Goal: Contribute content: Contribute content

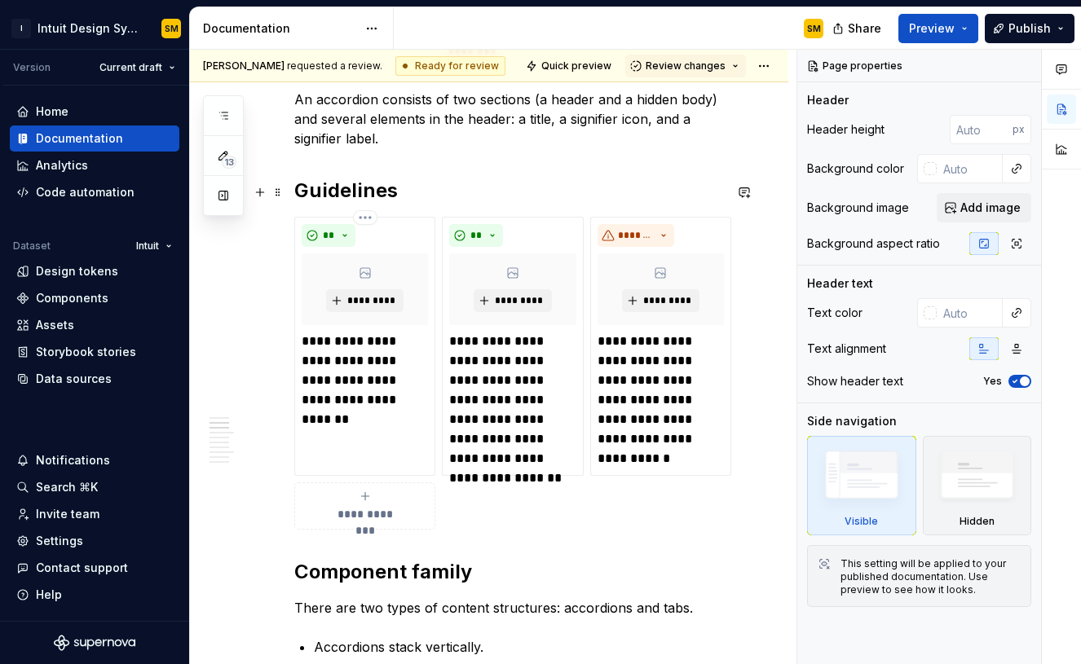
scroll to position [2067, 0]
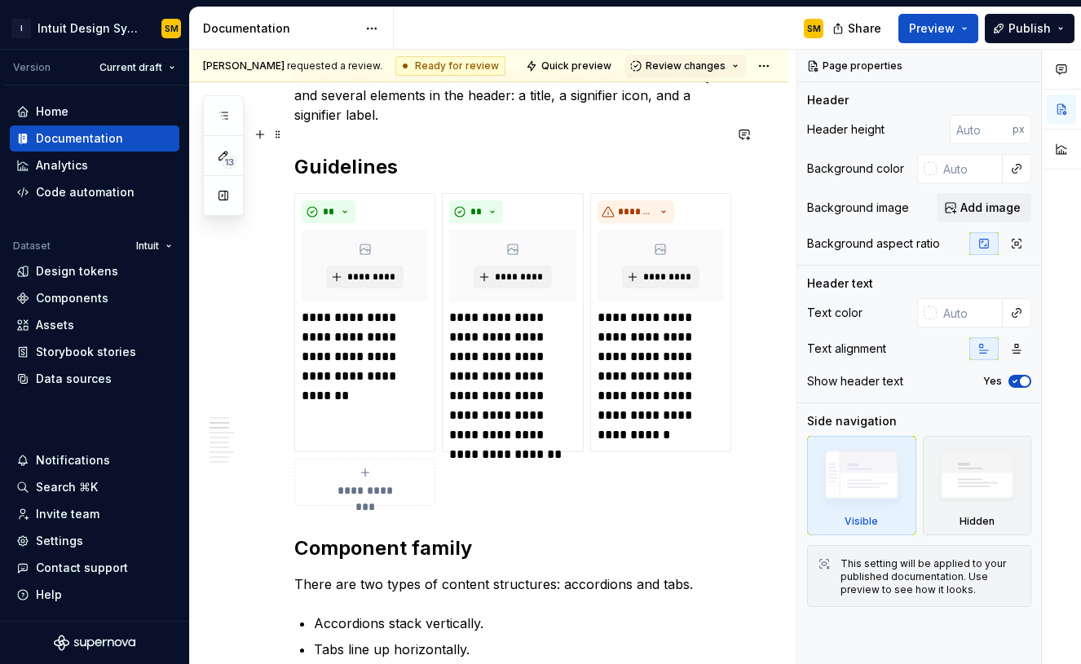
click at [465, 154] on h2 "Guidelines" at bounding box center [508, 167] width 429 height 26
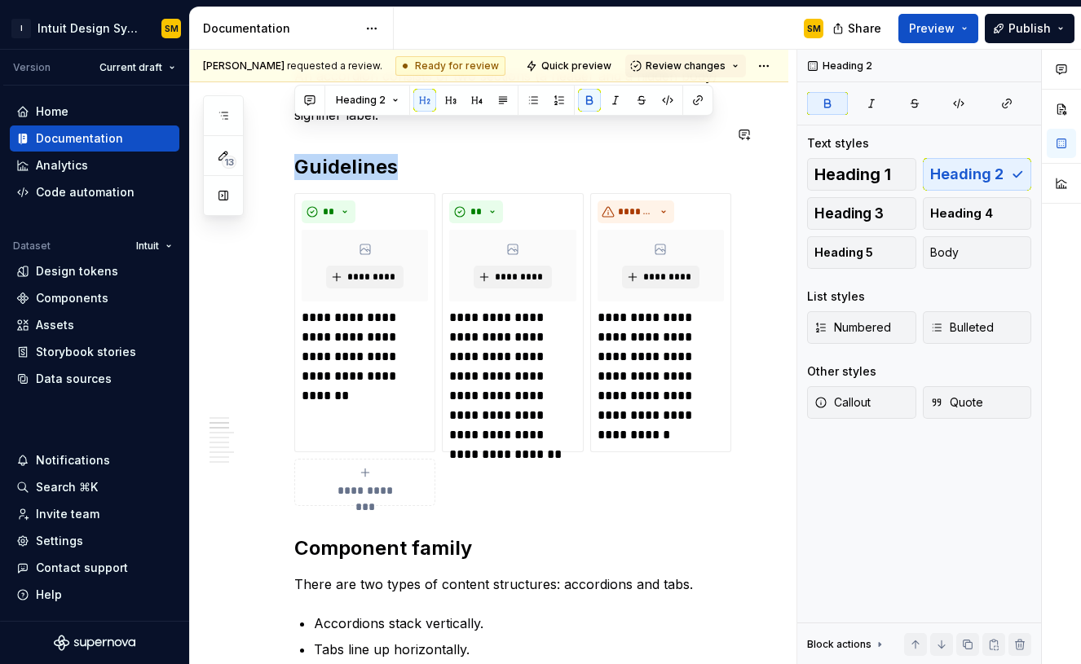
copy strong "Guidelines"
click at [516, 154] on h2 "Guidelines" at bounding box center [508, 167] width 429 height 26
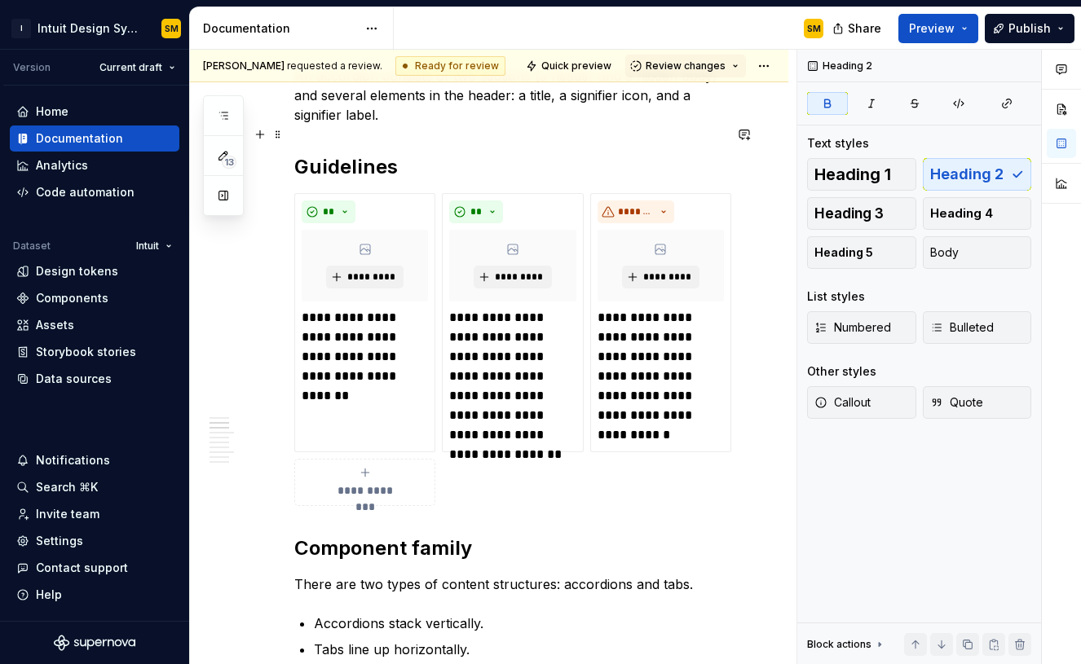
scroll to position [2040, 0]
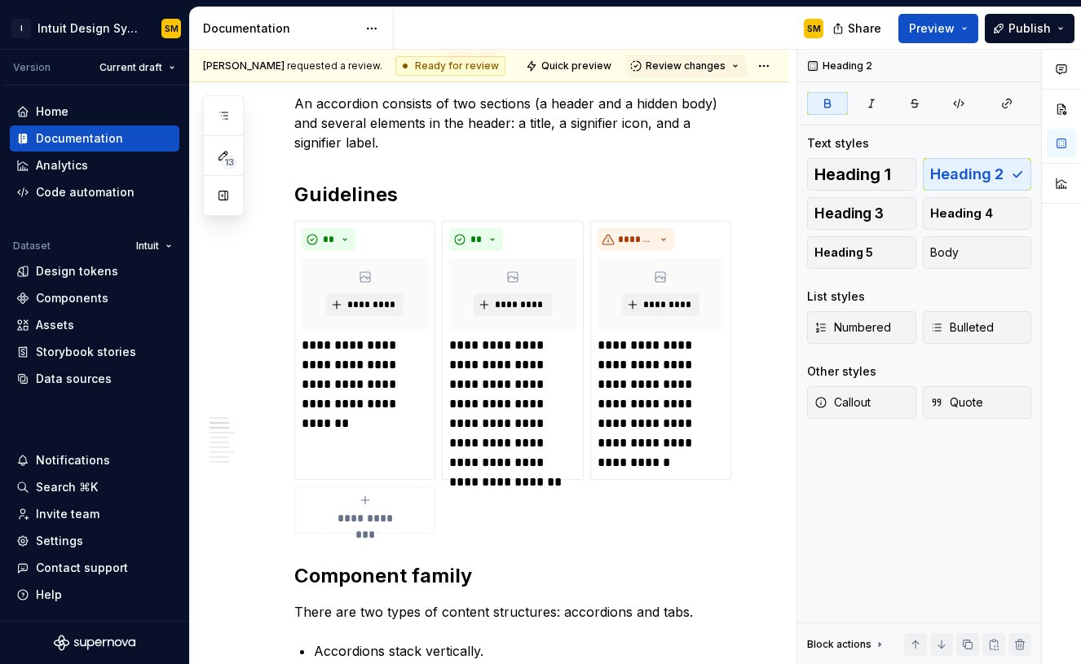
click at [497, 115] on p "An accordion consists of two sections (a header and a hidden body) and several …" at bounding box center [508, 123] width 429 height 59
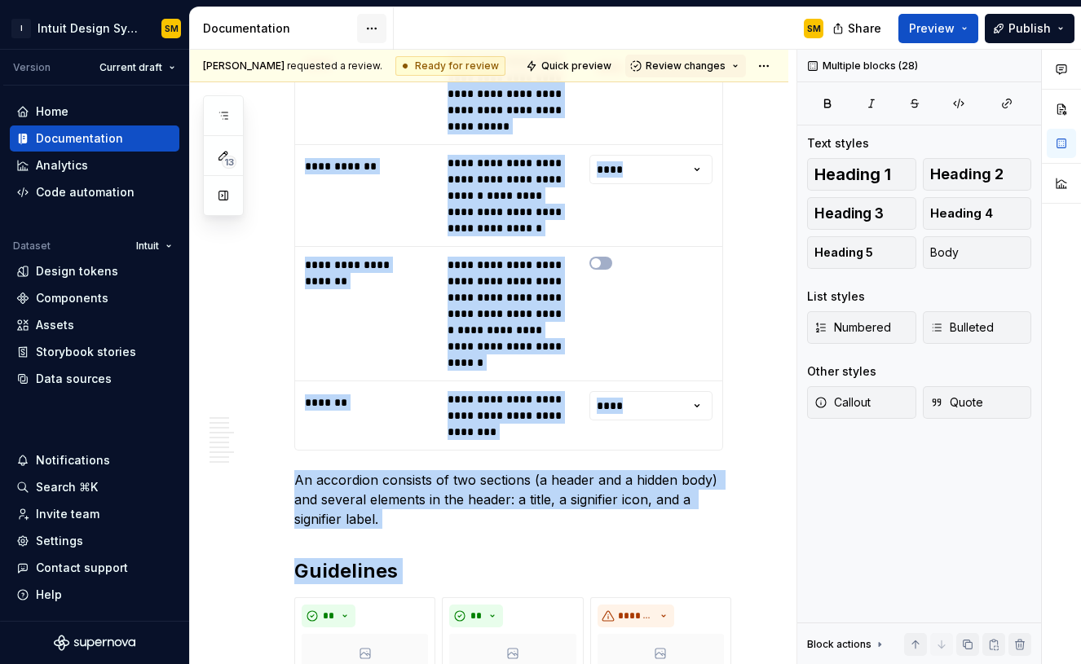
scroll to position [0, 0]
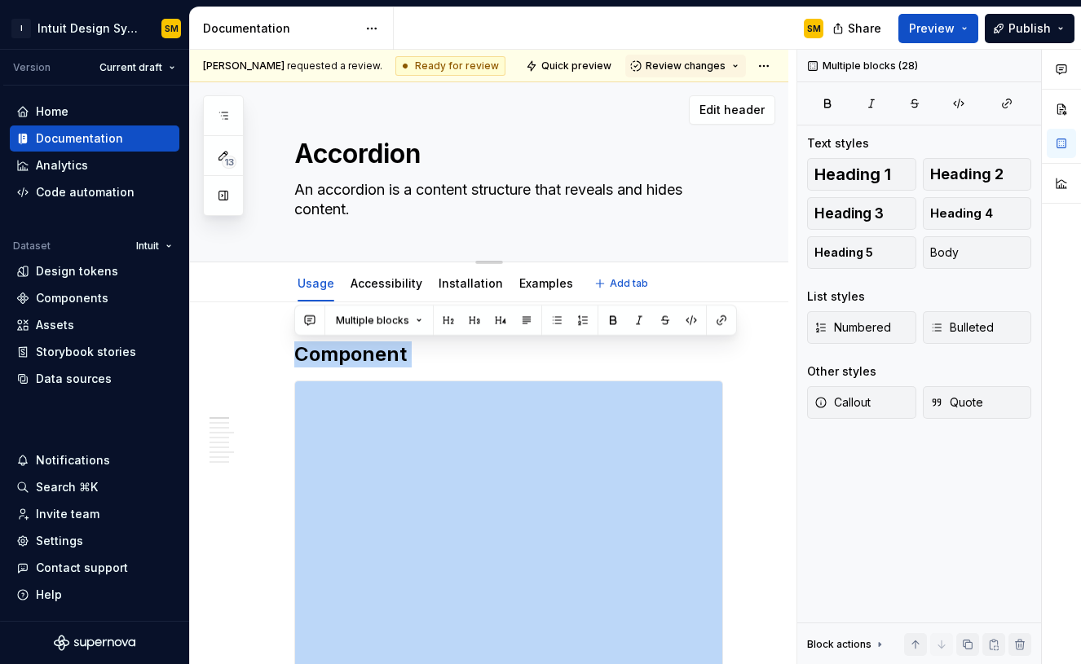
drag, startPoint x: 447, startPoint y: 452, endPoint x: 334, endPoint y: 130, distance: 341.1
copy div "**********"
type textarea "*"
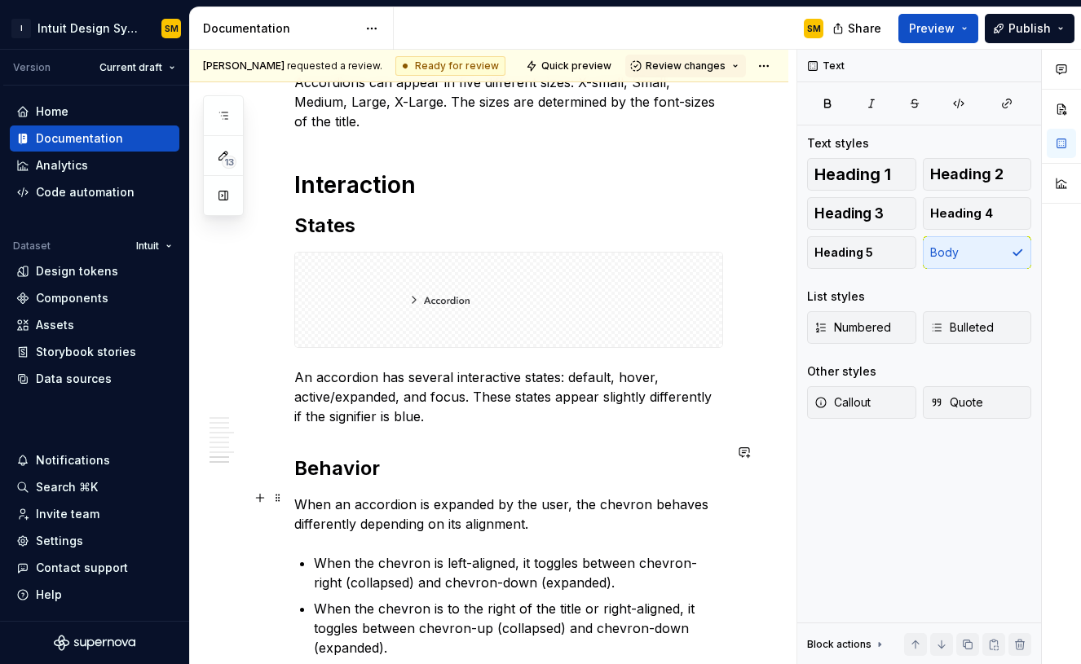
scroll to position [3891, 0]
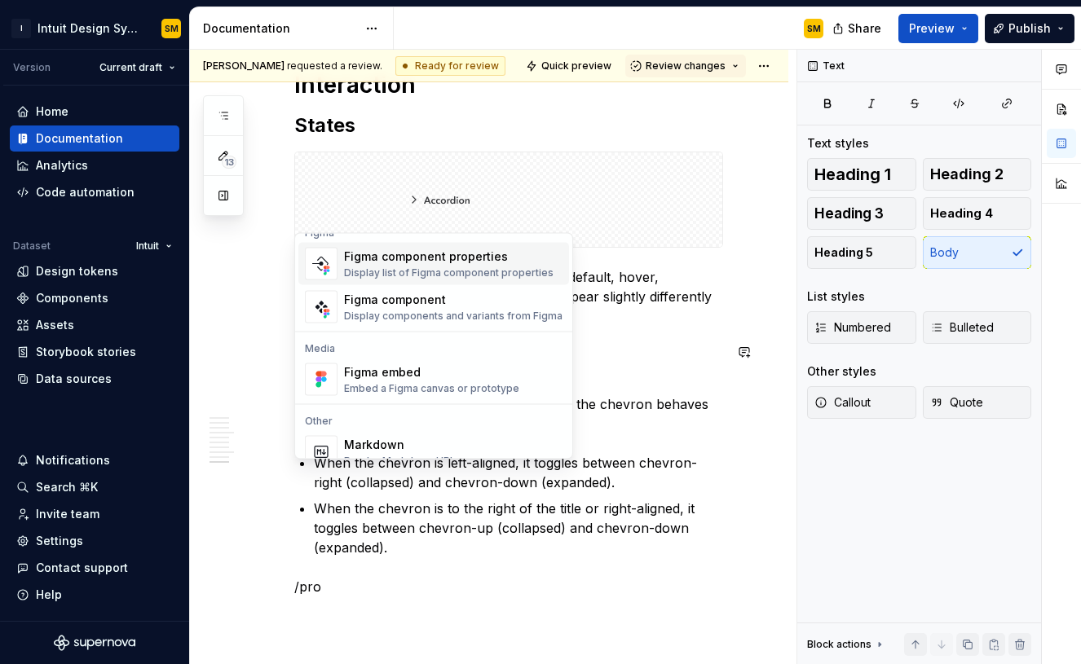
scroll to position [0, 0]
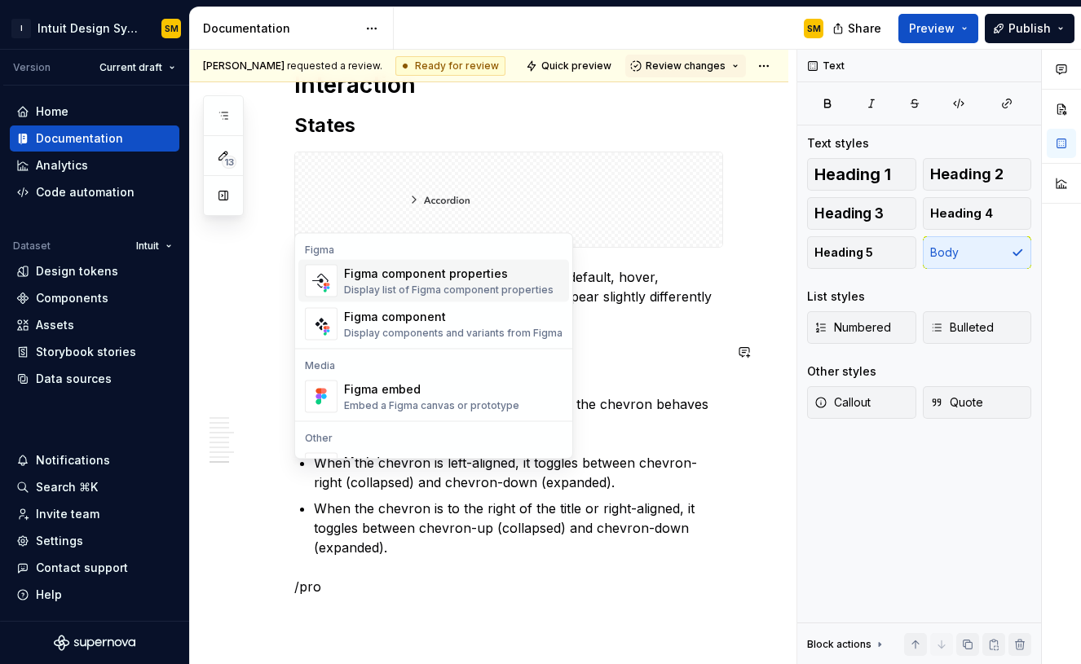
click at [457, 286] on div "Display list of Figma component properties" at bounding box center [448, 290] width 209 height 13
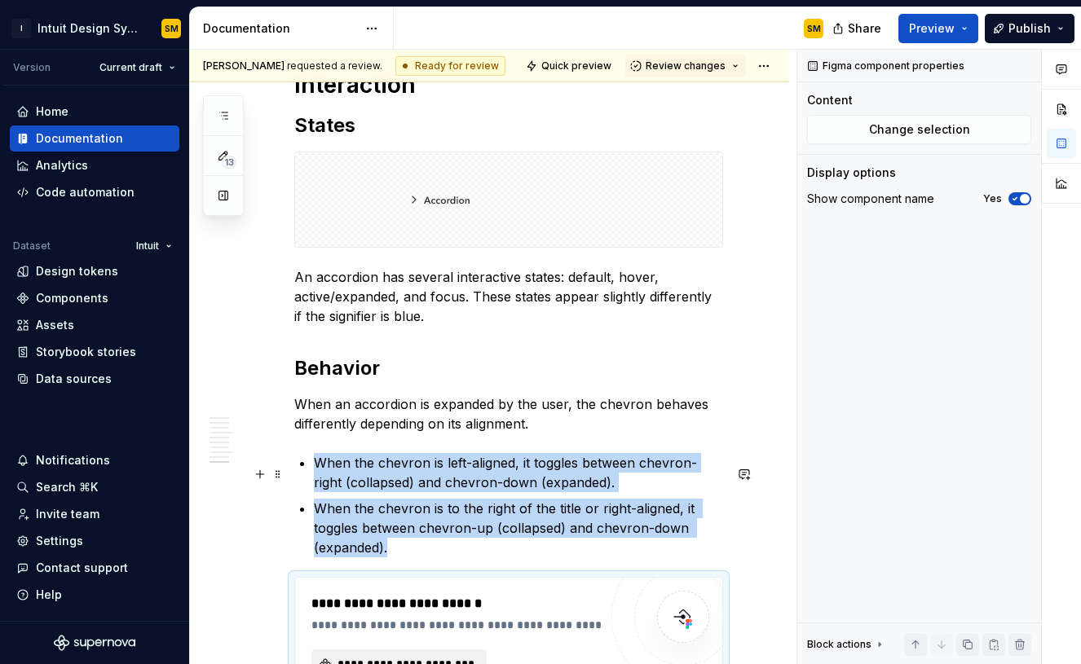
click at [451, 656] on span "**********" at bounding box center [405, 664] width 141 height 16
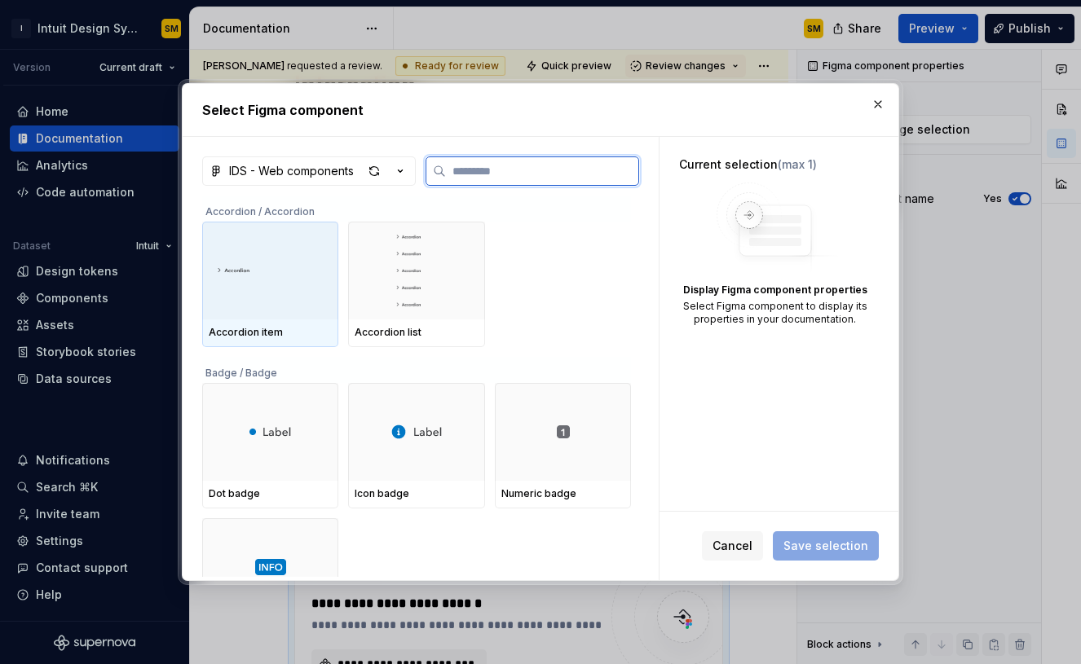
click at [294, 301] on div at bounding box center [270, 271] width 136 height 98
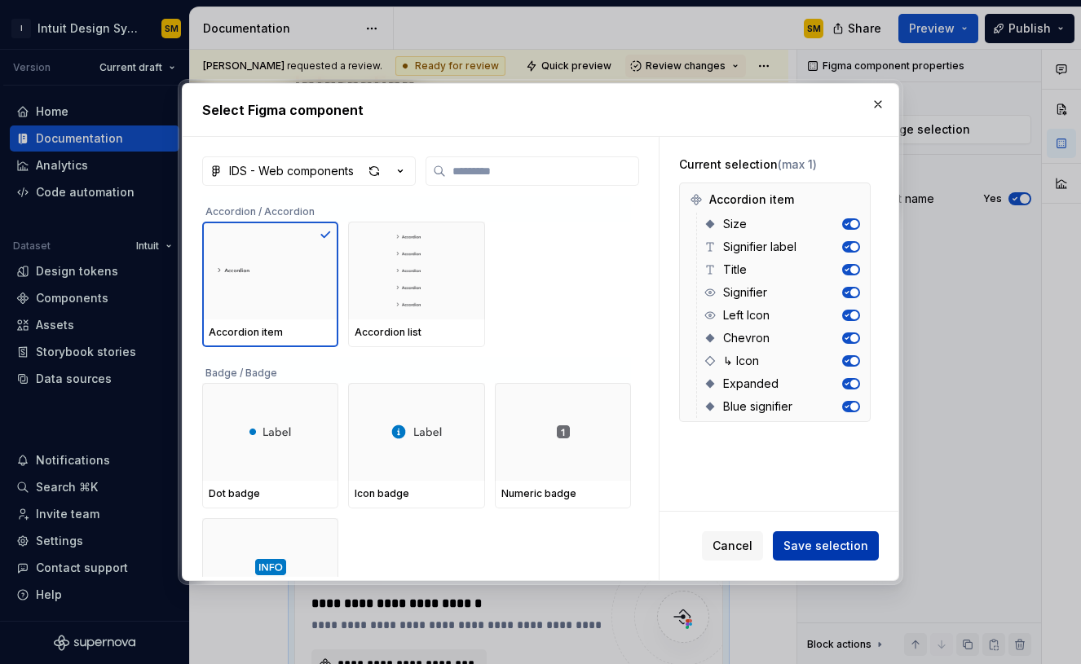
click at [838, 540] on span "Save selection" at bounding box center [825, 546] width 85 height 16
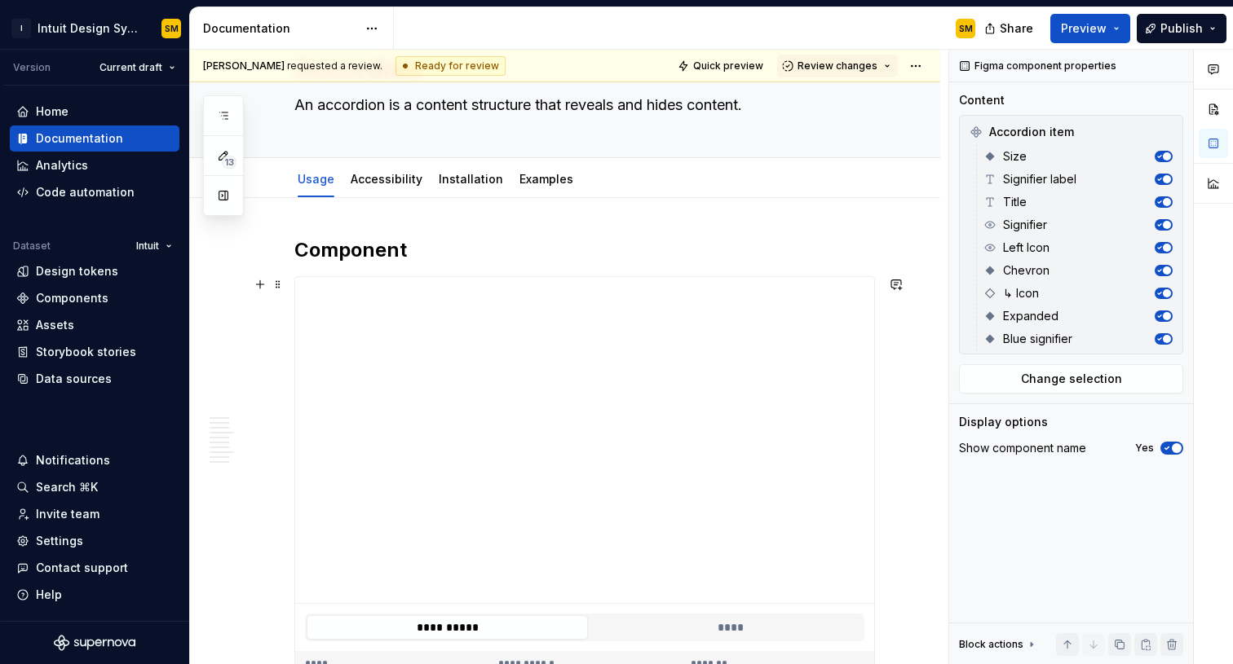
type textarea "*"
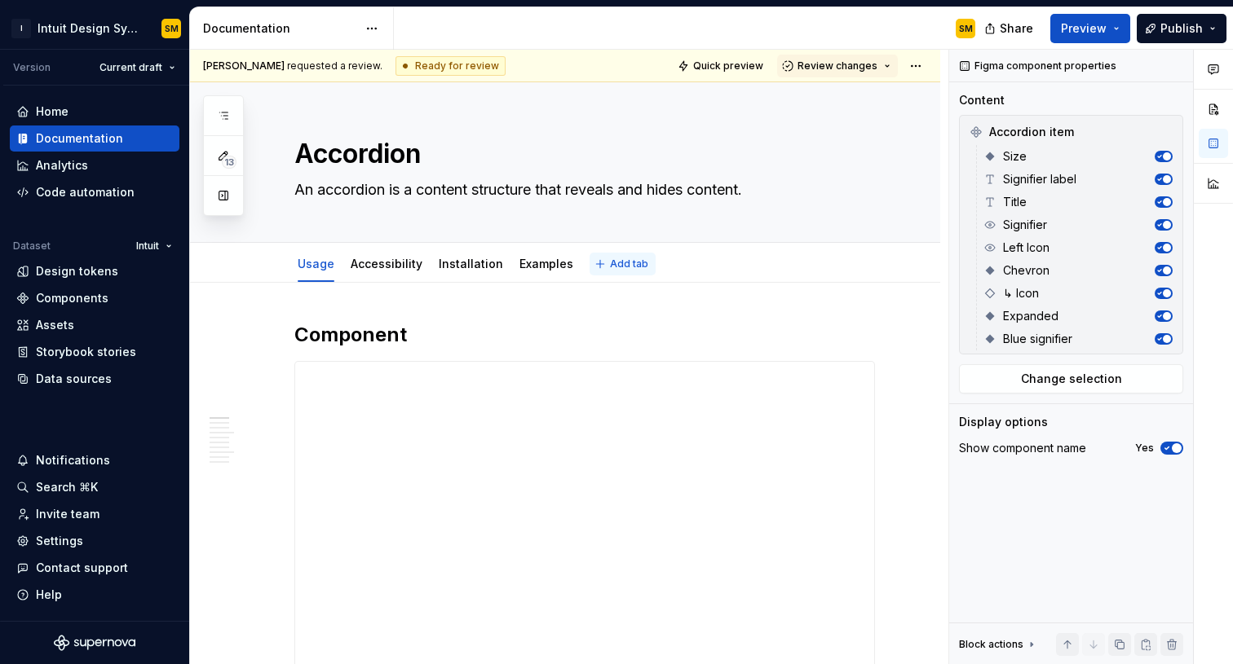
click at [589, 262] on button "Add tab" at bounding box center [622, 264] width 66 height 23
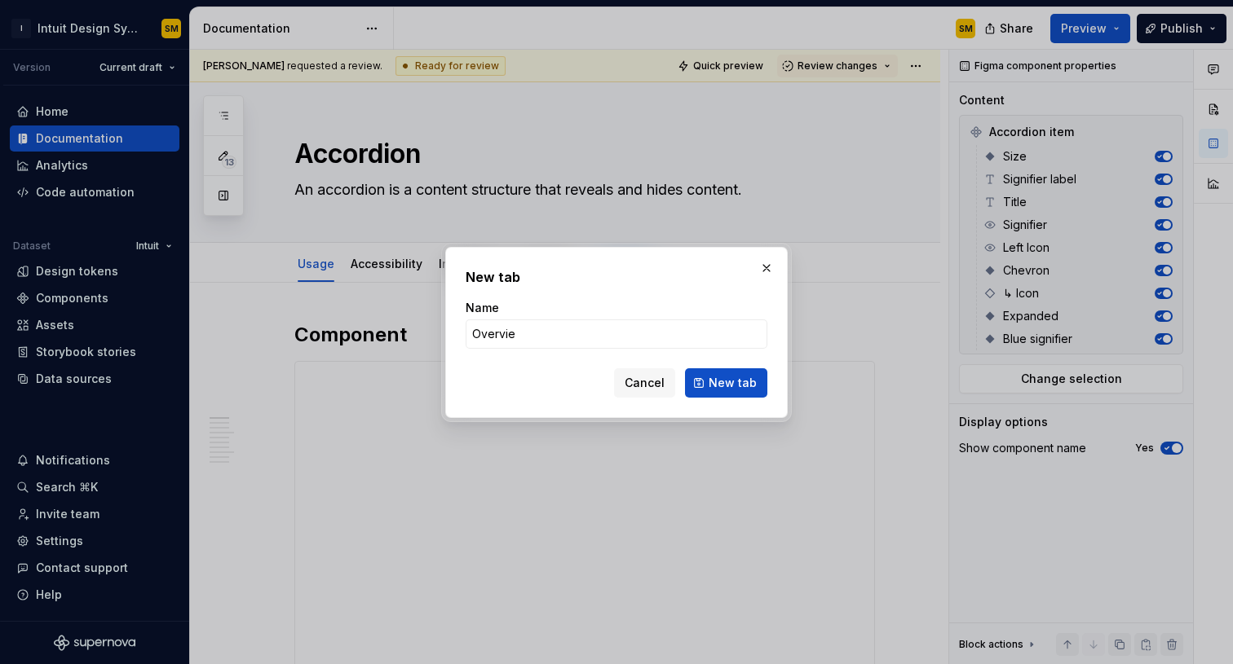
type input "Overview"
click button "New tab" at bounding box center [726, 382] width 82 height 29
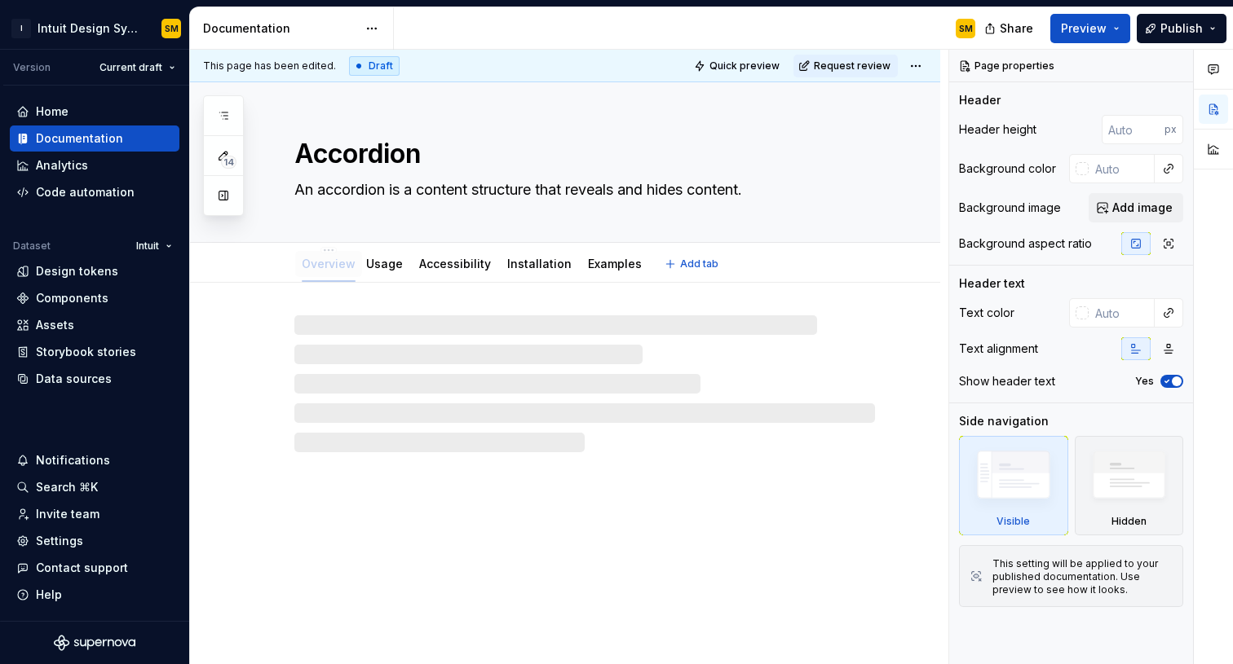
drag, startPoint x: 605, startPoint y: 267, endPoint x: 306, endPoint y: 258, distance: 299.3
type textarea "*"
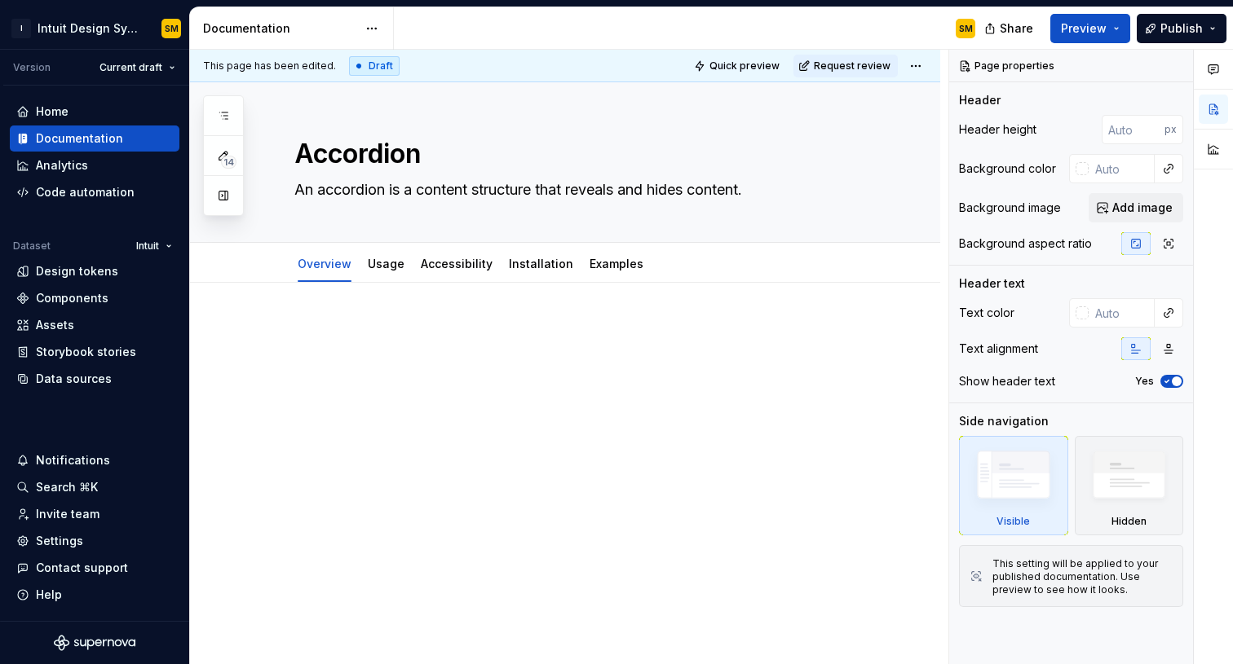
click at [633, 353] on div at bounding box center [584, 353] width 580 height 62
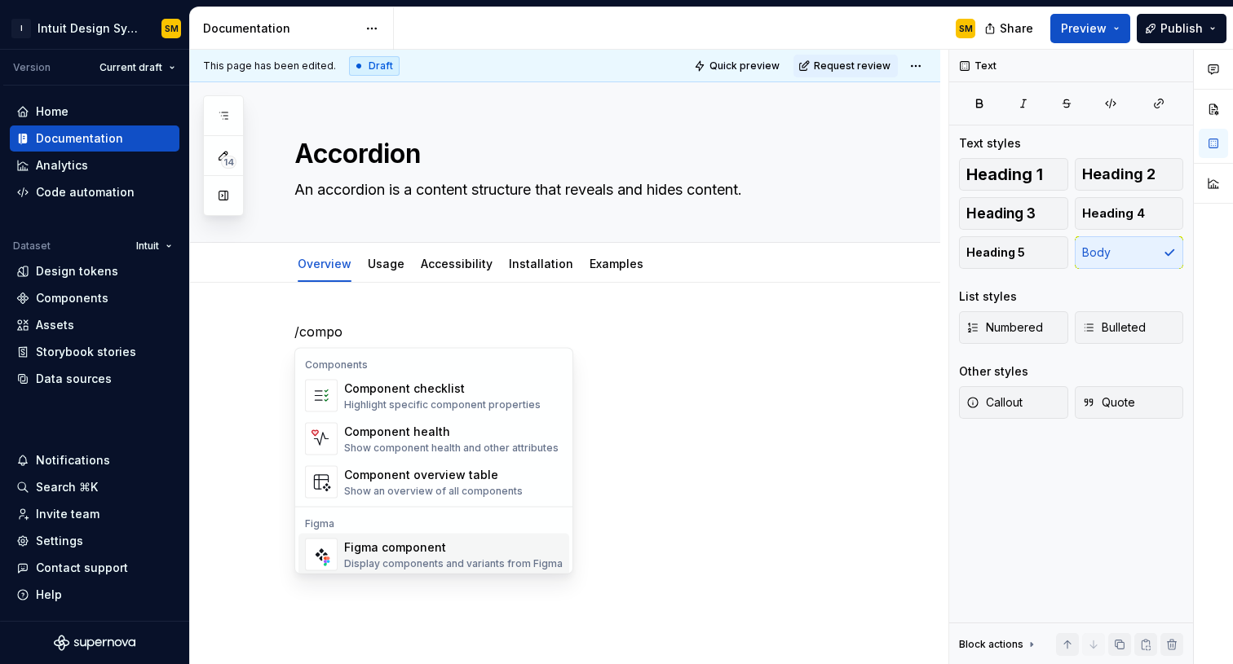
click at [462, 546] on div "Figma component" at bounding box center [453, 548] width 218 height 16
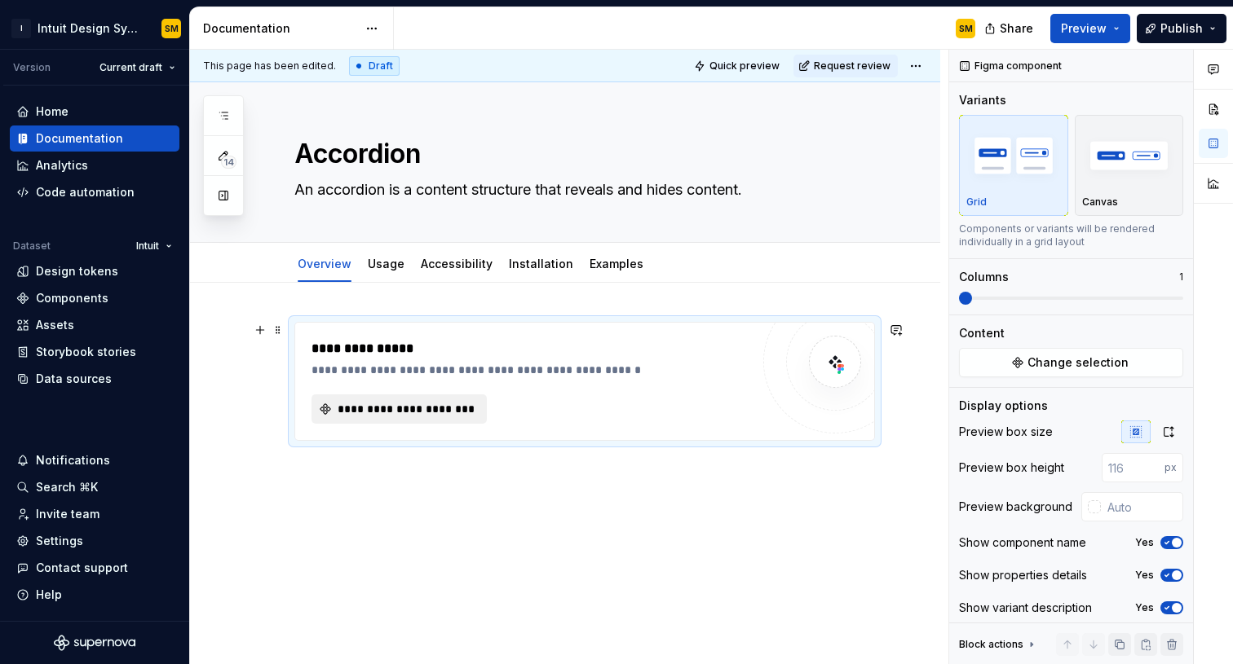
click at [458, 417] on button "**********" at bounding box center [398, 409] width 175 height 29
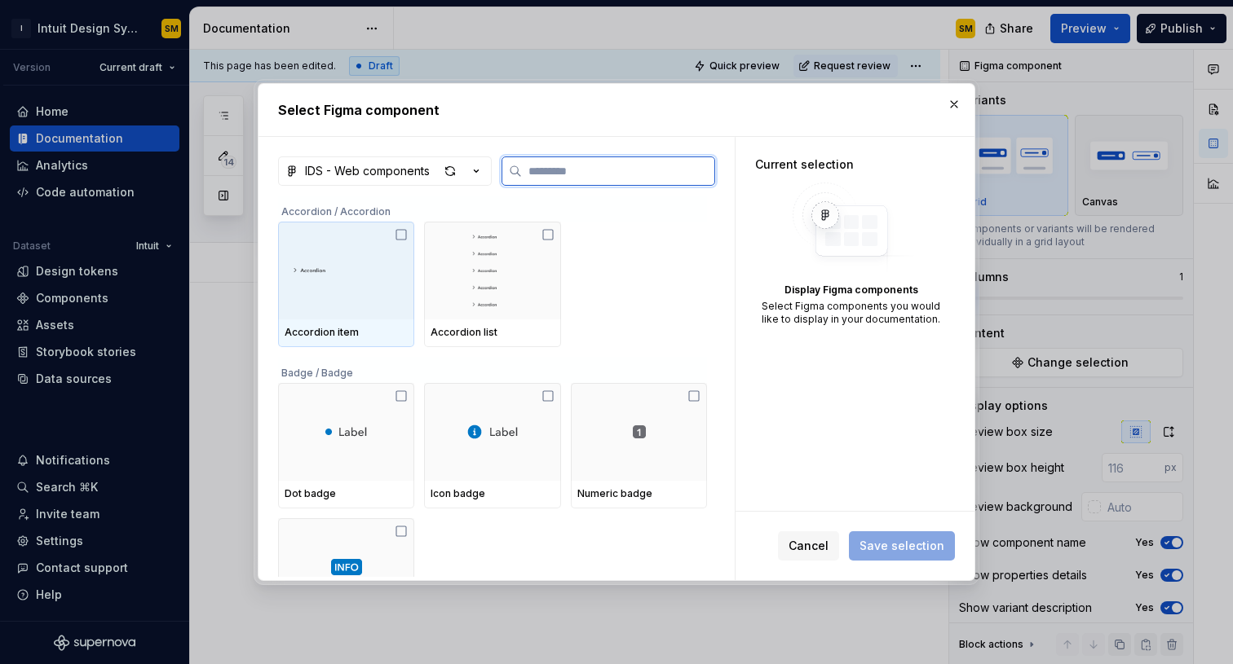
click at [361, 292] on div at bounding box center [346, 271] width 136 height 98
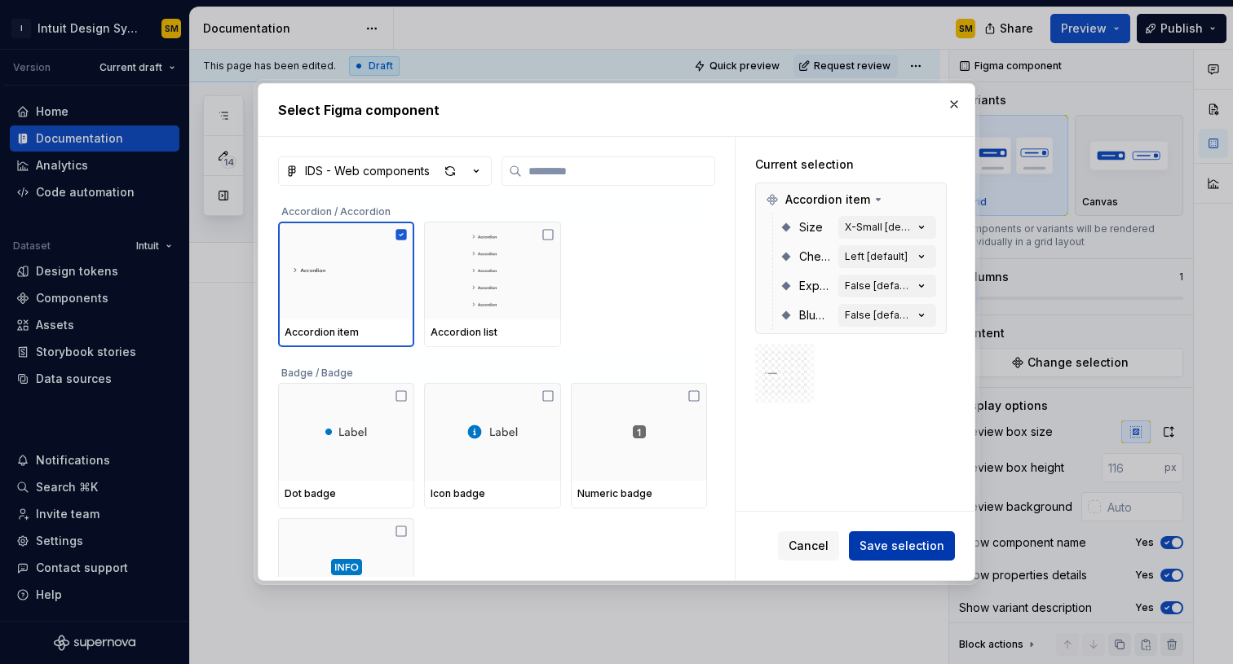
click at [908, 543] on span "Save selection" at bounding box center [901, 546] width 85 height 16
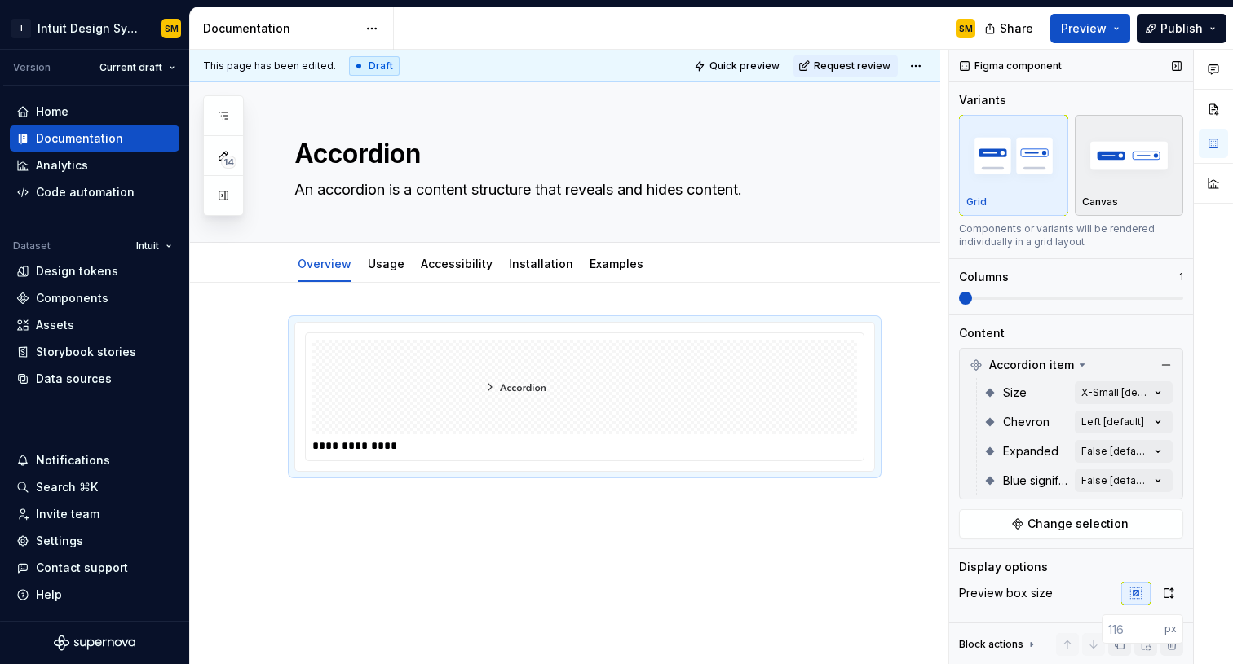
click at [1080, 189] on div "Canvas" at bounding box center [1129, 165] width 95 height 86
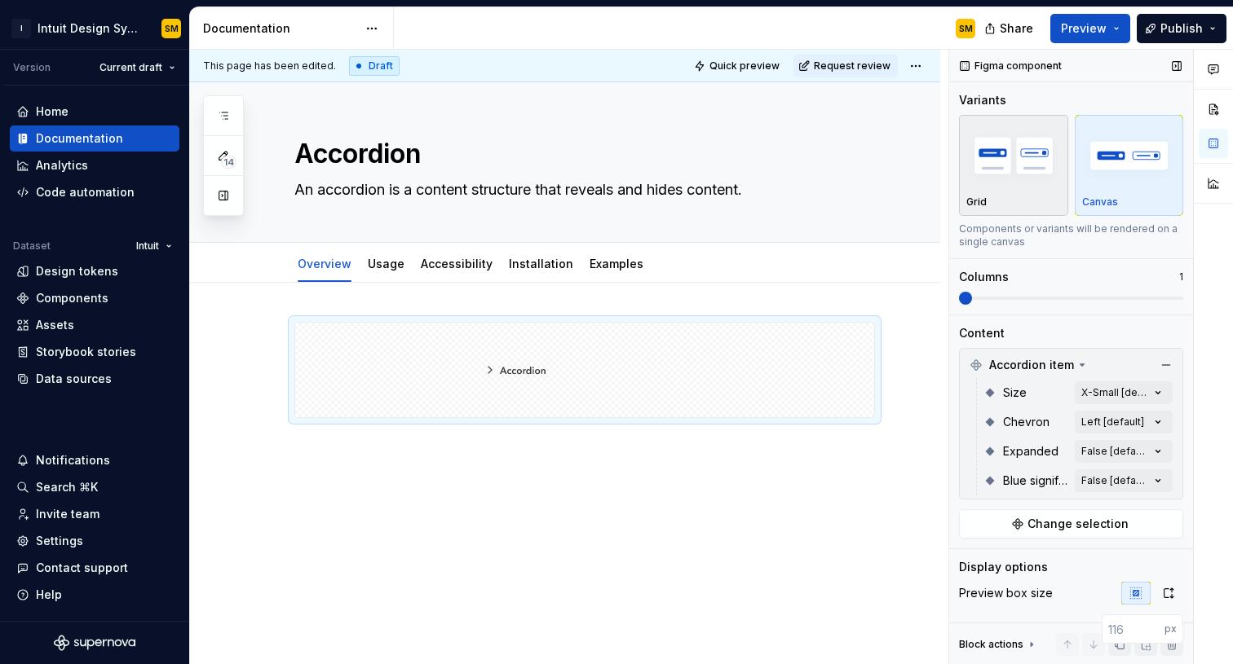
click at [1014, 187] on div "button" at bounding box center [1013, 155] width 95 height 67
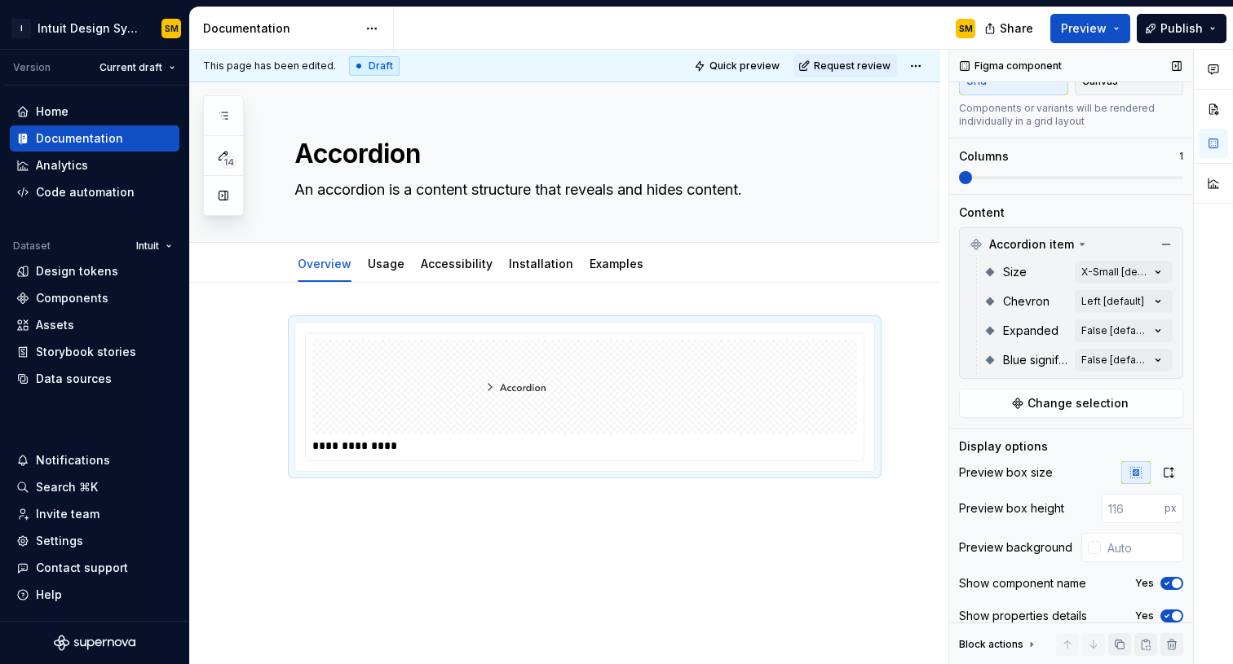
scroll to position [168, 0]
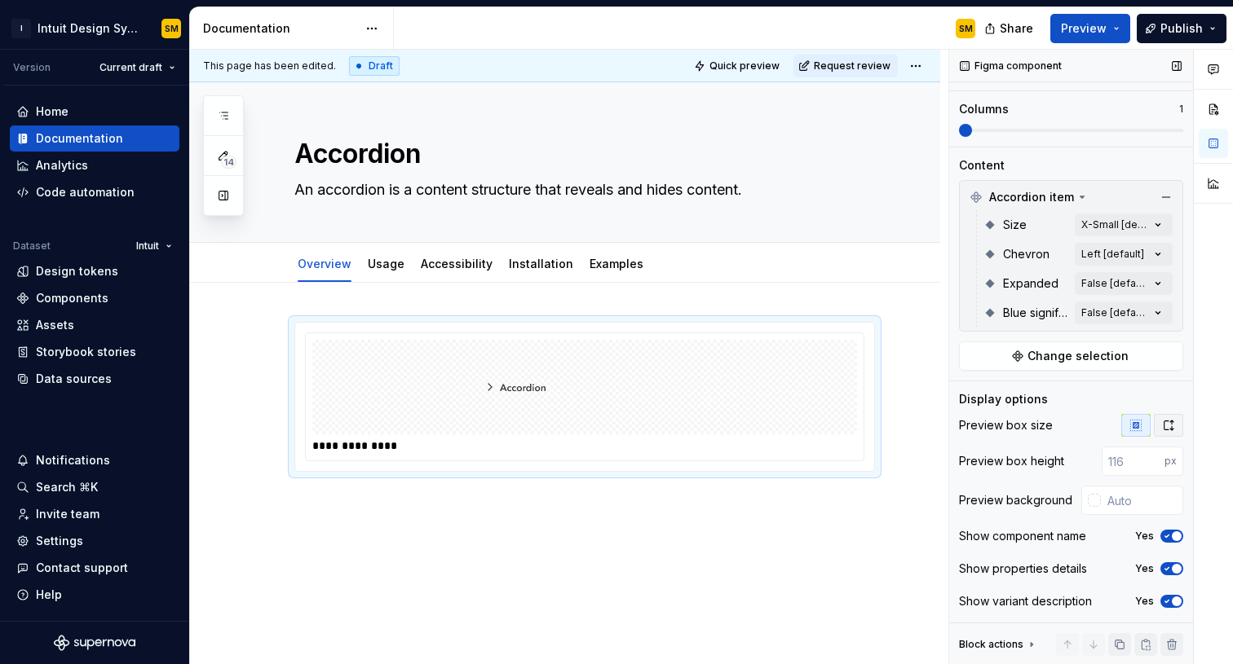
click at [1080, 426] on button "button" at bounding box center [1167, 425] width 29 height 23
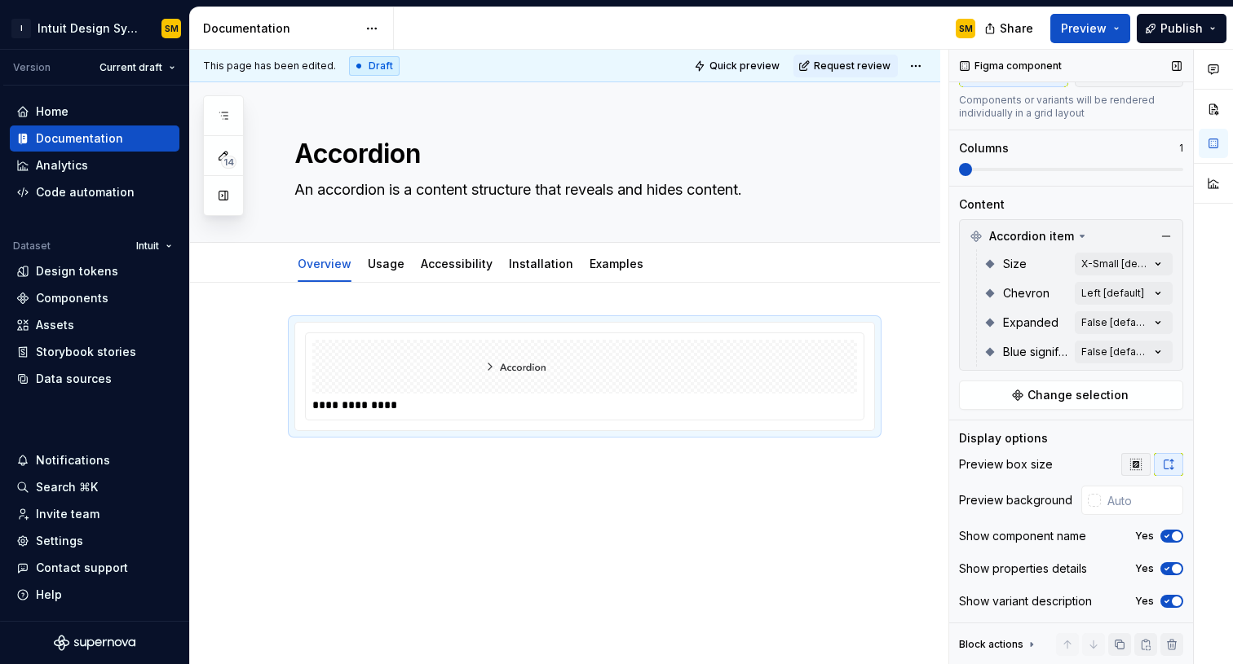
click at [1080, 463] on button "button" at bounding box center [1135, 464] width 29 height 23
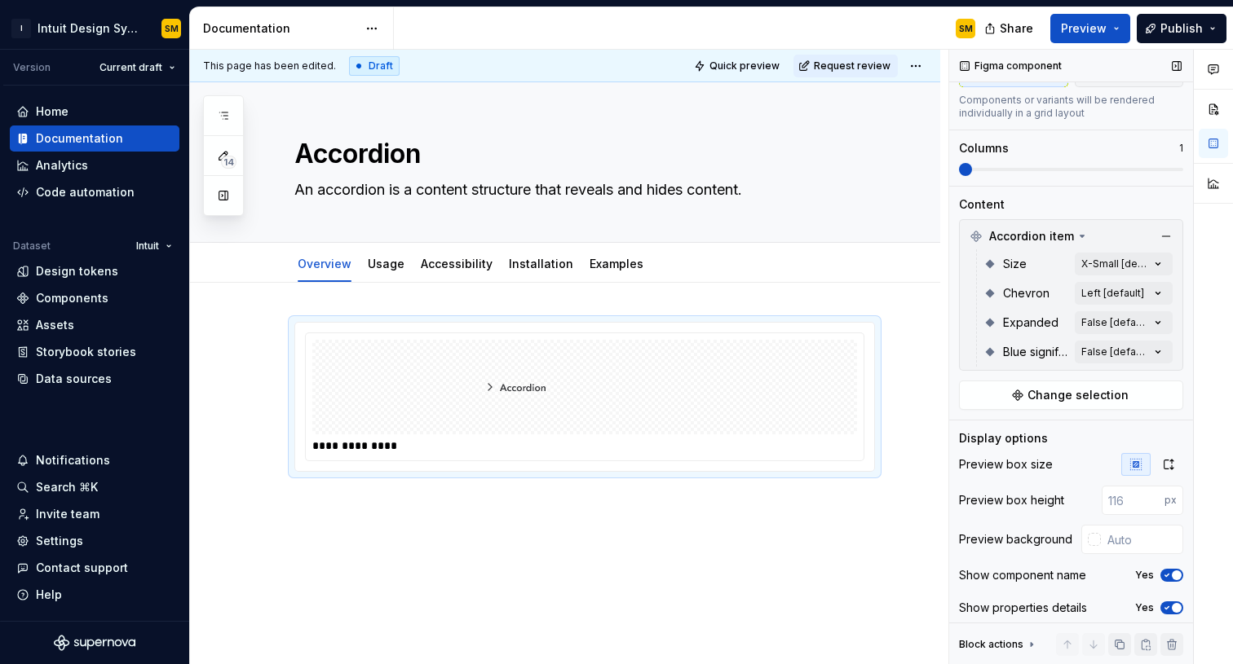
scroll to position [168, 0]
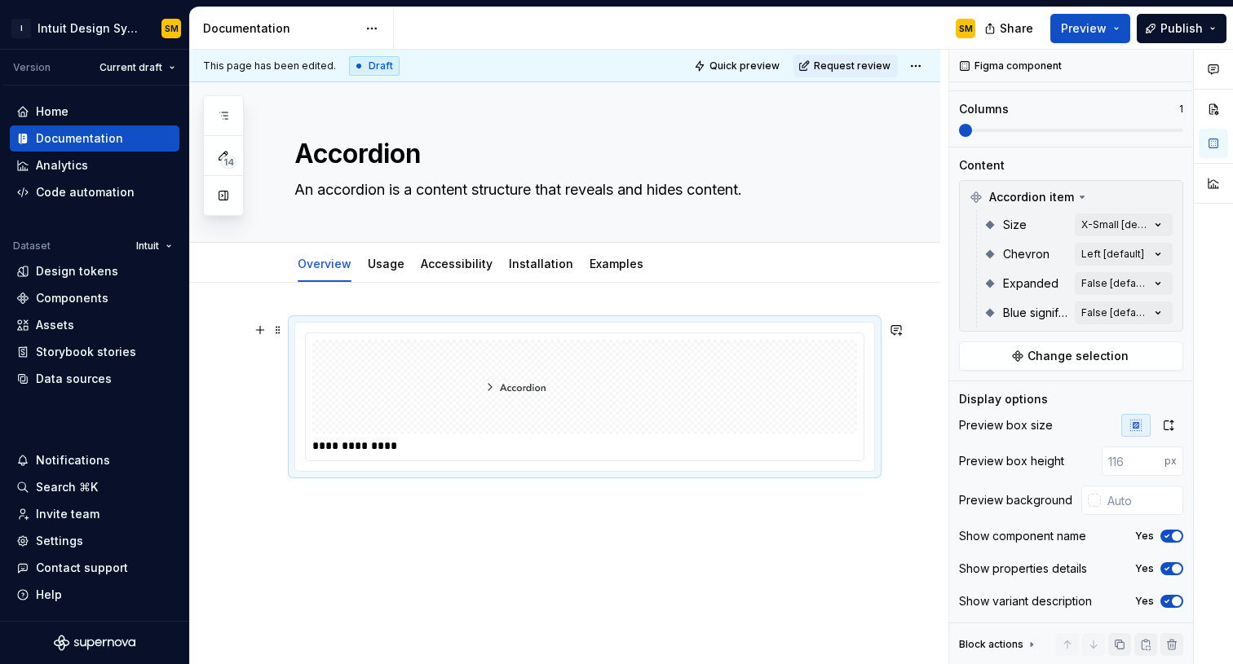
click at [763, 386] on div at bounding box center [584, 387] width 545 height 95
click at [1066, 352] on span "Change selection" at bounding box center [1077, 356] width 101 height 16
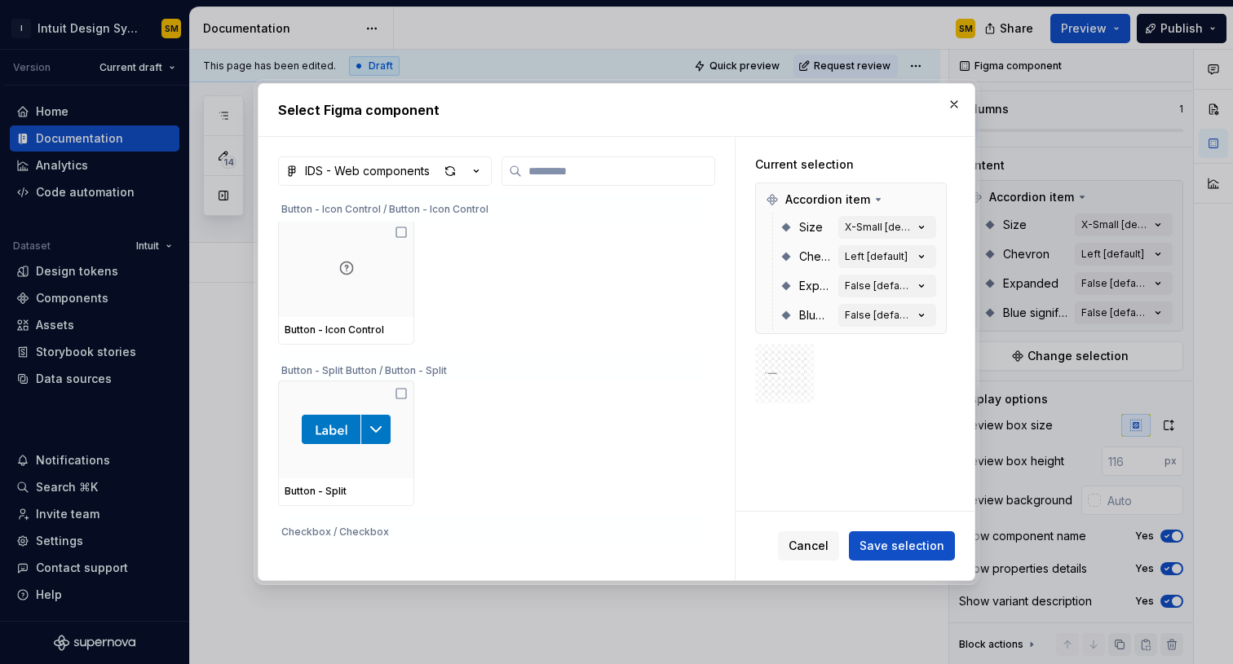
scroll to position [0, 0]
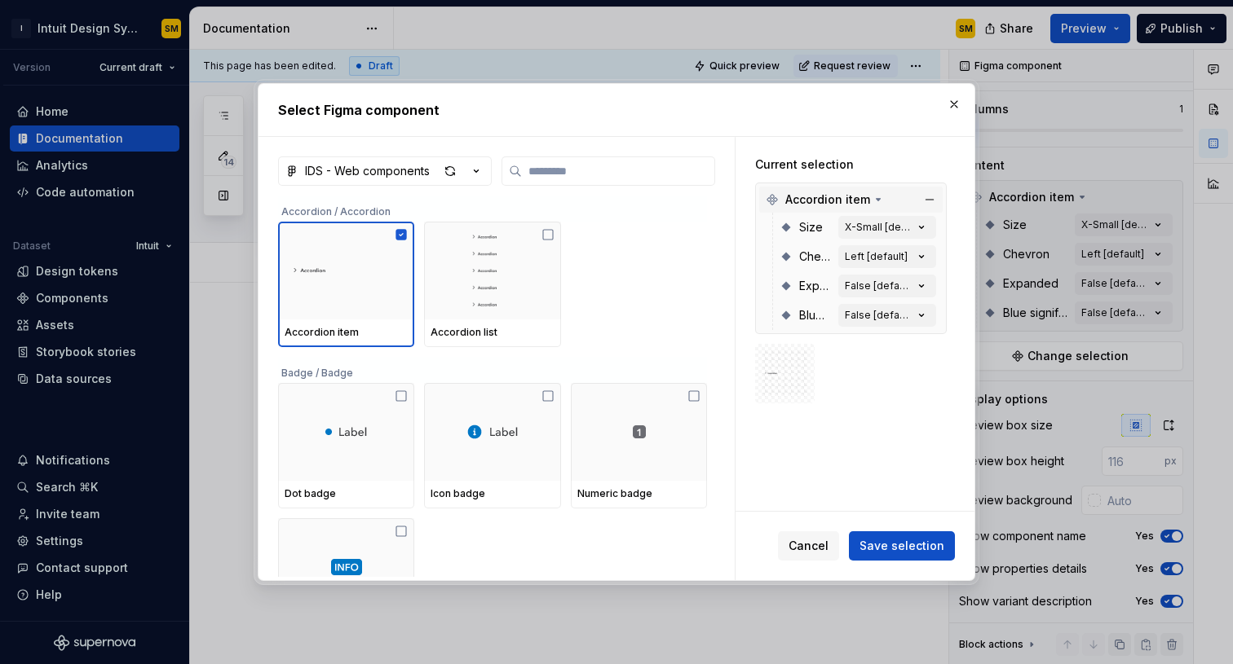
click at [868, 198] on div "Accordion item" at bounding box center [824, 200] width 119 height 16
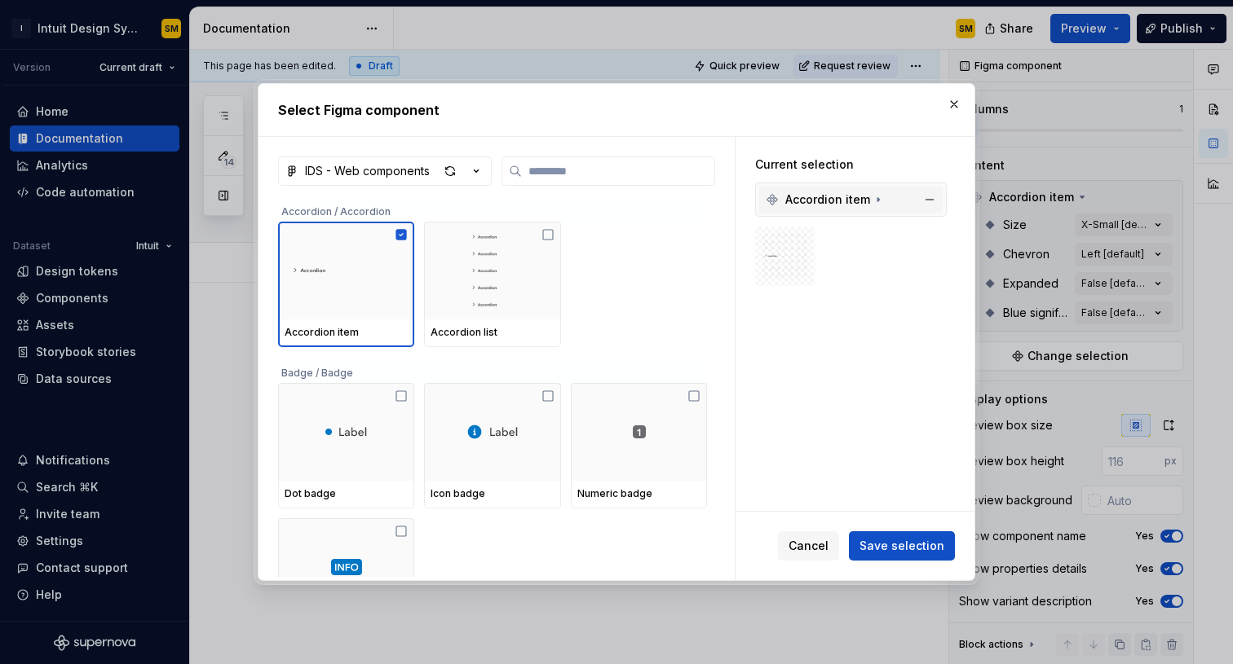
click at [875, 198] on icon at bounding box center [877, 199] width 13 height 13
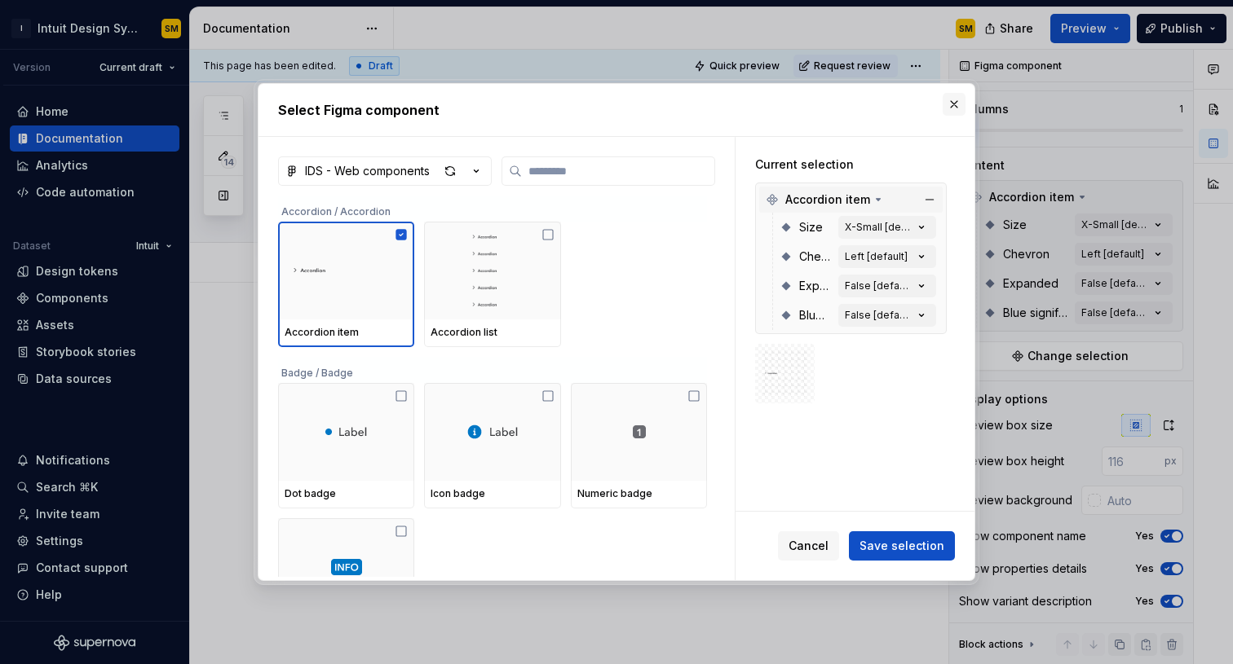
click at [958, 100] on button "button" at bounding box center [953, 104] width 23 height 23
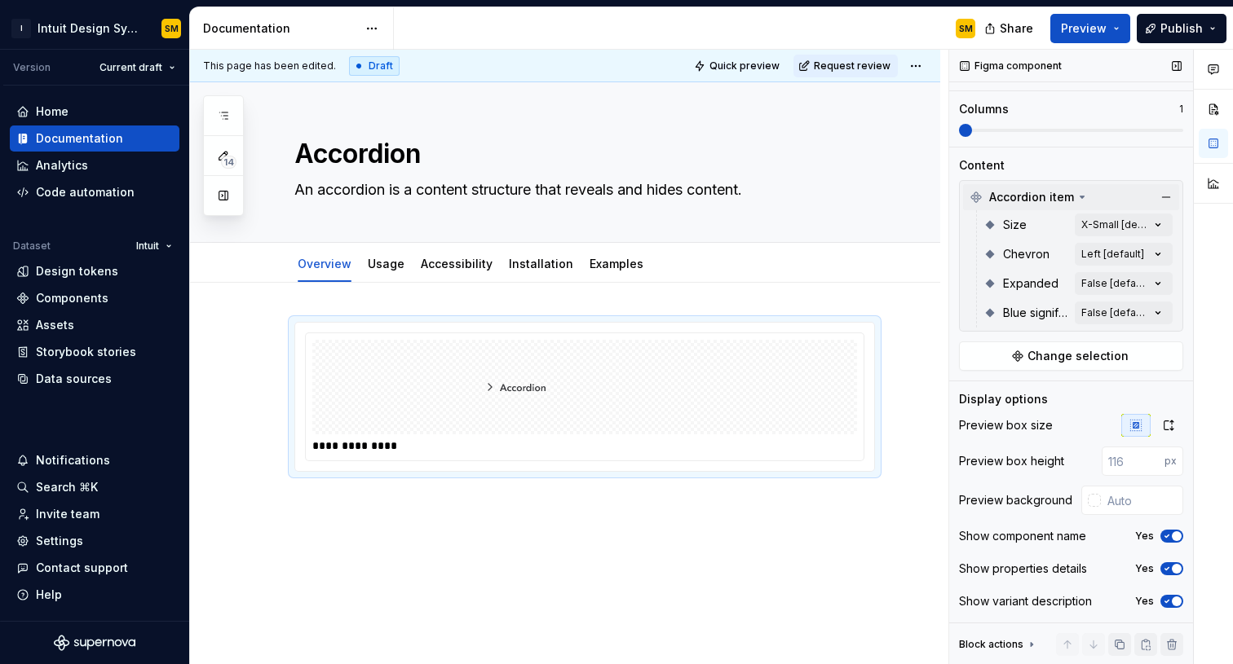
click at [1080, 196] on icon at bounding box center [1082, 197] width 4 height 2
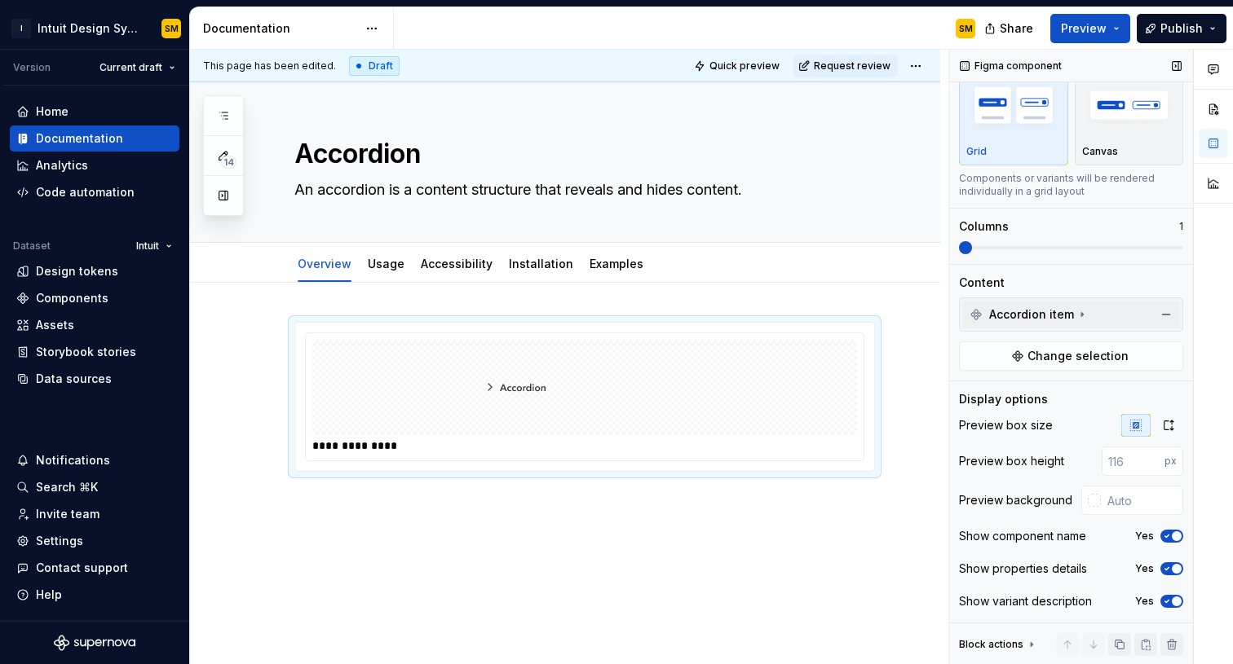
click at [1065, 318] on span "Accordion item" at bounding box center [1031, 314] width 85 height 16
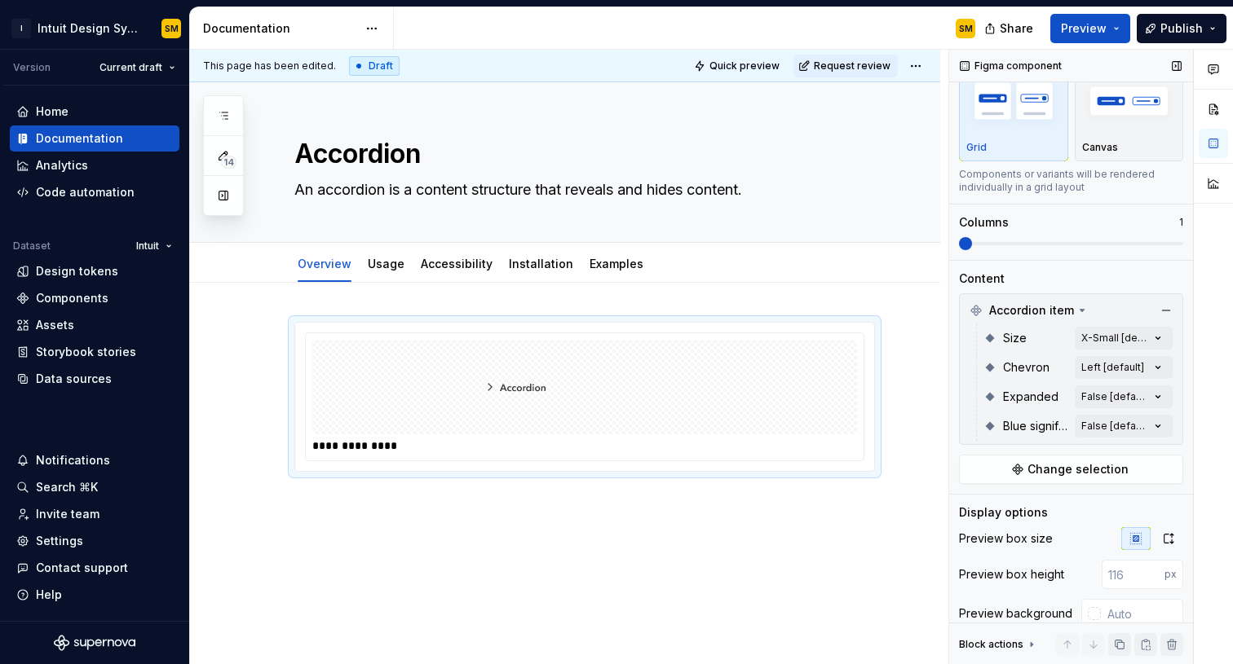
scroll to position [48, 0]
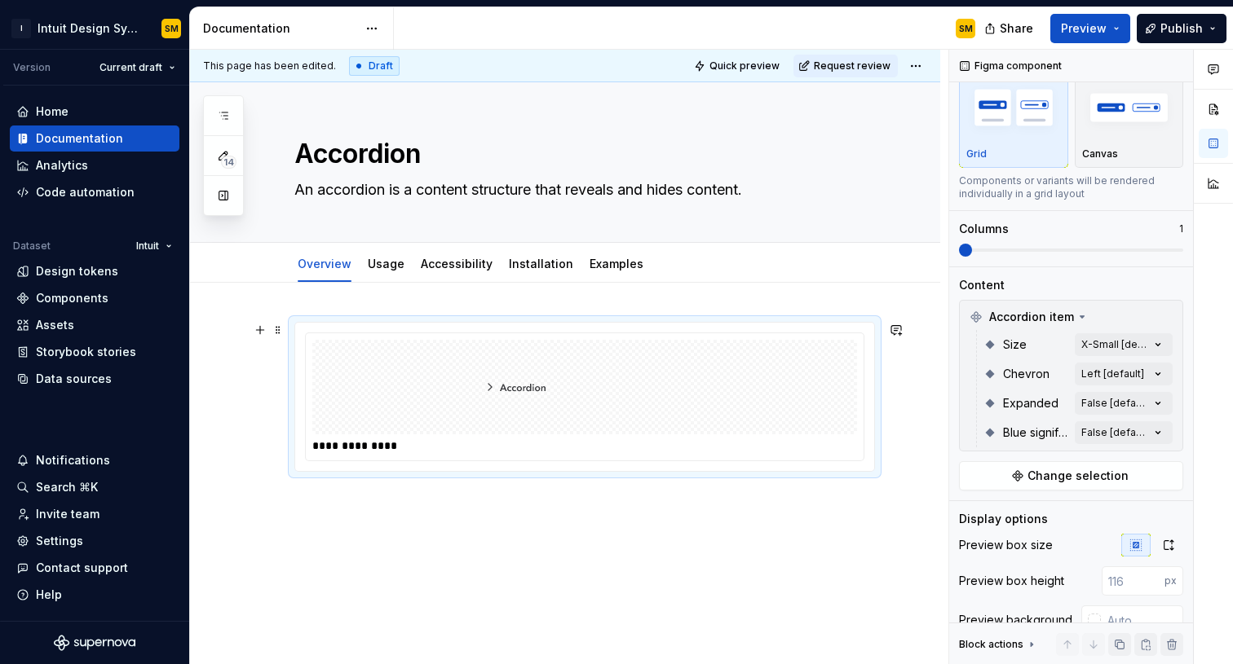
click at [519, 391] on img at bounding box center [584, 387] width 228 height 82
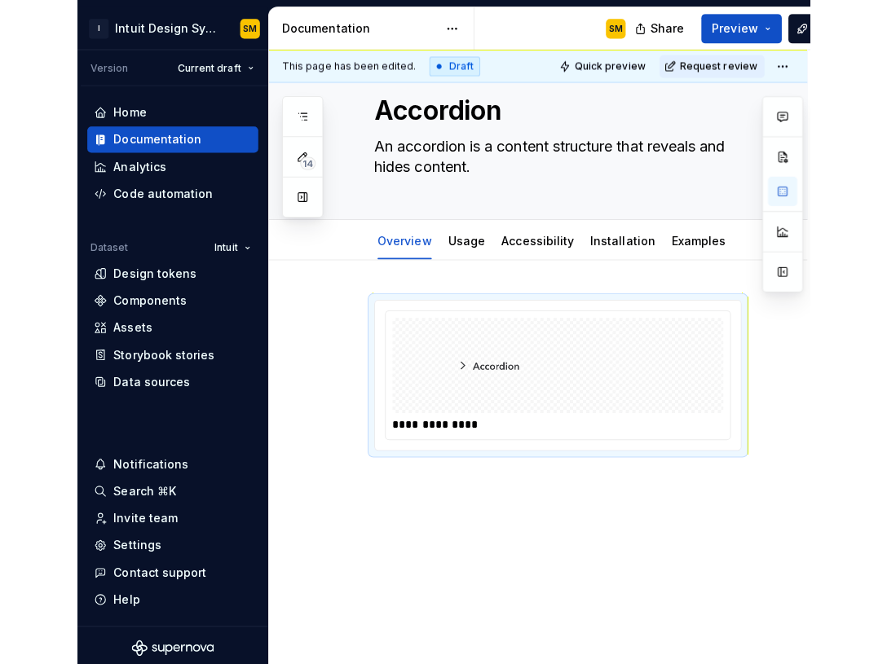
scroll to position [45, 0]
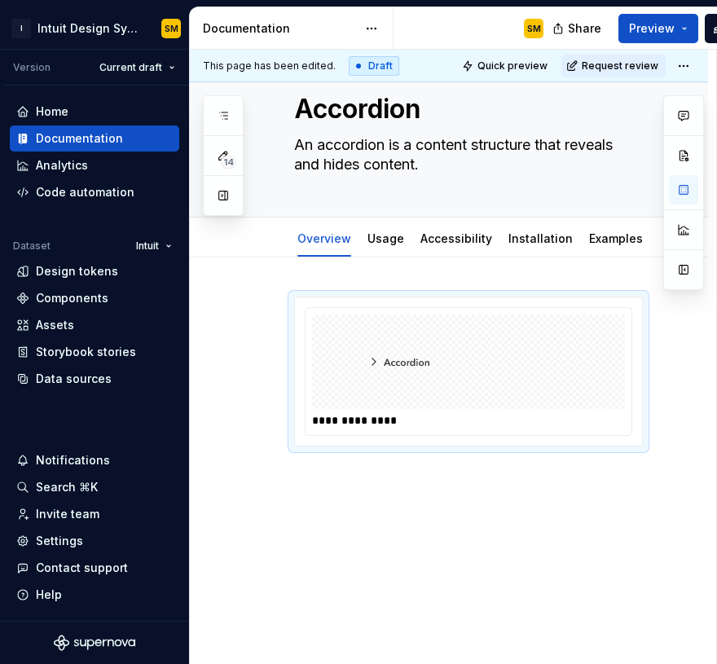
click at [349, 502] on div "**********" at bounding box center [449, 462] width 518 height 408
click at [312, 481] on div "**********" at bounding box center [449, 462] width 518 height 408
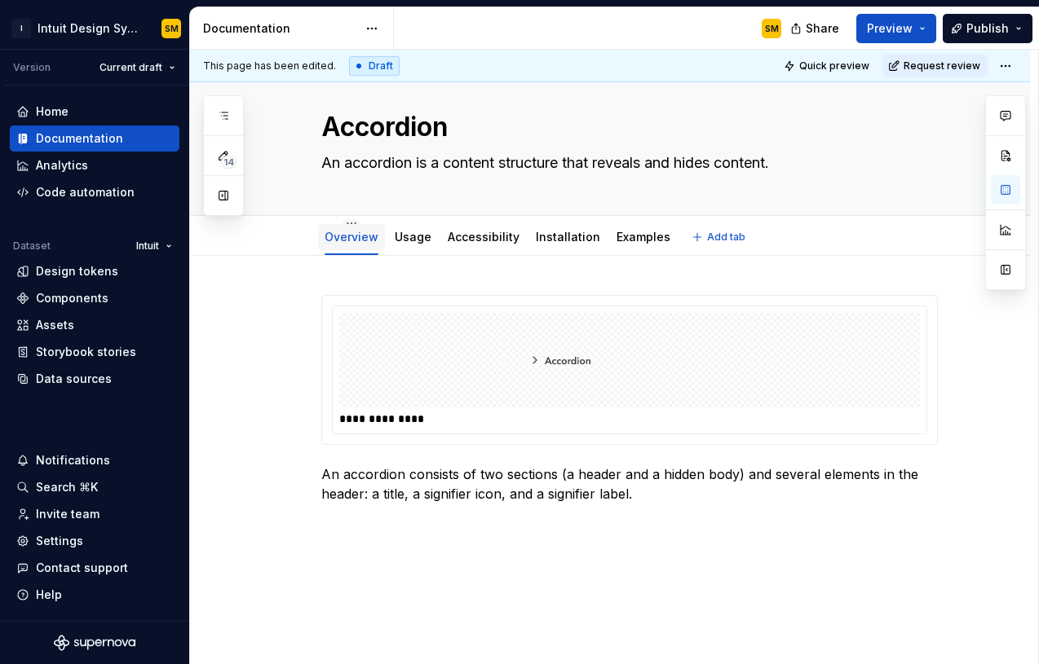
scroll to position [25, 0]
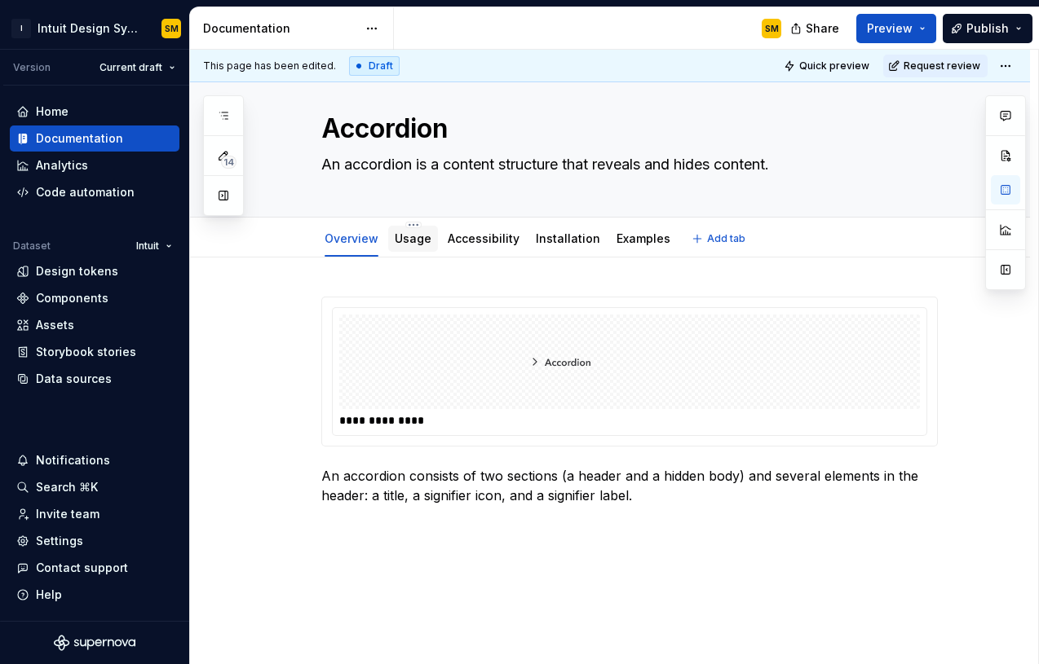
click at [418, 246] on div "Usage" at bounding box center [413, 239] width 37 height 20
click at [418, 237] on link "Usage" at bounding box center [413, 239] width 37 height 14
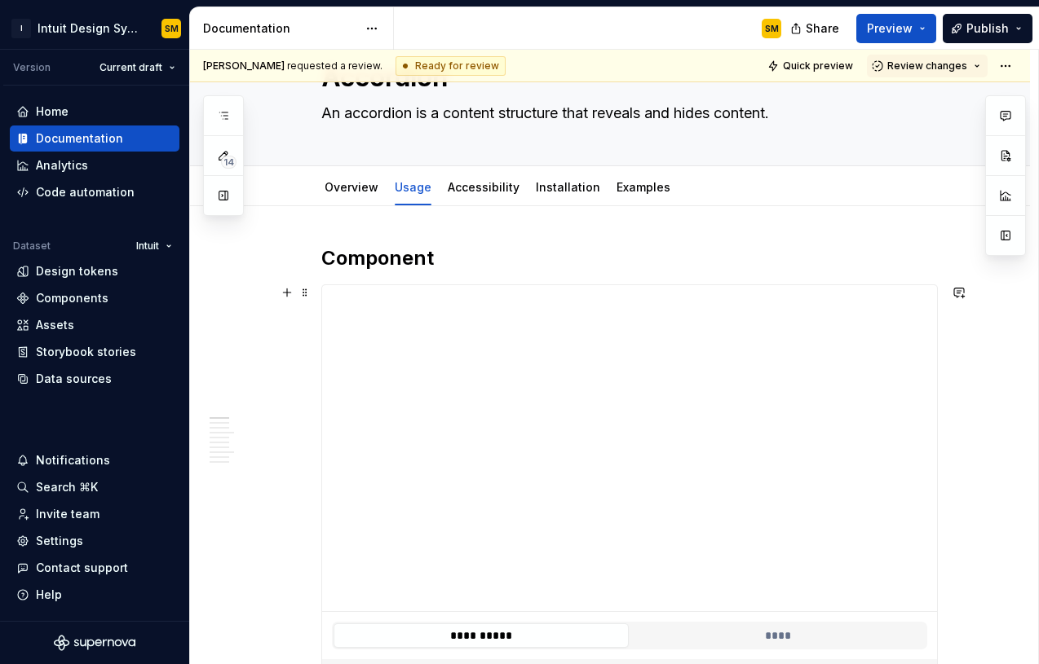
scroll to position [81, 0]
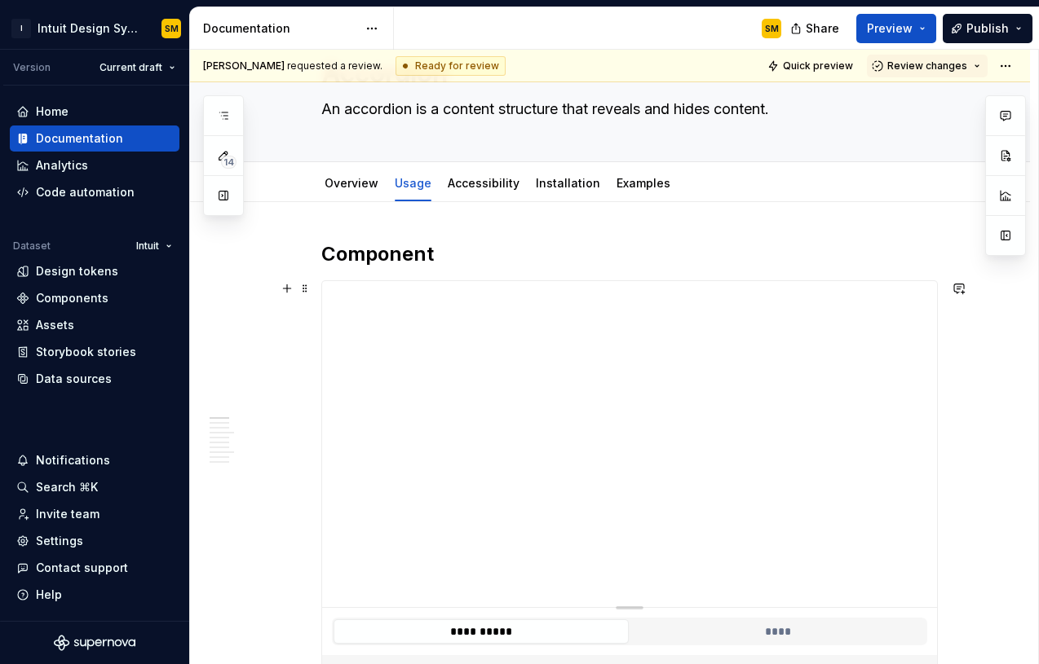
type textarea "*"
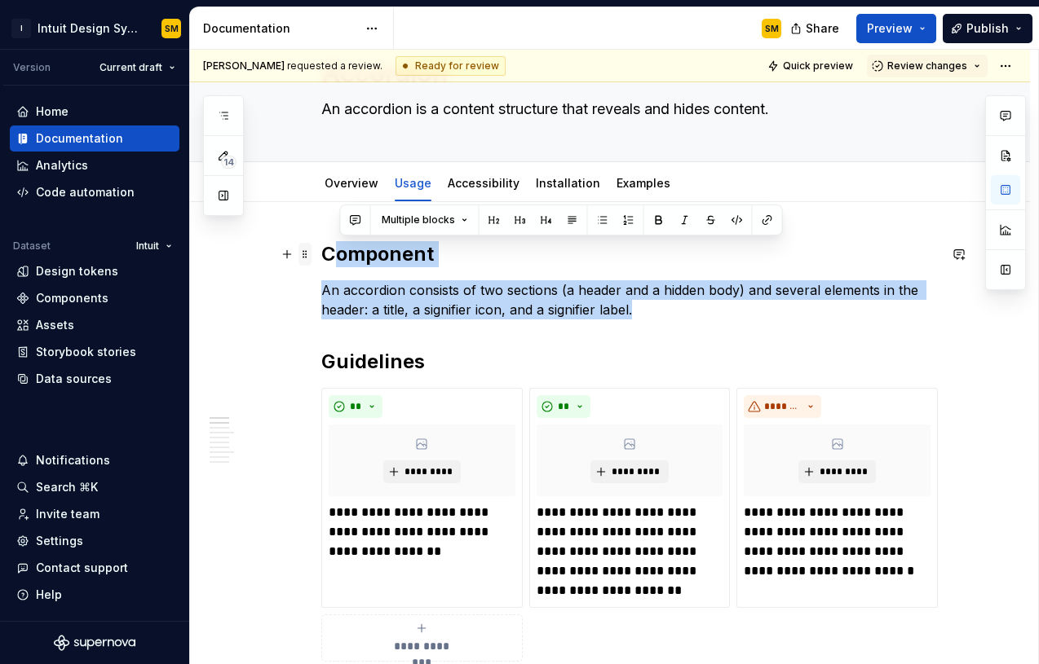
drag, startPoint x: 664, startPoint y: 308, endPoint x: 305, endPoint y: 254, distance: 363.6
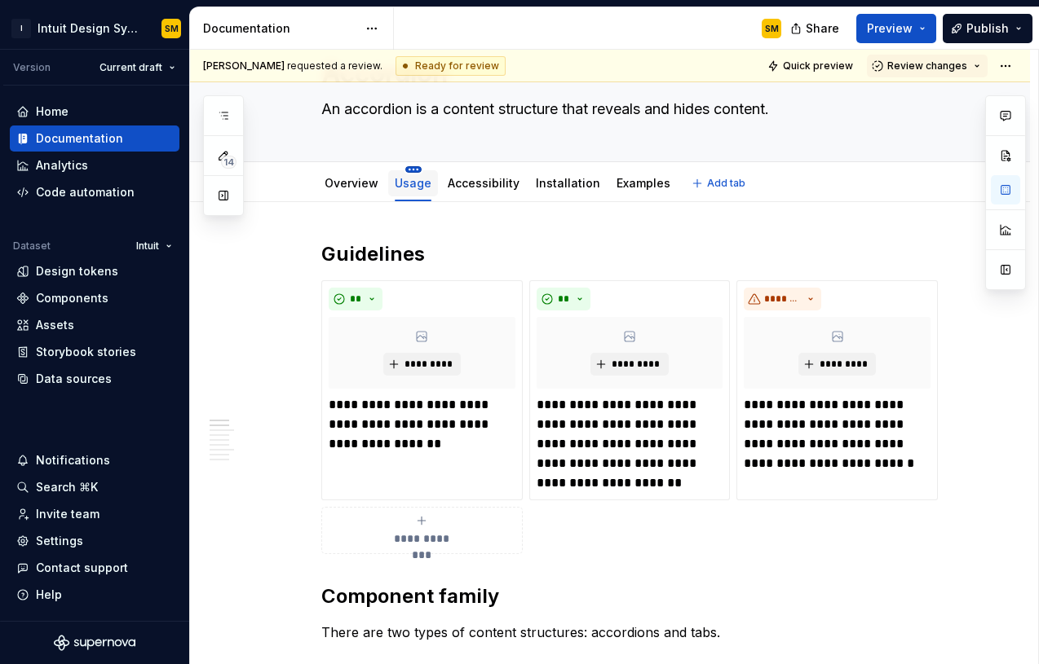
click at [416, 168] on html "I Intuit Design System SM Version Current draft Home Documentation Analytics Co…" at bounding box center [519, 332] width 1039 height 664
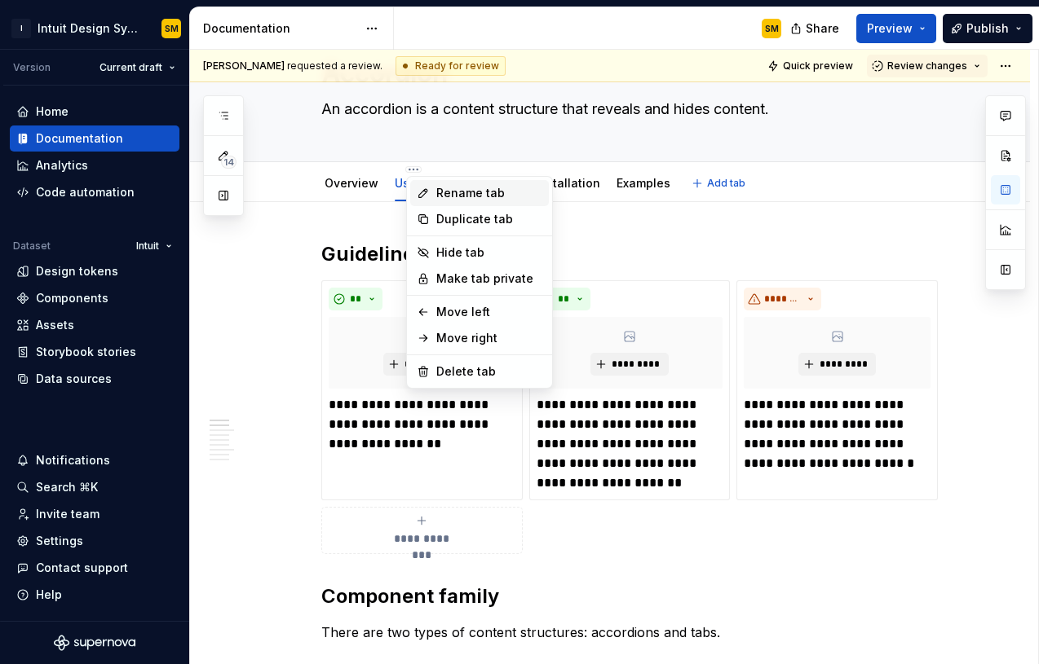
click at [431, 184] on div "Rename tab" at bounding box center [479, 193] width 139 height 26
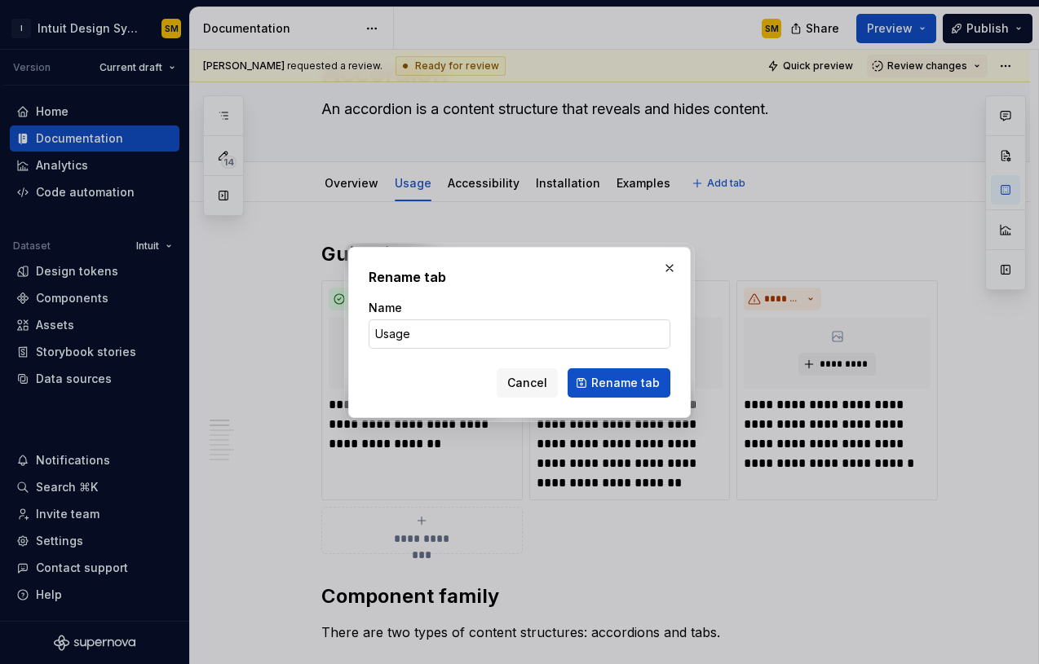
click at [409, 342] on input "Usage" at bounding box center [519, 334] width 302 height 29
click at [538, 380] on span "Cancel" at bounding box center [527, 383] width 40 height 16
type textarea "*"
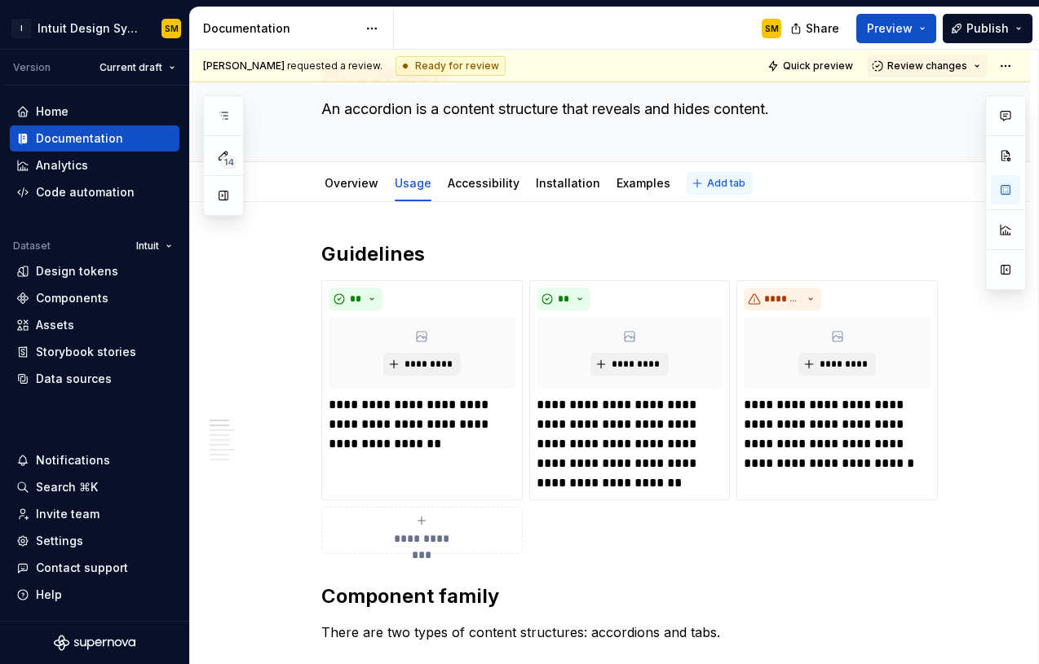
click at [719, 193] on button "Add tab" at bounding box center [719, 183] width 66 height 23
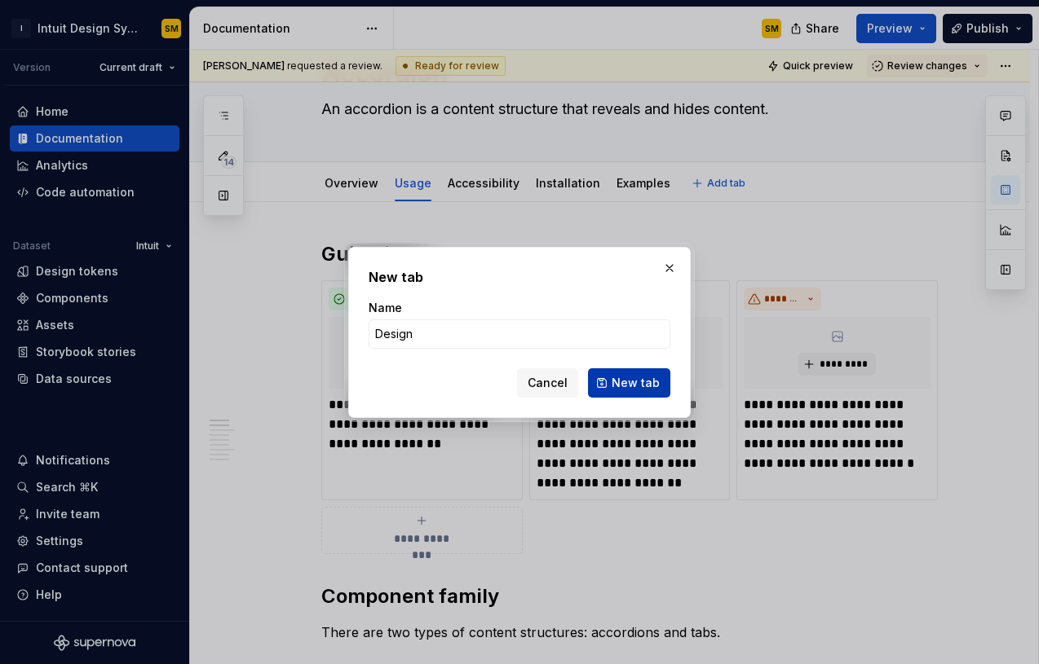
type input "Design"
click at [659, 395] on button "New tab" at bounding box center [629, 382] width 82 height 29
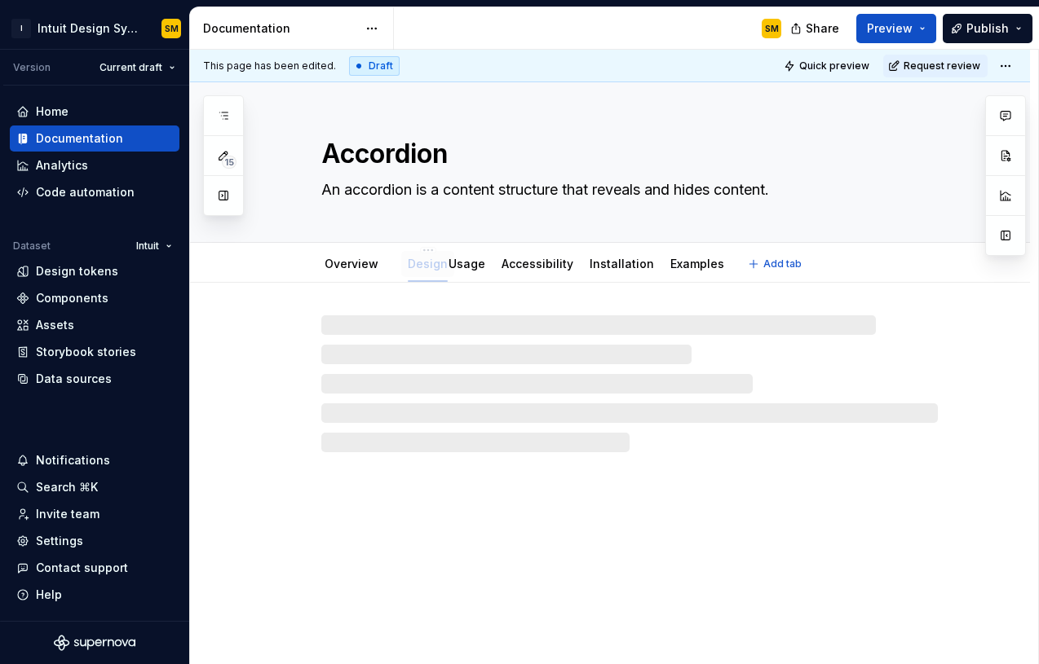
drag, startPoint x: 694, startPoint y: 265, endPoint x: 415, endPoint y: 265, distance: 278.8
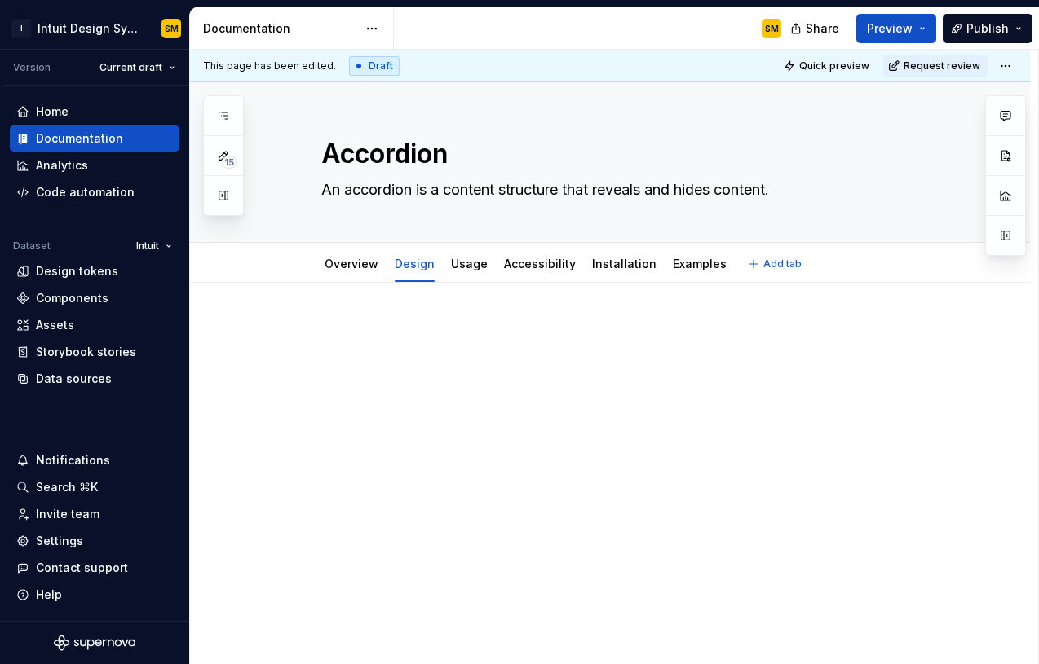
type textarea "*"
click at [528, 376] on div at bounding box center [629, 353] width 616 height 62
click at [349, 263] on link "Overview" at bounding box center [351, 264] width 54 height 14
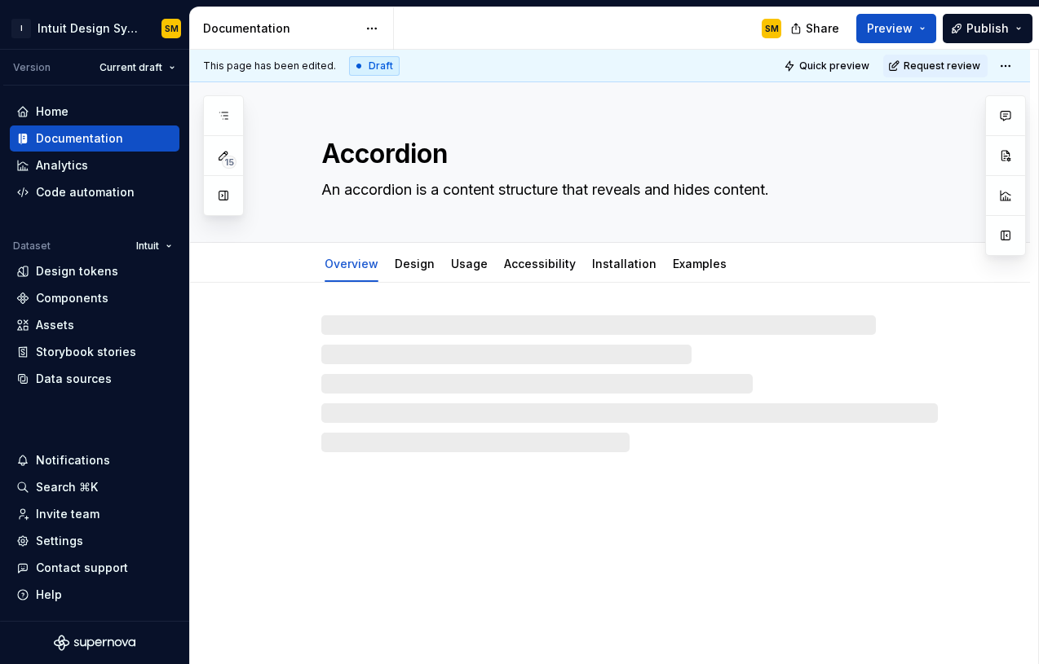
type textarea "*"
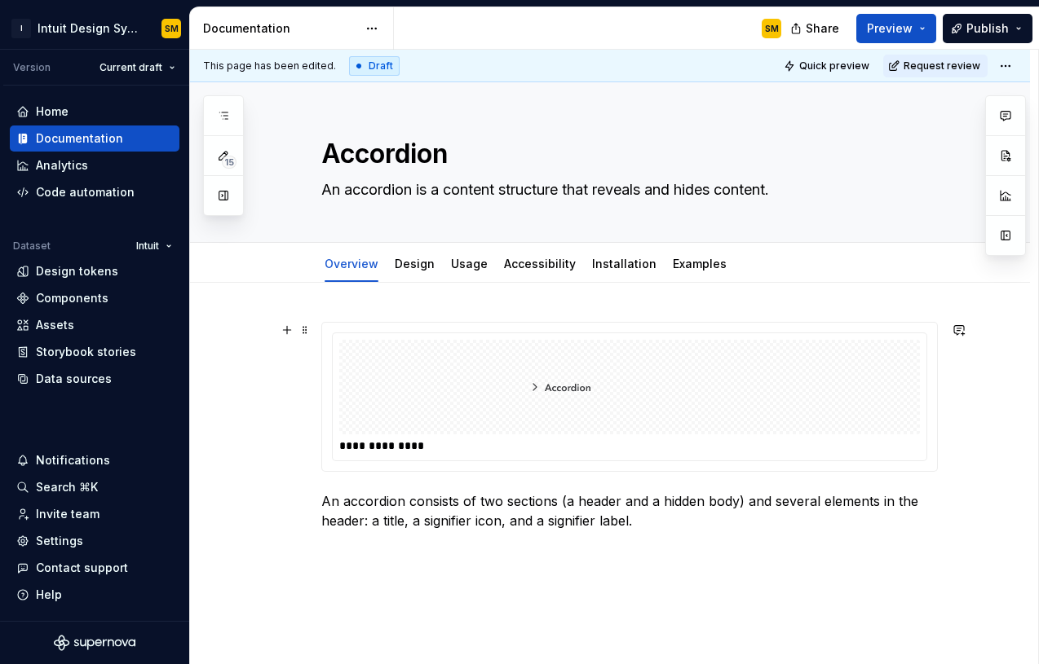
scroll to position [21, 0]
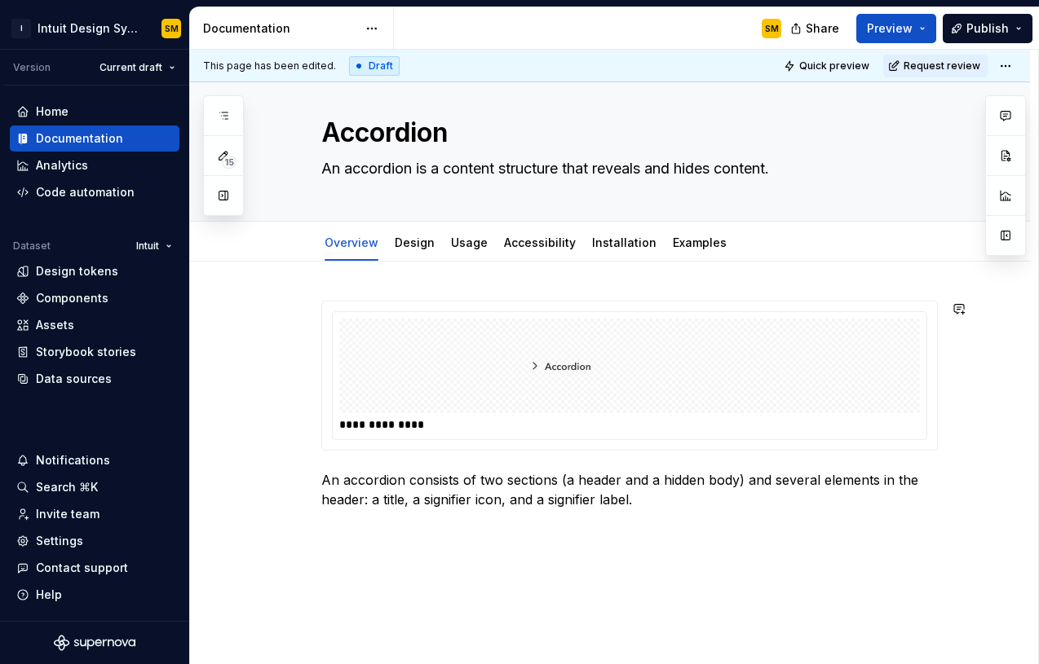
click at [414, 285] on div "**********" at bounding box center [610, 495] width 840 height 467
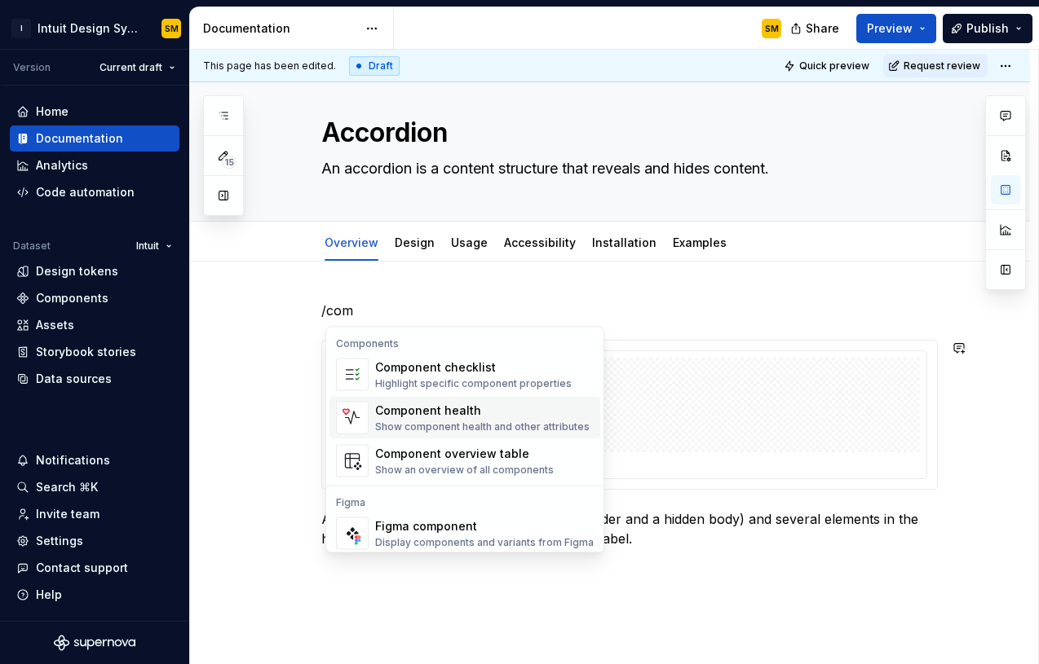
click at [445, 415] on div "Component health" at bounding box center [482, 411] width 214 height 16
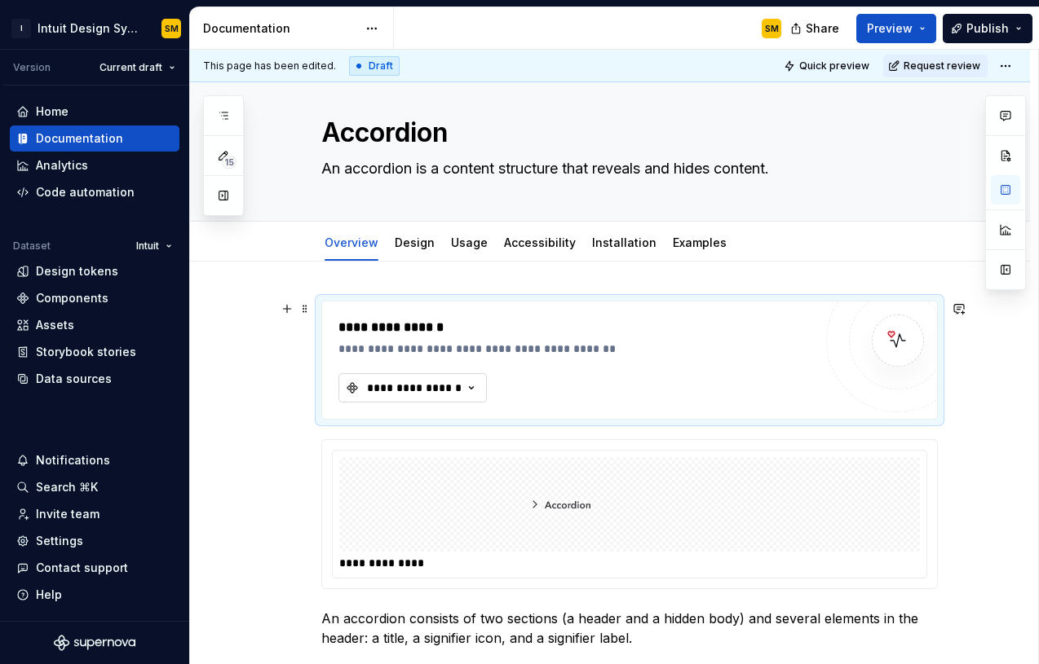
click at [461, 394] on div "**********" at bounding box center [414, 388] width 98 height 16
type input "Ac"
type textarea "*"
type input "Accorion"
click at [604, 281] on div "**********" at bounding box center [610, 565] width 840 height 606
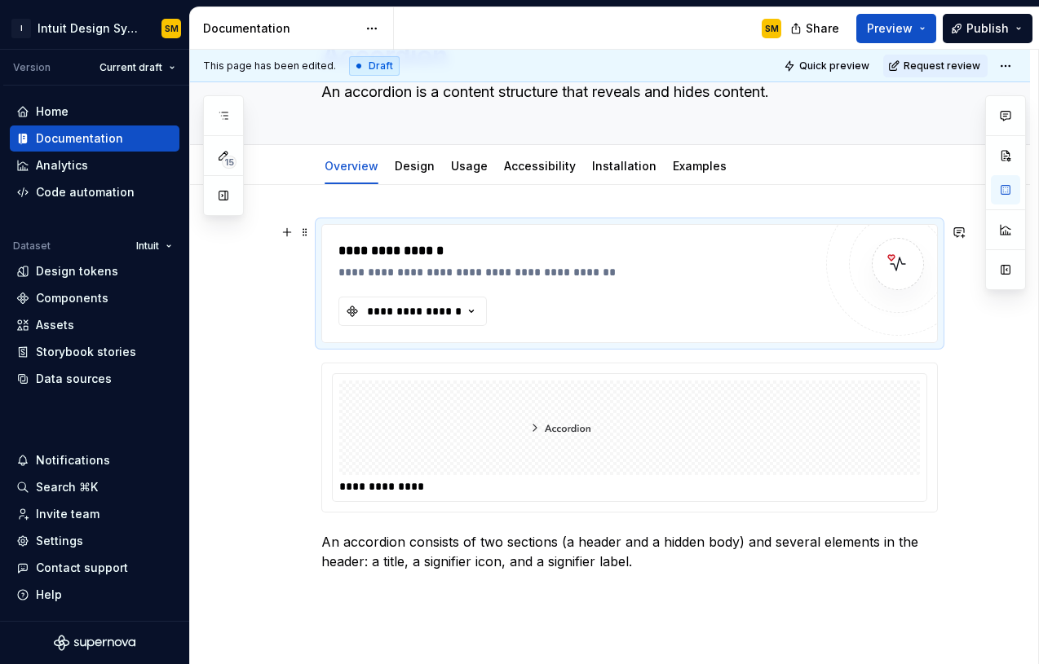
scroll to position [104, 0]
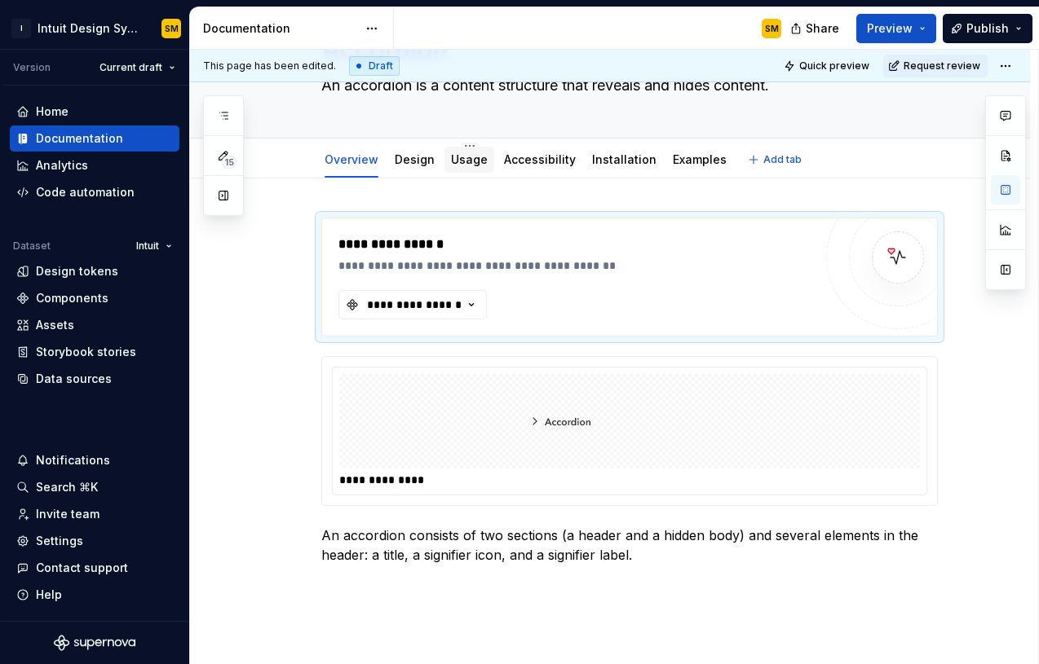
click at [463, 161] on link "Usage" at bounding box center [469, 159] width 37 height 14
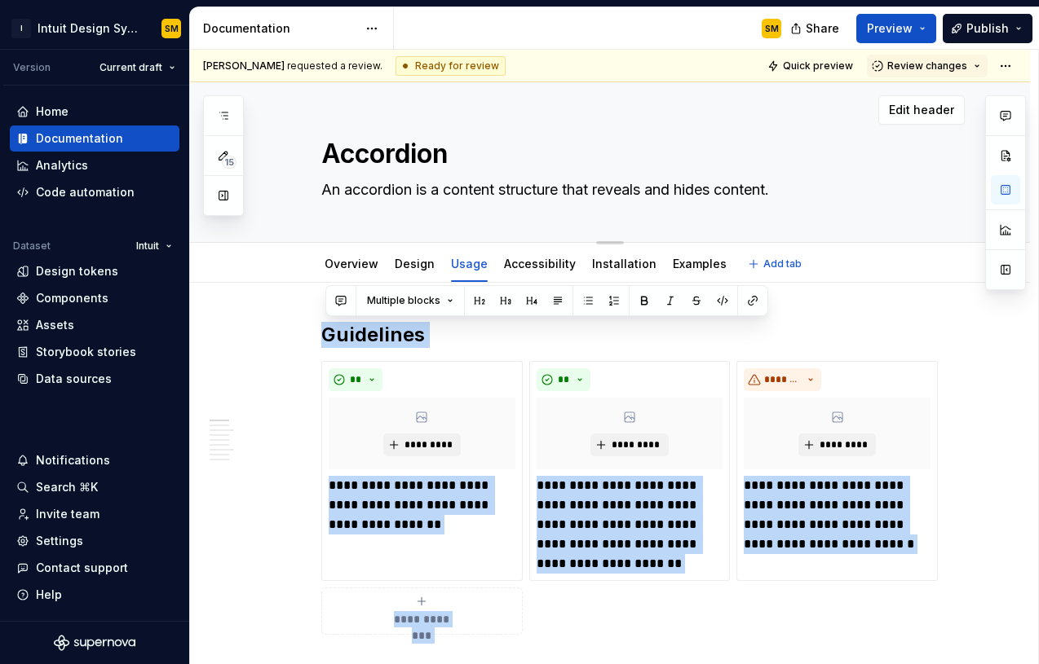
drag, startPoint x: 613, startPoint y: 290, endPoint x: 322, endPoint y: 227, distance: 297.9
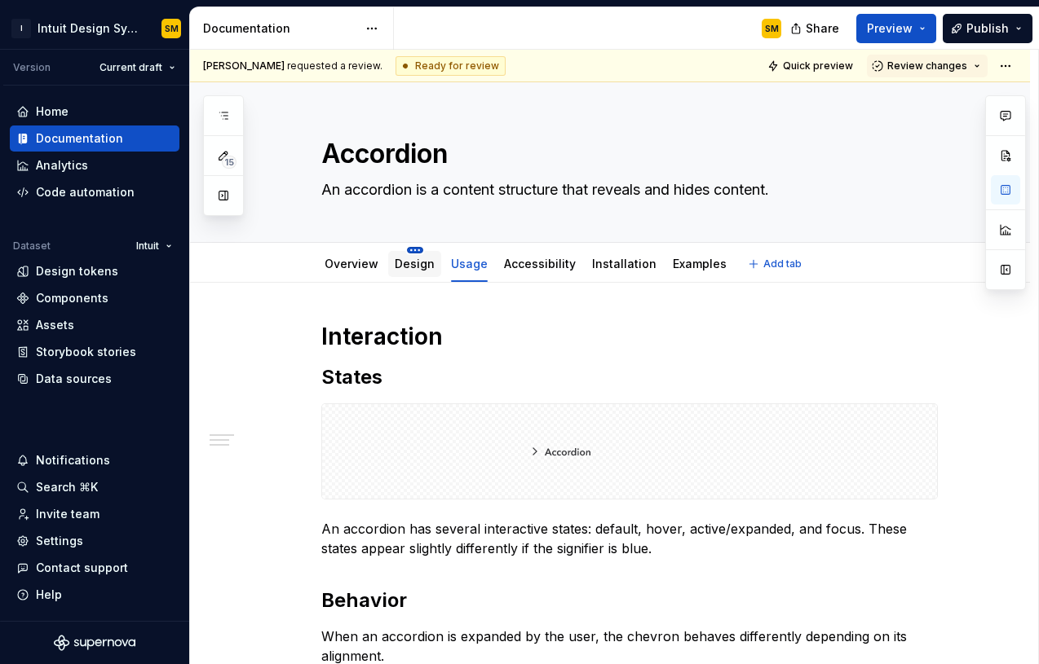
click at [410, 248] on html "I Intuit Design System SM Version Current draft Home Documentation Analytics Co…" at bounding box center [519, 332] width 1039 height 664
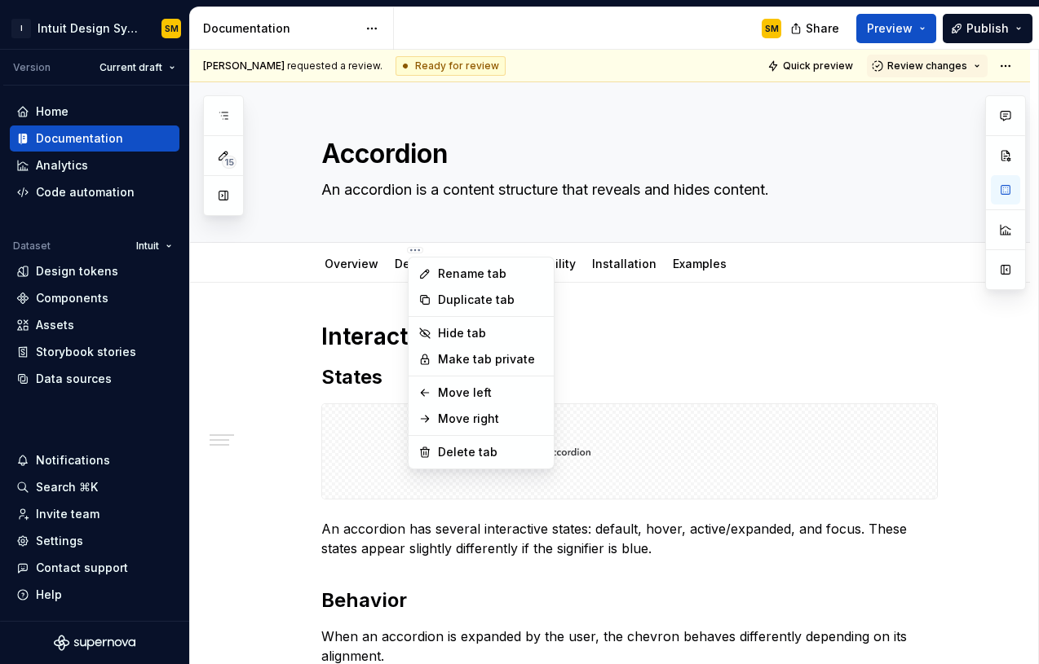
click at [396, 279] on html "I Intuit Design System SM Version Current draft Home Documentation Analytics Co…" at bounding box center [519, 332] width 1039 height 664
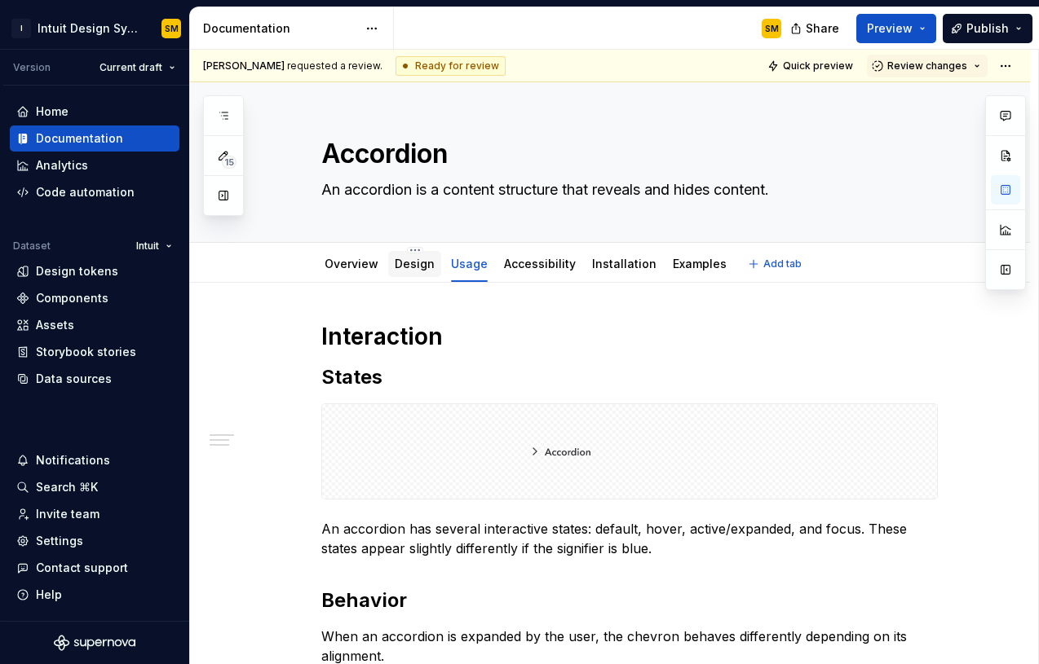
click at [412, 266] on link "Design" at bounding box center [415, 264] width 40 height 14
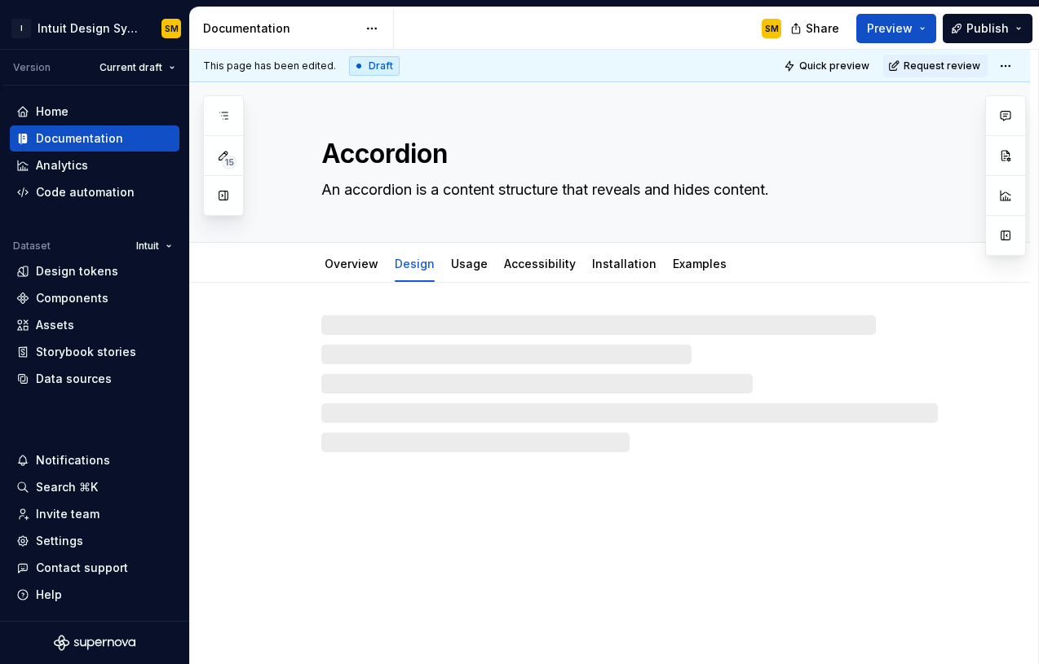
type textarea "*"
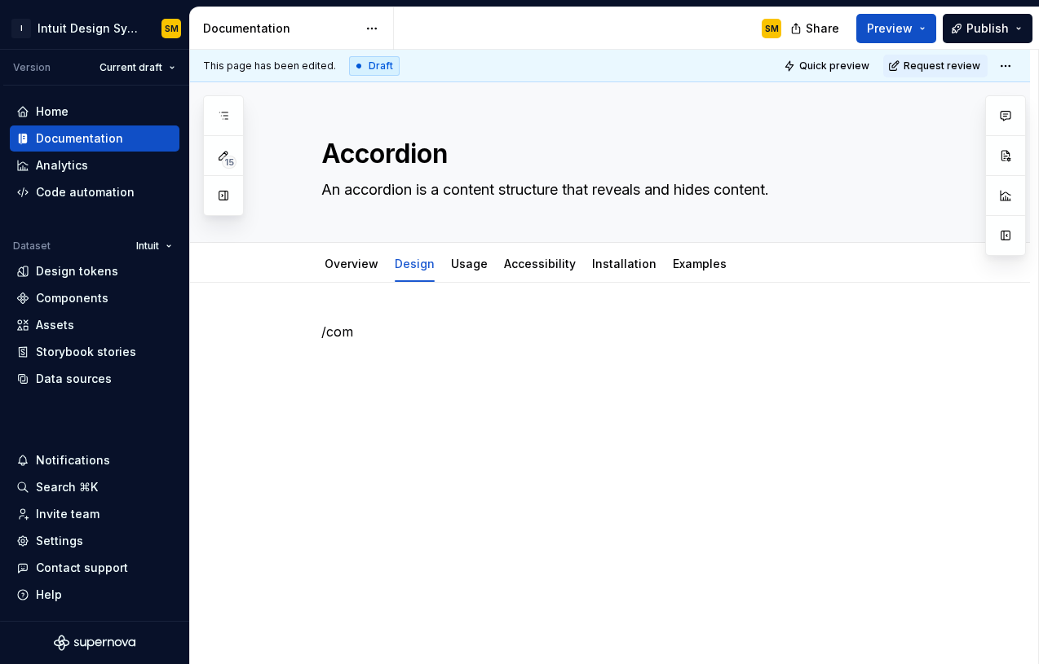
click at [412, 345] on div "/com" at bounding box center [629, 353] width 616 height 62
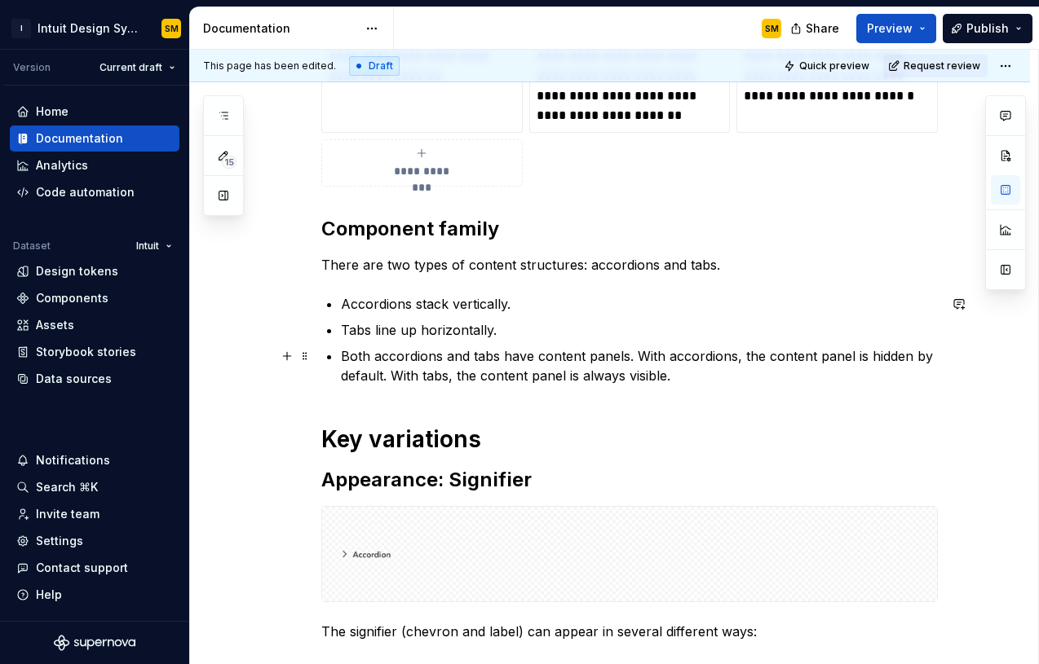
scroll to position [456, 0]
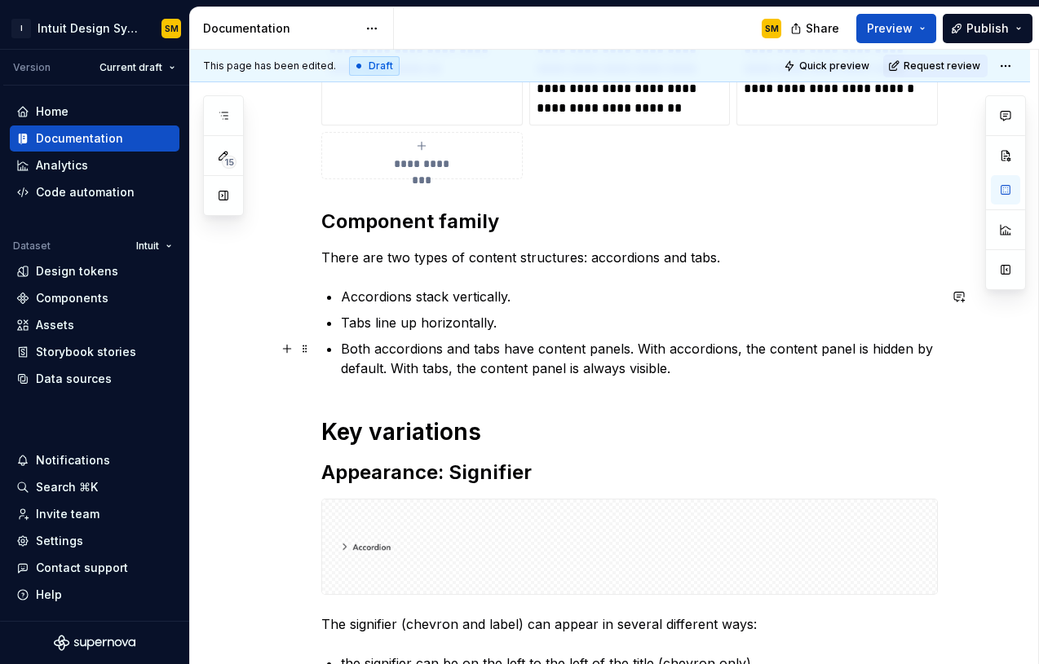
click at [655, 361] on p "Both accordions and tabs have content panels. With accordions, the content pane…" at bounding box center [639, 358] width 597 height 39
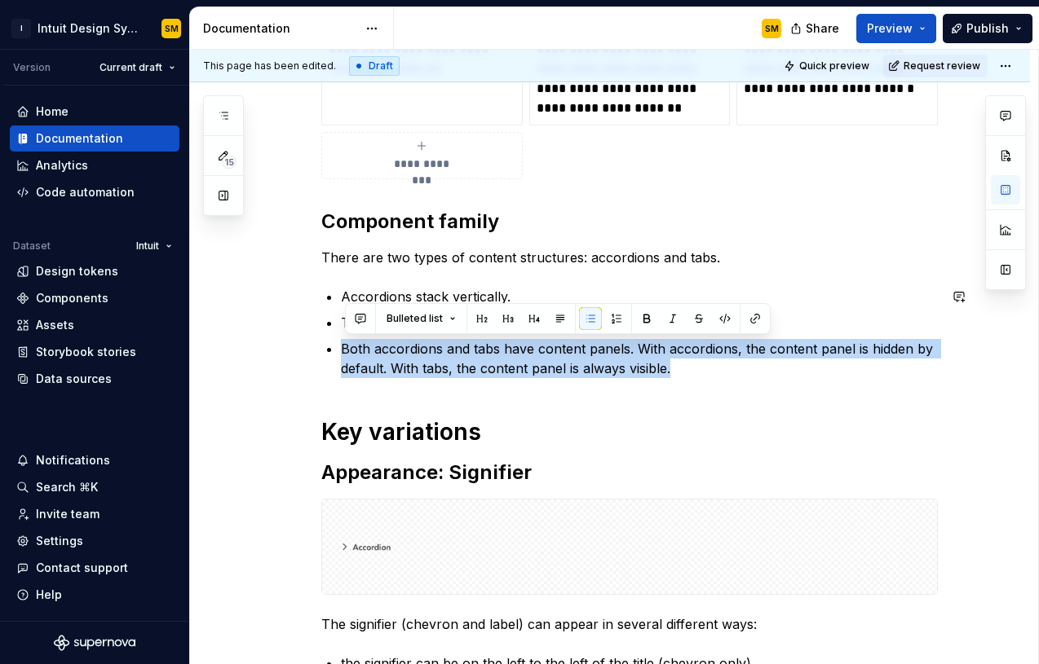
copy p "Both accordions and tabs have content panels. With accordions, the content pane…"
click at [723, 367] on p "Both accordions and tabs have content panels. With accordions, the content pane…" at bounding box center [639, 358] width 597 height 39
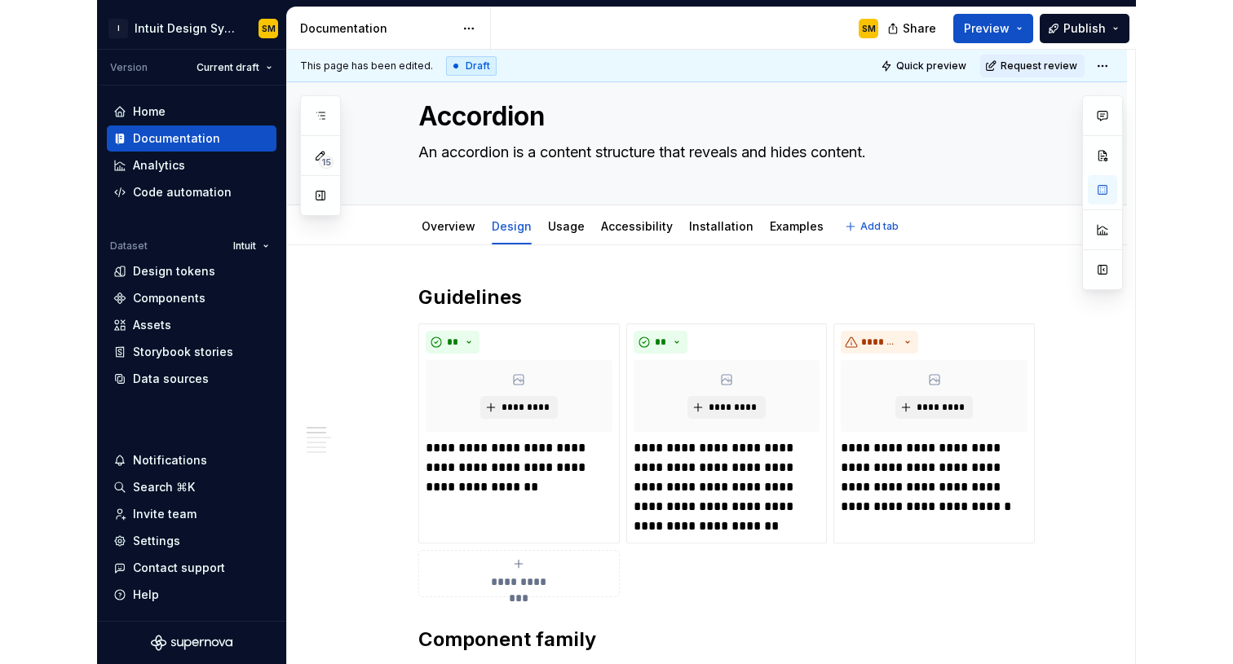
scroll to position [0, 0]
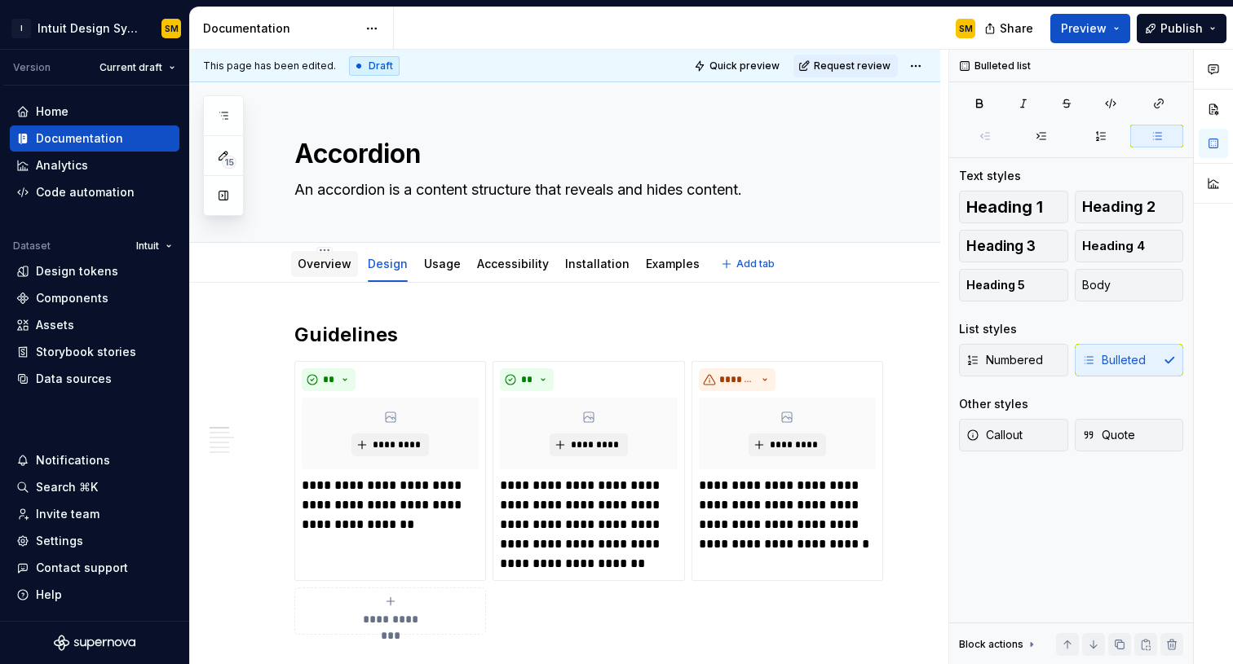
click at [328, 263] on link "Overview" at bounding box center [325, 264] width 54 height 14
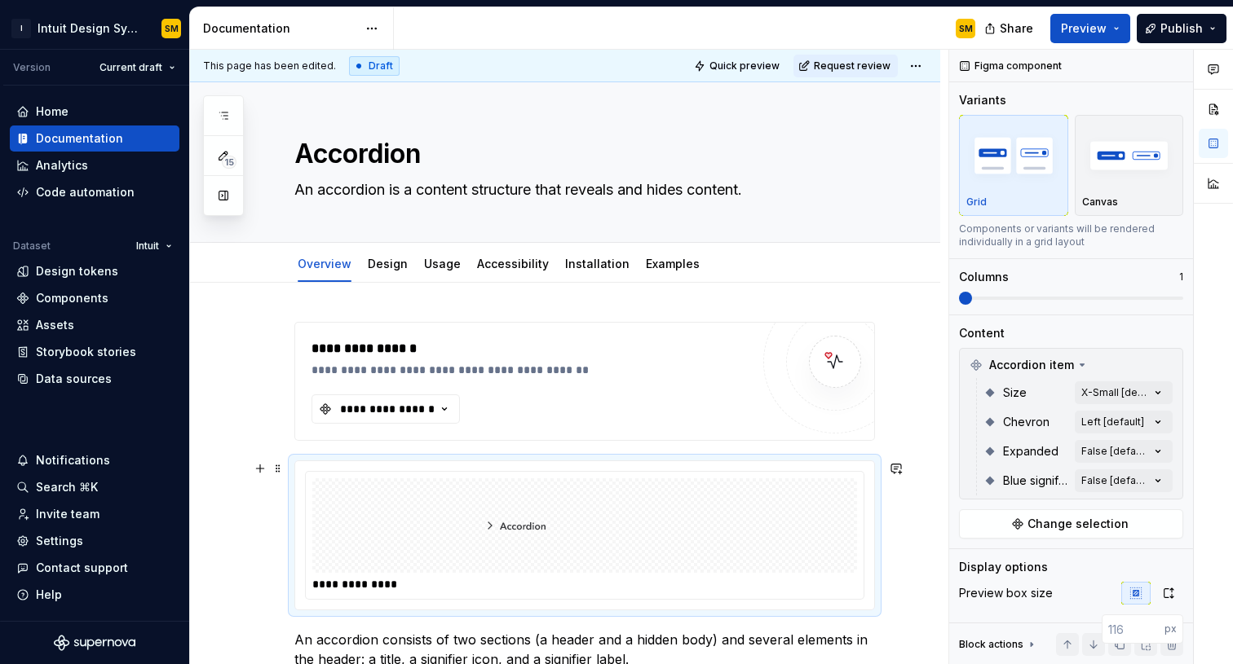
click at [633, 474] on div "**********" at bounding box center [585, 535] width 558 height 127
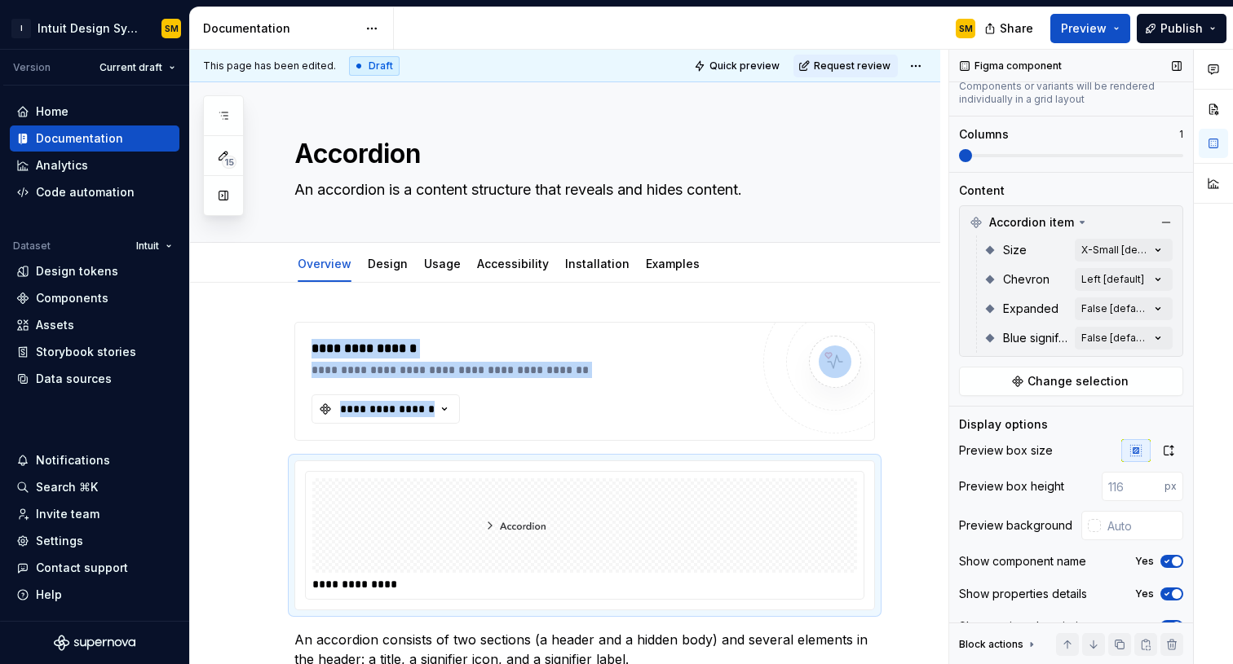
scroll to position [168, 0]
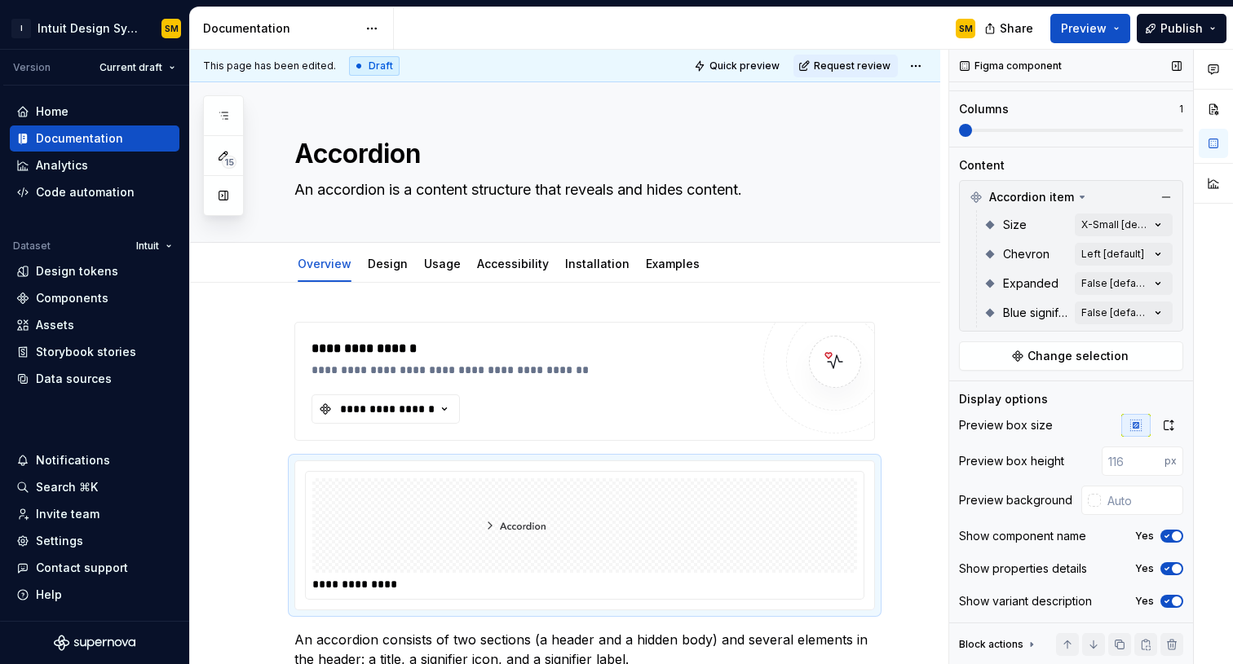
click at [1026, 646] on icon at bounding box center [1031, 644] width 13 height 13
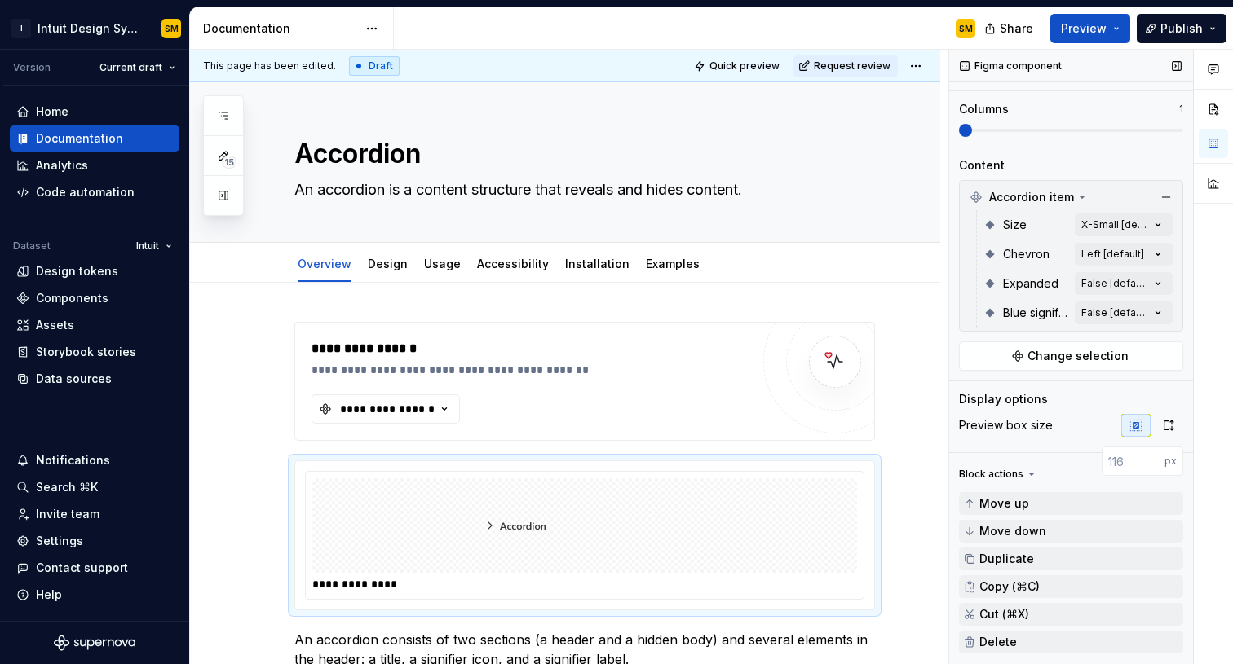
click at [1030, 472] on icon at bounding box center [1031, 474] width 13 height 13
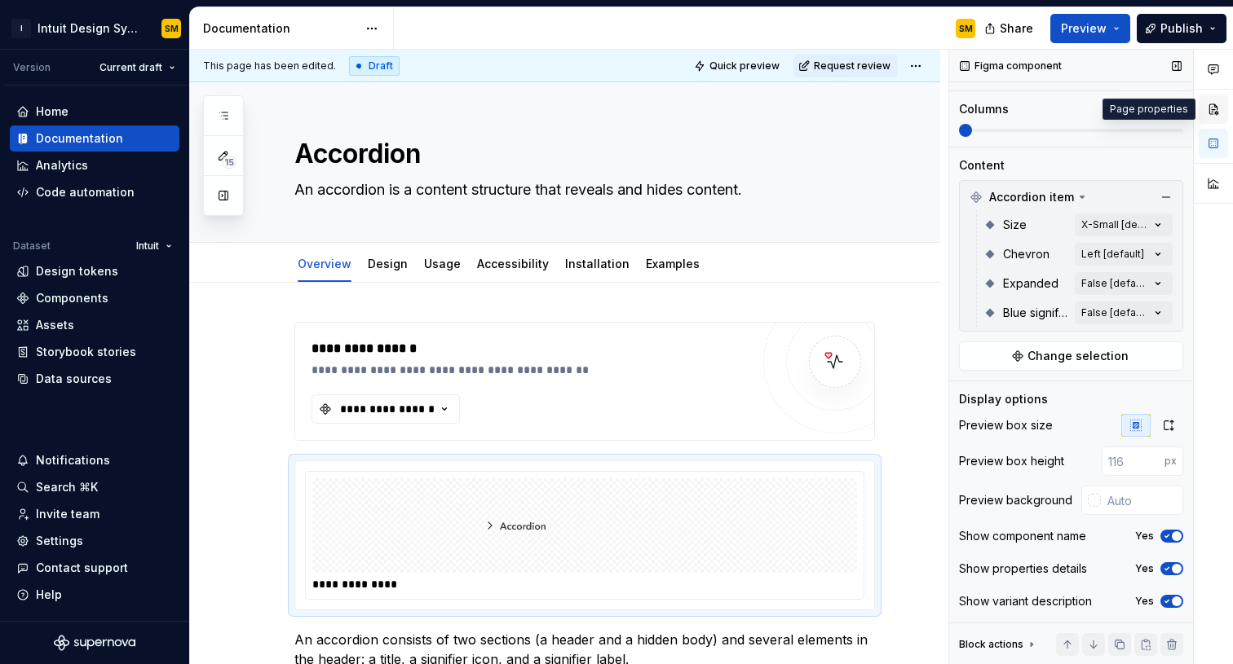
click at [1080, 99] on button "button" at bounding box center [1212, 109] width 29 height 29
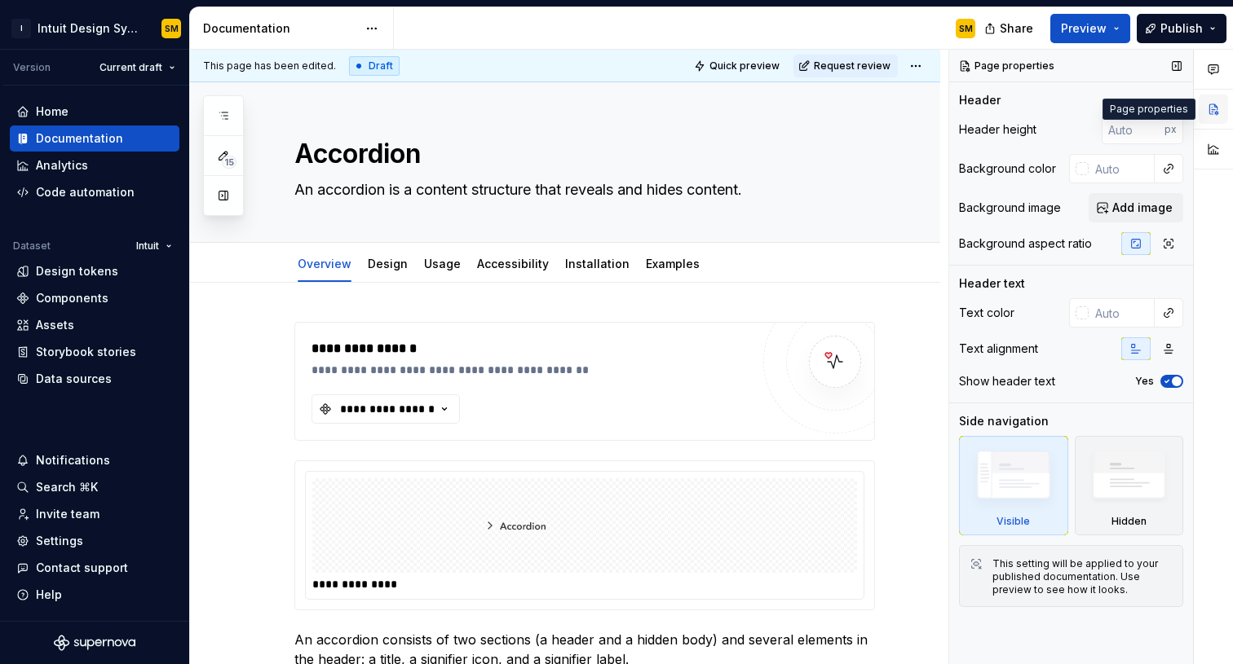
click at [1080, 108] on button "button" at bounding box center [1212, 109] width 29 height 29
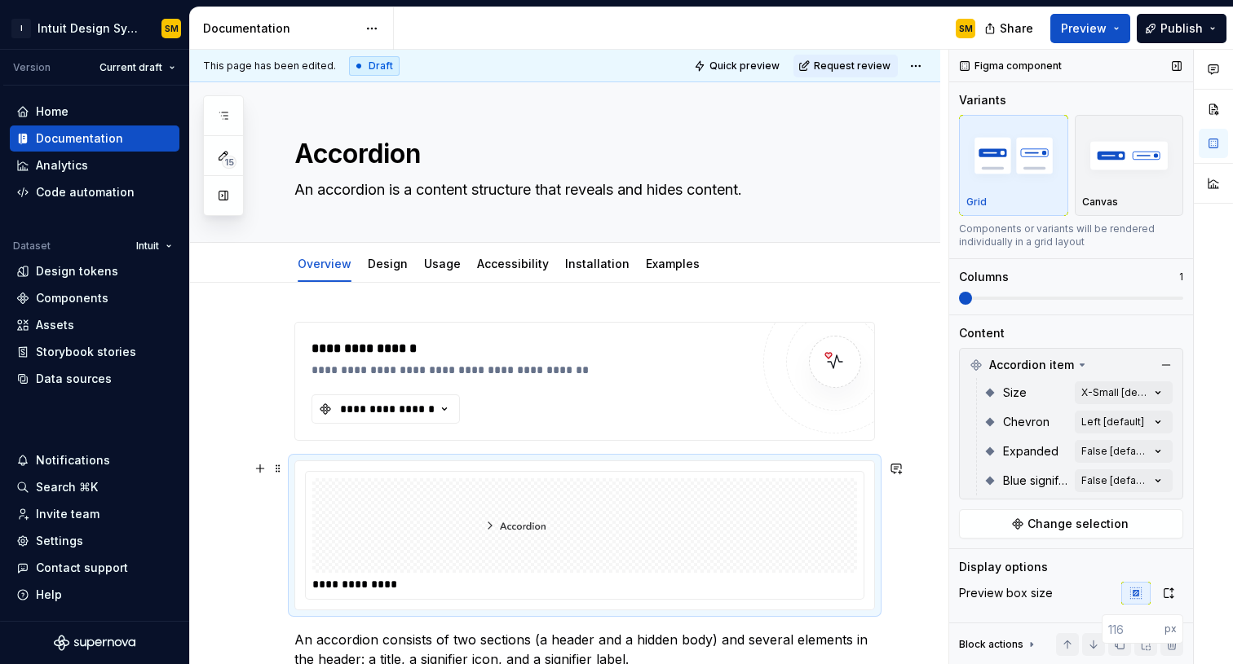
click at [540, 468] on div "**********" at bounding box center [584, 535] width 579 height 148
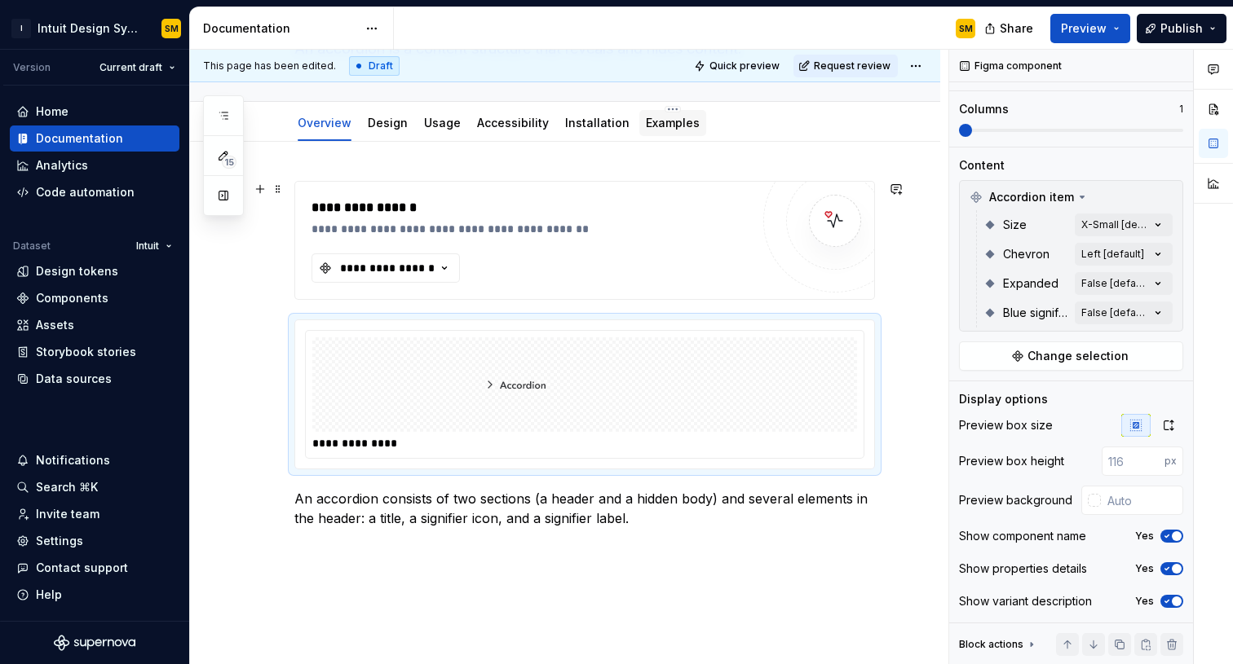
scroll to position [148, 0]
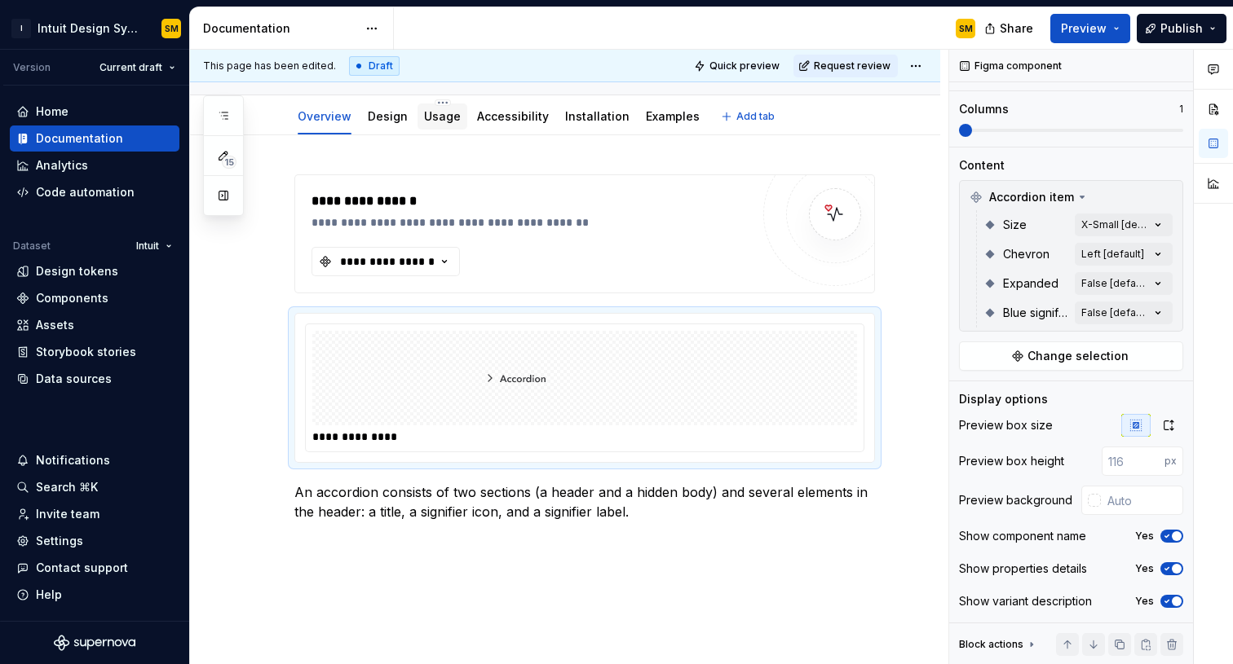
click at [434, 121] on link "Usage" at bounding box center [442, 116] width 37 height 14
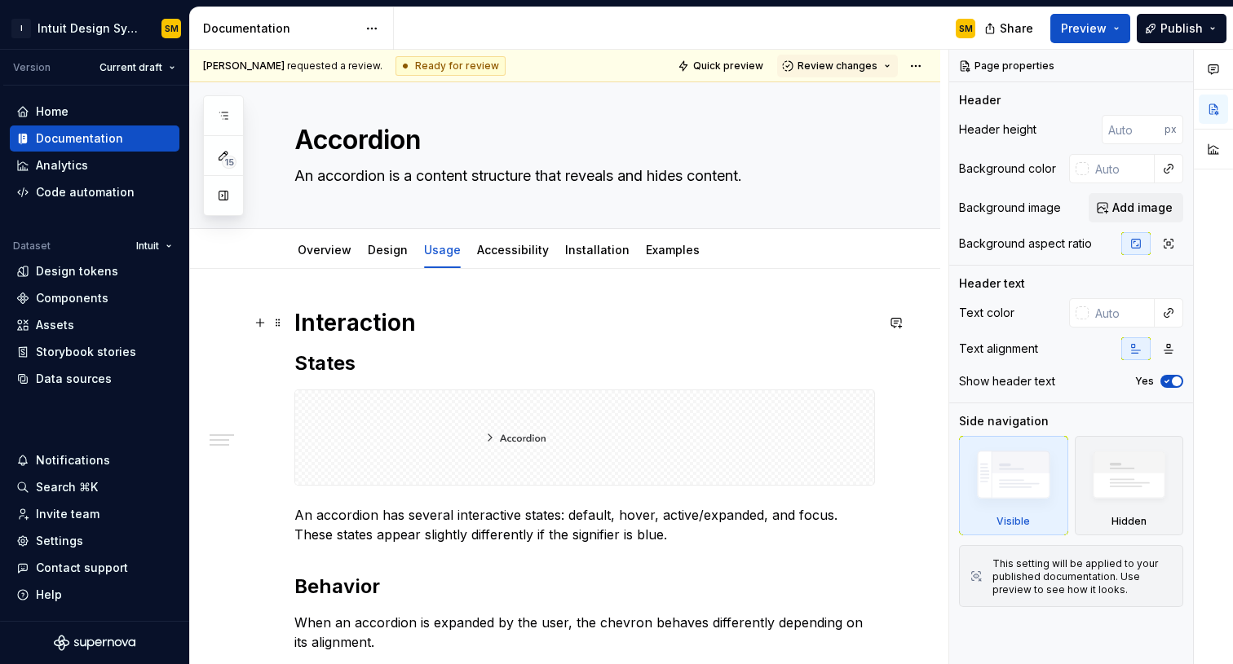
scroll to position [15, 0]
click at [378, 249] on link "Design" at bounding box center [388, 249] width 40 height 14
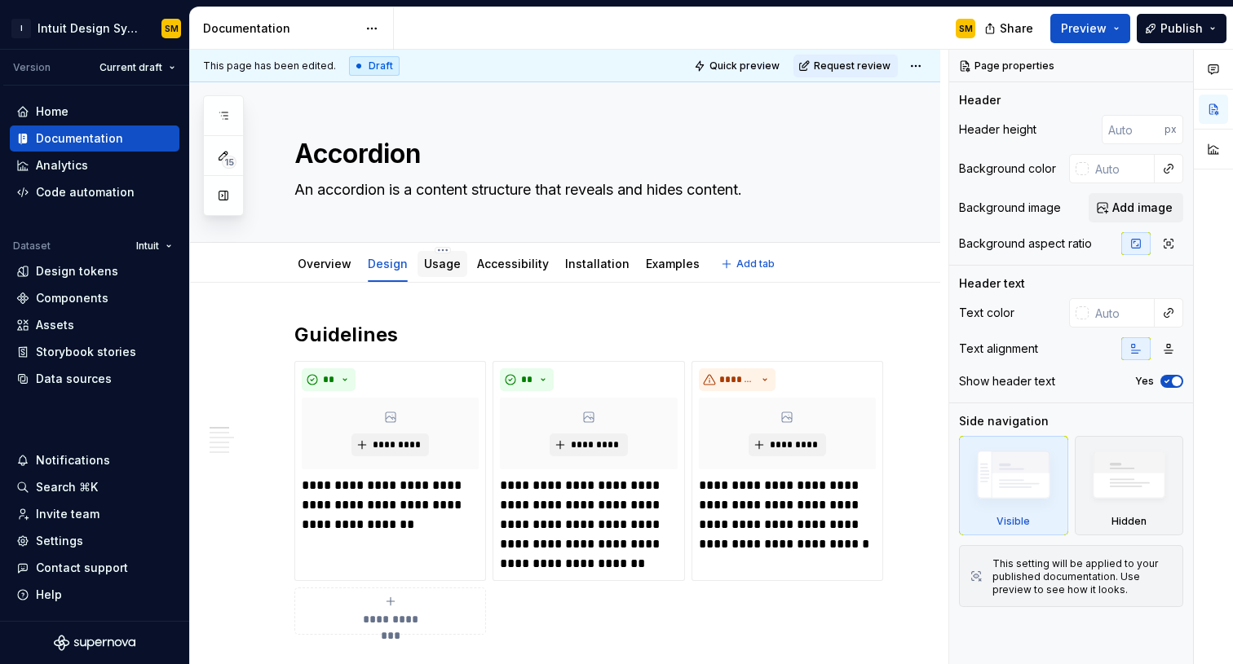
click at [444, 273] on div "Usage" at bounding box center [442, 264] width 37 height 20
click at [439, 269] on link "Usage" at bounding box center [442, 264] width 37 height 14
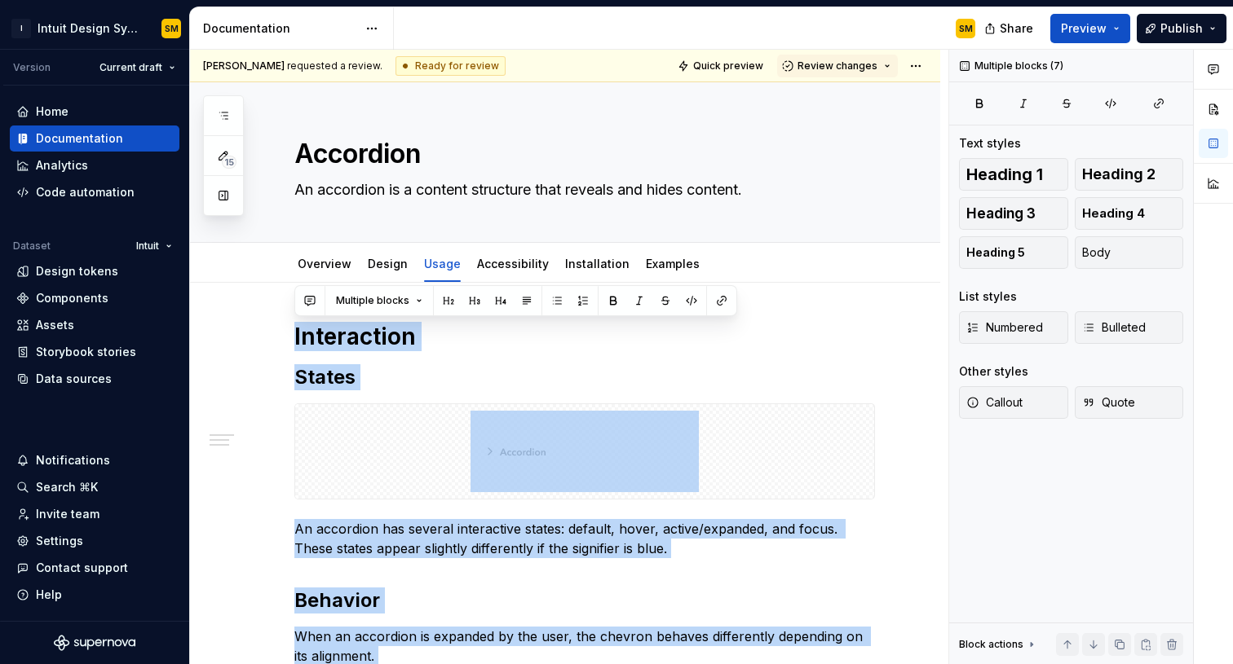
drag, startPoint x: 615, startPoint y: 277, endPoint x: 270, endPoint y: 315, distance: 347.7
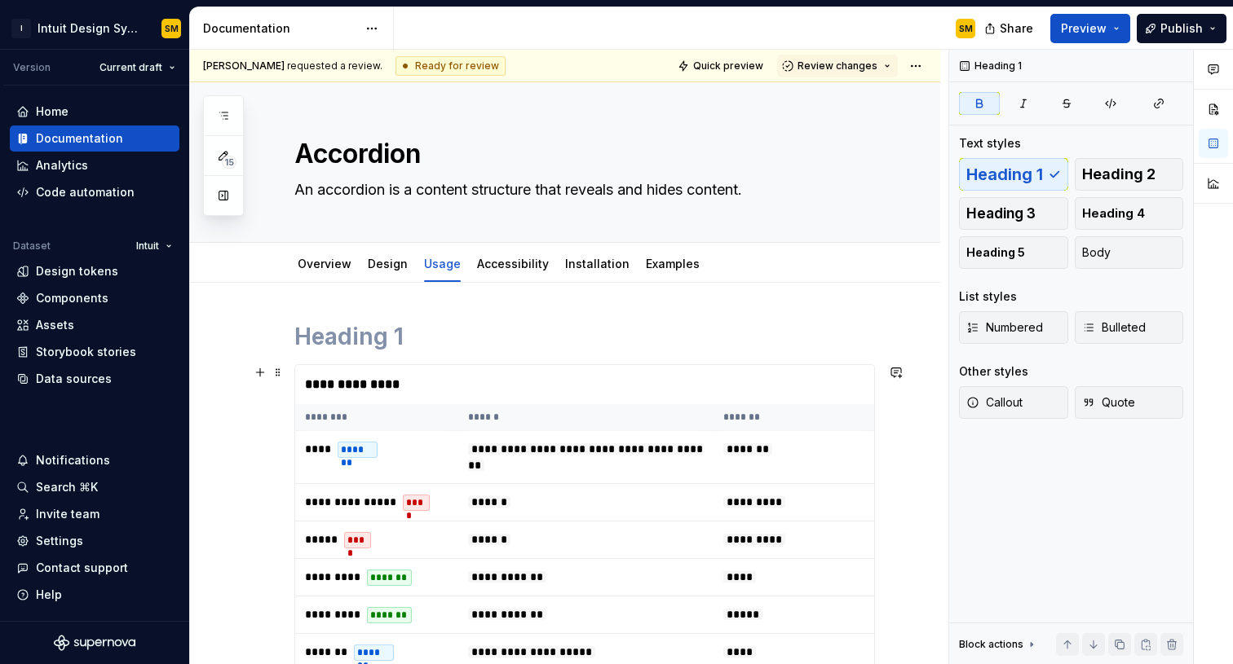
click at [390, 369] on div "**********" at bounding box center [588, 384] width 587 height 39
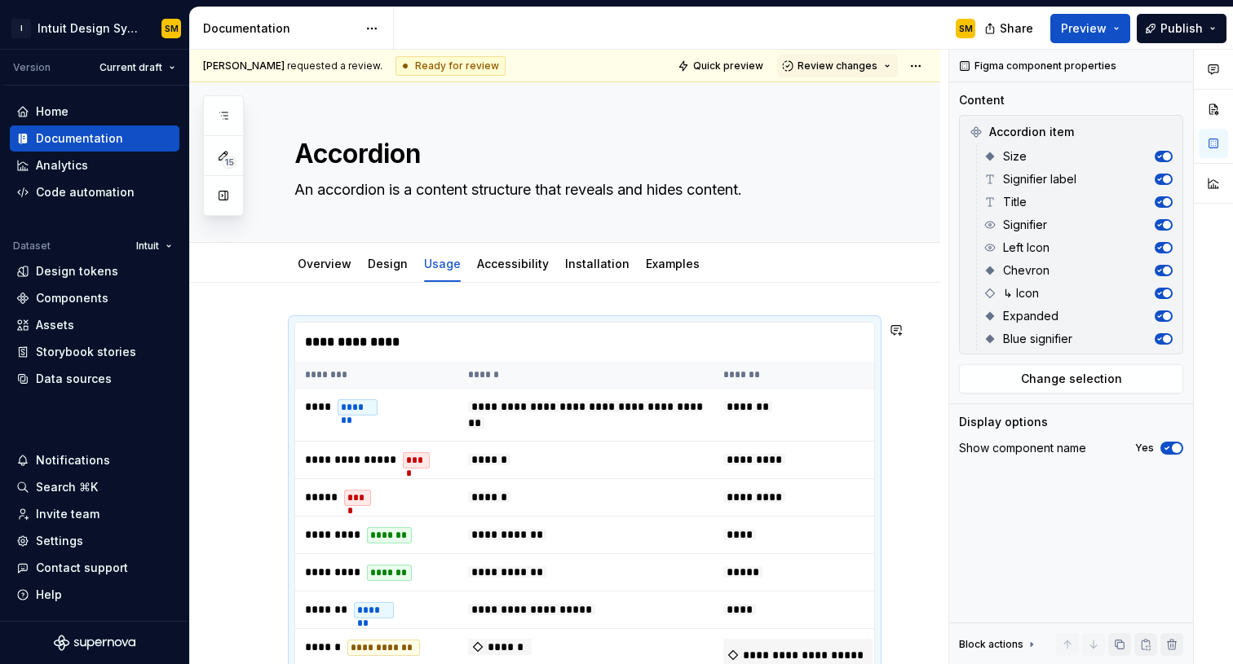
scroll to position [93, 0]
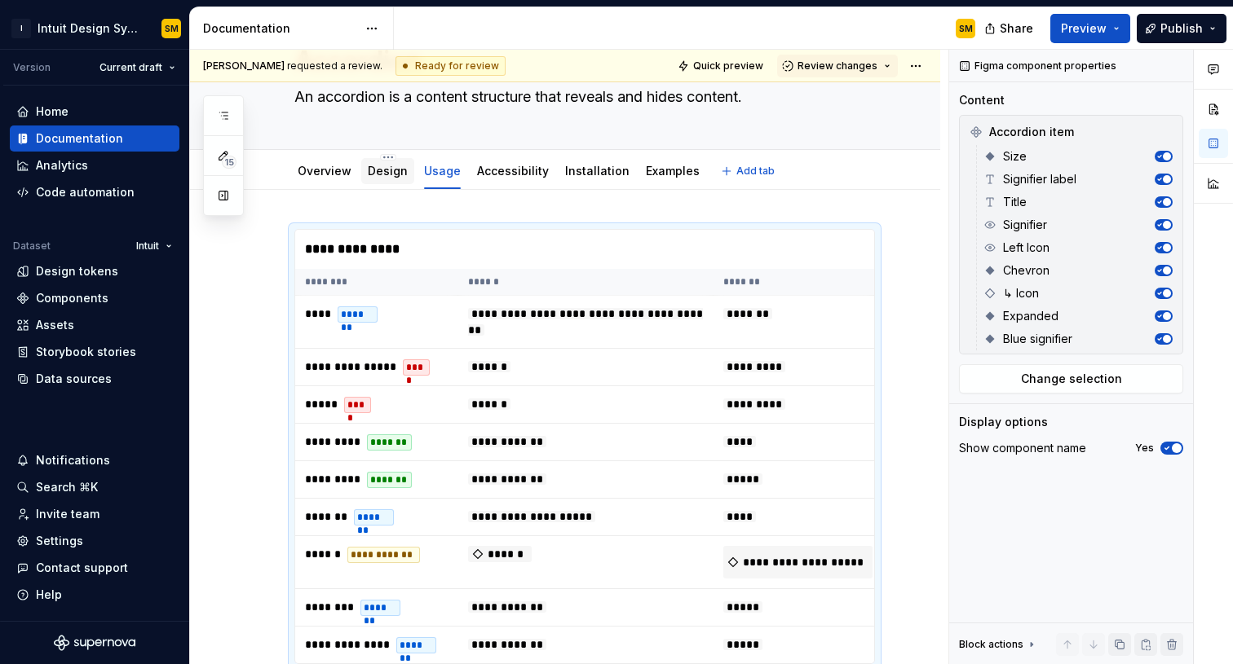
click at [374, 174] on link "Design" at bounding box center [388, 171] width 40 height 14
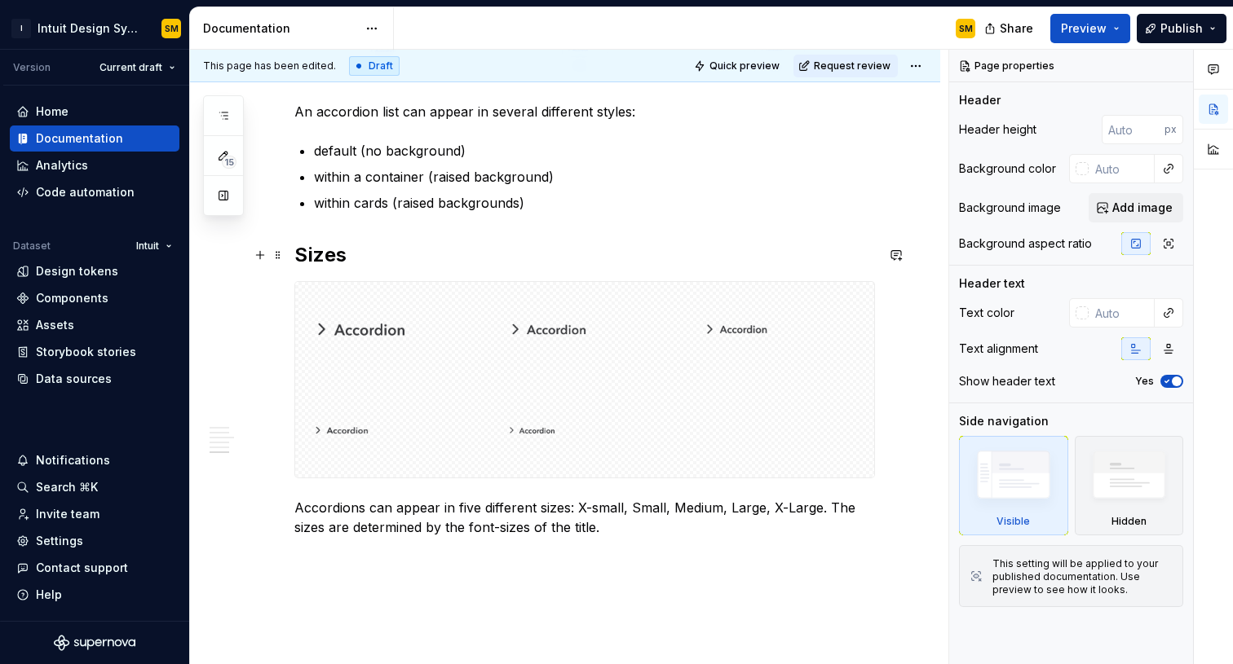
scroll to position [1439, 0]
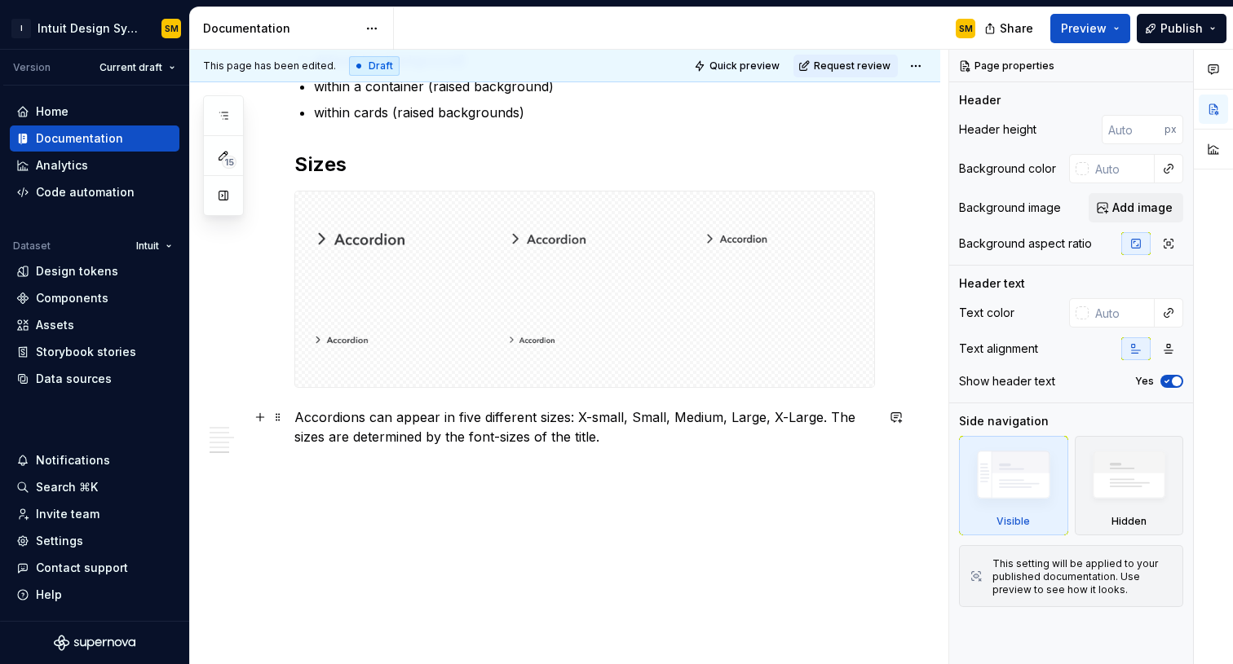
click at [638, 439] on p "Accordions can appear in five different sizes: X-small, Small, Medium, Large, X…" at bounding box center [584, 427] width 580 height 39
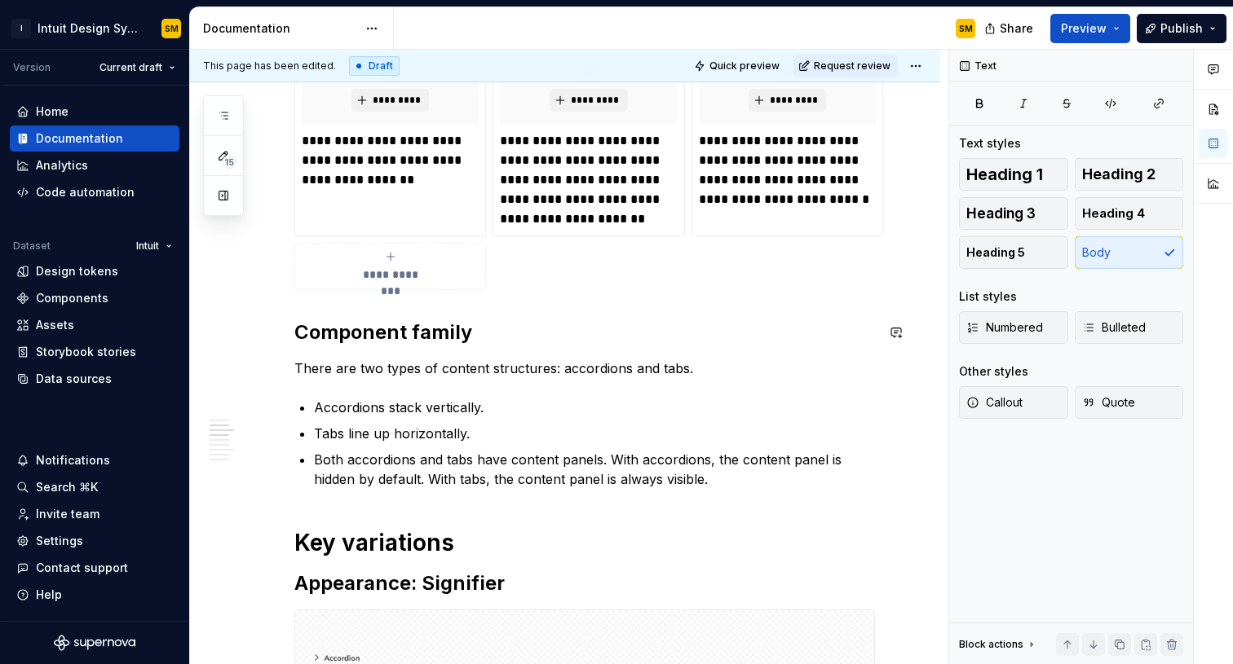
scroll to position [0, 0]
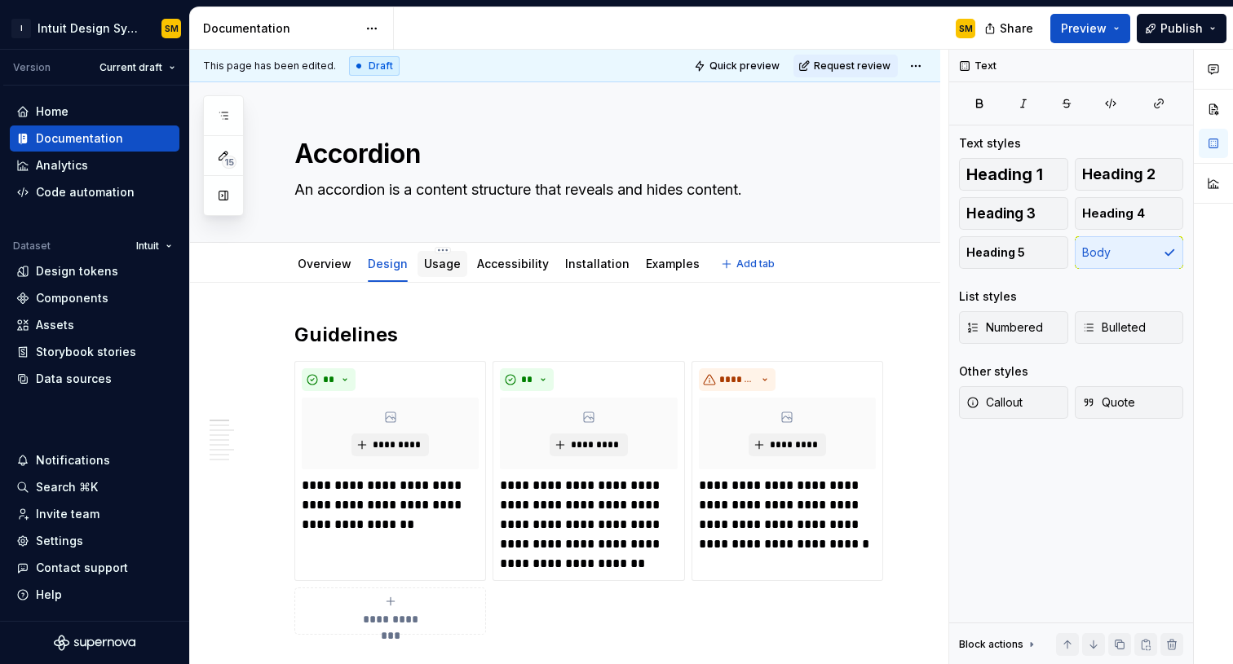
click at [441, 268] on link "Usage" at bounding box center [442, 264] width 37 height 14
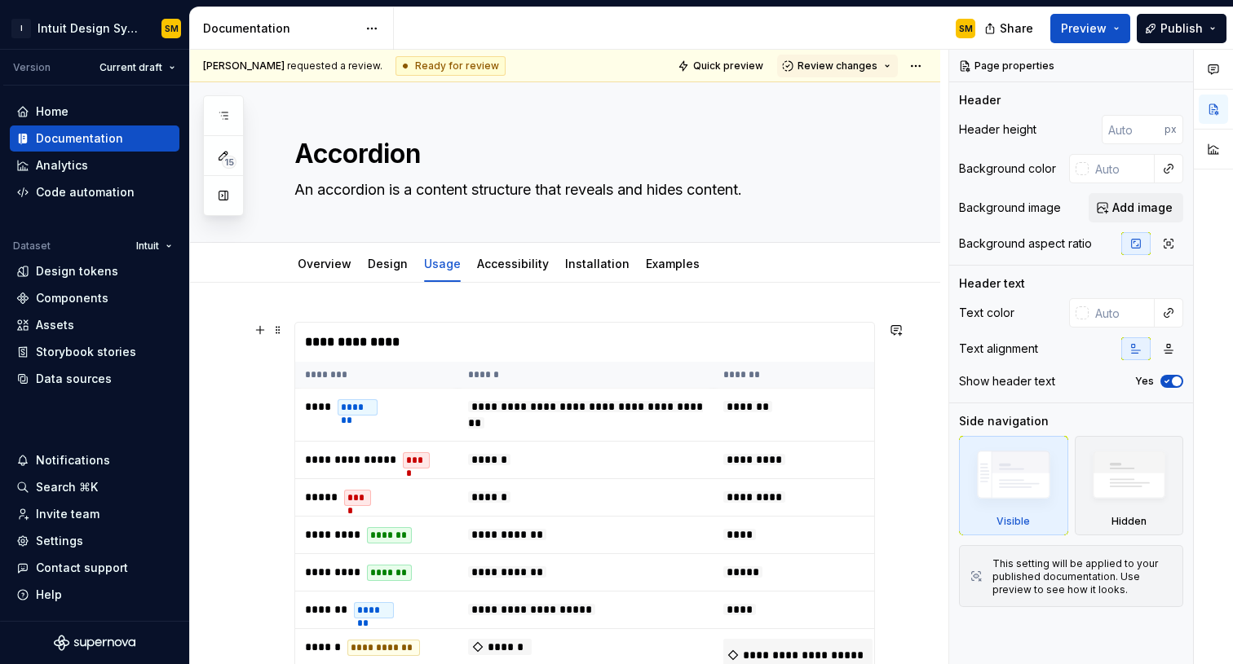
click at [417, 322] on div "**********" at bounding box center [584, 539] width 580 height 435
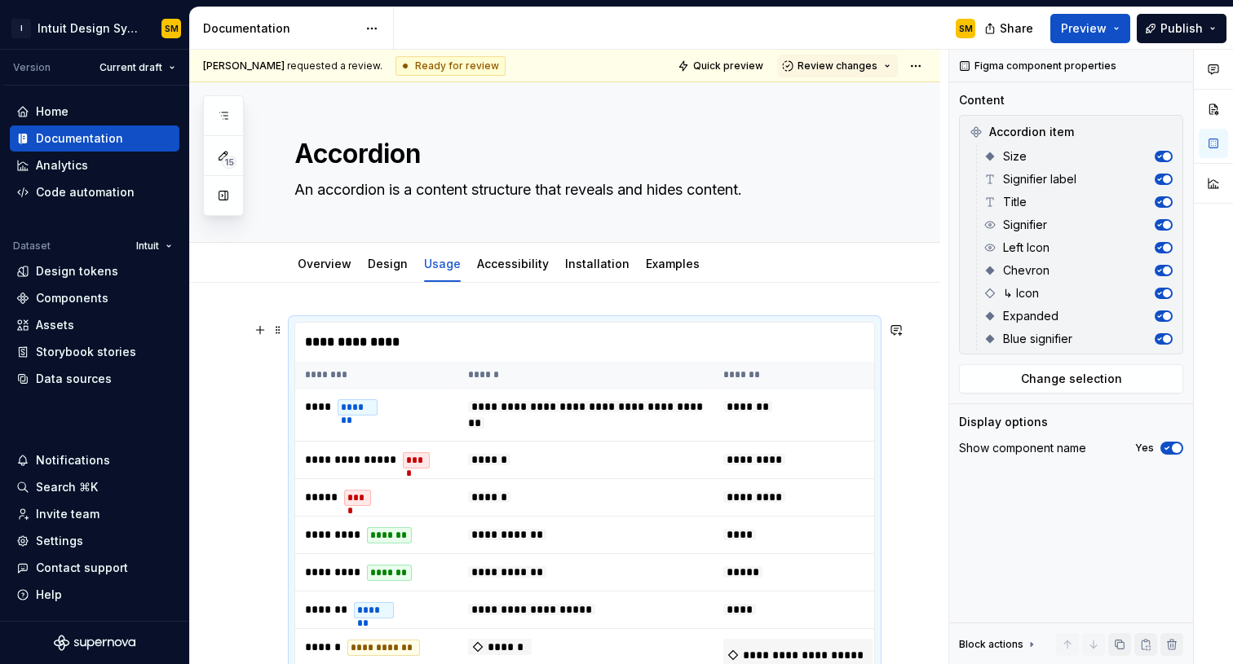
click at [413, 323] on div "**********" at bounding box center [588, 342] width 587 height 39
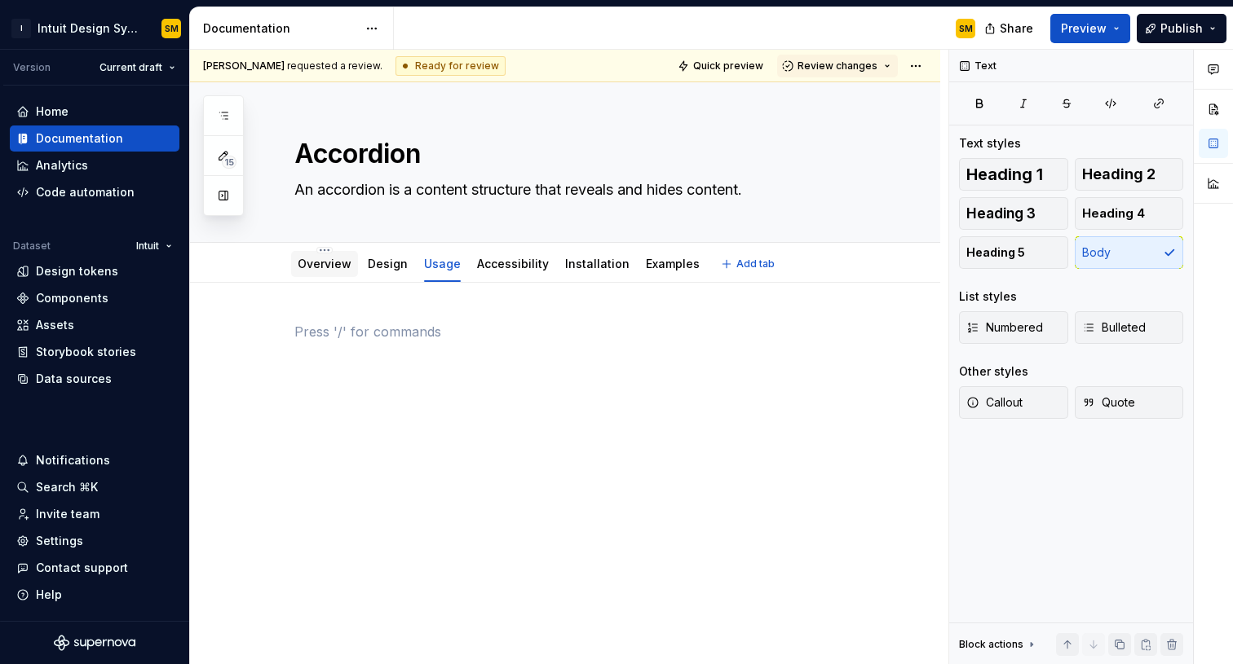
click at [319, 267] on link "Overview" at bounding box center [325, 264] width 54 height 14
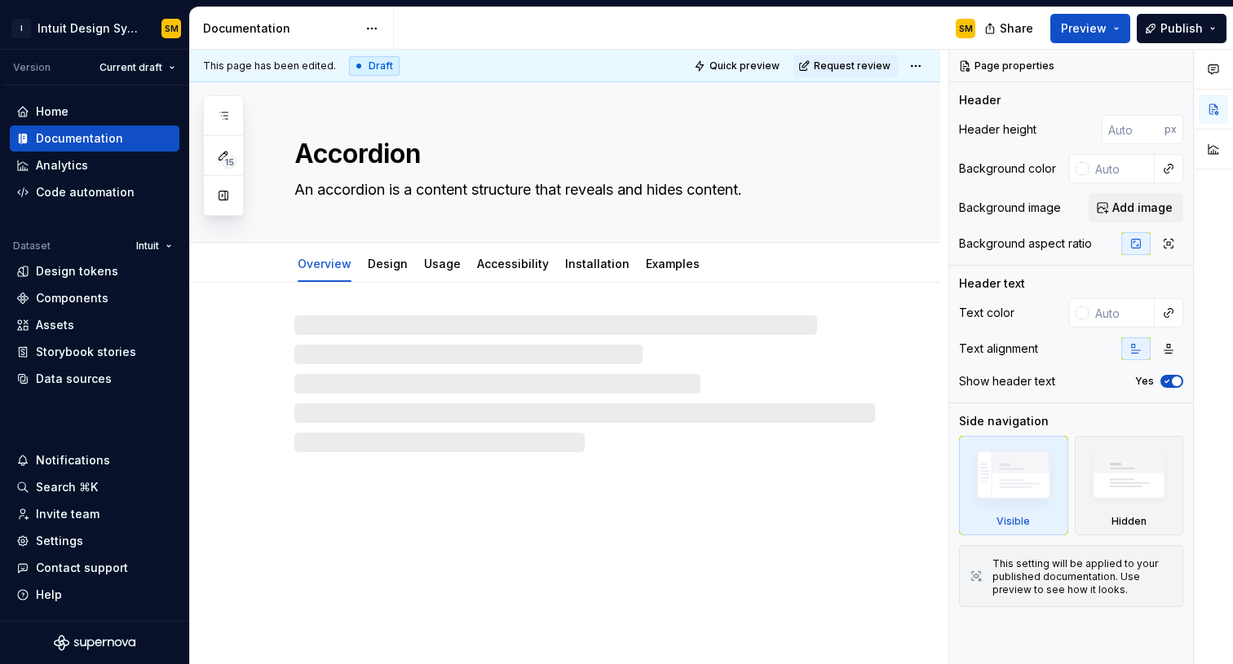
type textarea "*"
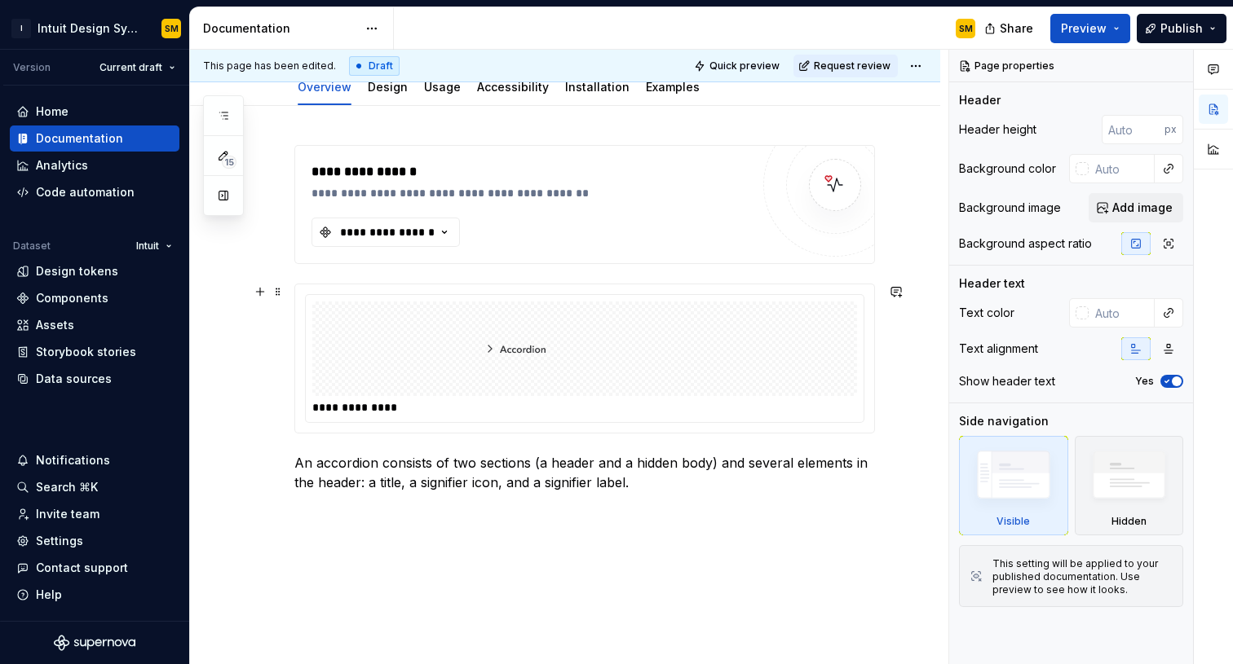
scroll to position [223, 0]
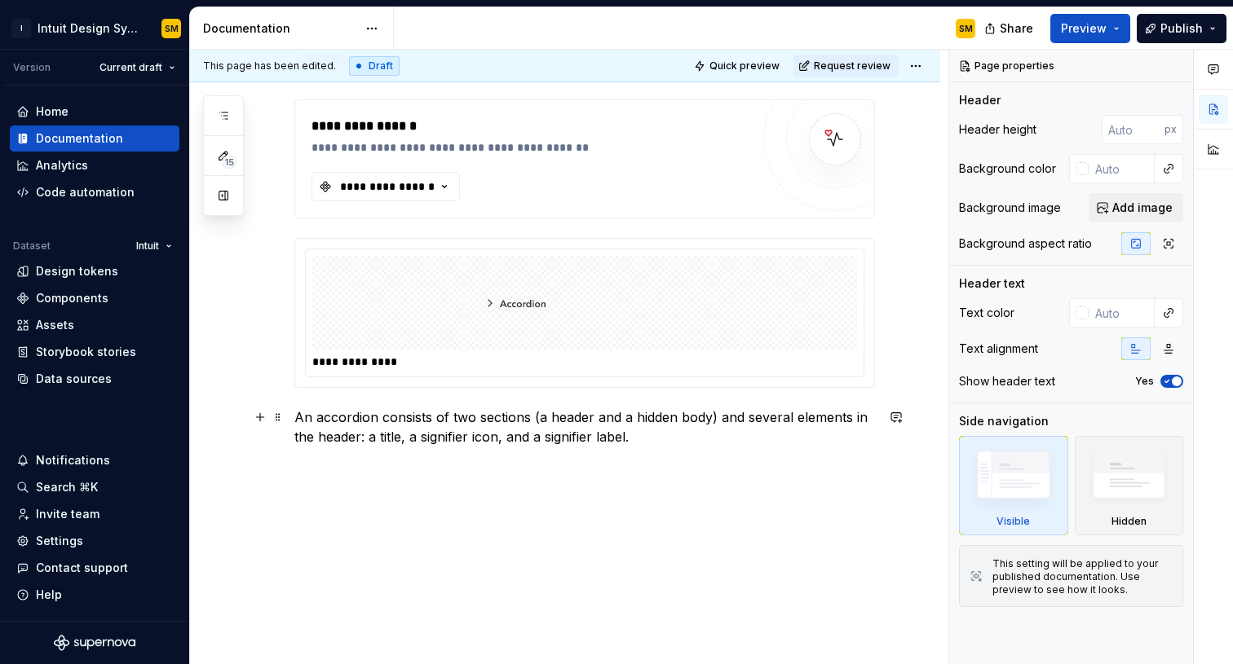
click at [637, 439] on p "An accordion consists of two sections (a header and a hidden body) and several …" at bounding box center [584, 427] width 580 height 39
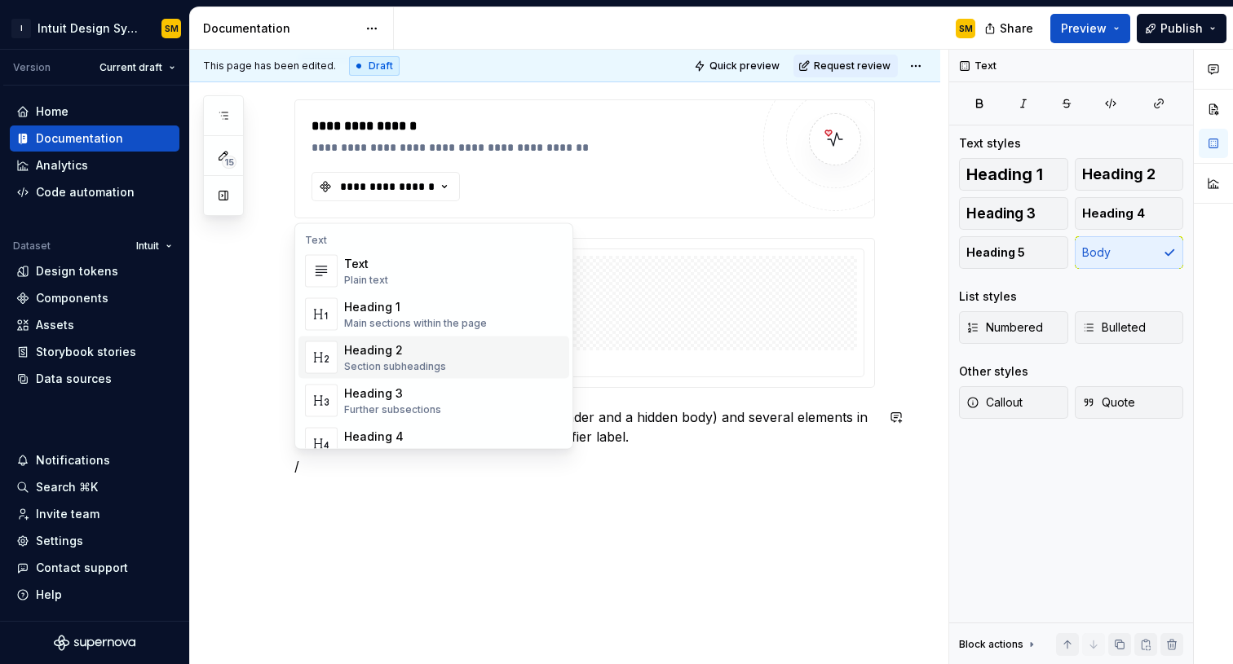
click at [395, 364] on div "Section subheadings" at bounding box center [395, 366] width 102 height 13
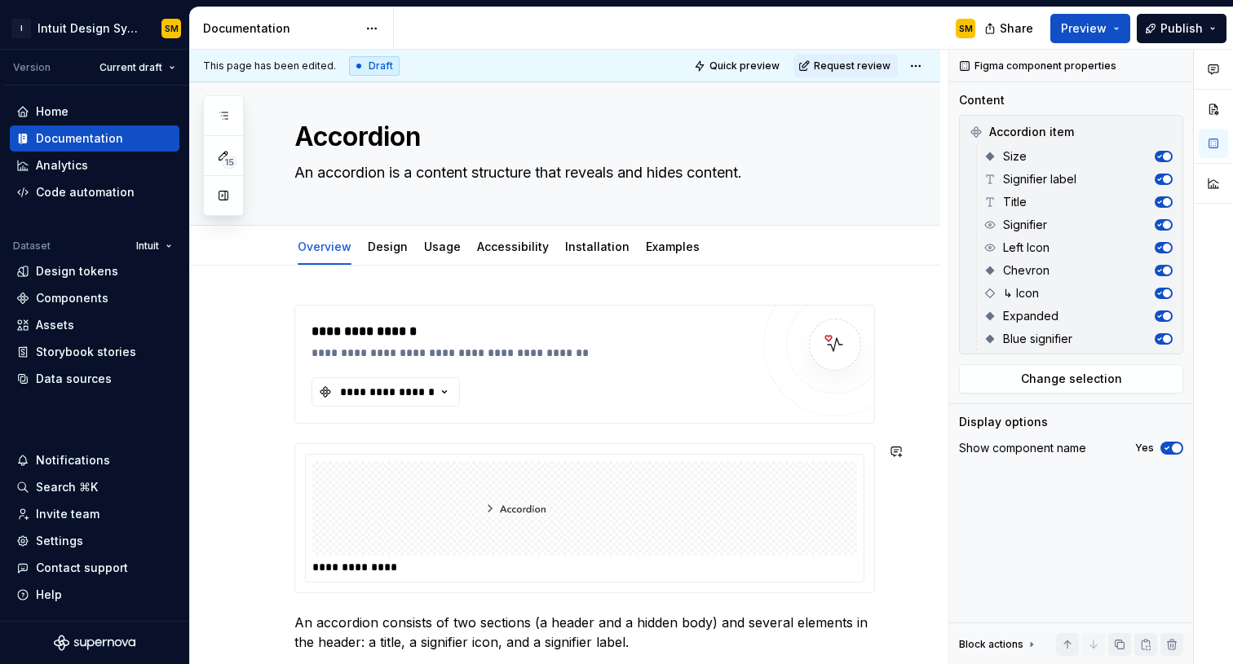
scroll to position [0, 0]
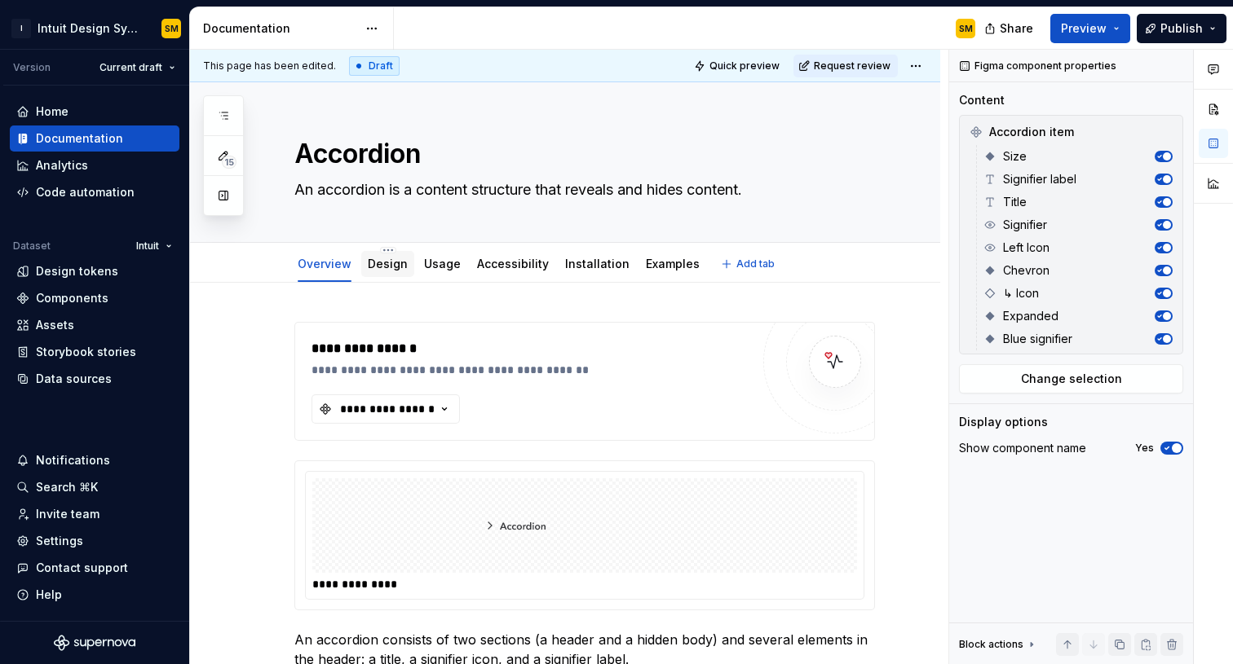
click at [399, 266] on link "Design" at bounding box center [388, 264] width 40 height 14
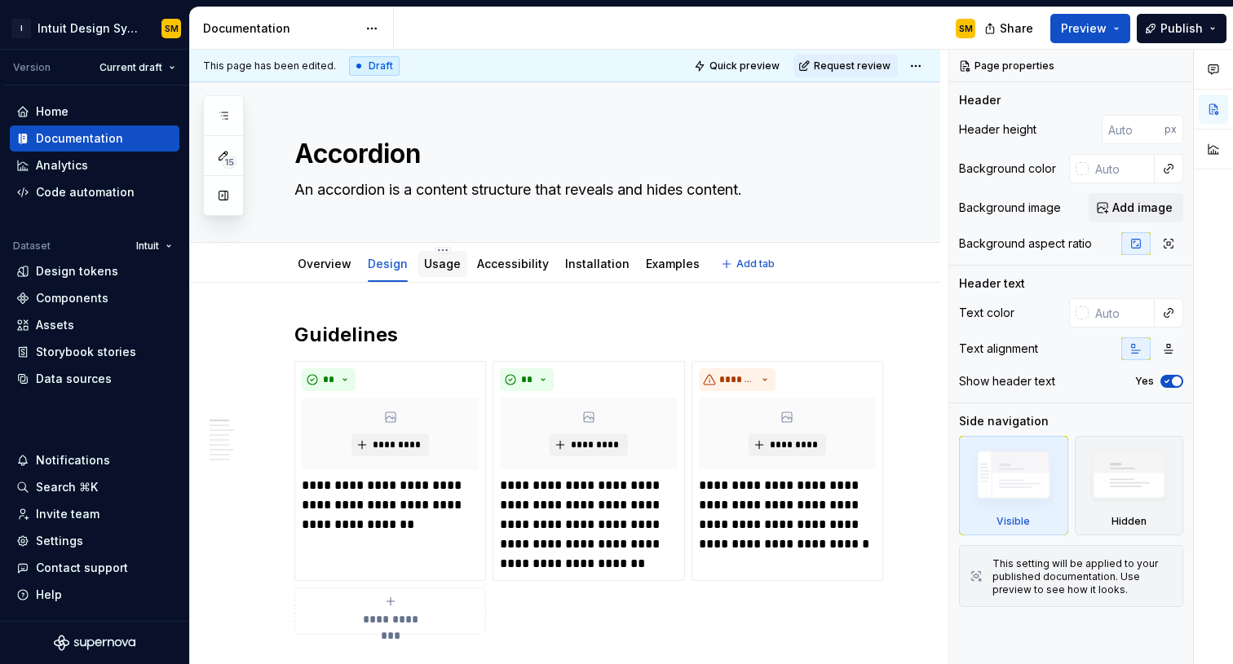
click at [449, 267] on link "Usage" at bounding box center [442, 264] width 37 height 14
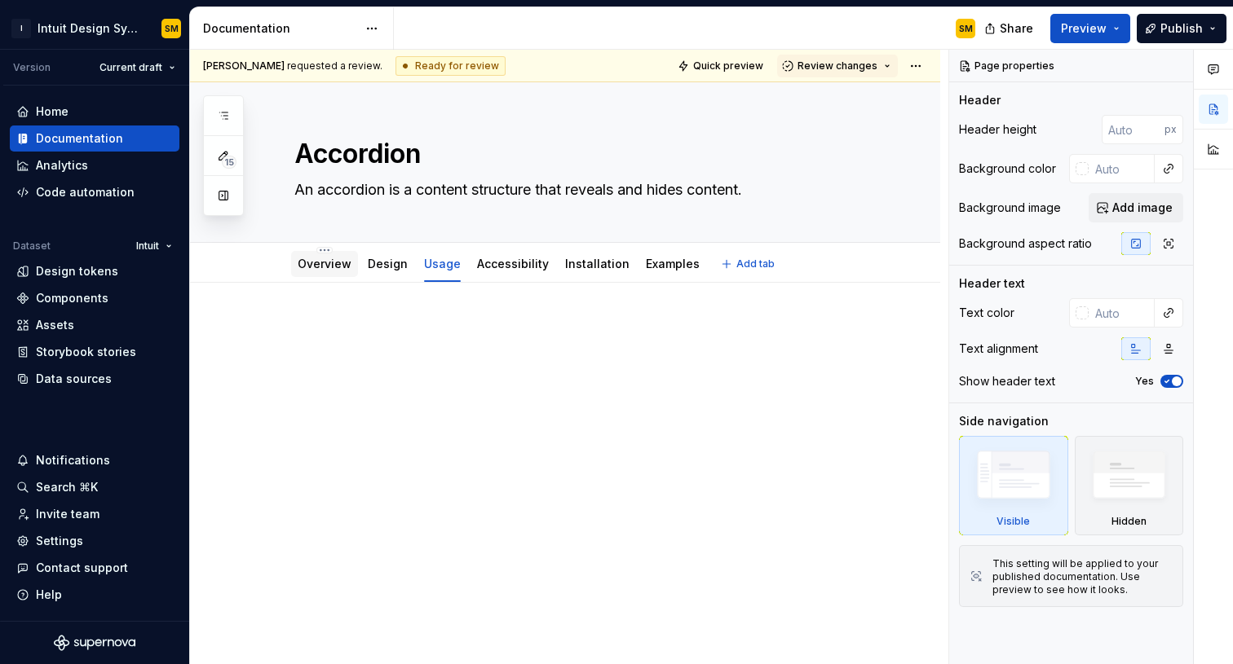
click at [345, 257] on link "Overview" at bounding box center [325, 264] width 54 height 14
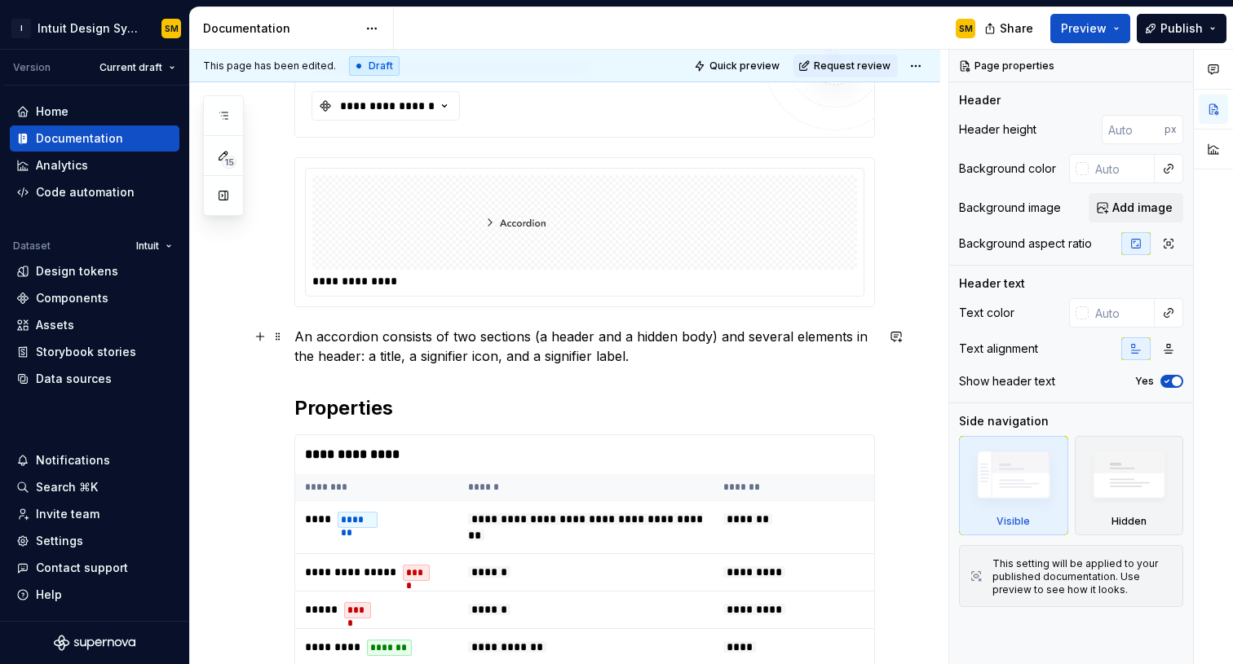
scroll to position [305, 0]
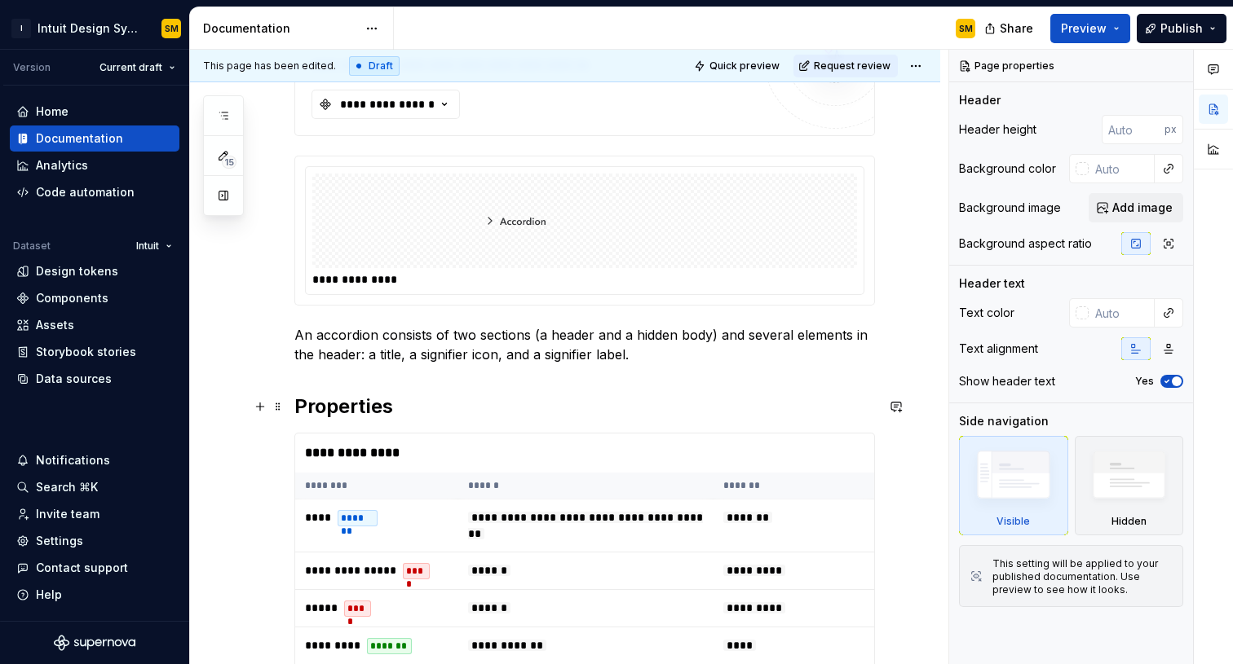
click at [286, 411] on div "**********" at bounding box center [565, 532] width 750 height 1109
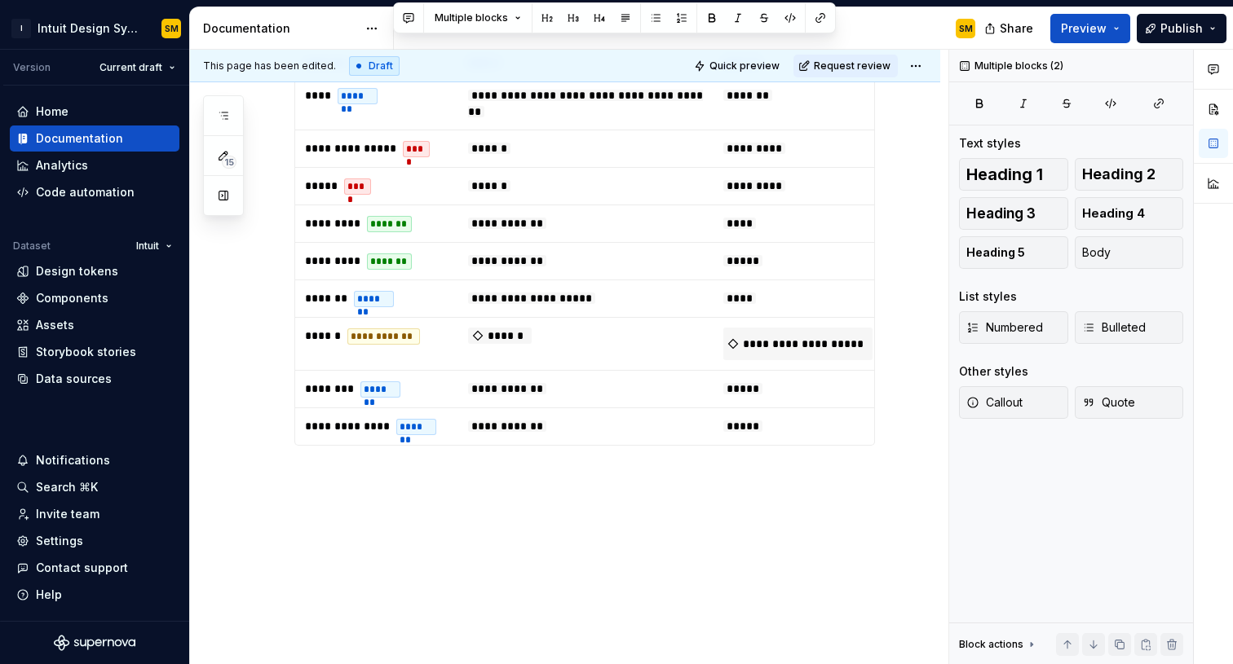
drag, startPoint x: 642, startPoint y: 313, endPoint x: 731, endPoint y: 663, distance: 361.0
click at [731, 663] on div "**********" at bounding box center [565, 110] width 750 height 1109
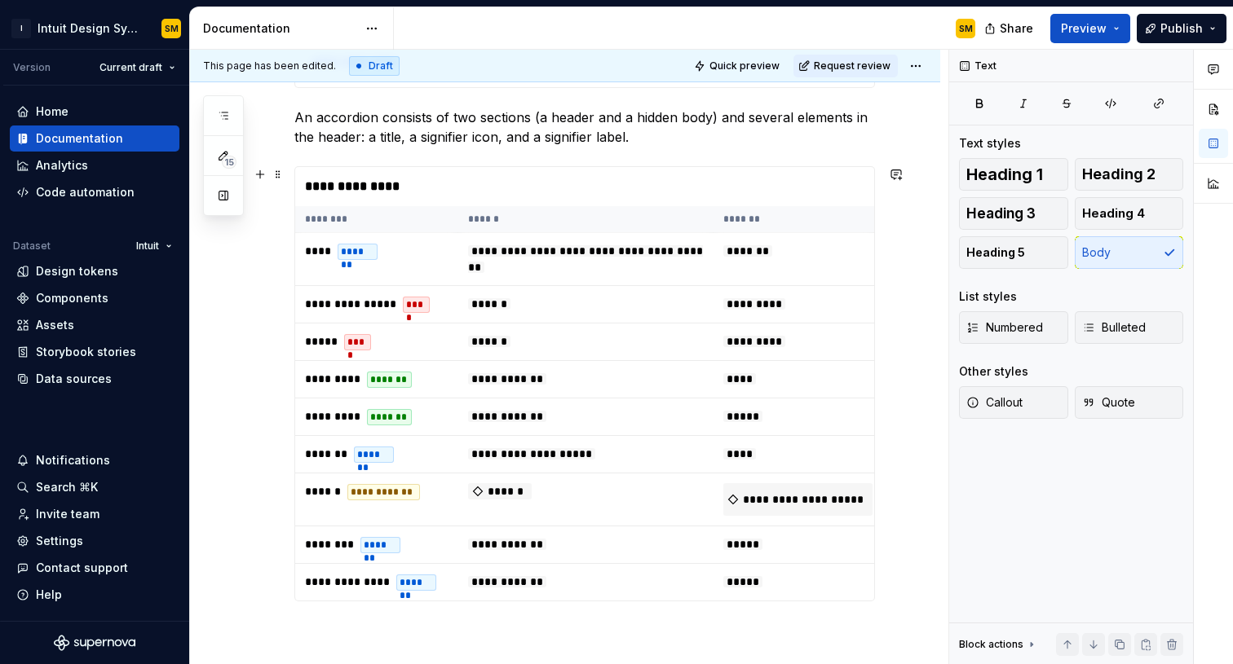
scroll to position [520, 0]
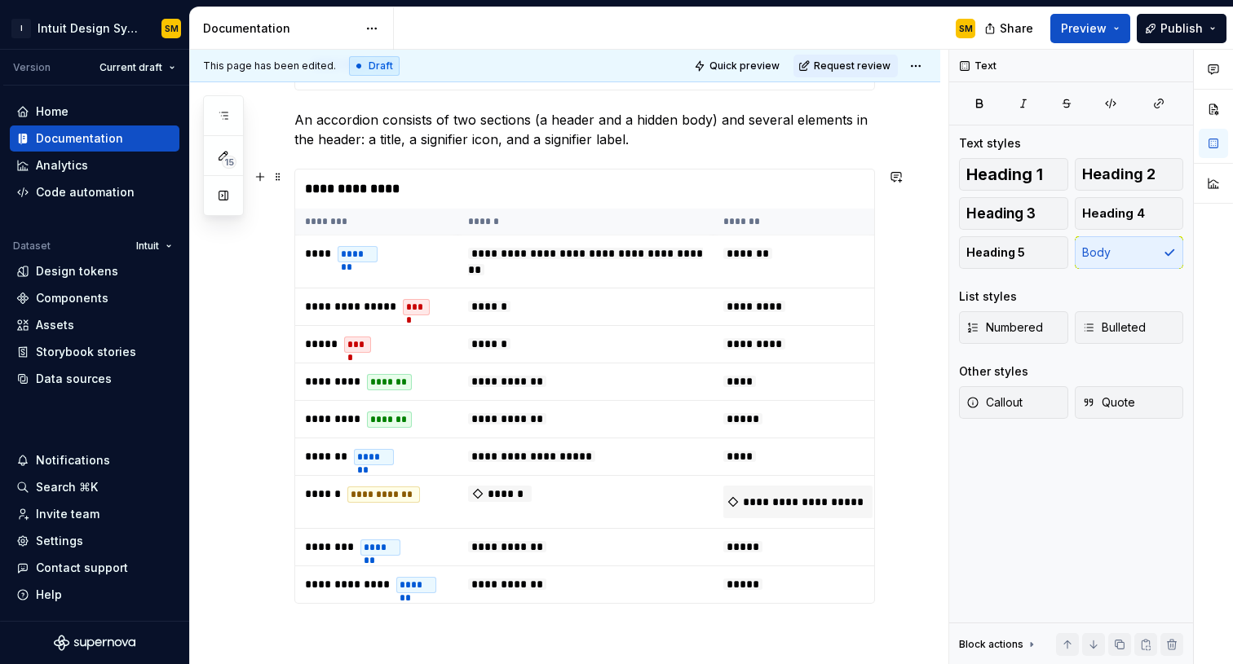
click at [545, 175] on div "**********" at bounding box center [588, 189] width 587 height 39
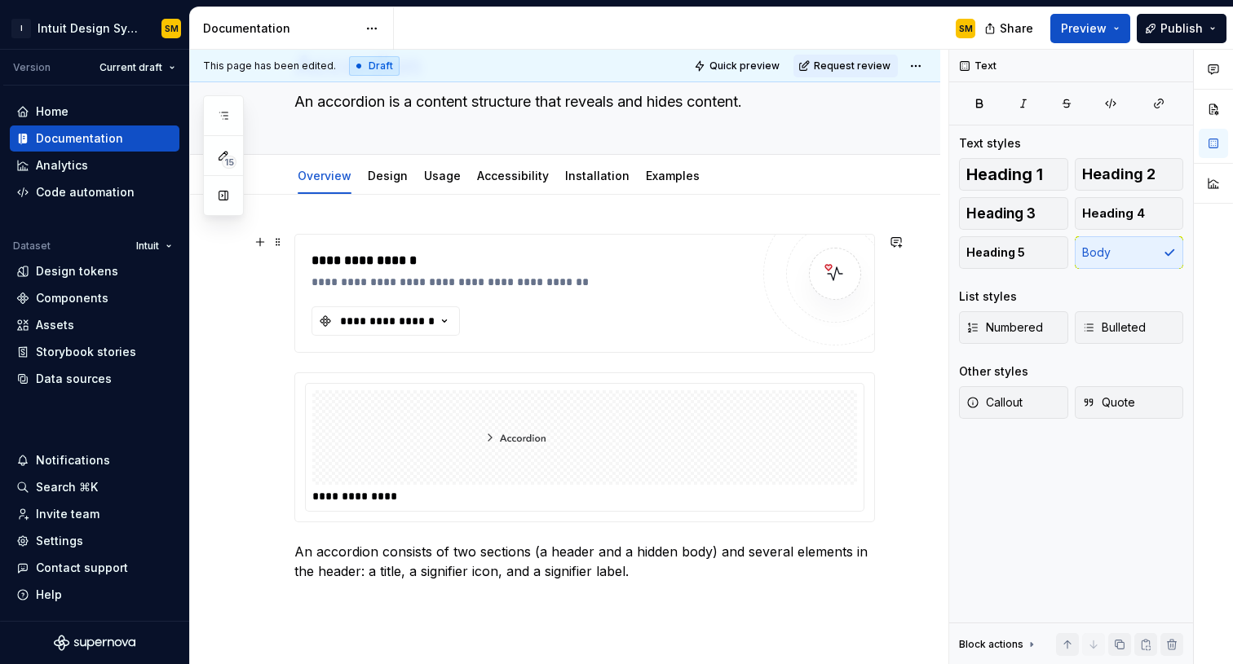
scroll to position [86, 0]
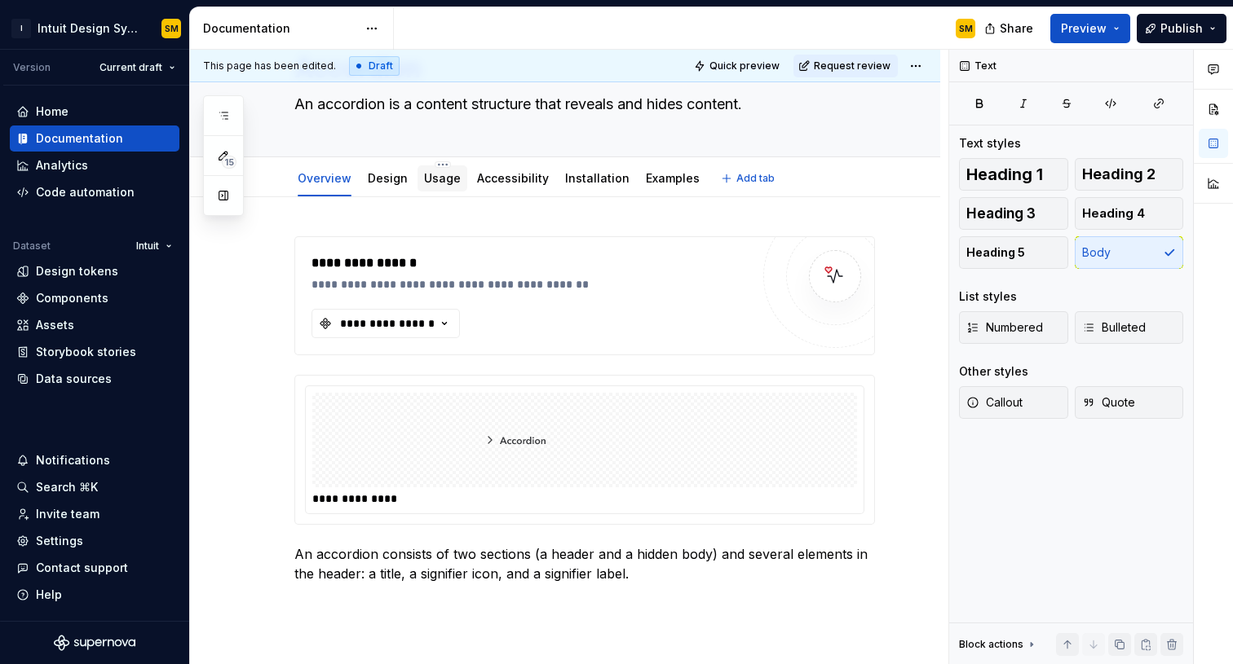
click at [434, 175] on link "Usage" at bounding box center [442, 178] width 37 height 14
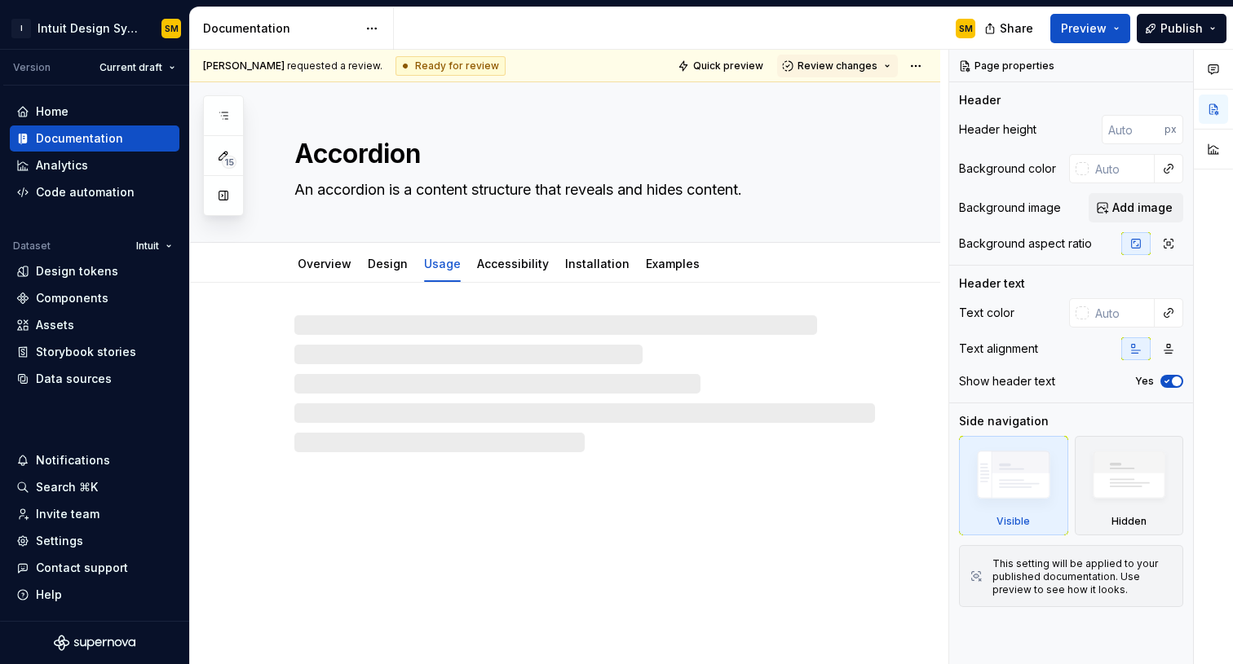
type textarea "*"
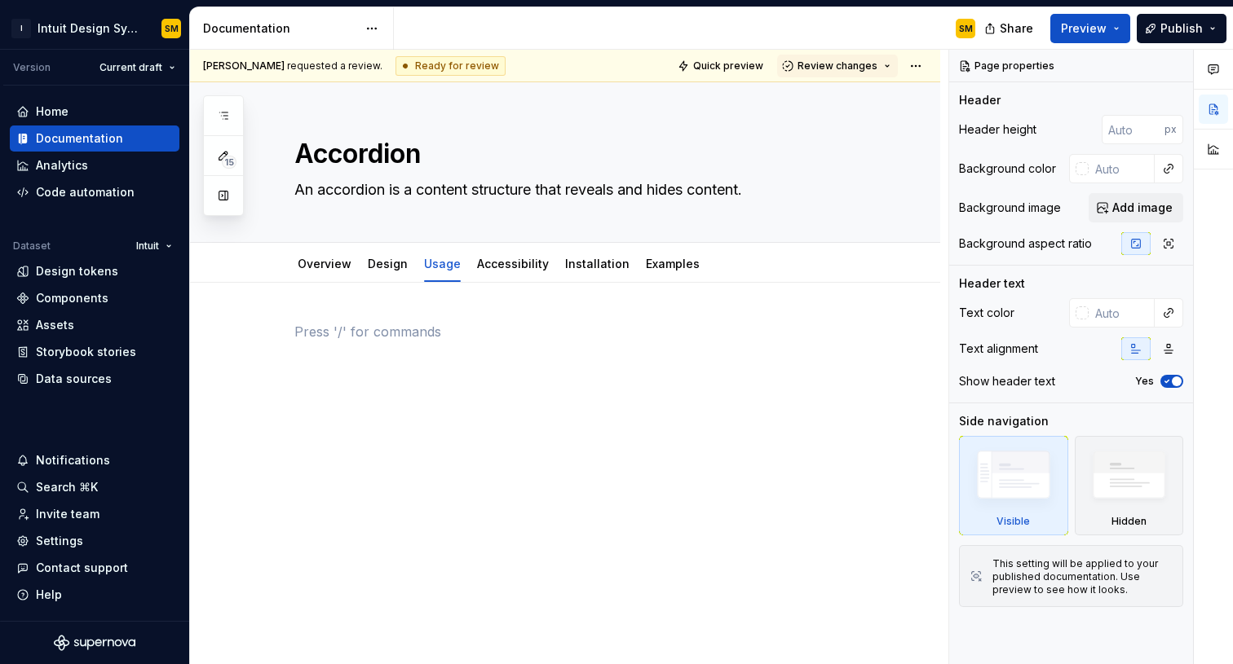
click at [439, 365] on div at bounding box center [584, 353] width 580 height 62
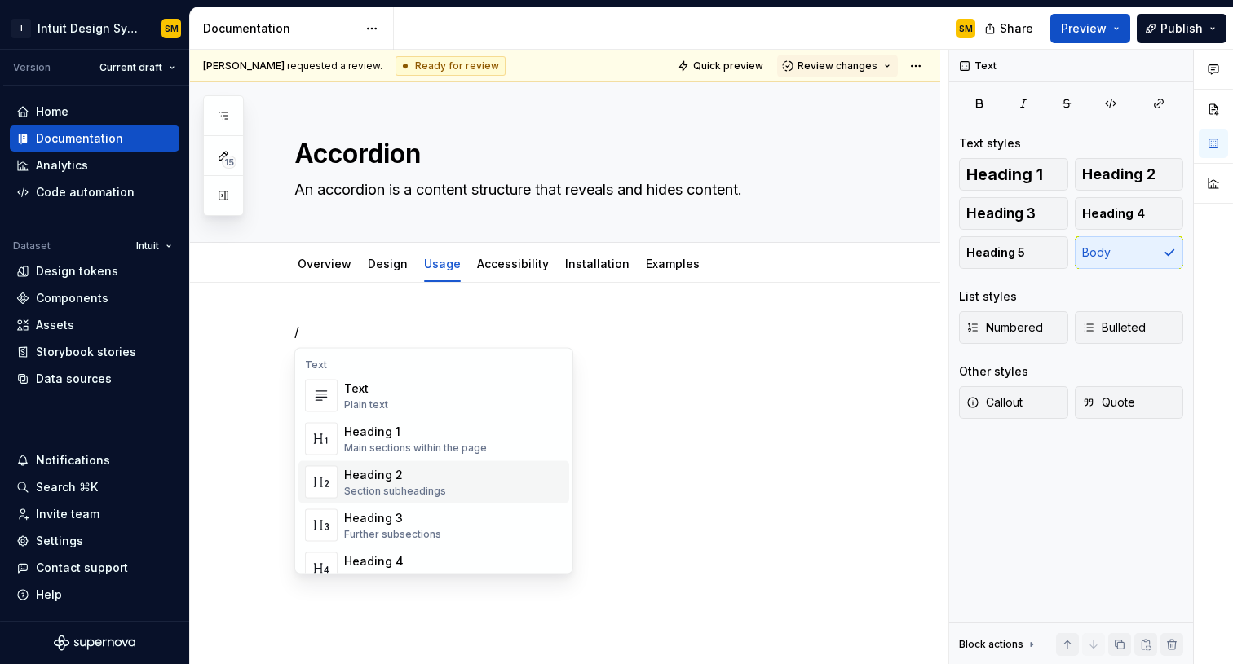
click at [436, 476] on div "Heading 2" at bounding box center [395, 475] width 102 height 16
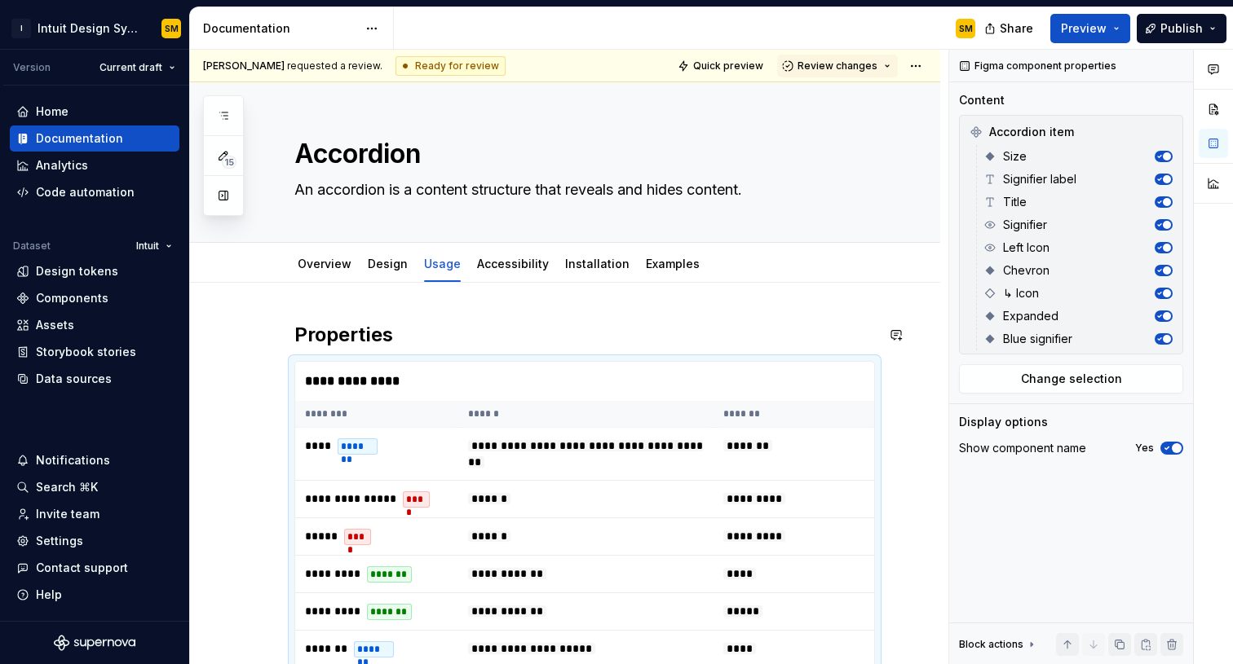
click at [391, 312] on div "**********" at bounding box center [565, 649] width 750 height 733
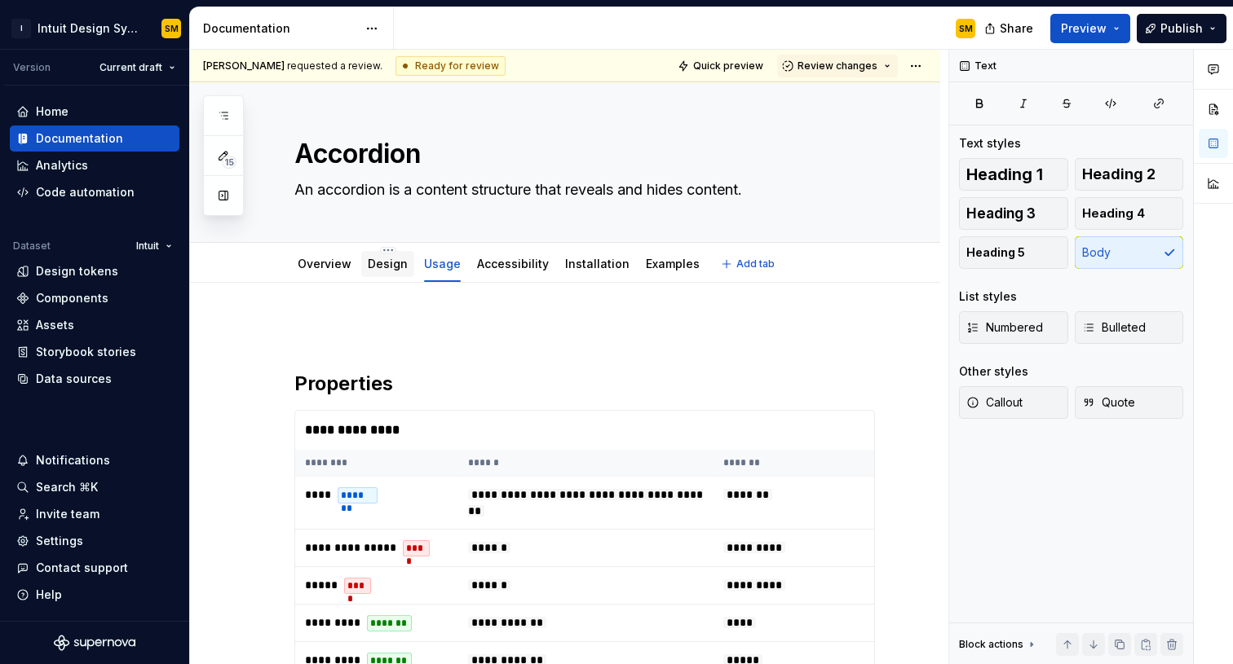
click at [390, 262] on link "Design" at bounding box center [388, 264] width 40 height 14
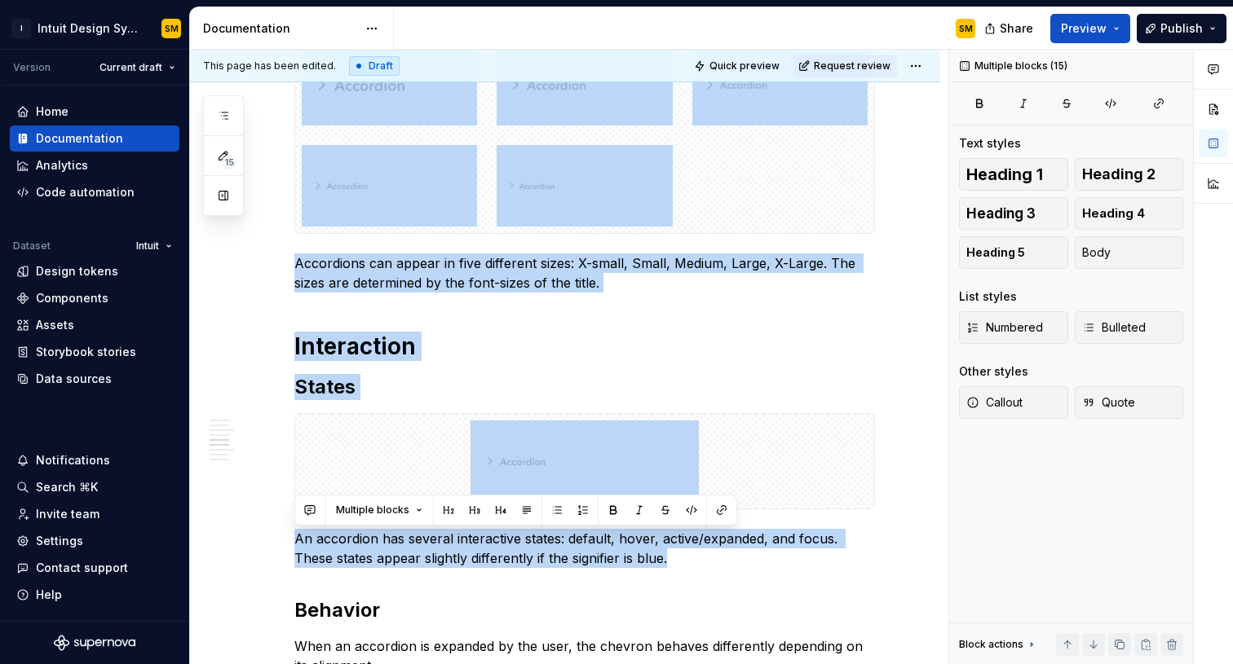
scroll to position [1926, 0]
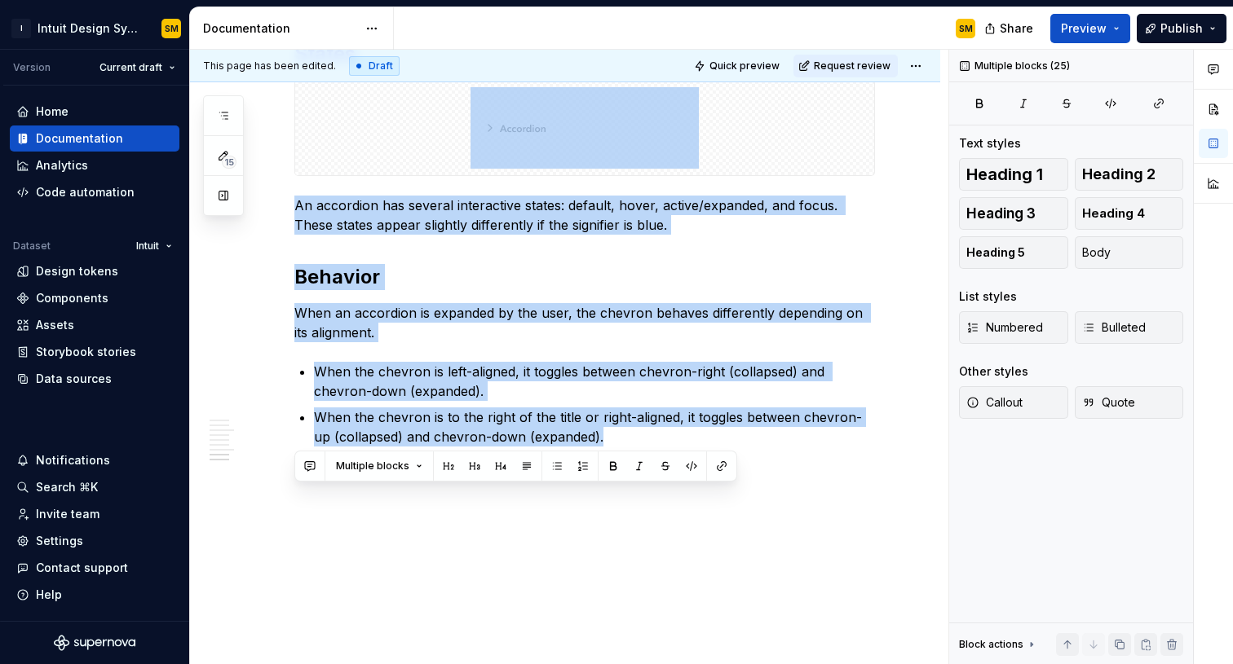
drag, startPoint x: 297, startPoint y: 274, endPoint x: 428, endPoint y: 670, distance: 417.3
click at [428, 664] on html "I Intuit Design System SM Version Current draft Home Documentation Analytics Co…" at bounding box center [616, 332] width 1233 height 664
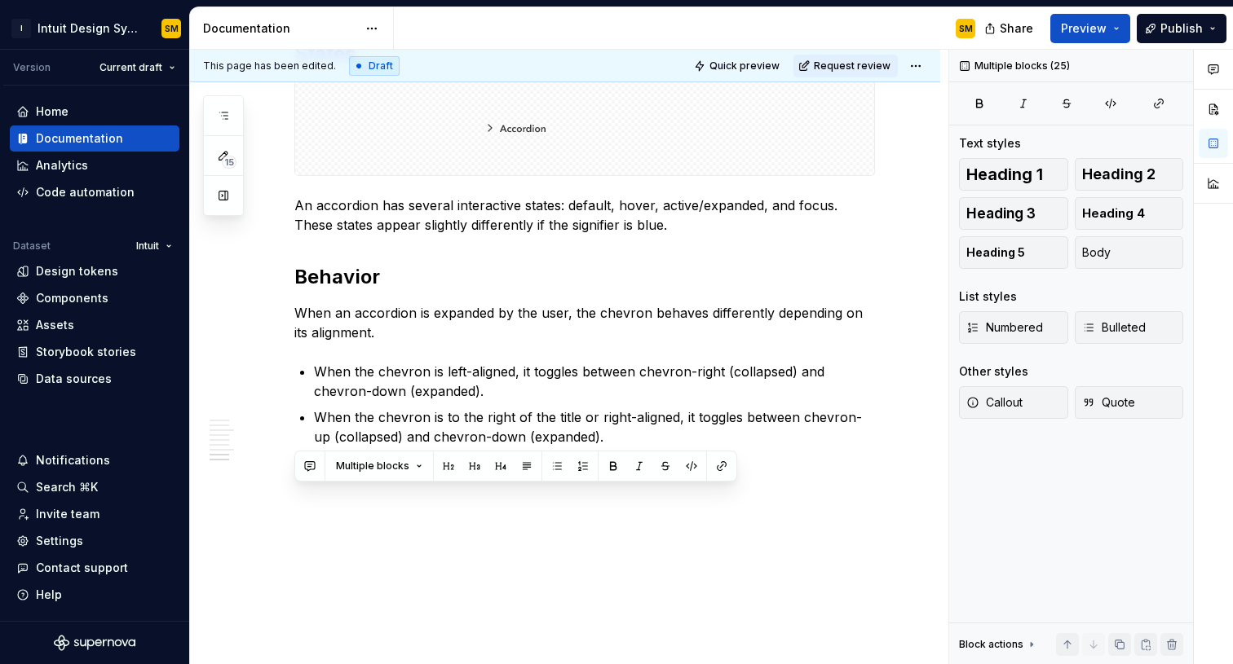
scroll to position [0, 0]
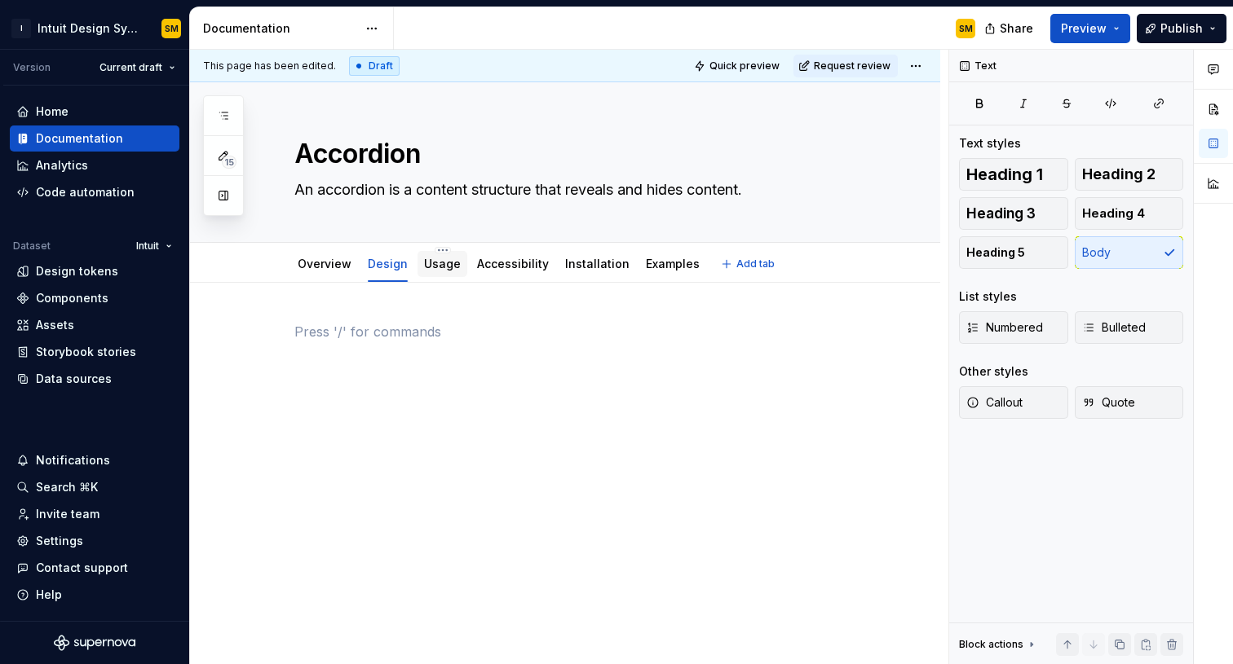
click at [434, 270] on link "Usage" at bounding box center [442, 264] width 37 height 14
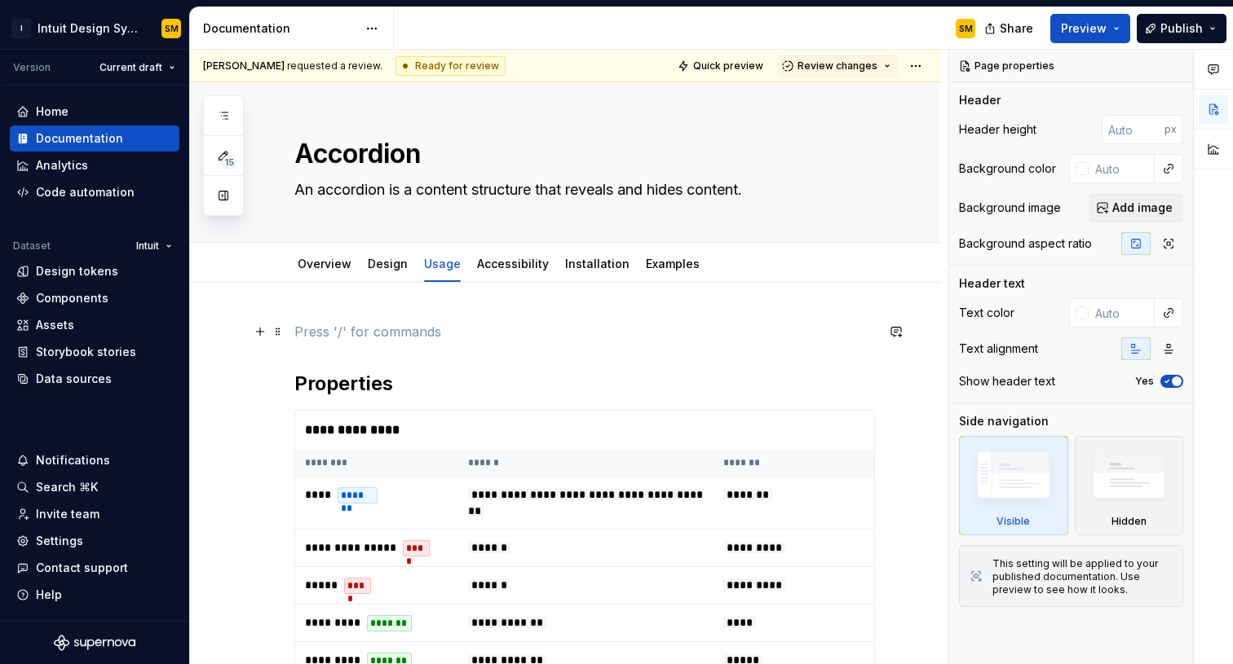
click at [329, 324] on p at bounding box center [584, 332] width 580 height 20
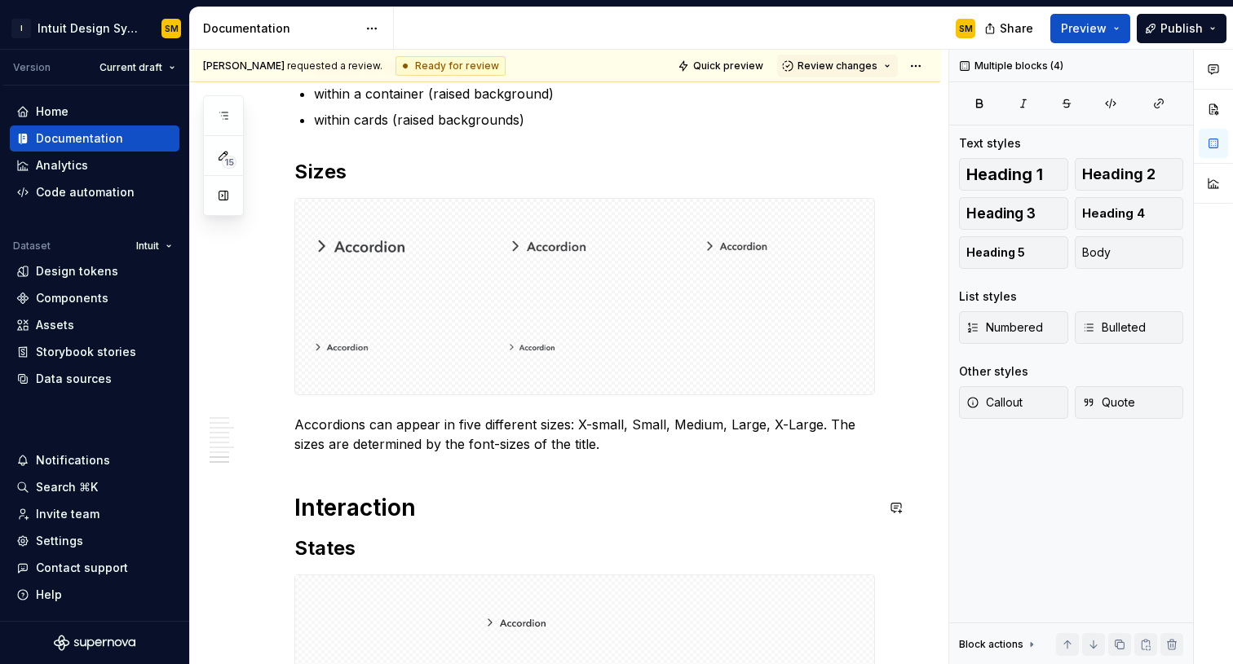
scroll to position [1518, 0]
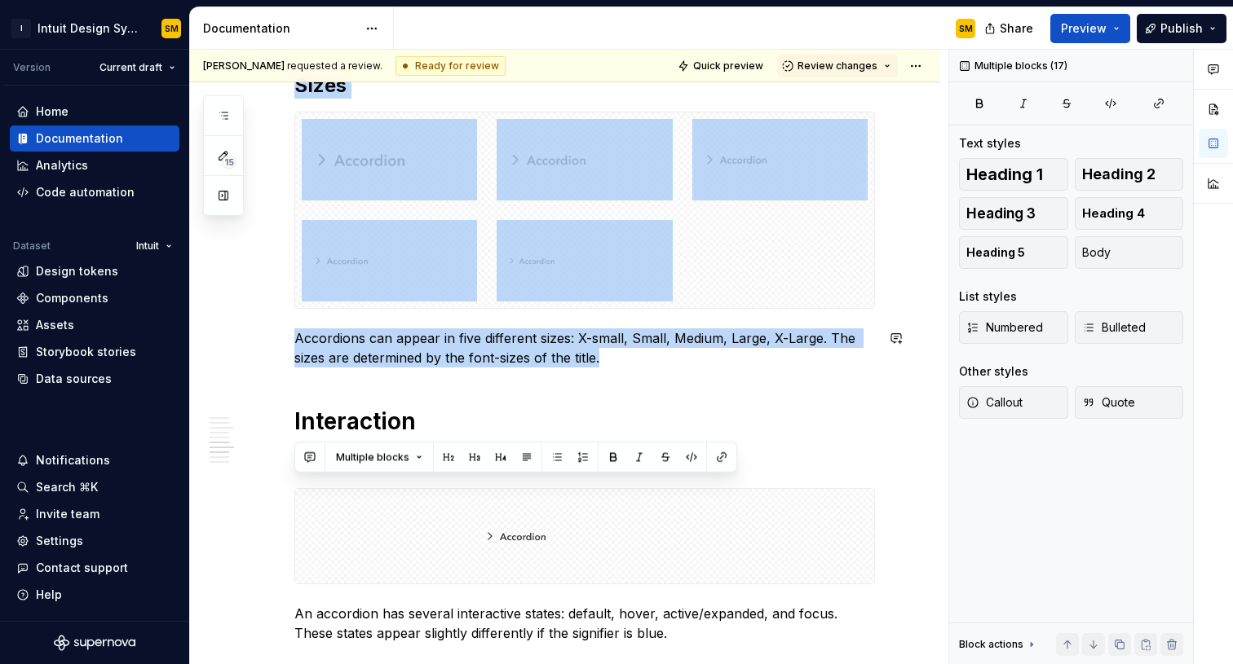
drag, startPoint x: 298, startPoint y: 414, endPoint x: 647, endPoint y: 369, distance: 352.6
click at [647, 369] on div "**********" at bounding box center [584, 81] width 580 height 2555
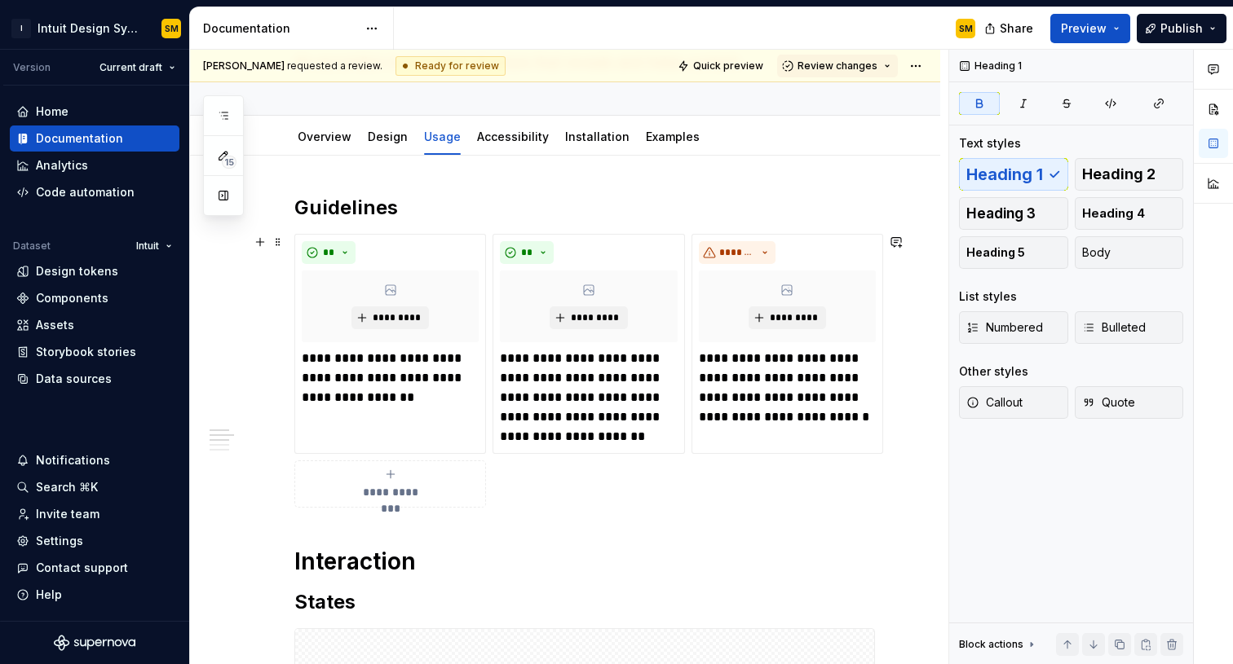
scroll to position [120, 0]
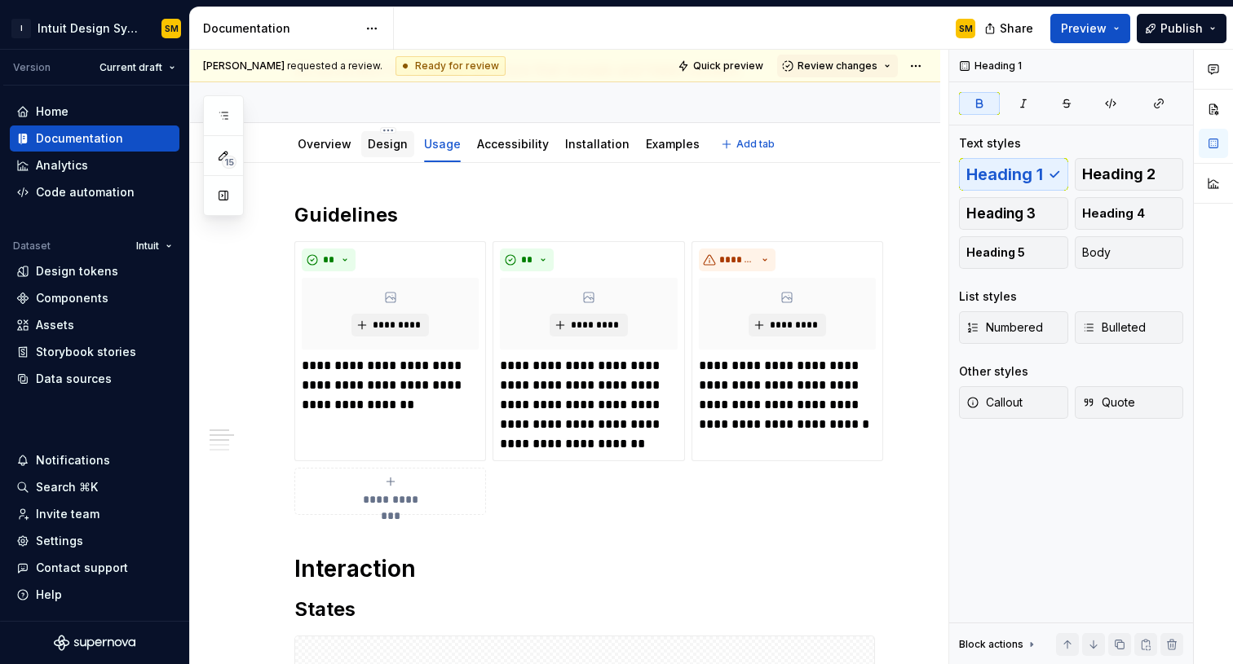
click at [373, 136] on div "Design" at bounding box center [388, 144] width 40 height 16
click at [383, 148] on link "Design" at bounding box center [388, 144] width 40 height 14
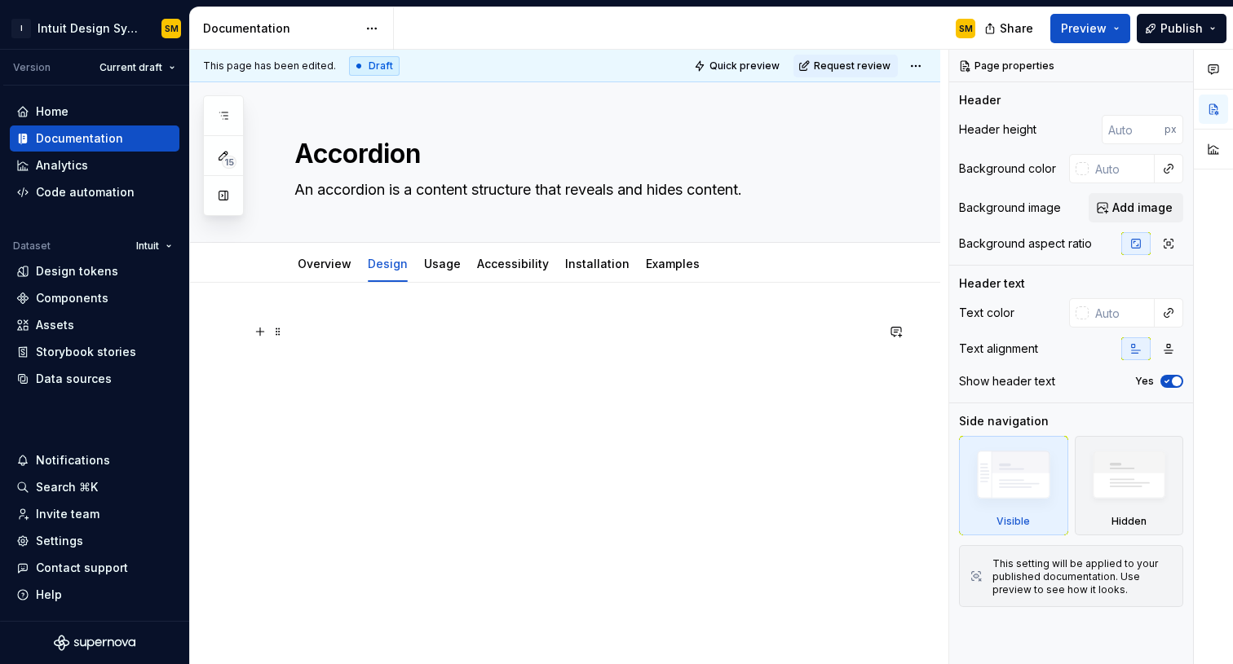
click at [427, 341] on p at bounding box center [584, 332] width 580 height 20
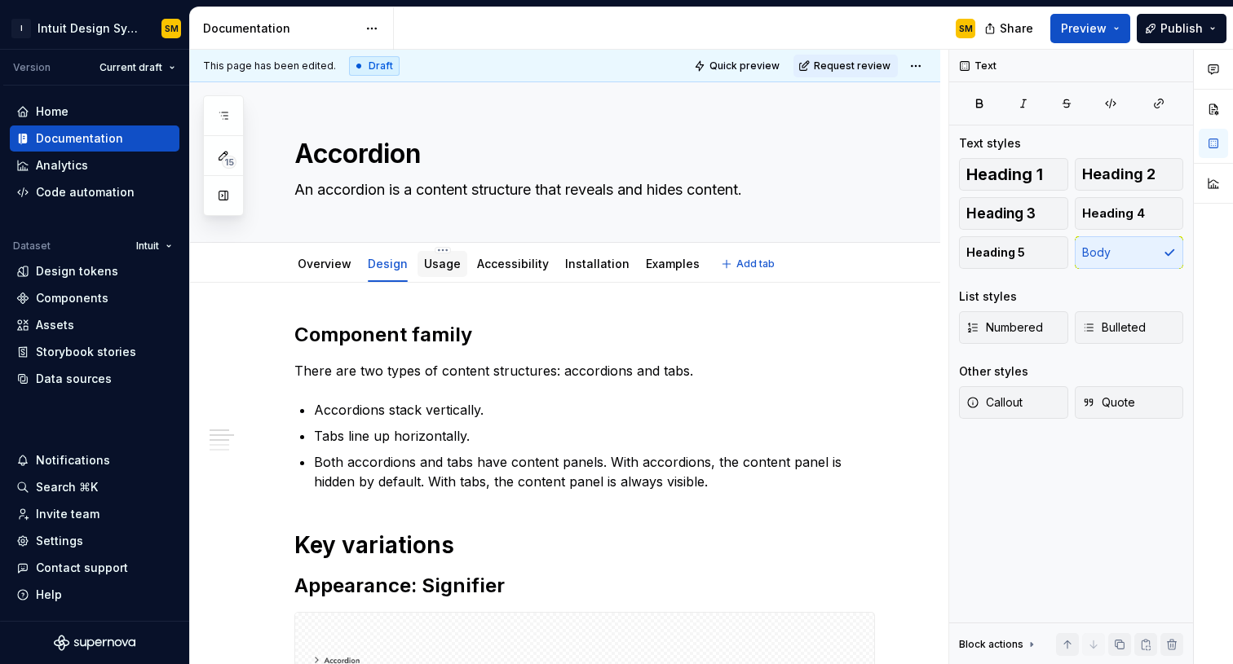
click at [434, 258] on link "Usage" at bounding box center [442, 264] width 37 height 14
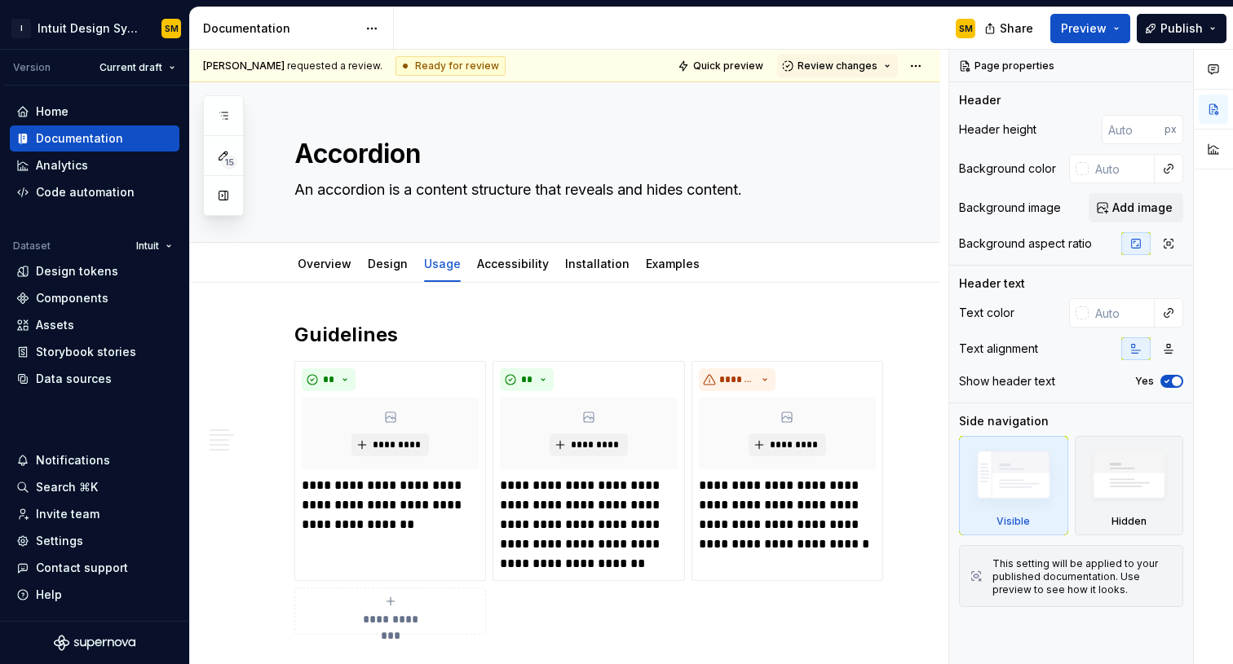
type textarea "*"
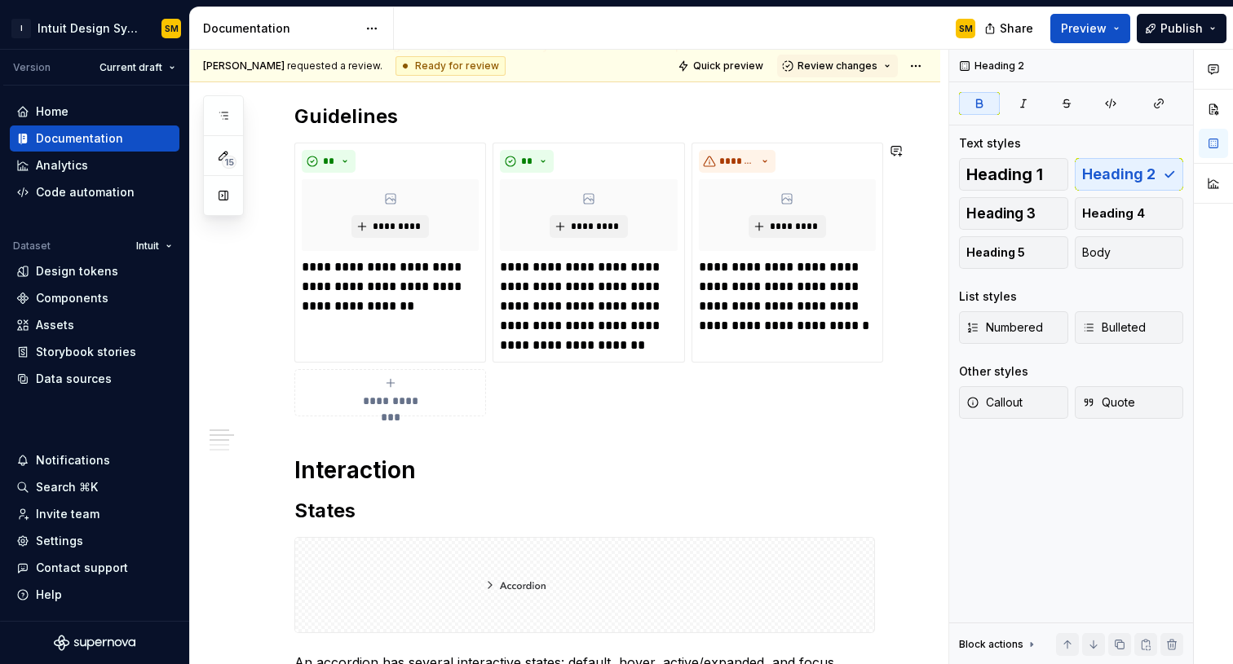
scroll to position [253, 0]
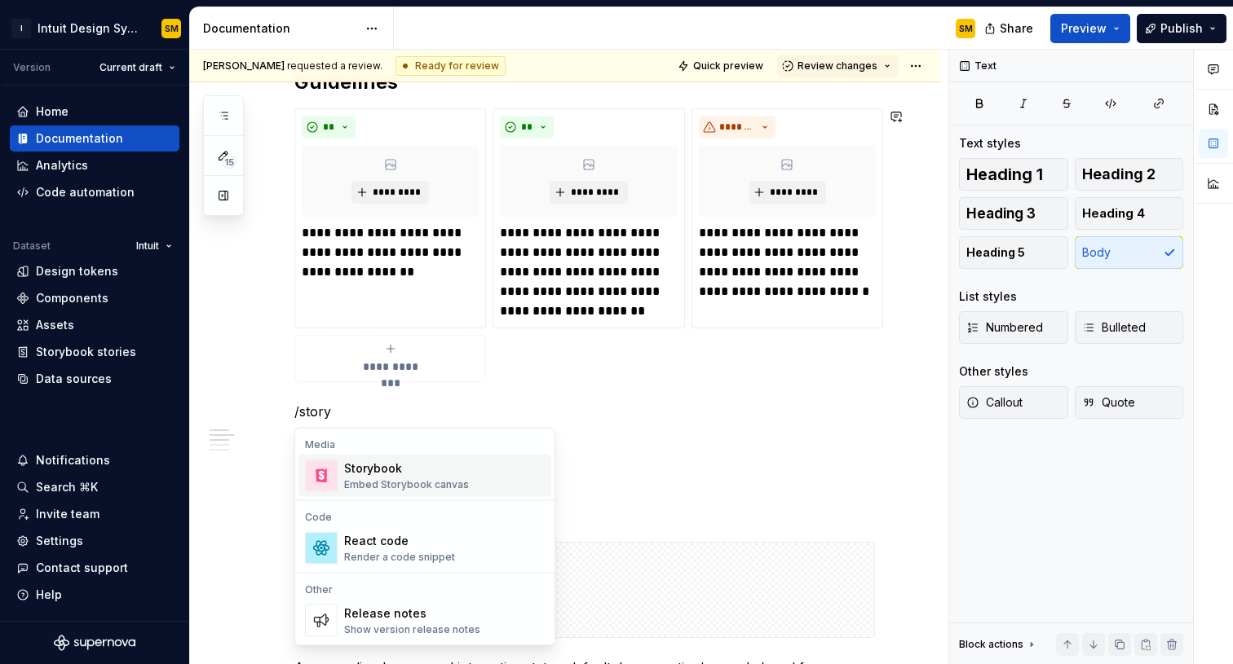
click at [478, 475] on div "Storybook Embed Storybook canvas" at bounding box center [444, 476] width 201 height 33
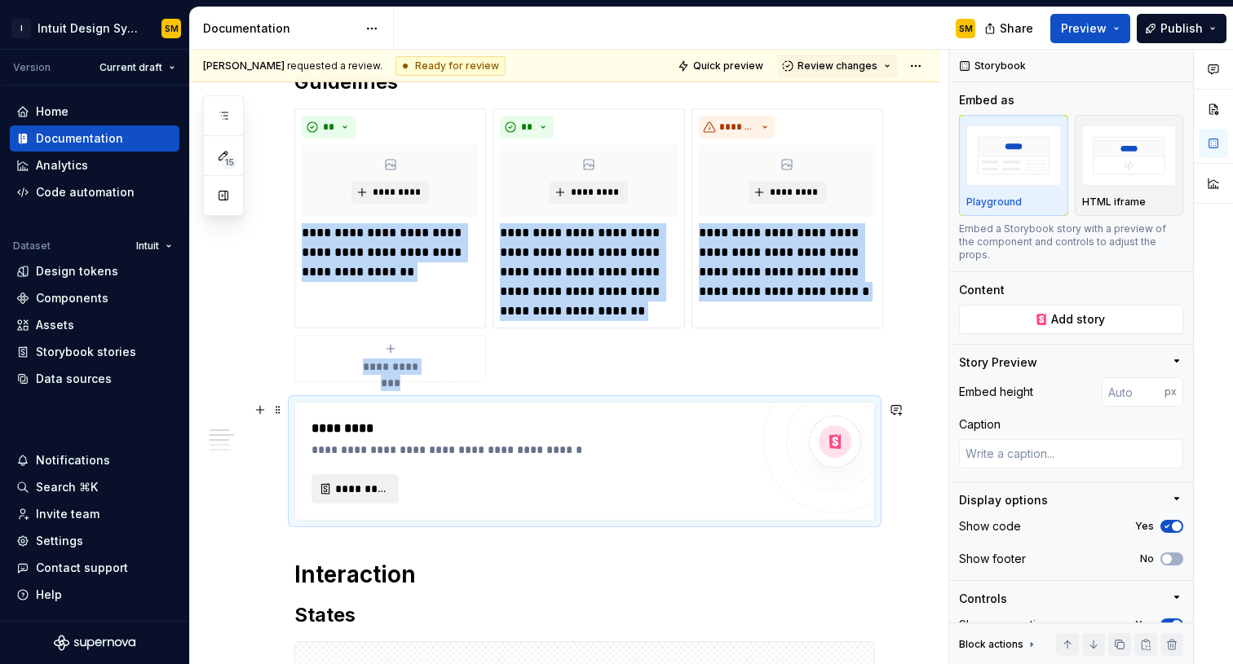
click at [362, 485] on span "*********" at bounding box center [361, 489] width 53 height 16
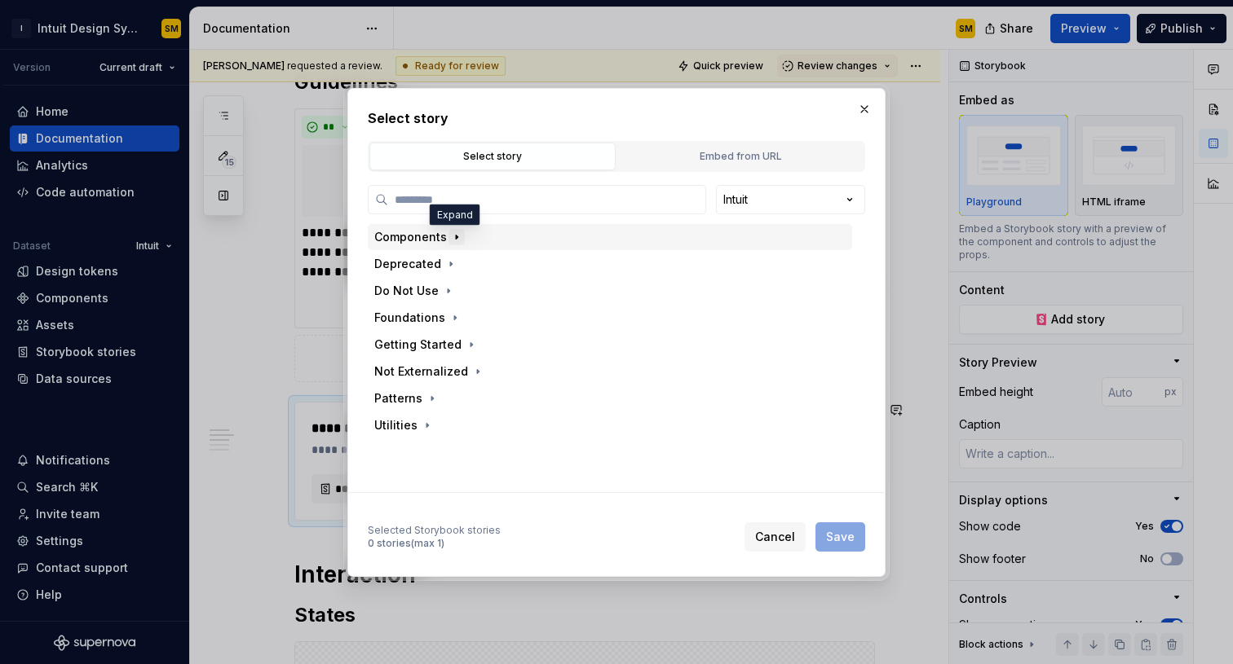
click at [456, 241] on icon "button" at bounding box center [456, 237] width 13 height 13
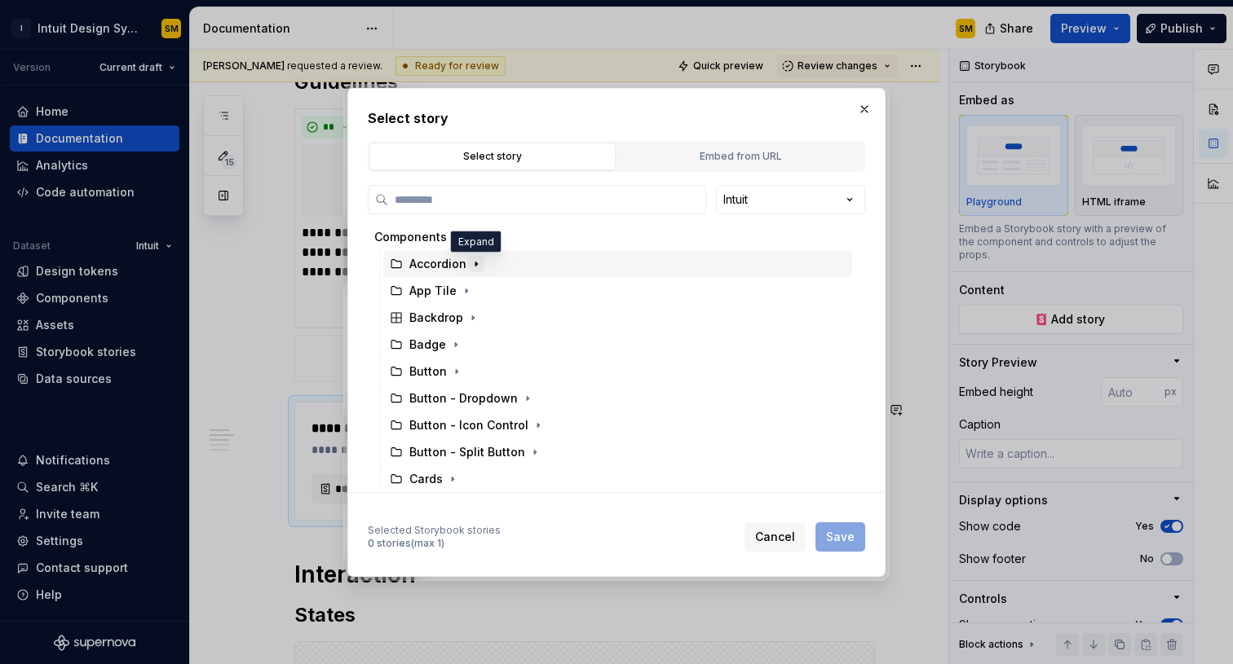
click at [472, 261] on icon "button" at bounding box center [476, 264] width 13 height 13
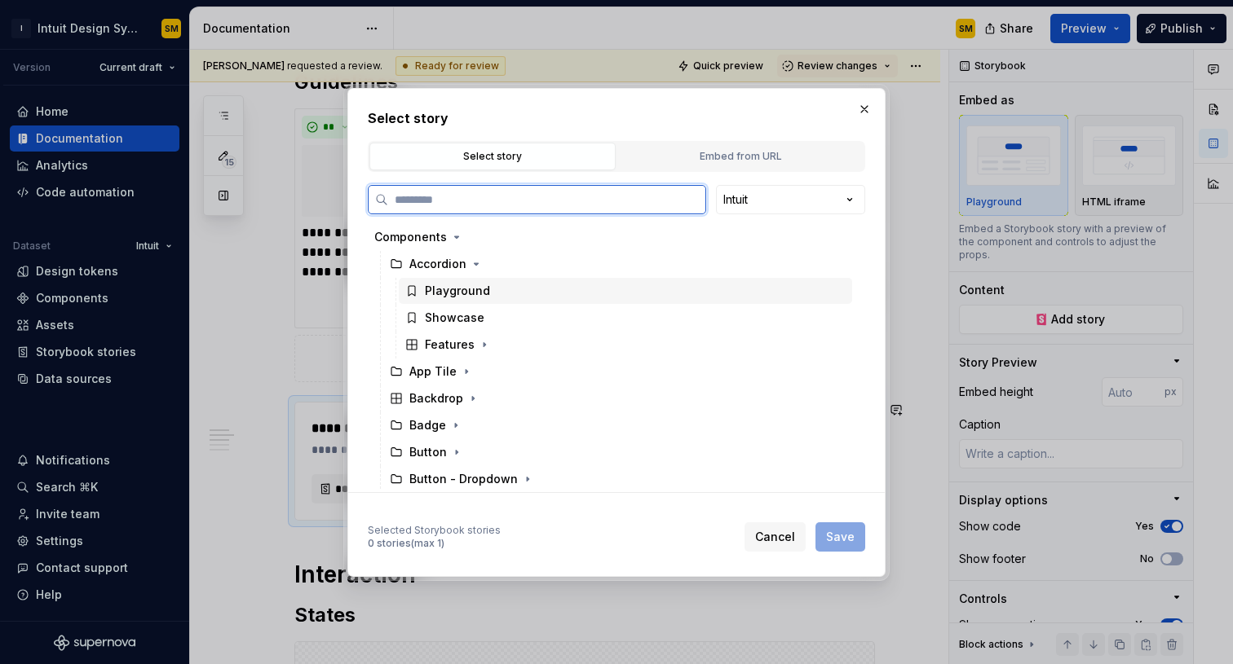
click at [472, 296] on div "Playground" at bounding box center [457, 291] width 65 height 16
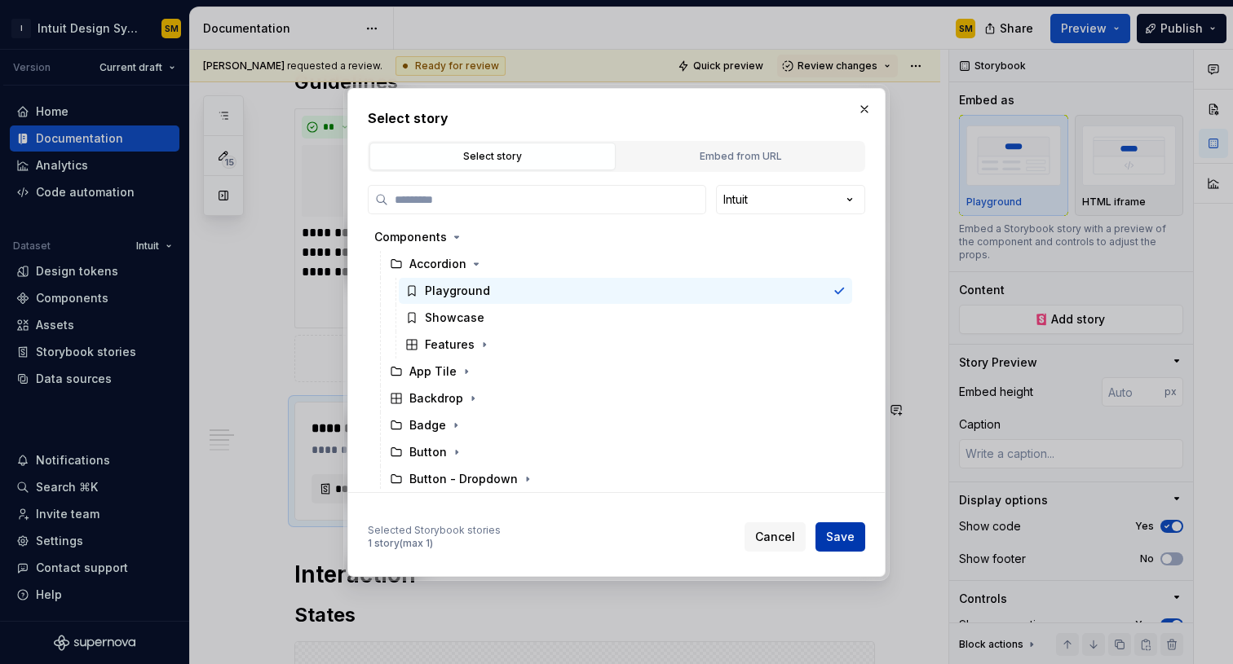
click at [845, 524] on button "Save" at bounding box center [840, 537] width 50 height 29
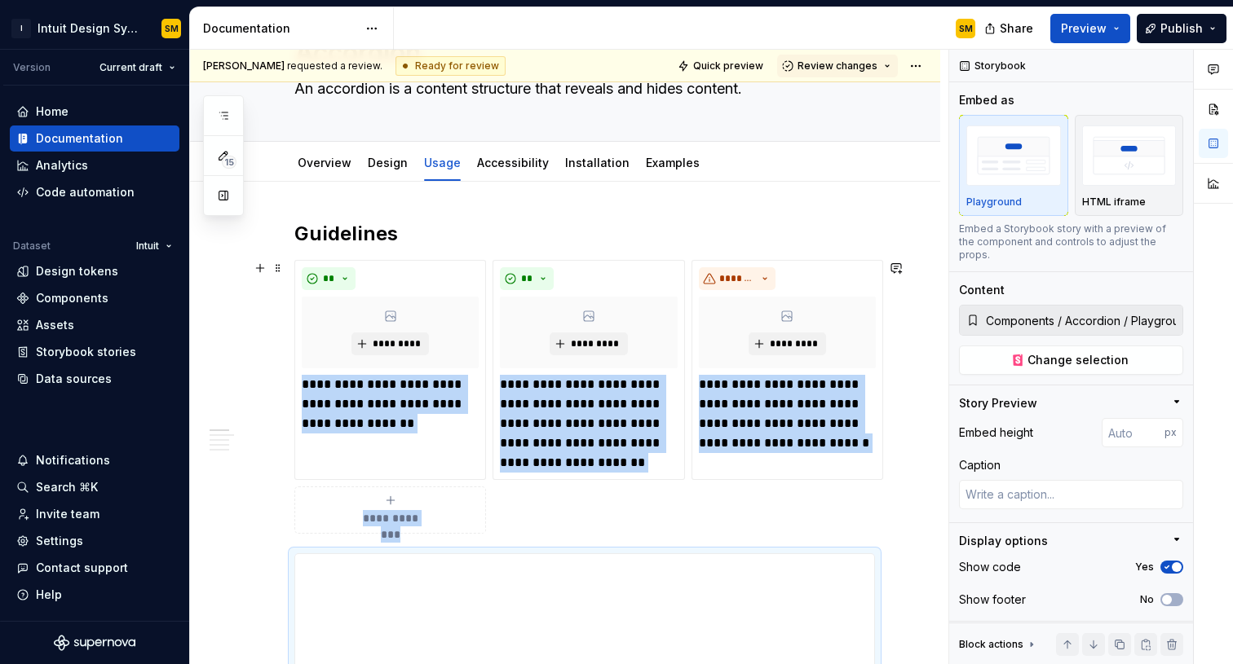
scroll to position [99, 0]
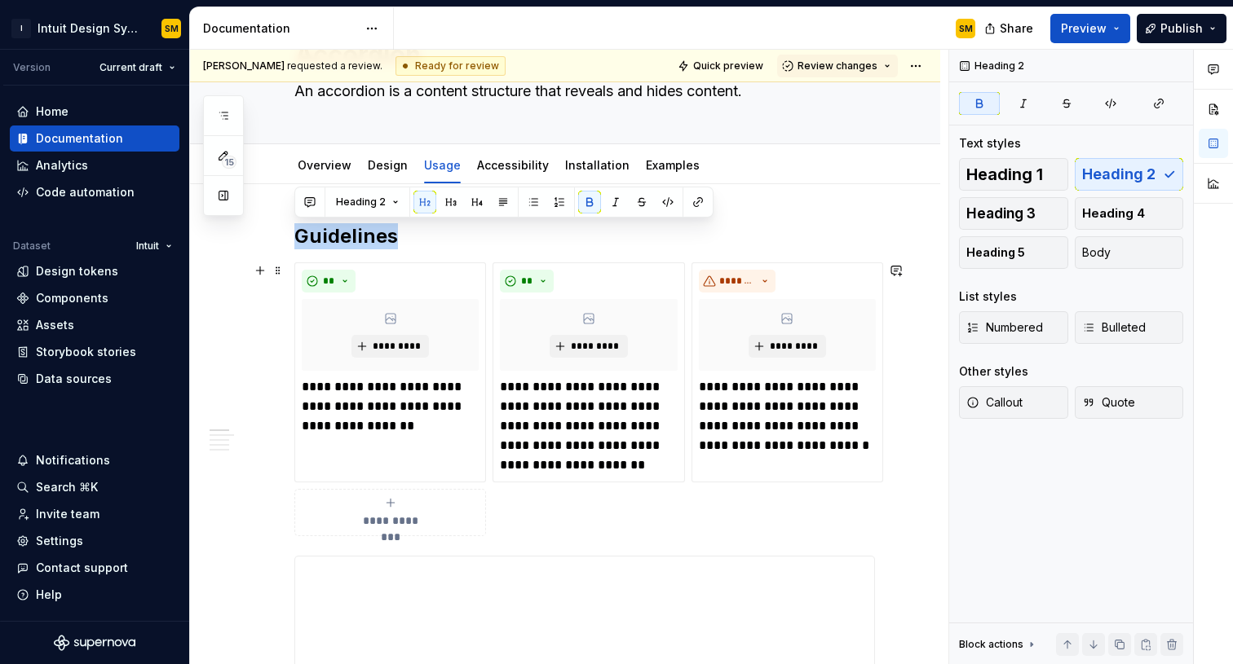
drag, startPoint x: 299, startPoint y: 232, endPoint x: 545, endPoint y: 525, distance: 381.9
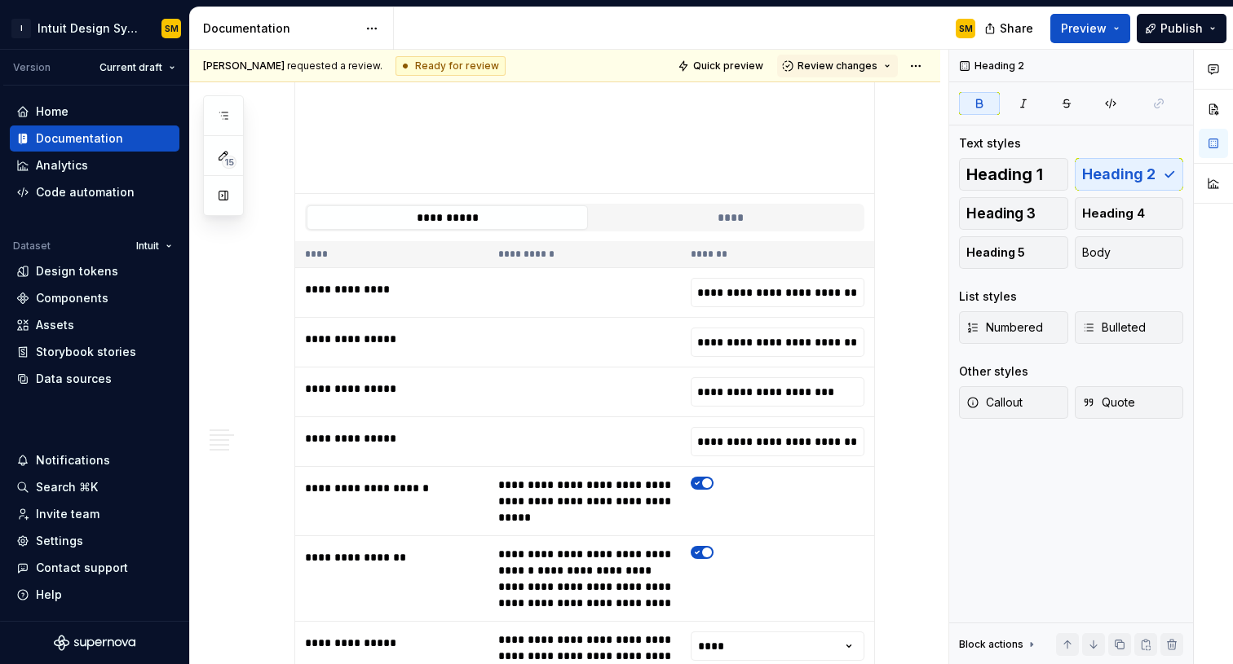
scroll to position [0, 0]
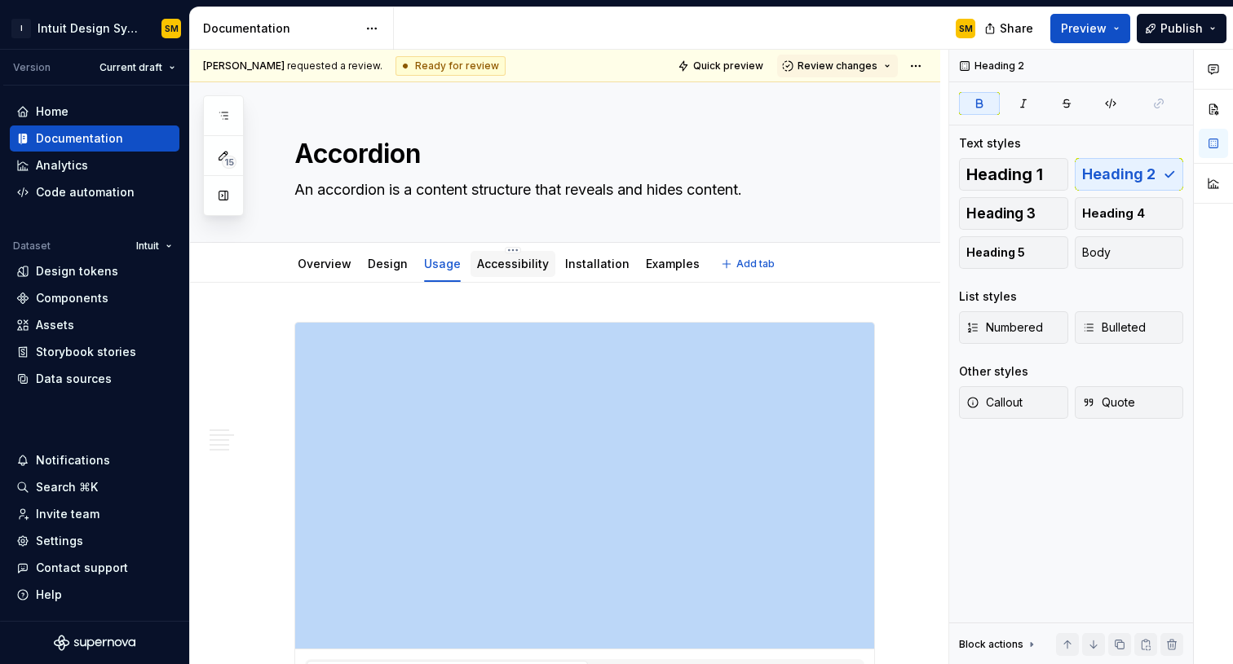
click at [516, 270] on link "Accessibility" at bounding box center [513, 264] width 72 height 14
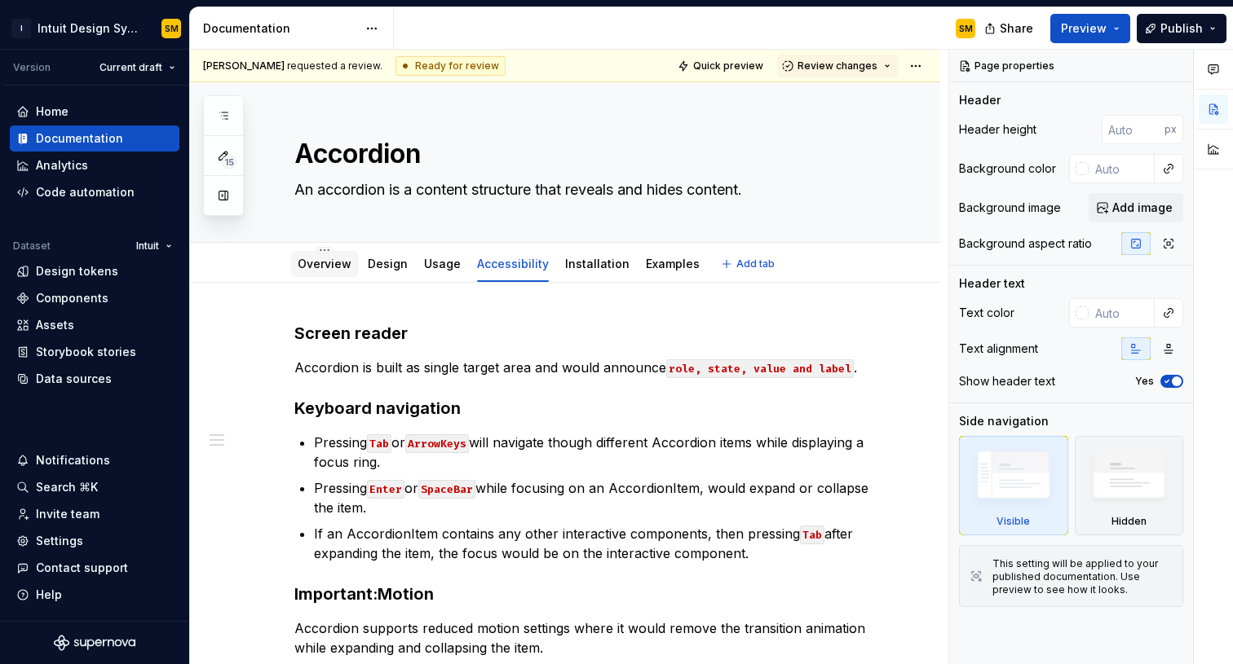
click at [338, 269] on link "Overview" at bounding box center [325, 264] width 54 height 14
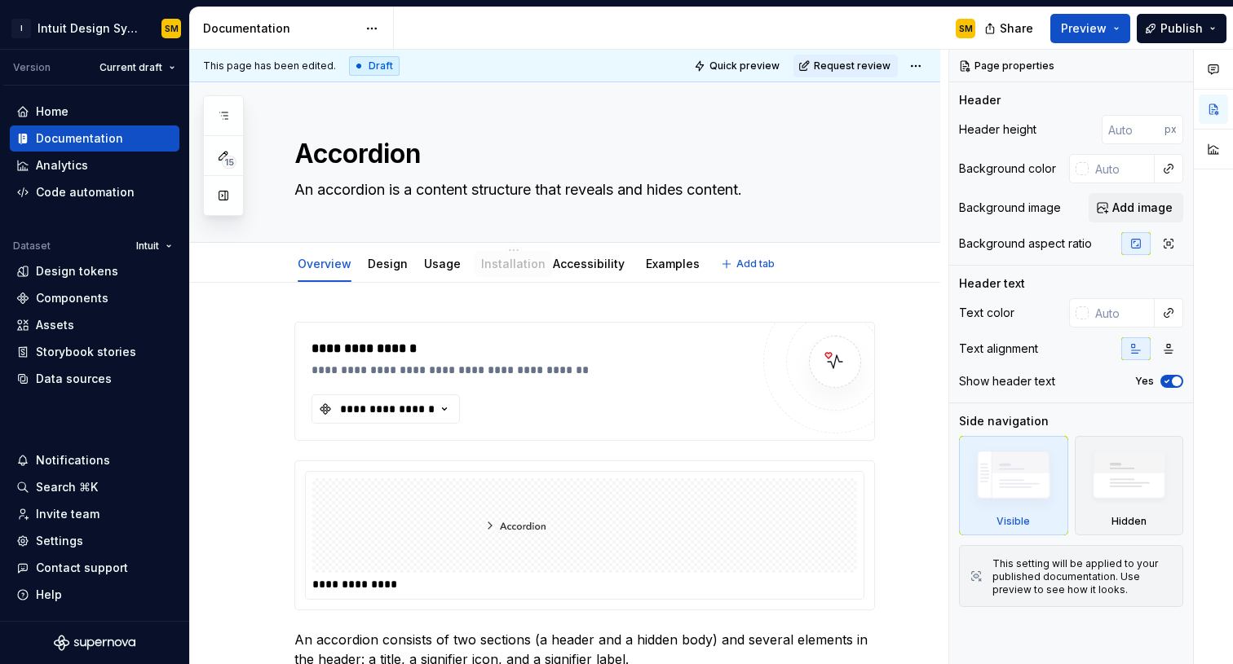
drag, startPoint x: 584, startPoint y: 267, endPoint x: 501, endPoint y: 269, distance: 84.0
click at [504, 253] on html "I Intuit Design System SM Version Current draft Home Documentation Analytics Co…" at bounding box center [616, 332] width 1233 height 664
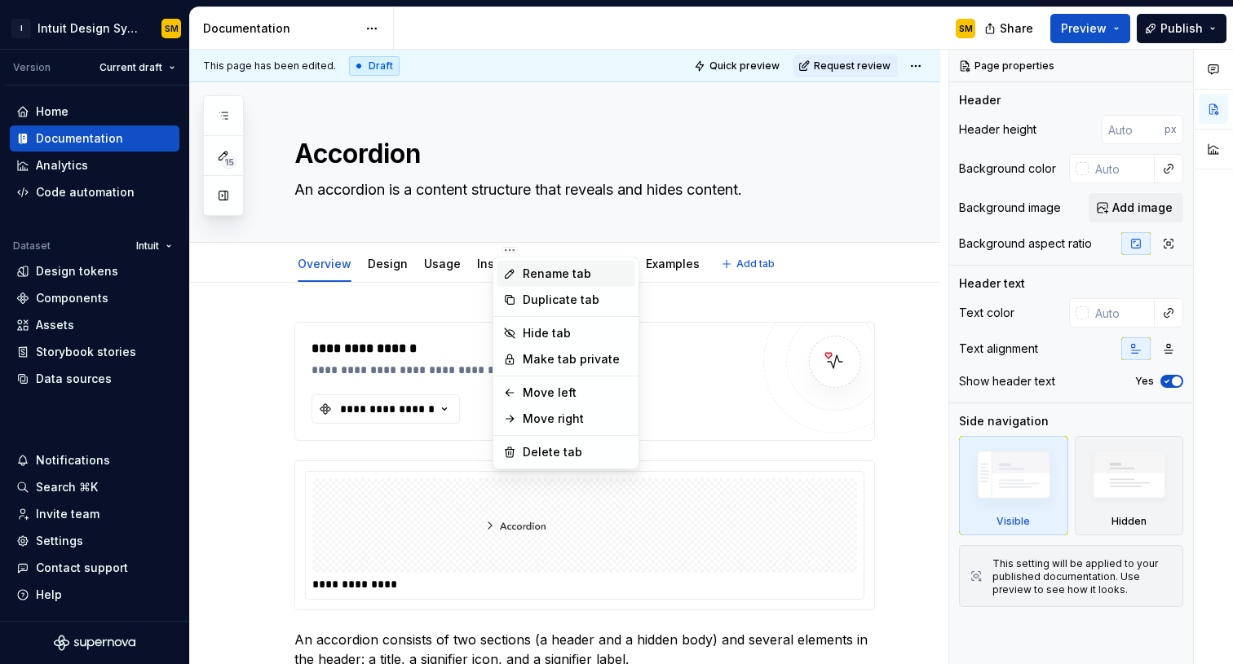
type textarea "*"
click at [520, 269] on div "Rename tab" at bounding box center [565, 274] width 139 height 26
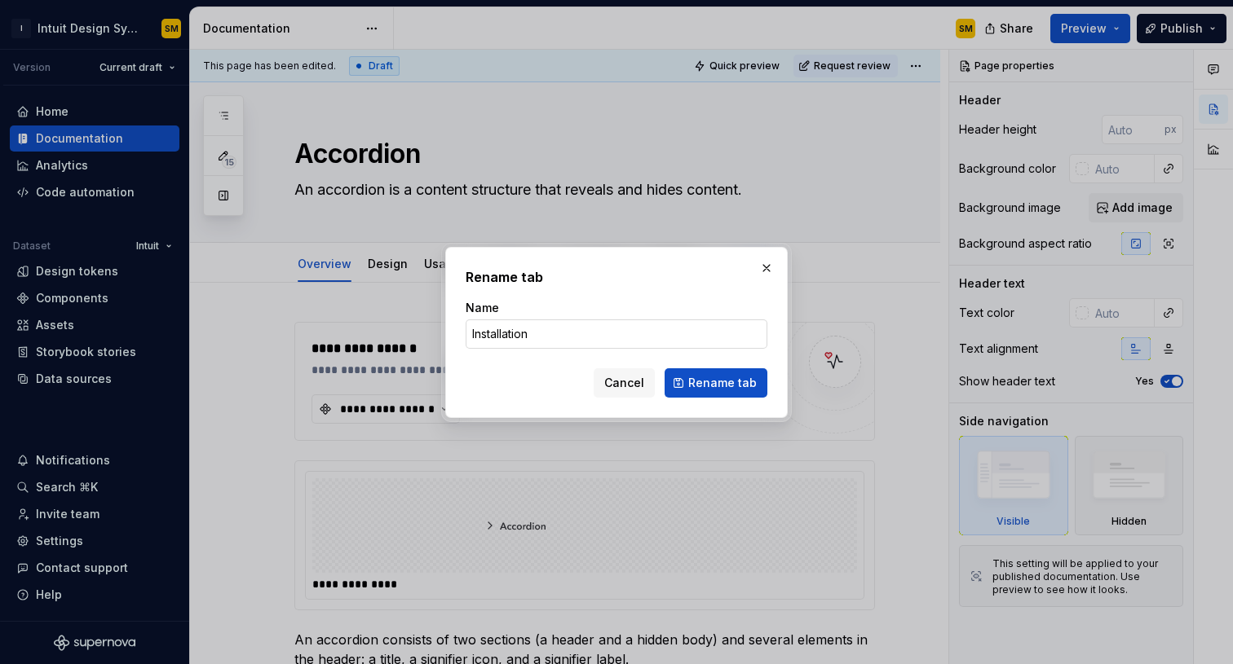
click at [515, 342] on input "Installation" at bounding box center [616, 334] width 302 height 29
type input "Develop"
click at [721, 382] on span "Rename tab" at bounding box center [722, 383] width 68 height 16
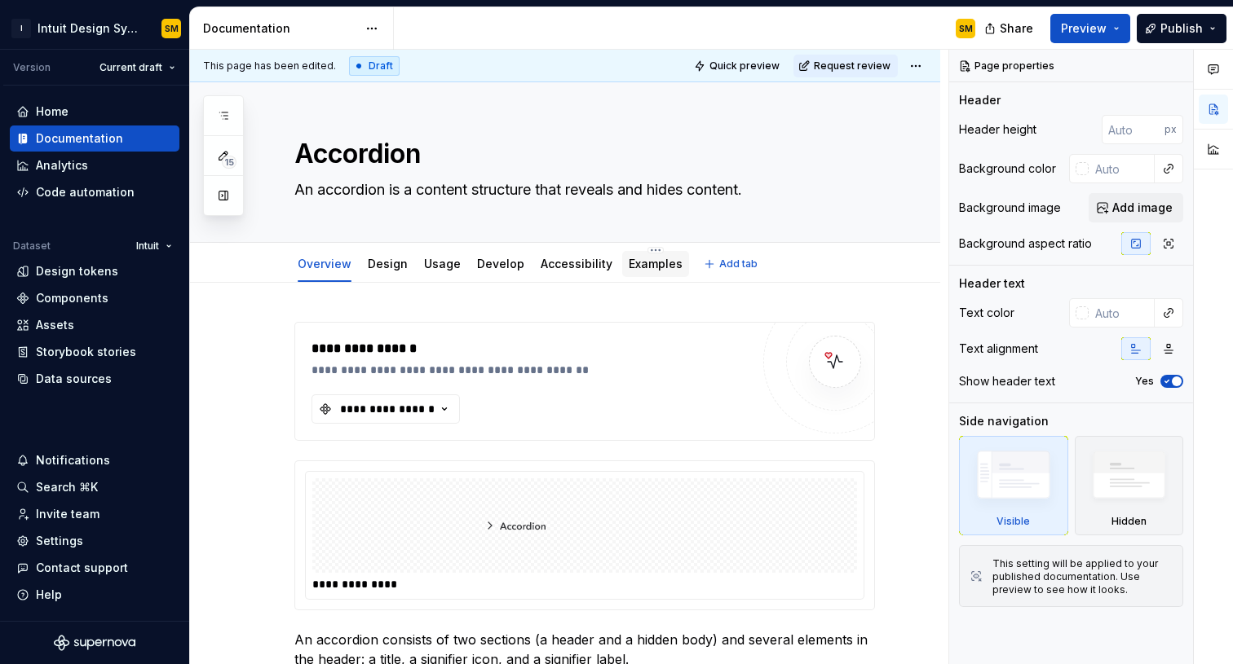
click at [637, 270] on link "Examples" at bounding box center [655, 264] width 54 height 14
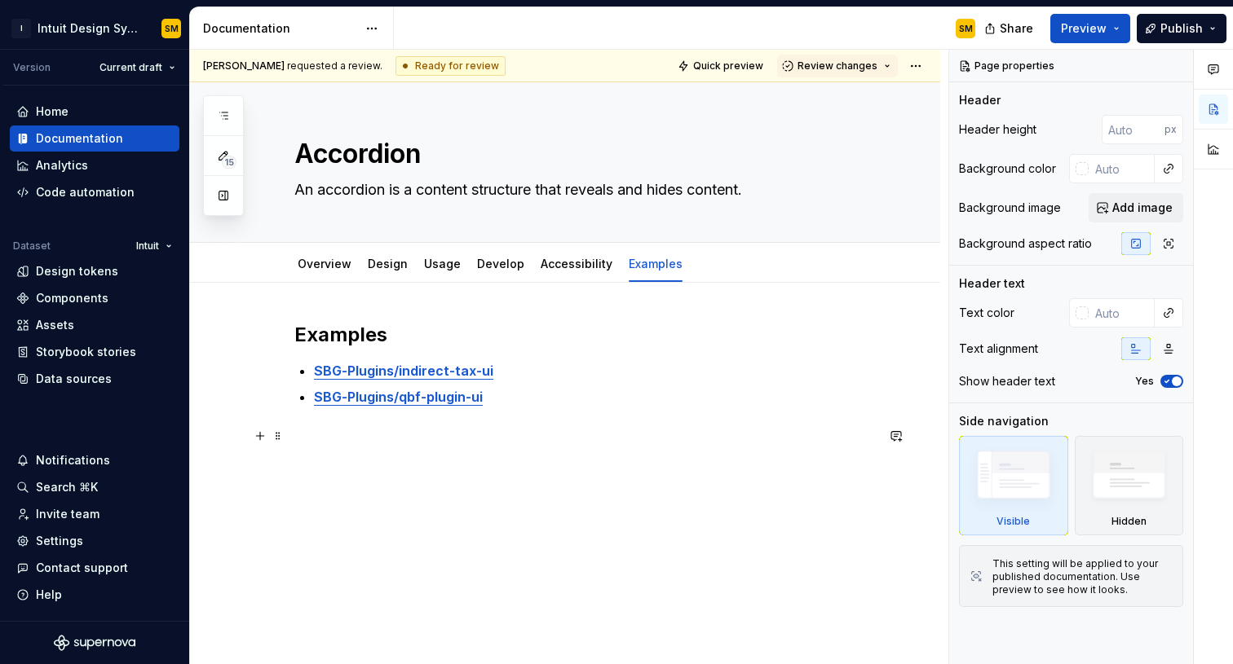
click at [506, 433] on p at bounding box center [584, 436] width 580 height 20
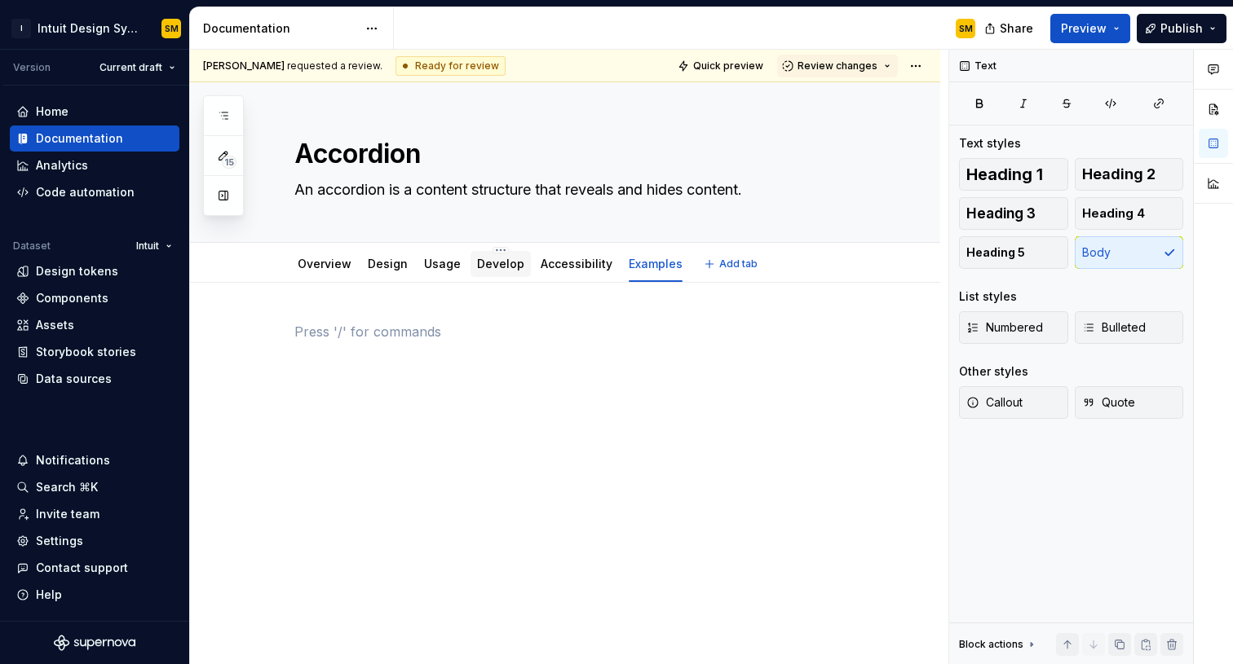
click at [503, 267] on link "Develop" at bounding box center [500, 264] width 47 height 14
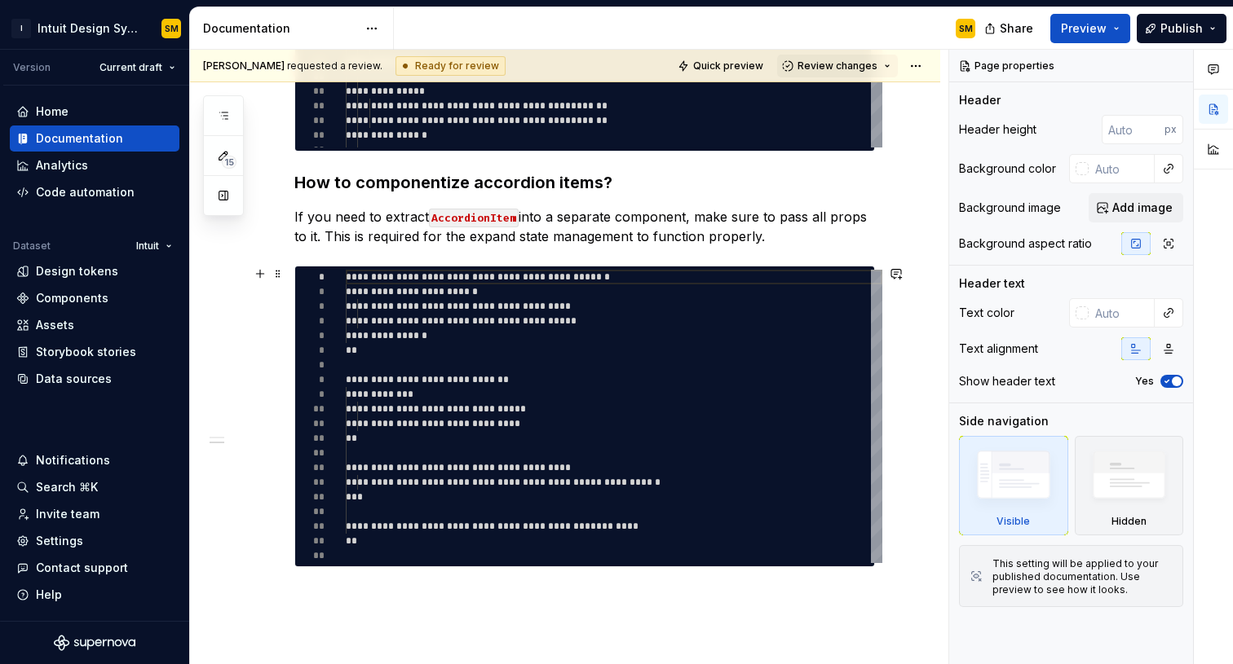
scroll to position [1026, 0]
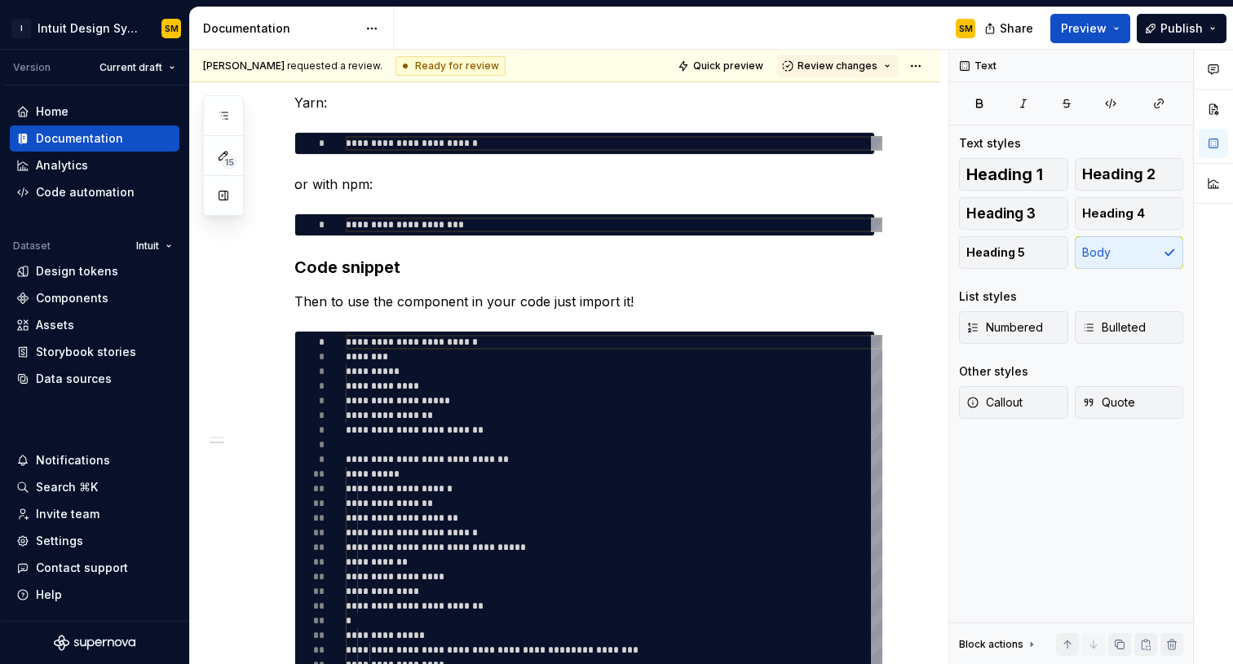
scroll to position [0, 0]
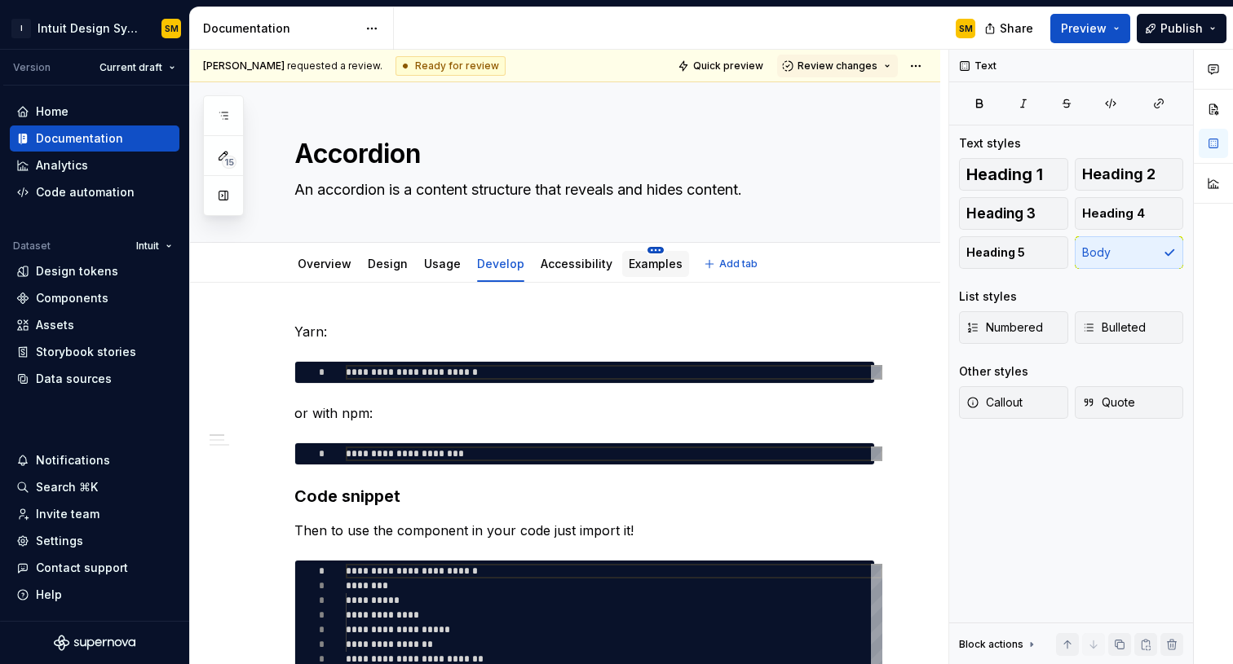
click at [643, 252] on html "I Intuit Design System SM Version Current draft Home Documentation Analytics Co…" at bounding box center [616, 332] width 1233 height 664
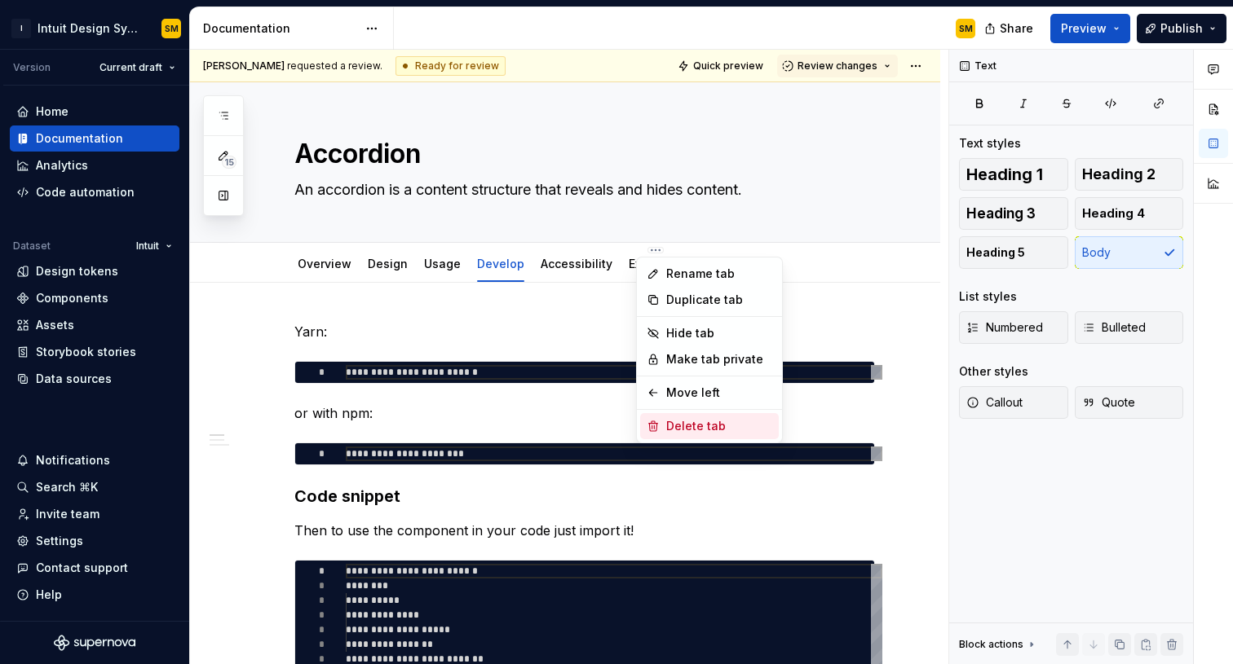
click at [689, 420] on div "Delete tab" at bounding box center [719, 426] width 106 height 16
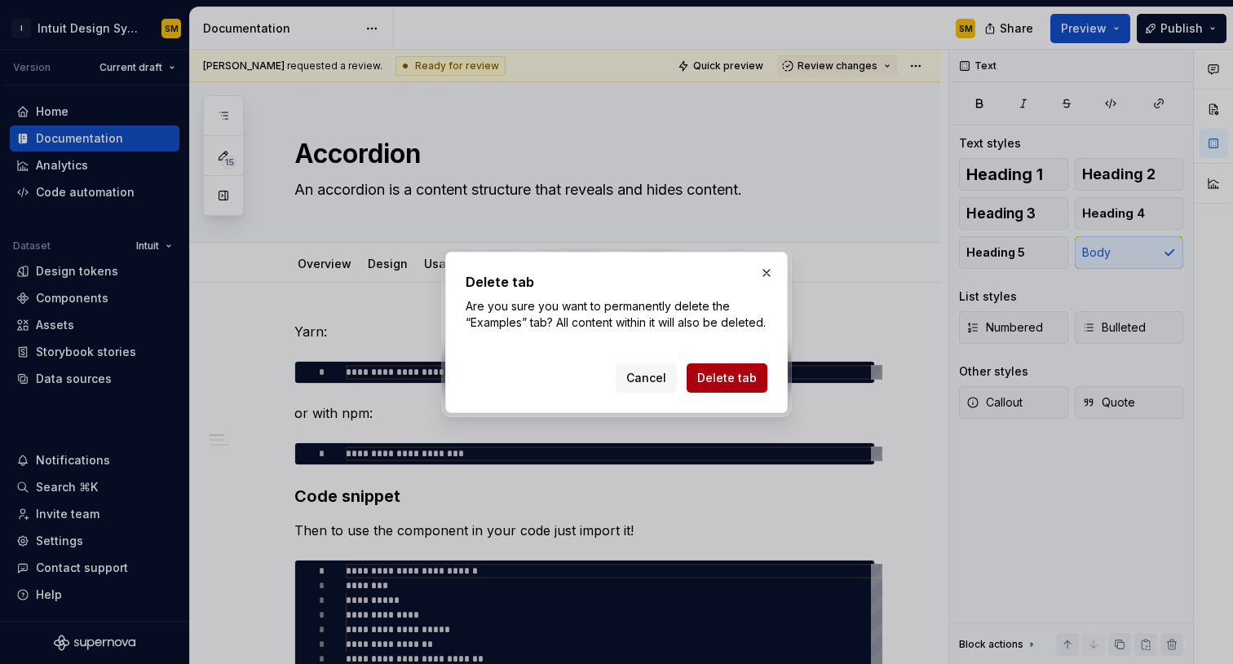
click at [738, 393] on button "Delete tab" at bounding box center [726, 378] width 81 height 29
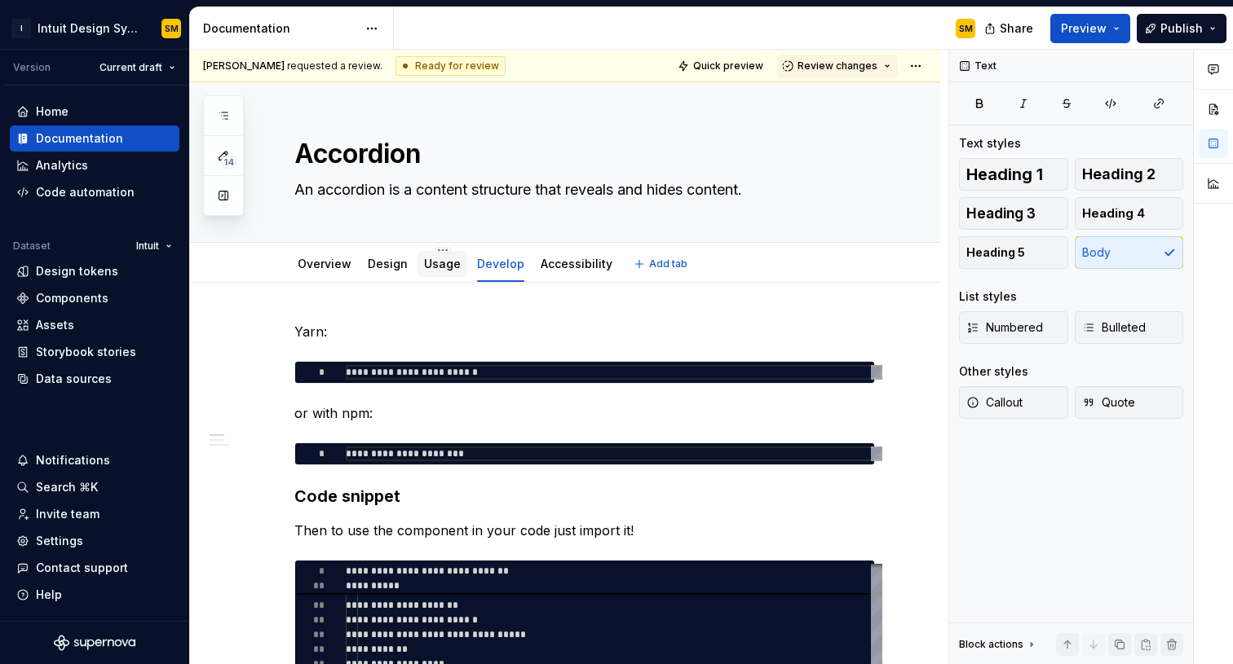
click at [424, 259] on link "Usage" at bounding box center [442, 264] width 37 height 14
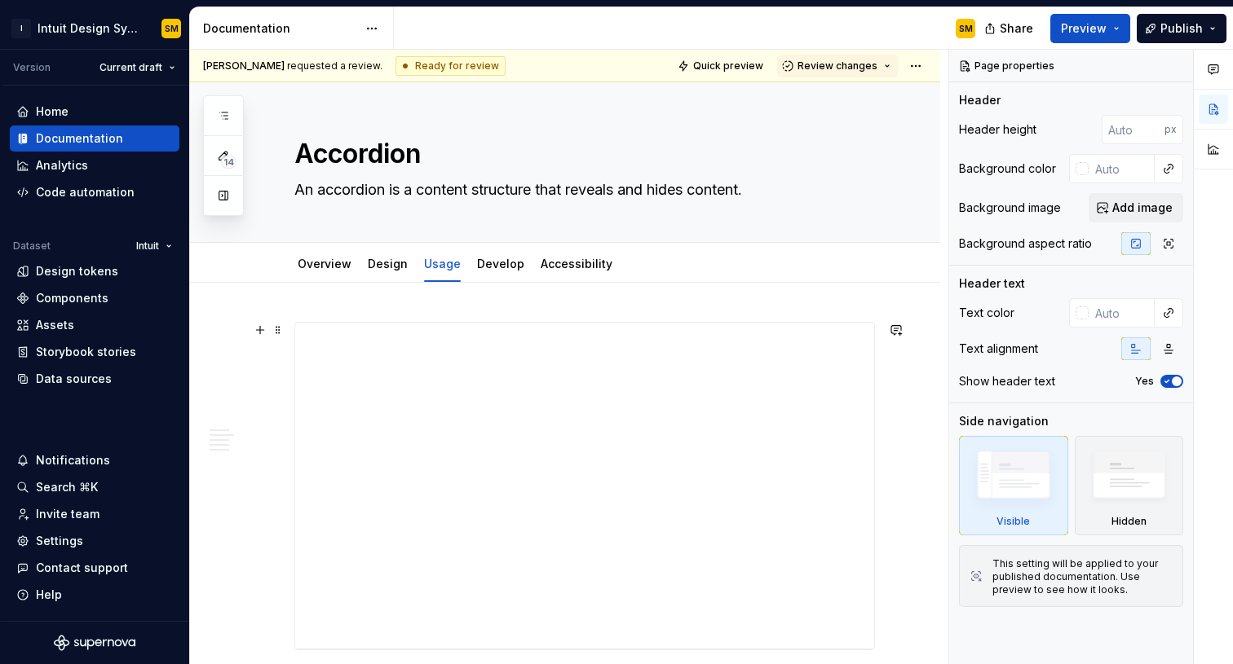
type textarea "*"
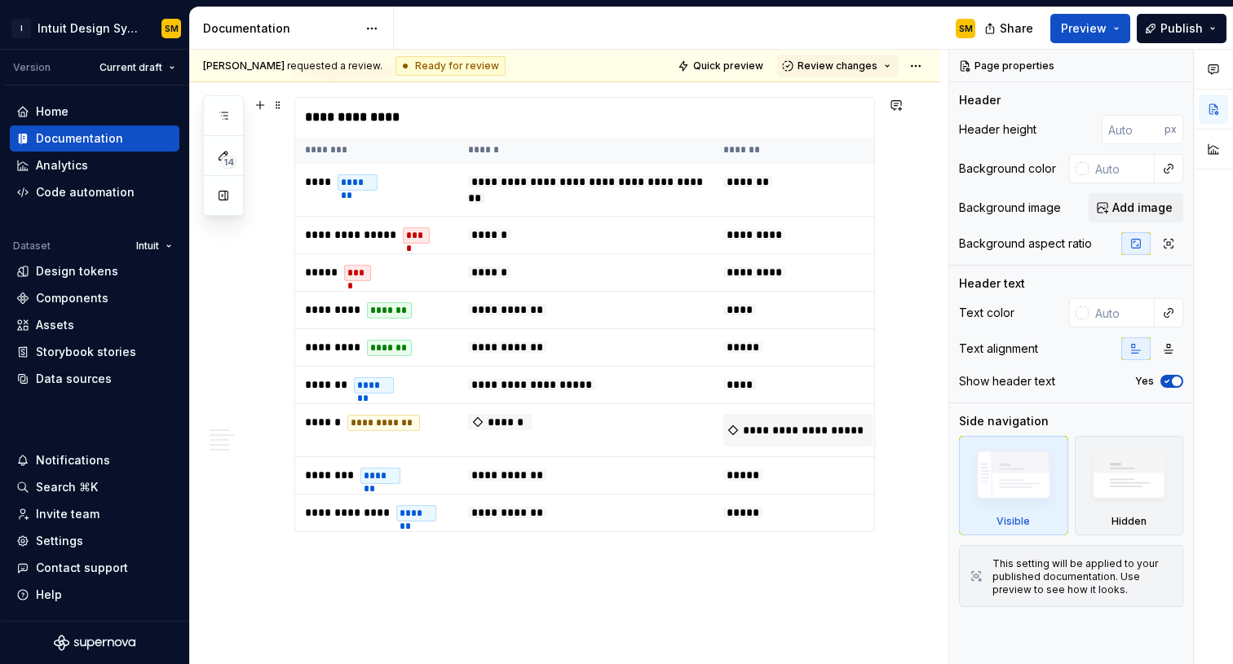
scroll to position [2634, 0]
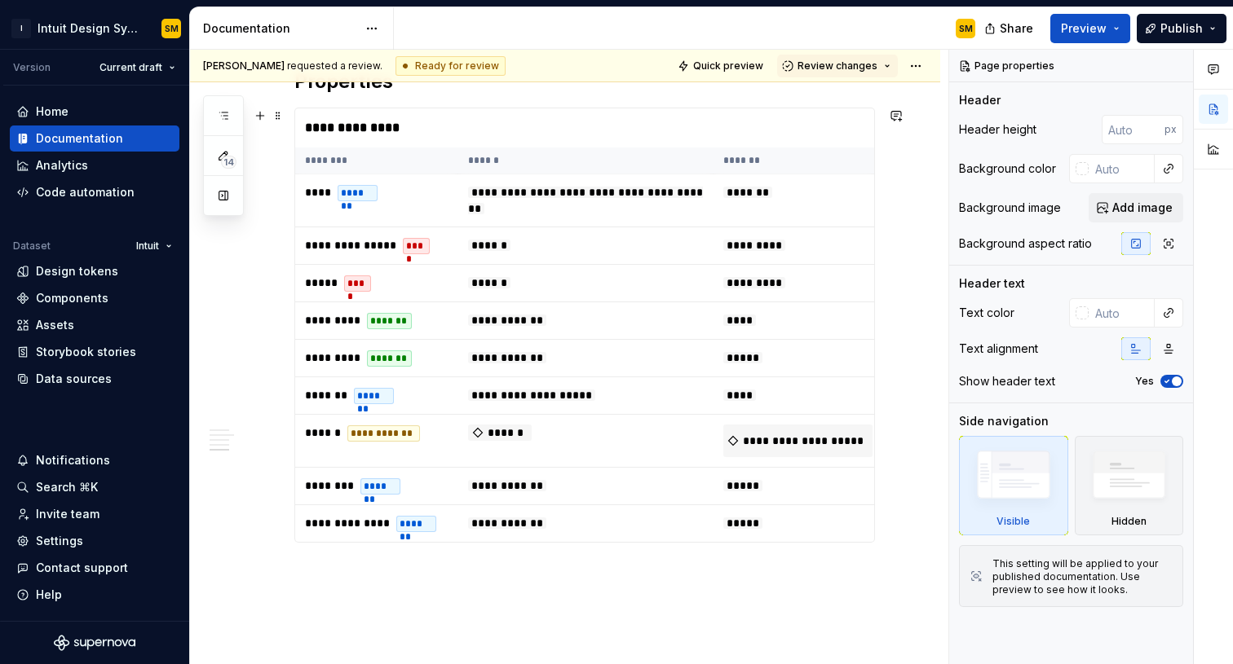
click at [468, 108] on div "**********" at bounding box center [584, 325] width 580 height 435
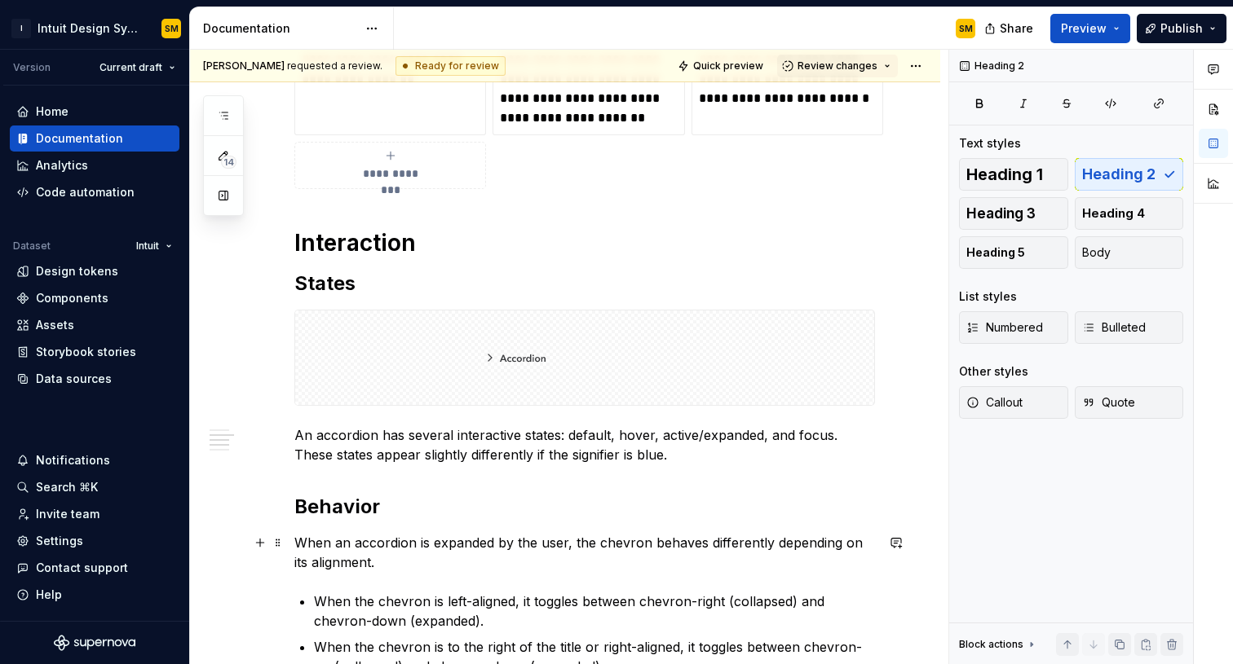
scroll to position [2282, 0]
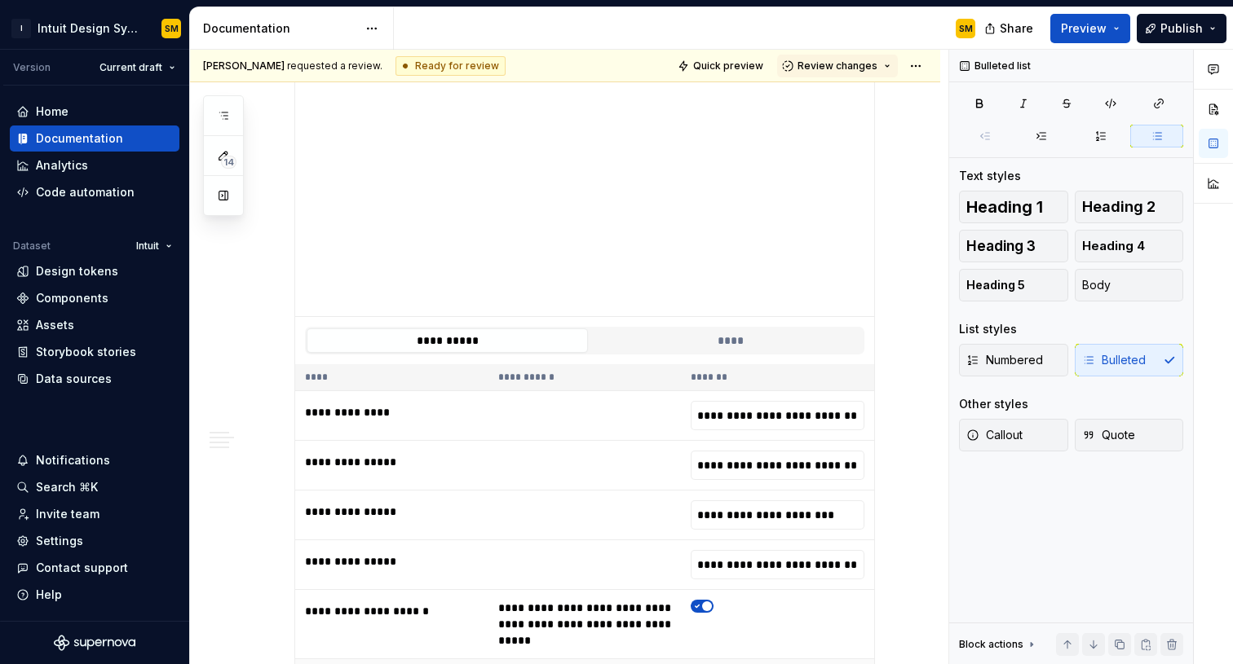
scroll to position [0, 0]
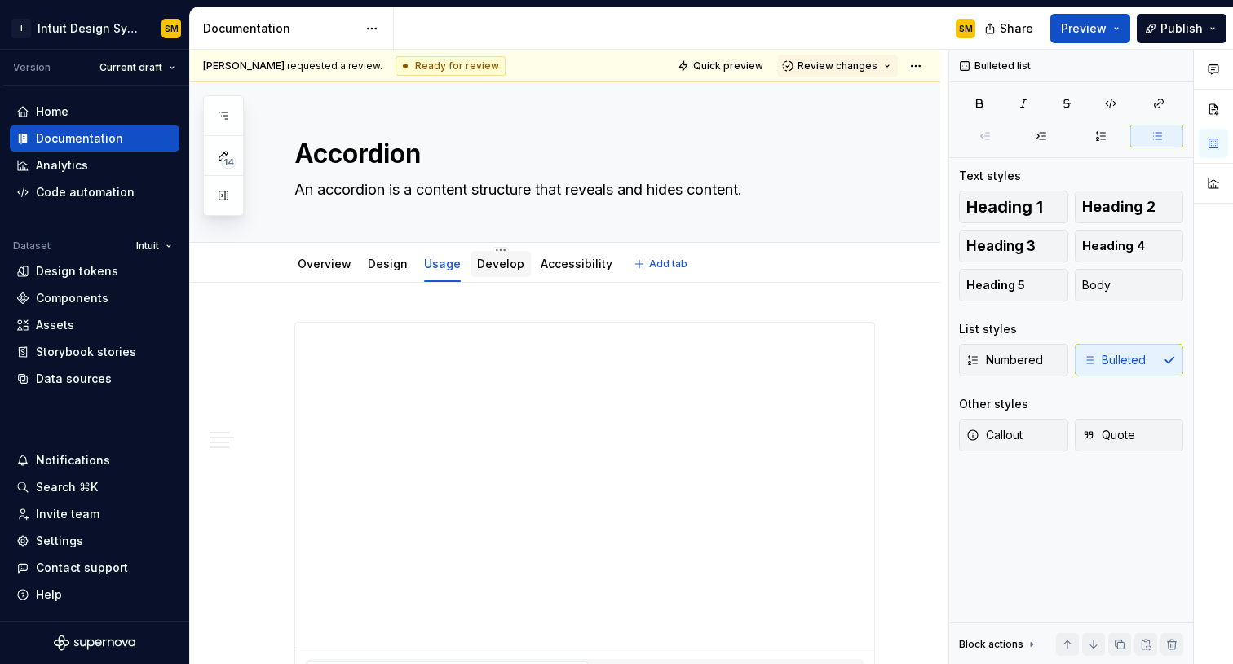
click at [498, 256] on div "Develop" at bounding box center [500, 264] width 47 height 16
click at [495, 271] on div "Develop" at bounding box center [500, 264] width 47 height 16
click at [484, 266] on link "Develop" at bounding box center [500, 264] width 47 height 14
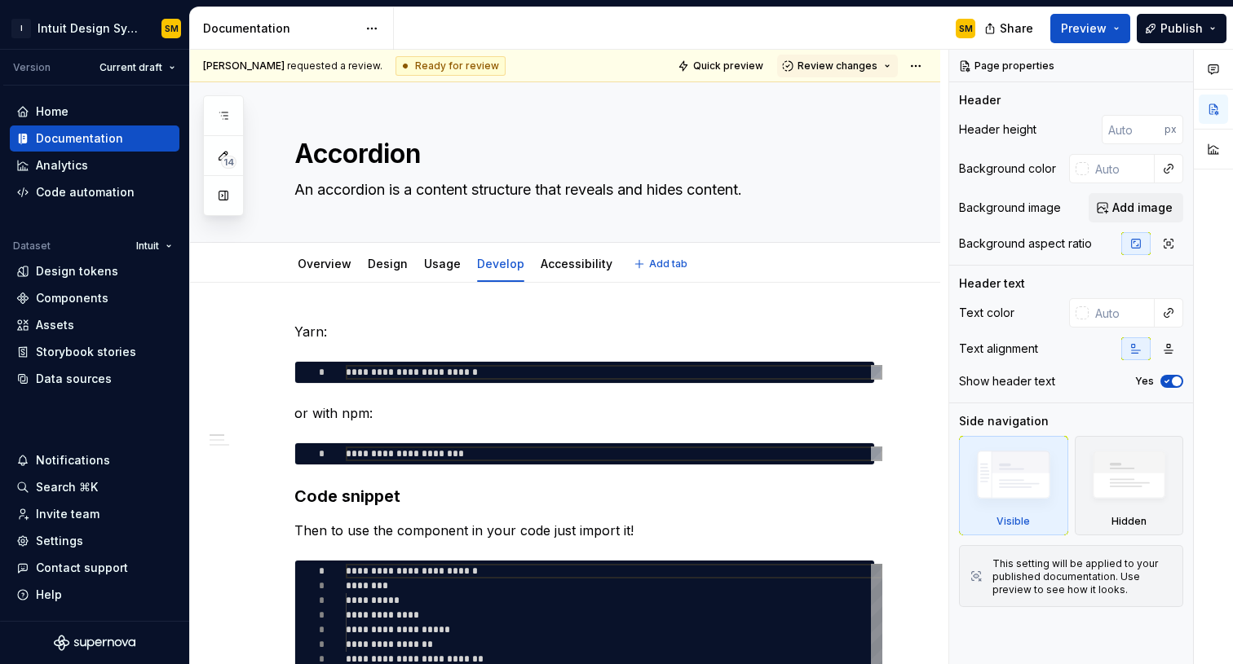
type textarea "*"
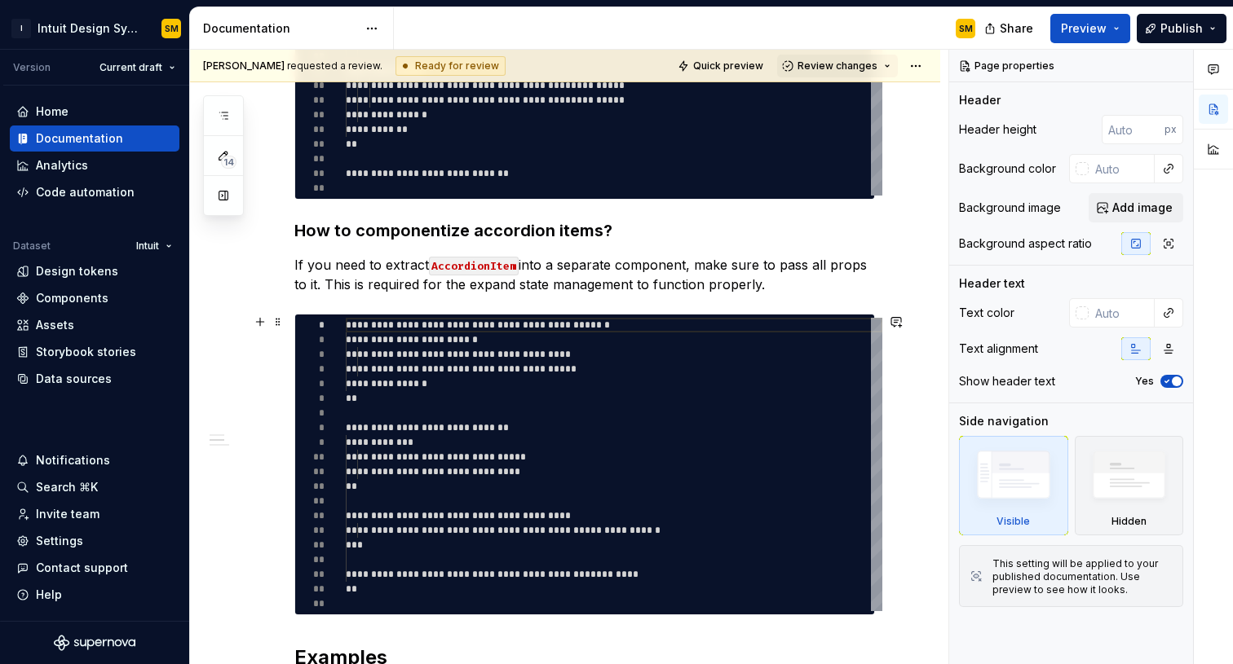
scroll to position [1180, 0]
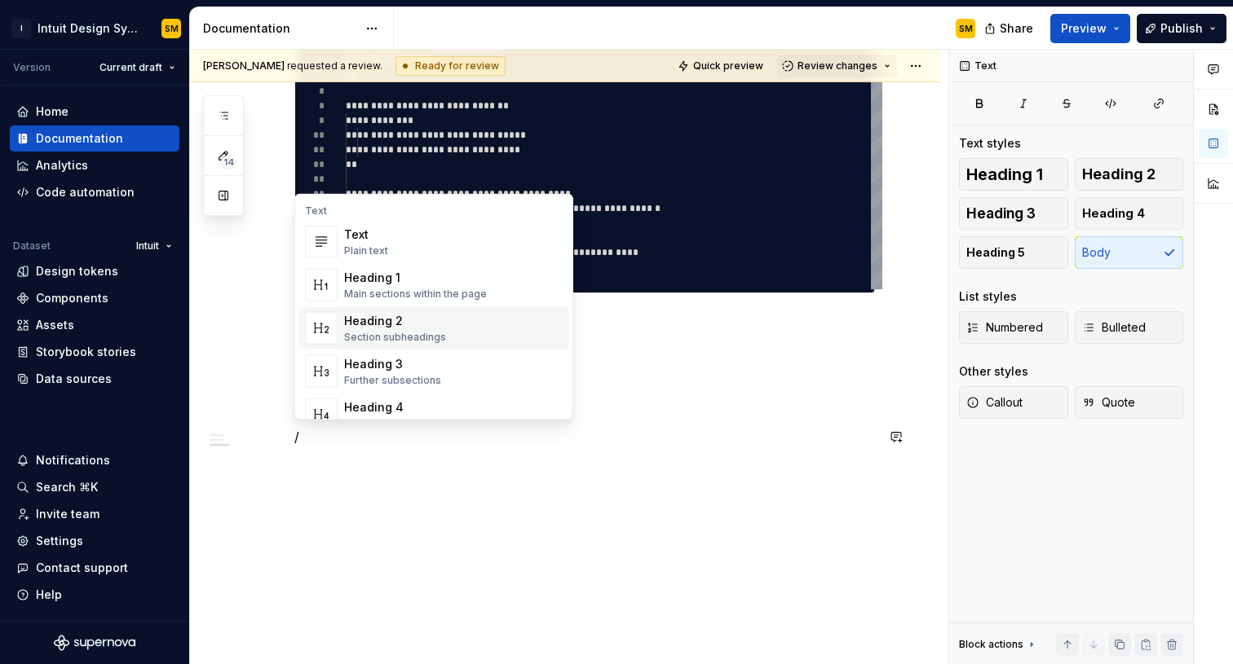
click at [392, 325] on div "Heading 2" at bounding box center [395, 321] width 102 height 16
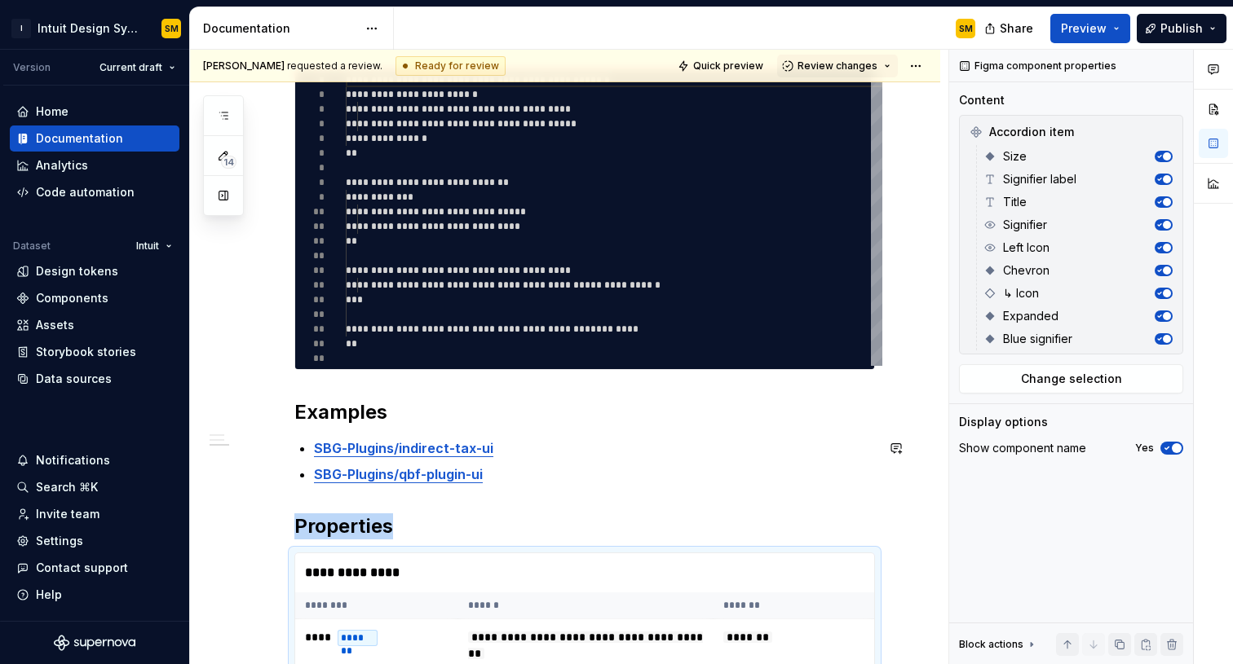
scroll to position [1105, 0]
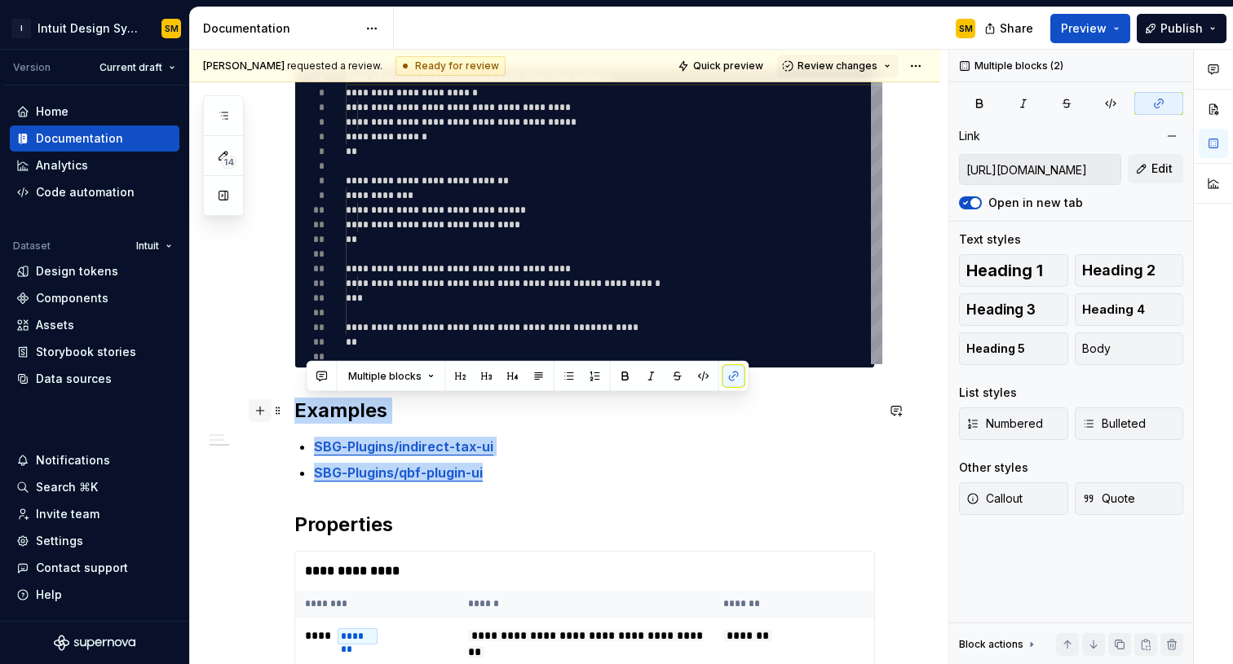
drag, startPoint x: 523, startPoint y: 479, endPoint x: 266, endPoint y: 412, distance: 266.3
click at [266, 412] on div "**********" at bounding box center [565, 191] width 750 height 2027
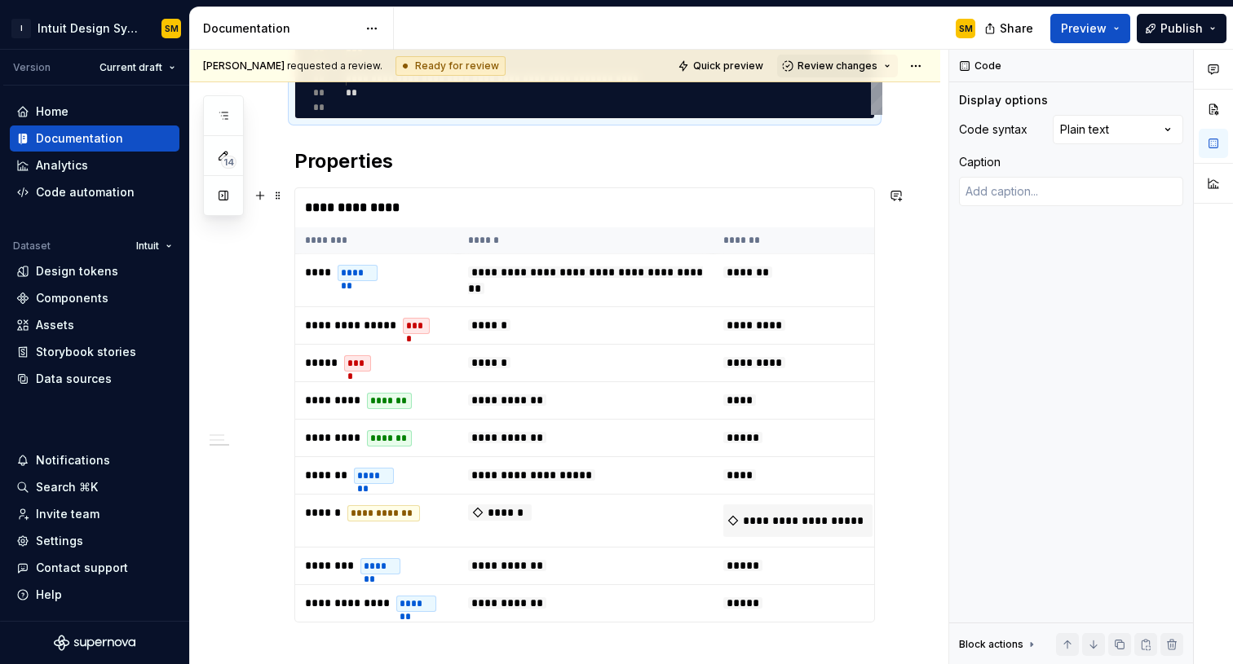
scroll to position [1531, 0]
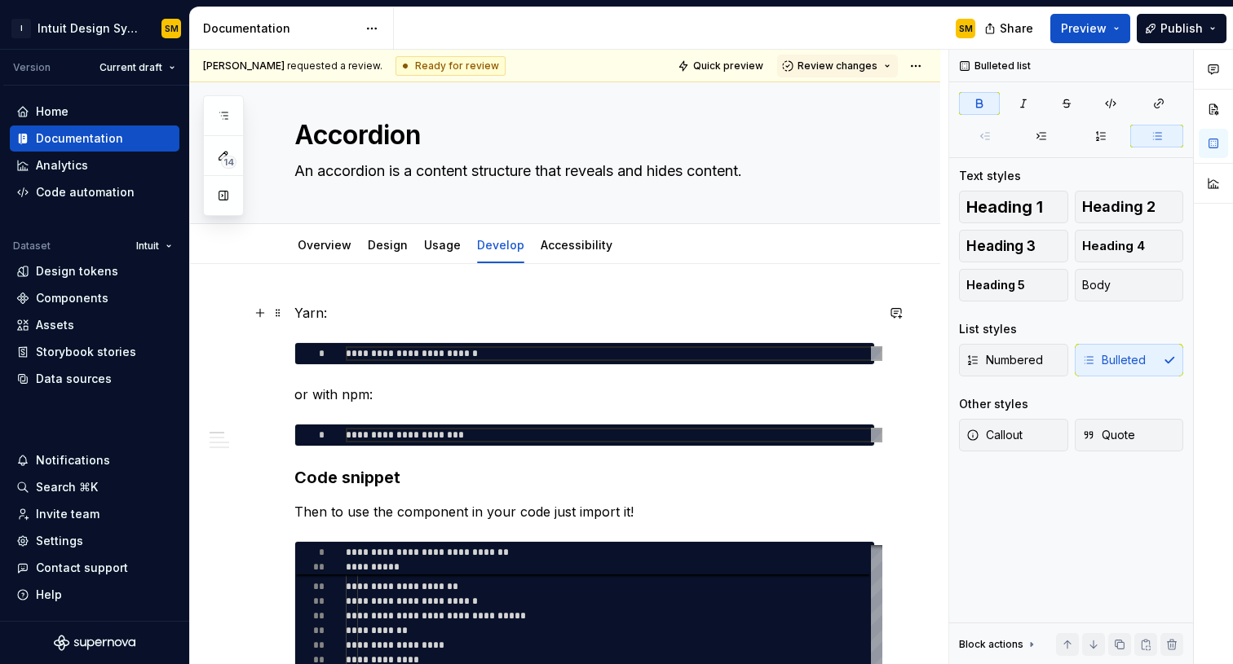
scroll to position [0, 0]
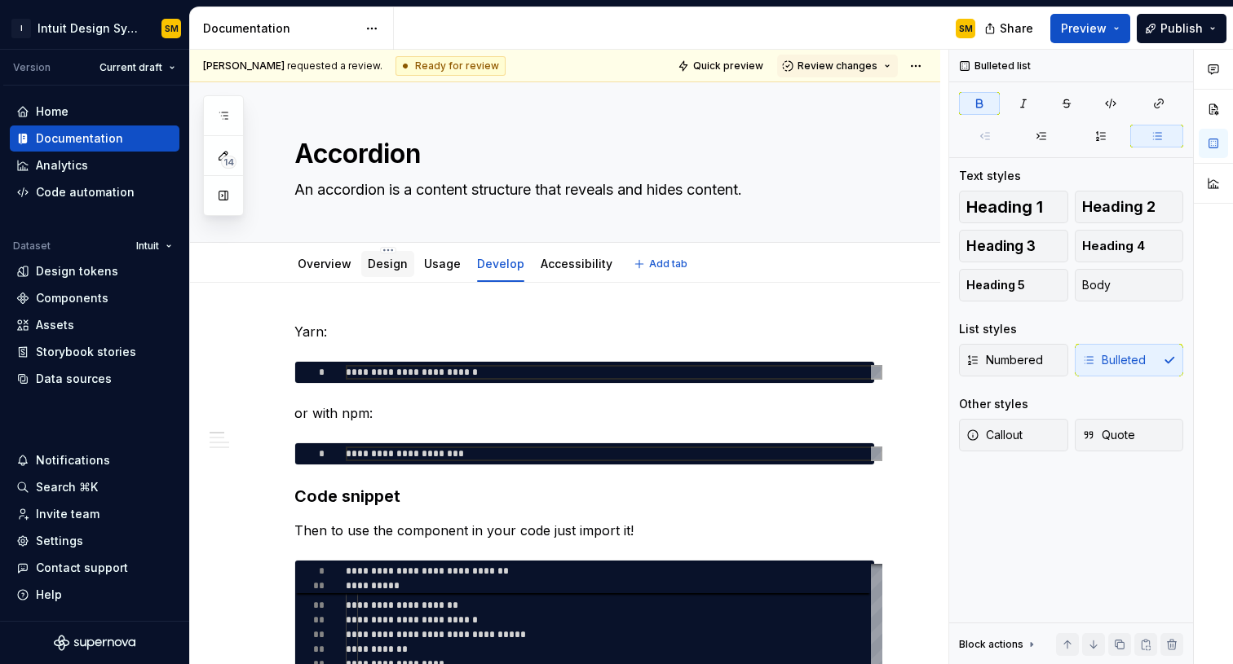
click at [384, 274] on div "Design" at bounding box center [387, 264] width 53 height 26
click at [381, 267] on link "Design" at bounding box center [388, 264] width 40 height 14
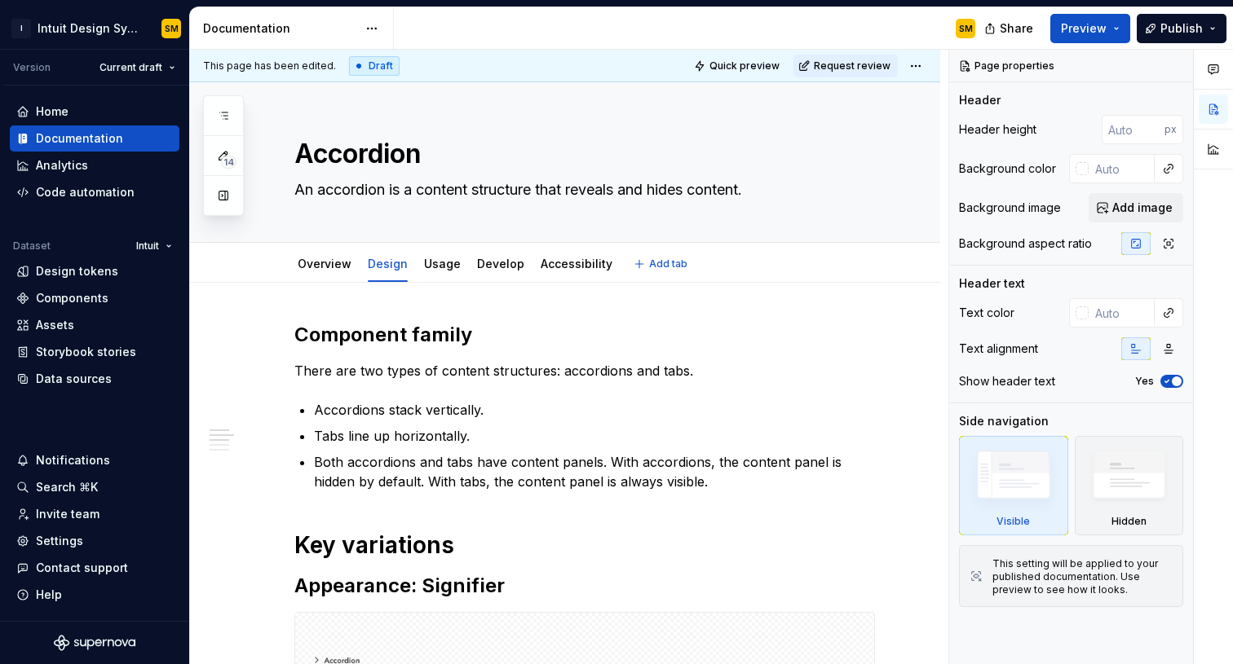
type textarea "*"
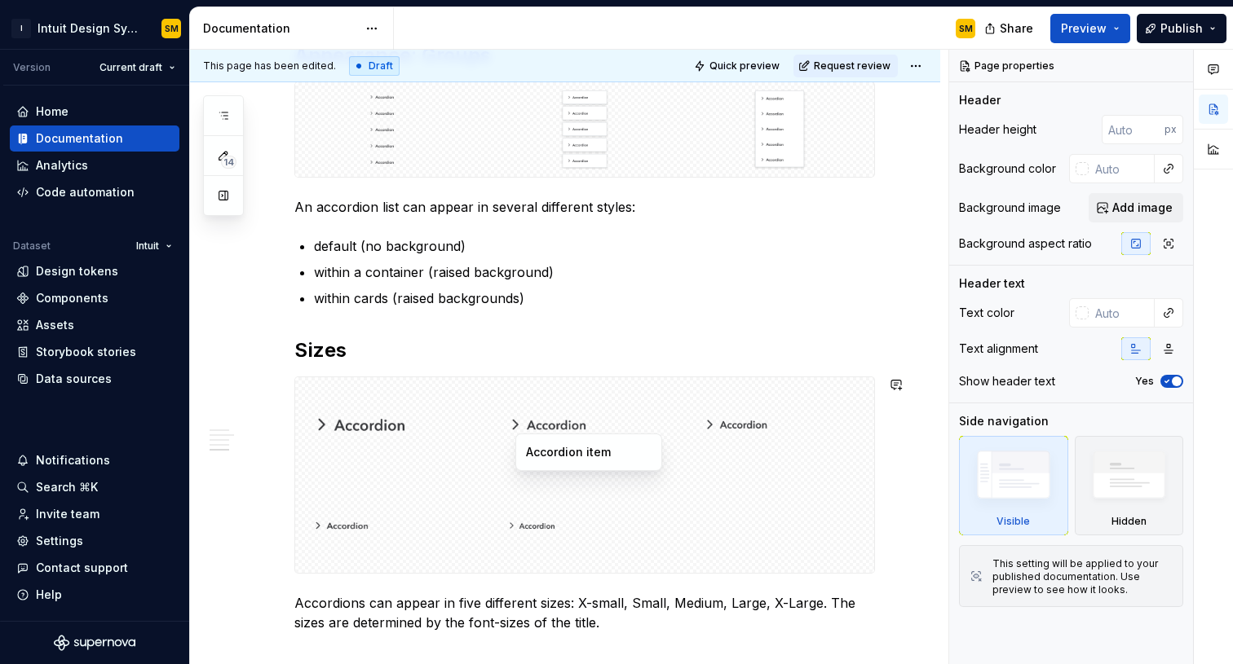
scroll to position [407, 0]
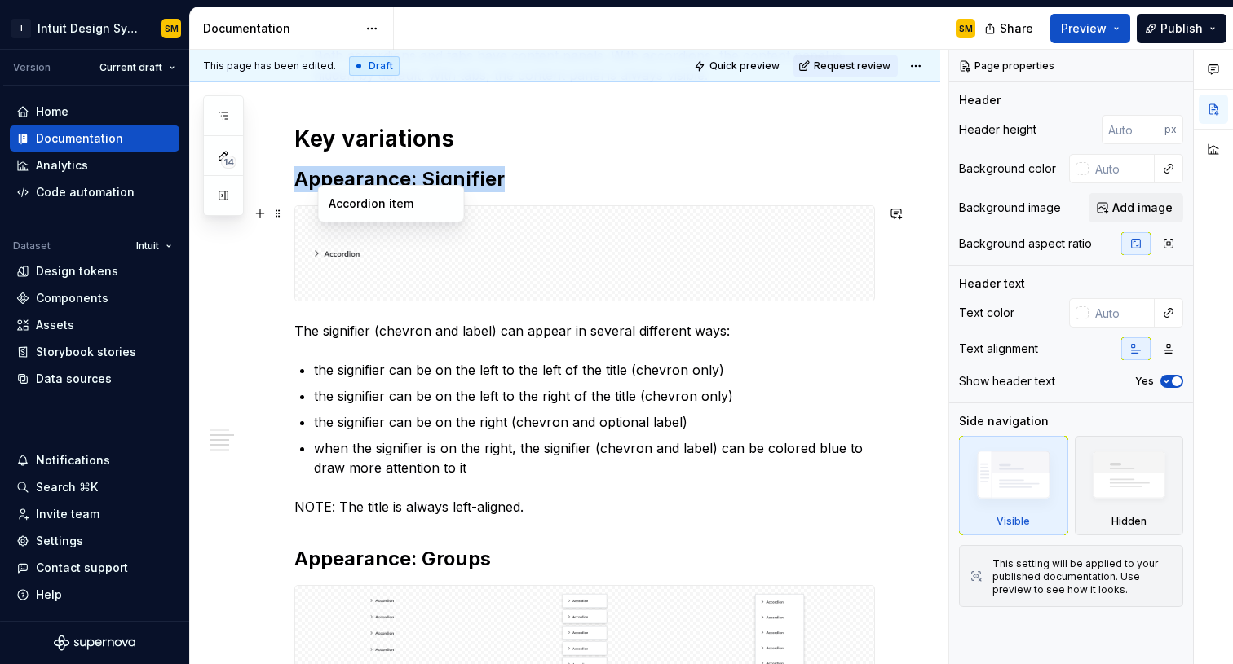
click at [408, 267] on img at bounding box center [389, 254] width 175 height 82
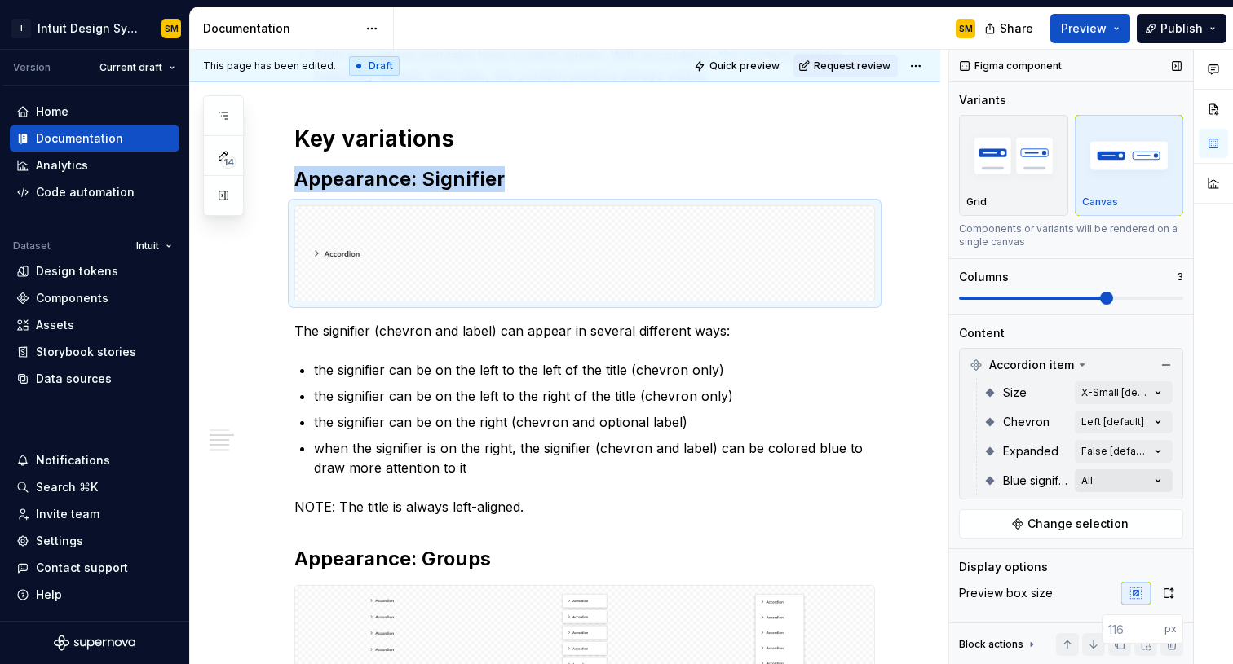
click at [1080, 479] on div "Comments Open comments No comments yet Select ‘Comment’ from the block context …" at bounding box center [1091, 357] width 284 height 615
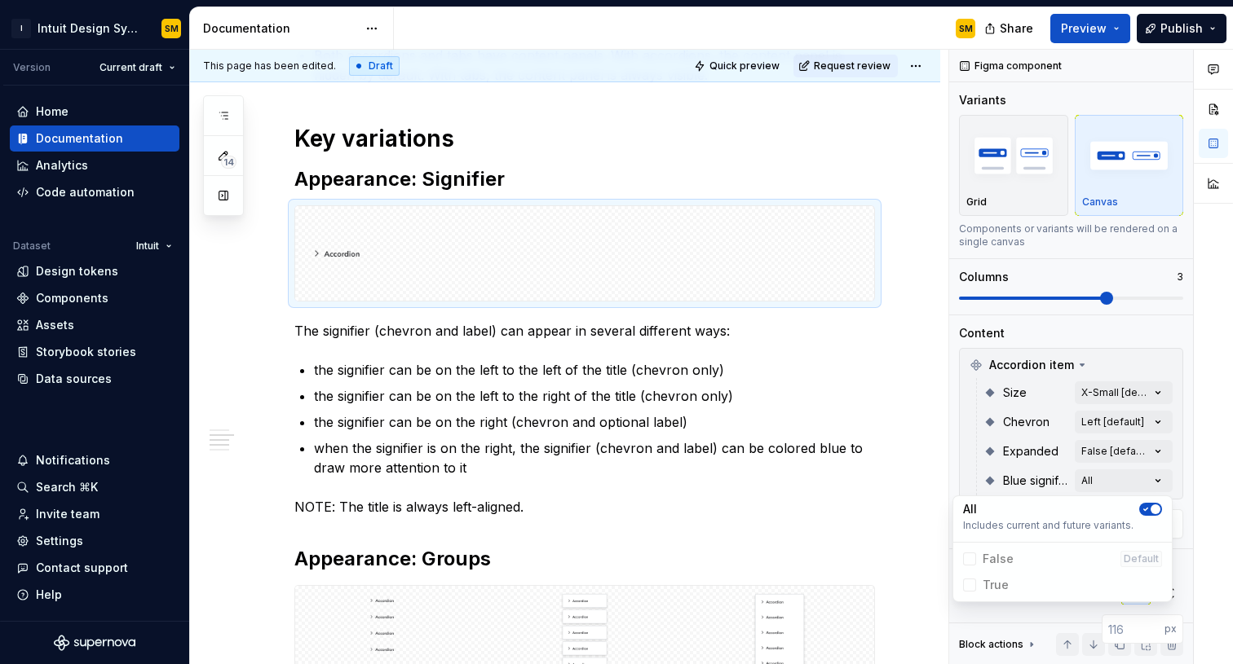
click at [1006, 558] on span "False Default" at bounding box center [1062, 559] width 212 height 26
click at [1080, 506] on icon "button" at bounding box center [1145, 510] width 13 height 10
click at [1003, 557] on span "False" at bounding box center [997, 559] width 31 height 16
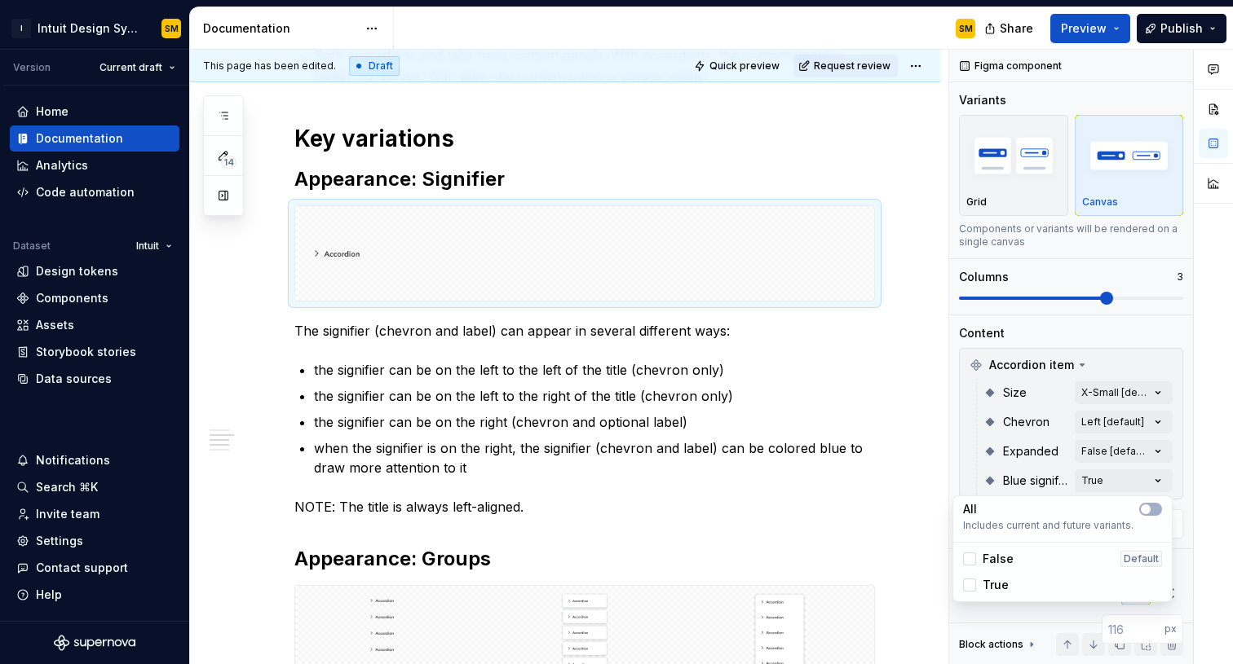
click at [1080, 445] on div "Comments Open comments No comments yet Select ‘Comment’ from the block context …" at bounding box center [1091, 357] width 284 height 615
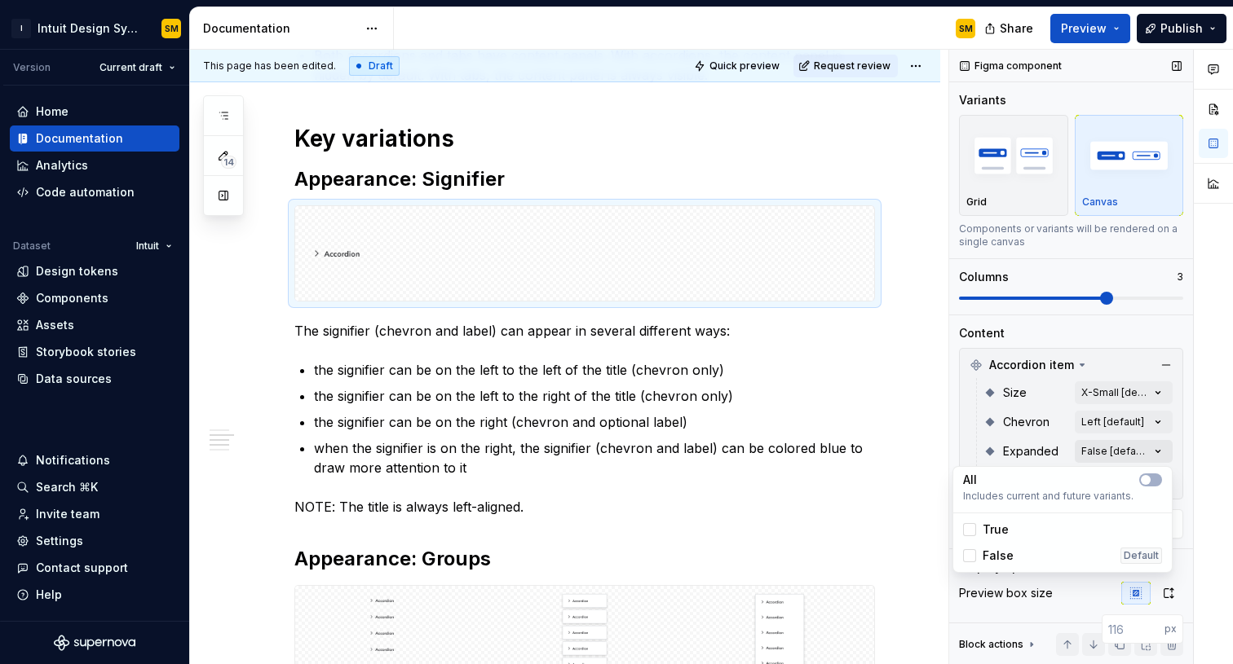
click at [1080, 446] on div "Comments Open comments No comments yet Select ‘Comment’ from the block context …" at bounding box center [1091, 357] width 284 height 615
click at [1011, 533] on div "True" at bounding box center [1062, 530] width 199 height 16
click at [1030, 180] on div "Comments Open comments No comments yet Select ‘Comment’ from the block context …" at bounding box center [1091, 357] width 284 height 615
click at [1021, 184] on img "button" at bounding box center [1013, 156] width 95 height 60
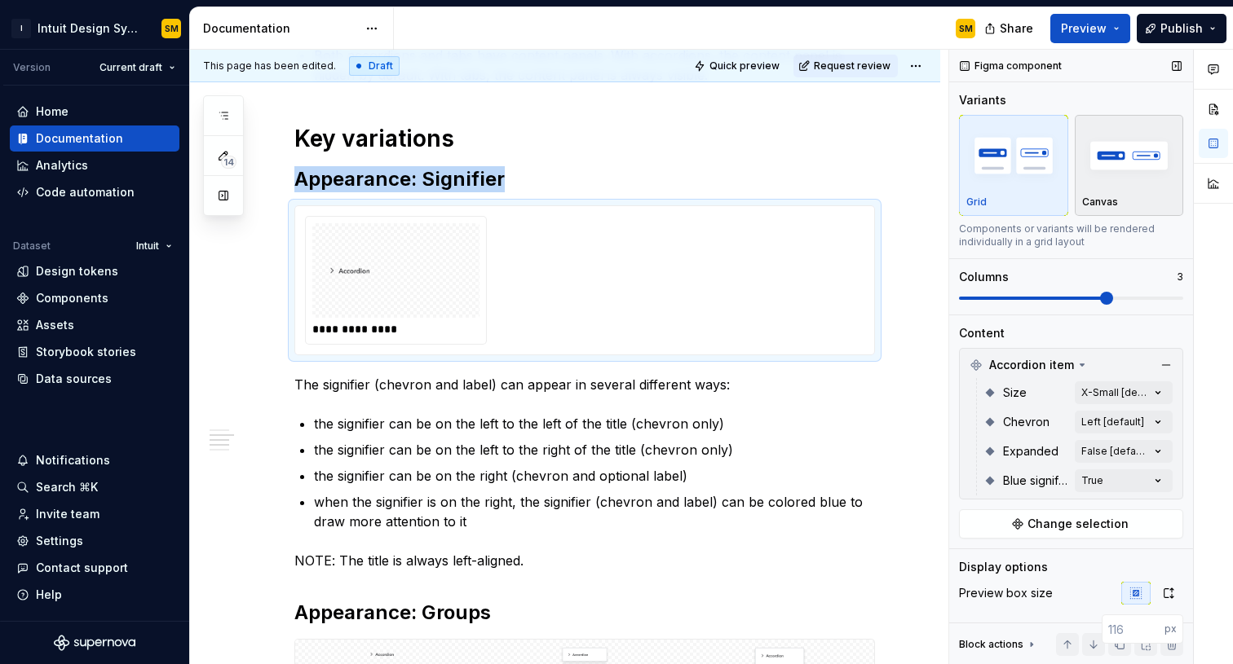
click at [1080, 183] on img "button" at bounding box center [1129, 156] width 95 height 60
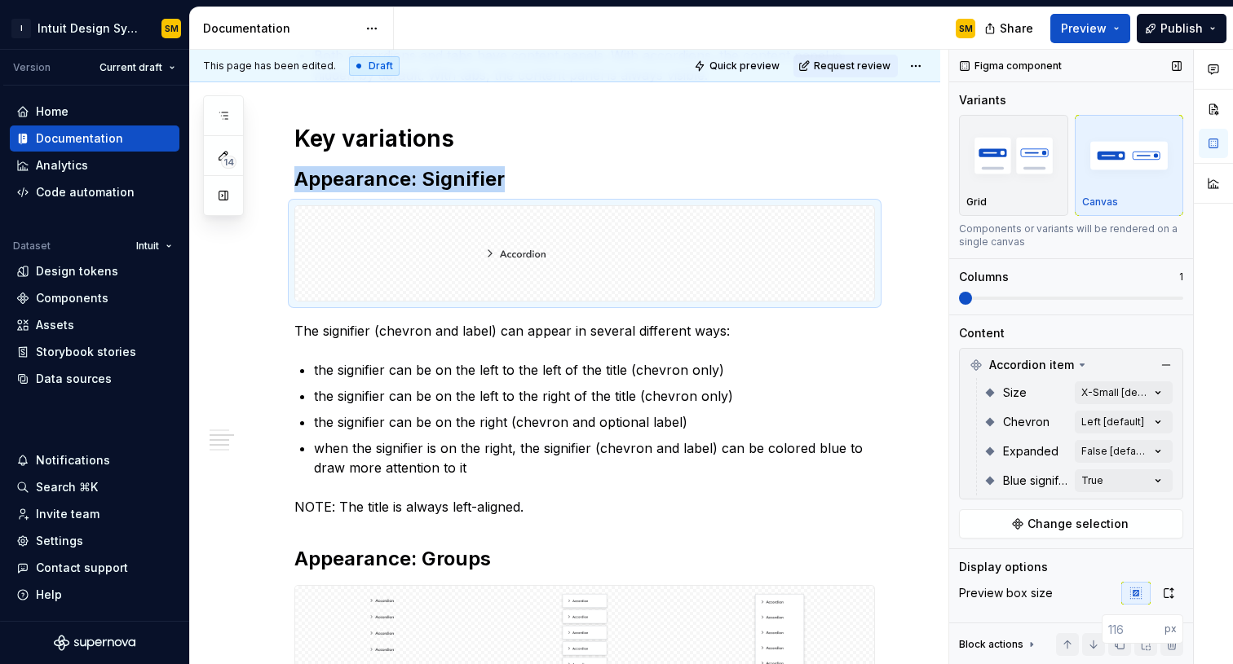
click at [972, 299] on span at bounding box center [965, 298] width 13 height 13
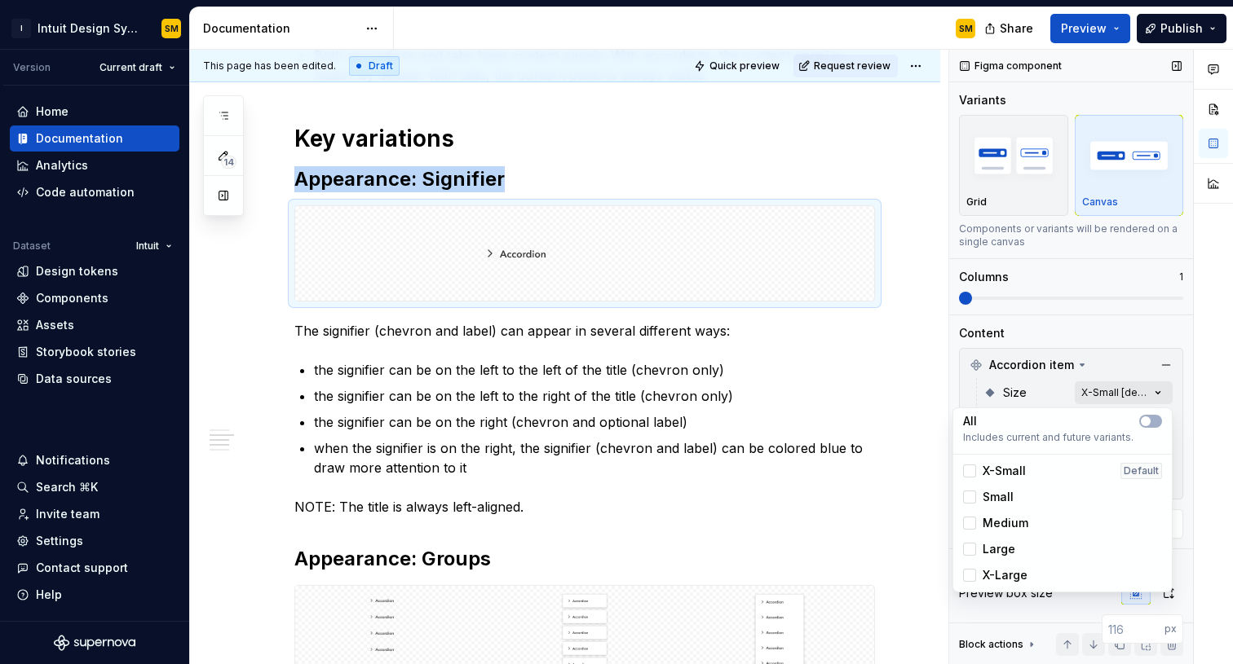
click at [1080, 395] on div "Comments Open comments No comments yet Select ‘Comment’ from the block context …" at bounding box center [1091, 357] width 284 height 615
click at [1006, 539] on div "Large" at bounding box center [1062, 549] width 212 height 26
click at [1080, 422] on button "button" at bounding box center [1150, 421] width 23 height 13
click at [1080, 423] on icon "button" at bounding box center [1145, 422] width 13 height 10
click at [1080, 317] on div "Comments Open comments No comments yet Select ‘Comment’ from the block context …" at bounding box center [1091, 357] width 284 height 615
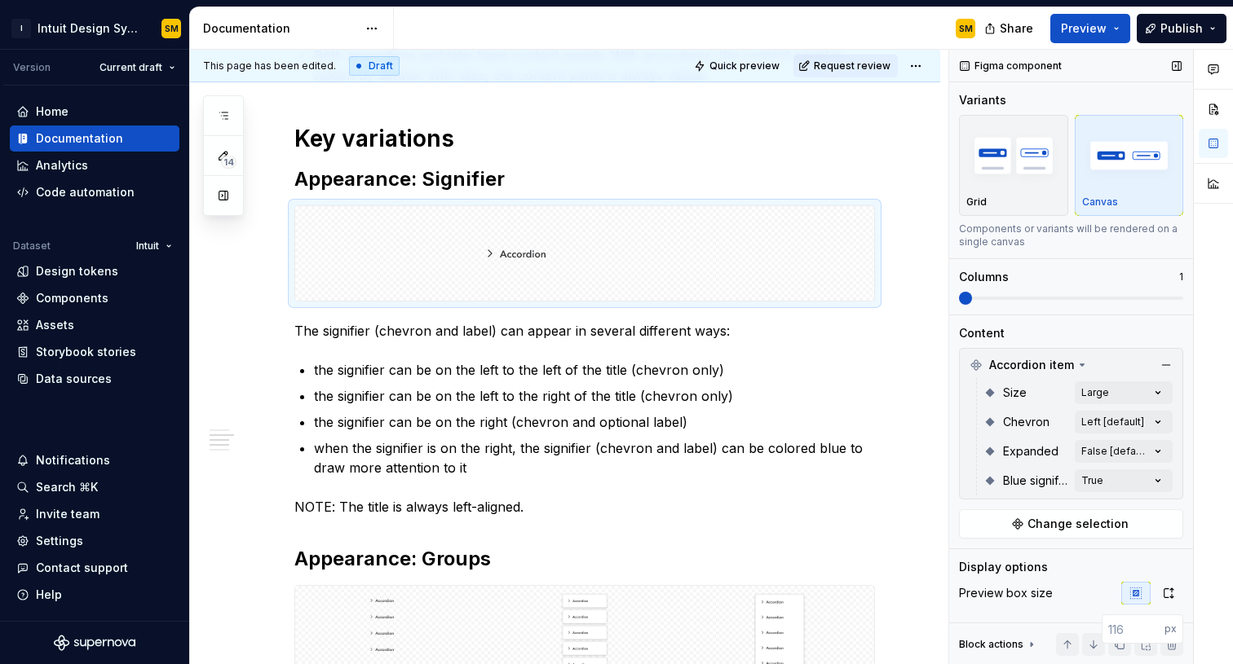
drag, startPoint x: 964, startPoint y: 306, endPoint x: 1033, endPoint y: 312, distance: 68.7
click at [1033, 312] on div "Variants Grid Canvas Components or variants will be rendered on a single canvas…" at bounding box center [1071, 203] width 224 height 223
click at [1021, 296] on span at bounding box center [1071, 298] width 224 height 13
click at [967, 295] on span at bounding box center [1071, 298] width 224 height 13
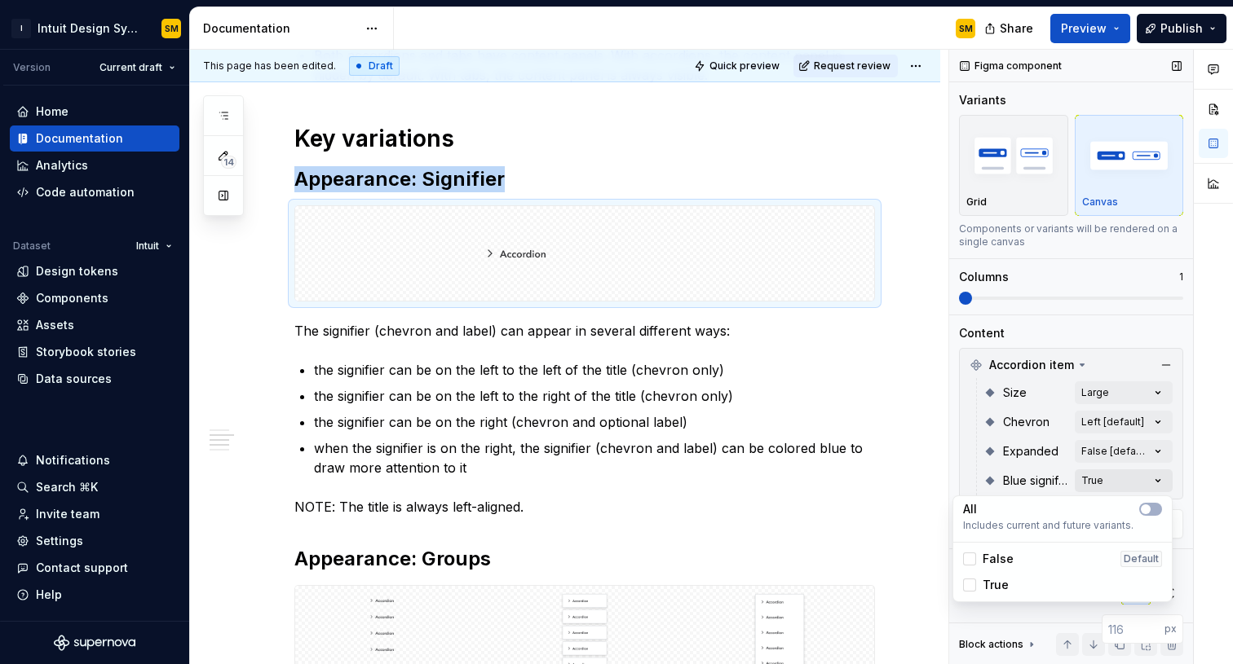
click at [1080, 480] on div "Comments Open comments No comments yet Select ‘Comment’ from the block context …" at bounding box center [1091, 357] width 284 height 615
click at [986, 556] on span "False" at bounding box center [997, 559] width 31 height 16
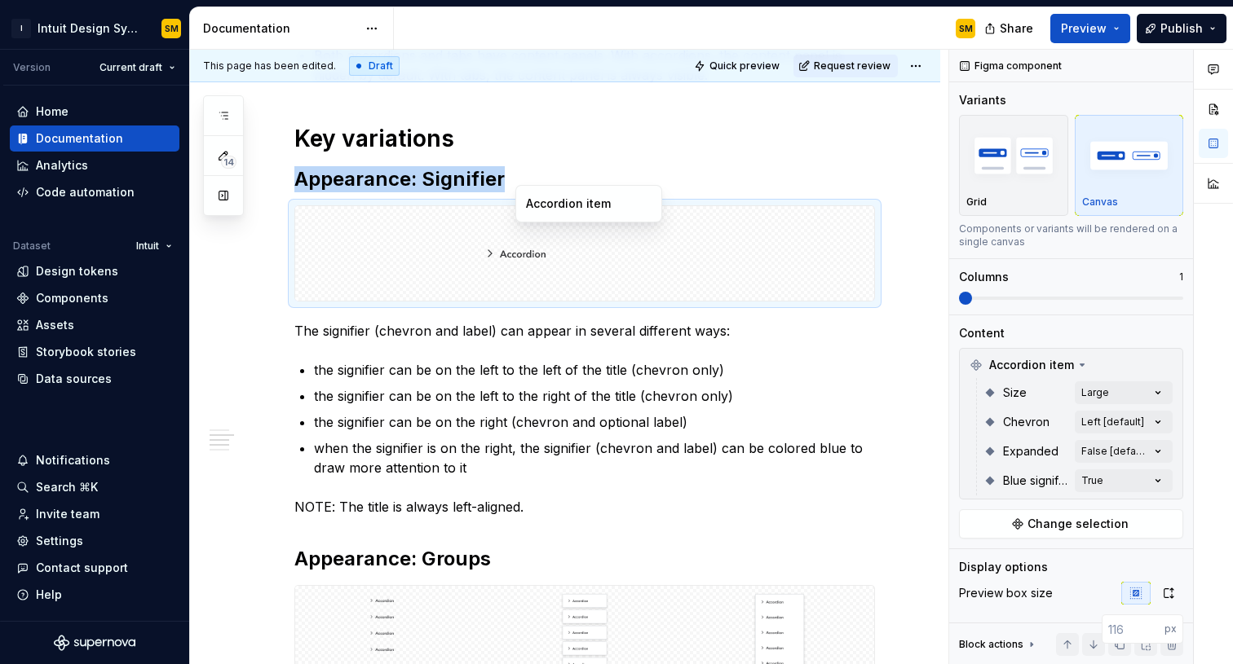
click at [649, 258] on html "I Intuit Design System SM Version Current draft Home Documentation Analytics Co…" at bounding box center [616, 332] width 1233 height 664
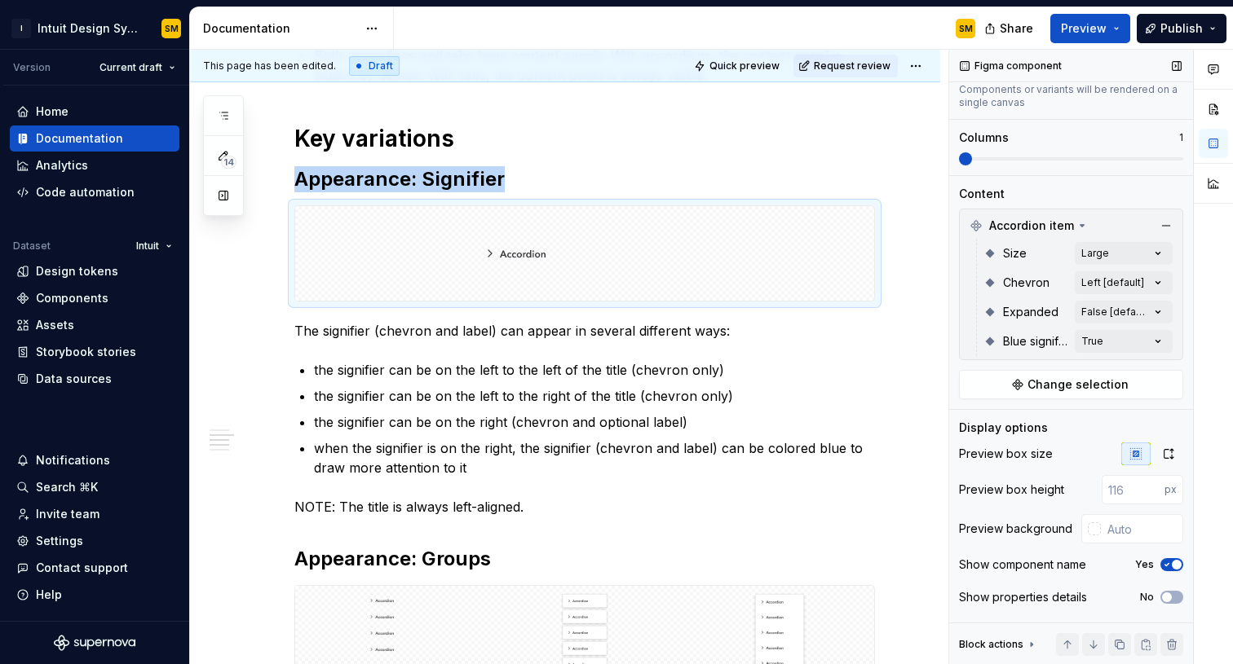
scroll to position [168, 0]
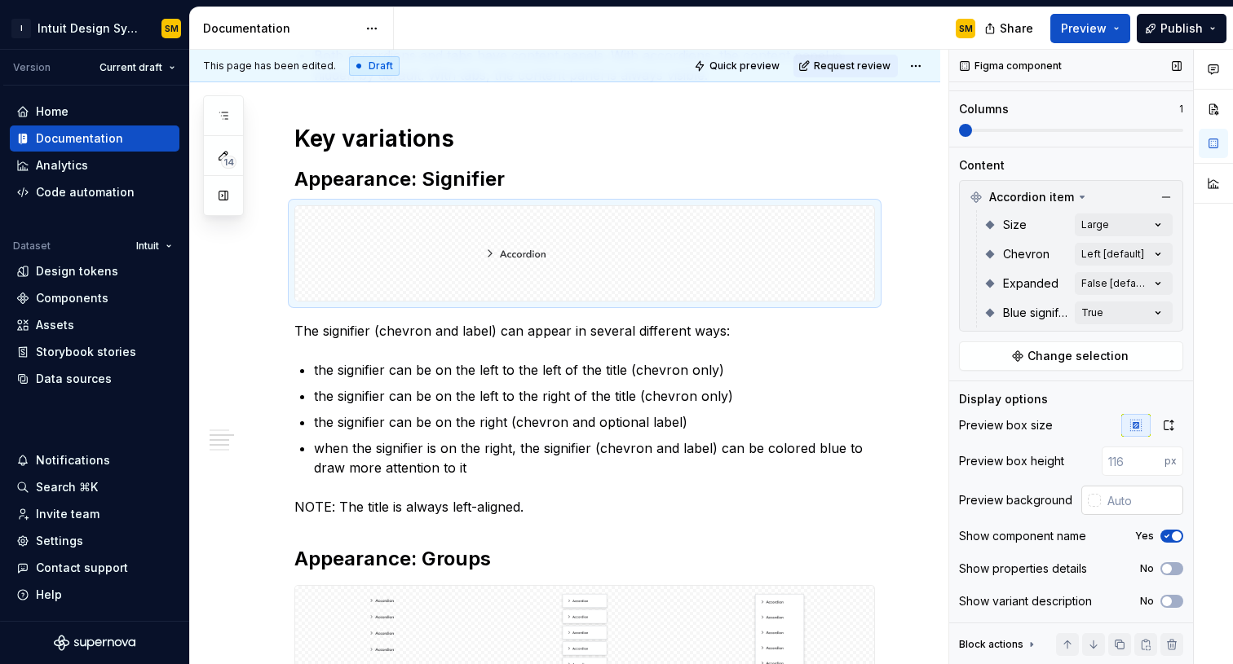
click at [1080, 502] on div at bounding box center [1093, 500] width 13 height 13
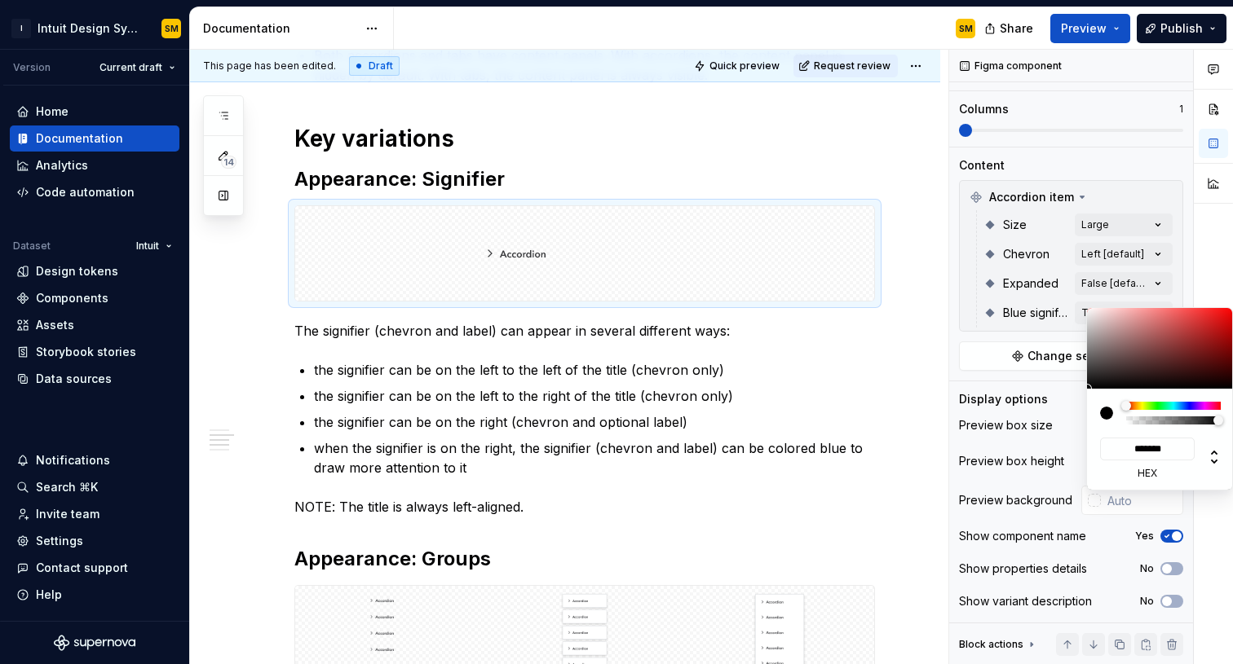
type input "#0D0D0D"
type input "*******"
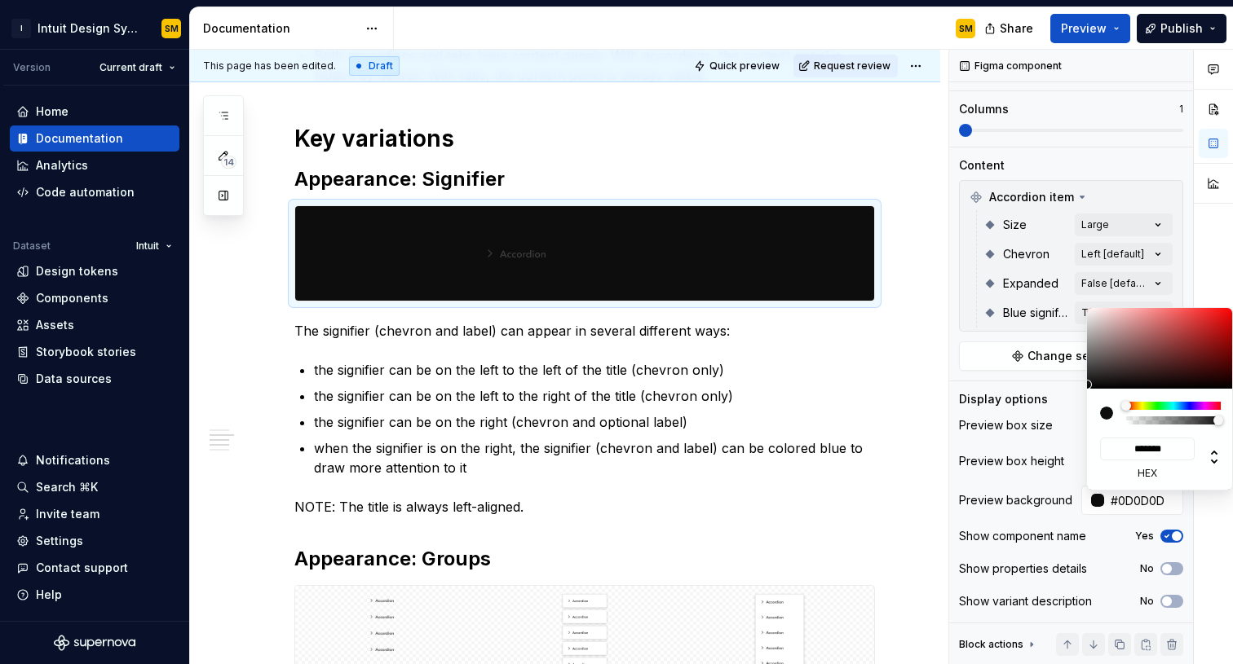
type input "#0A0A0A"
type input "*******"
click at [1080, 386] on div at bounding box center [1087, 386] width 10 height 10
click at [1080, 443] on input "*******" at bounding box center [1147, 449] width 95 height 23
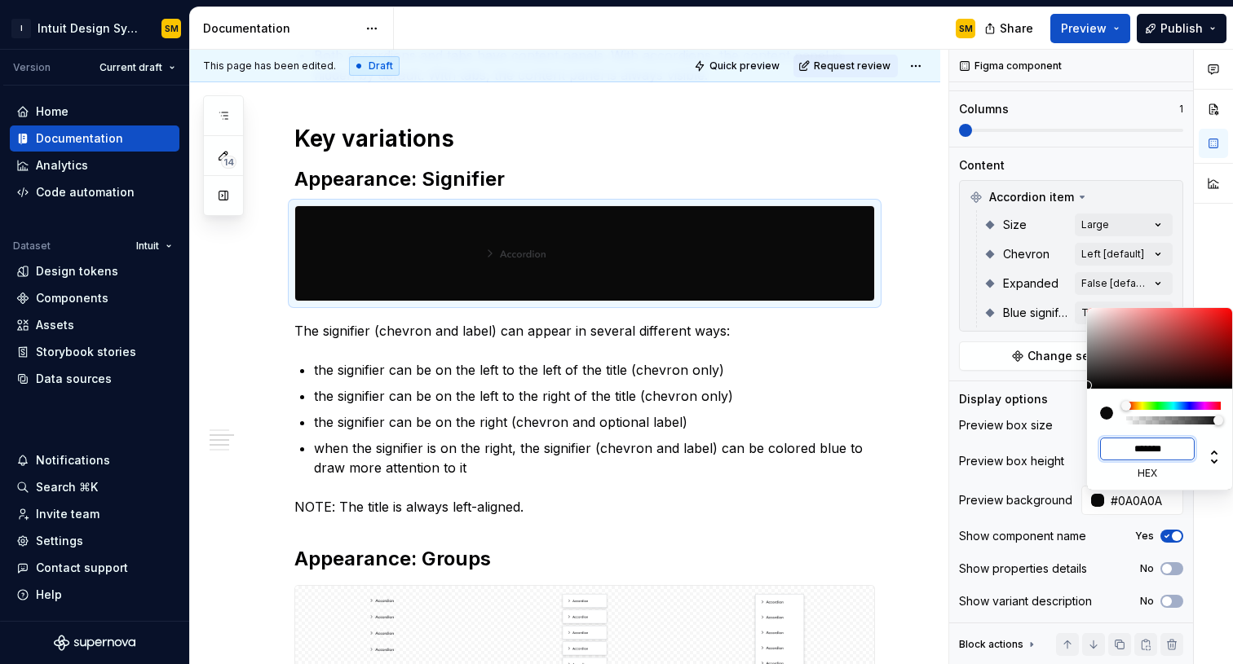
click at [1080, 443] on input "*******" at bounding box center [1147, 449] width 95 height 23
type input "*******"
click at [996, 464] on div "Comments Open comments No comments yet Select ‘Comment’ from the block context …" at bounding box center [1091, 357] width 284 height 615
type textarea "*"
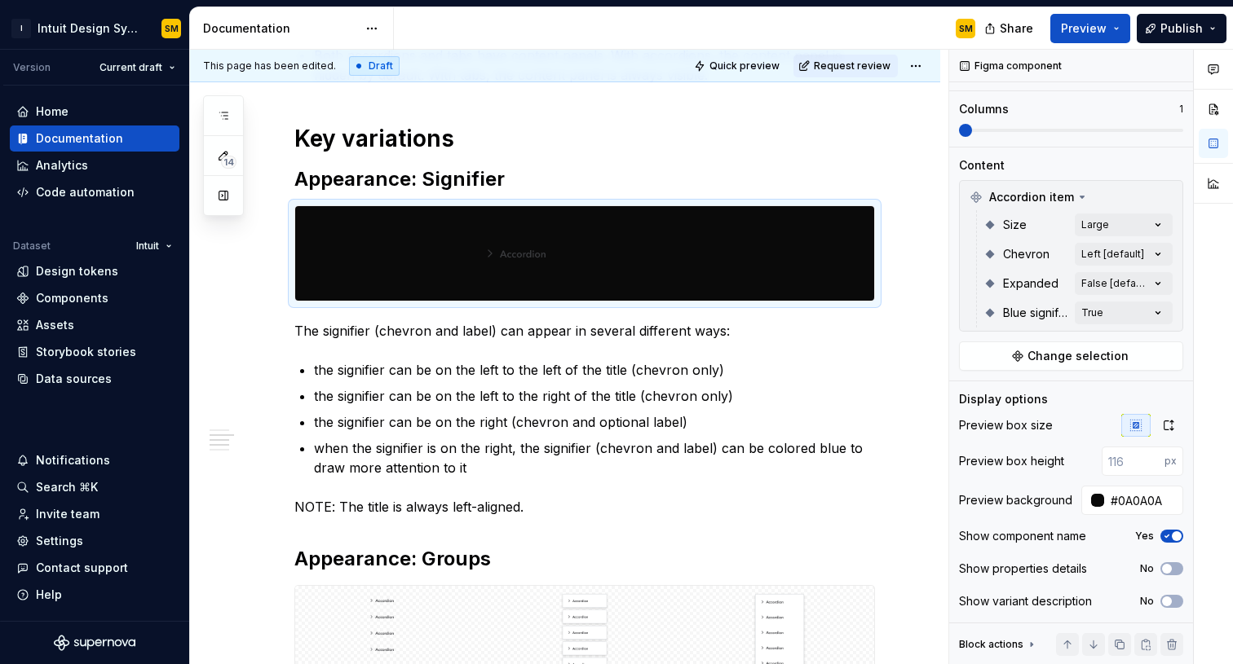
click at [1080, 497] on div "Comments Open comments No comments yet Select ‘Comment’ from the block context …" at bounding box center [1091, 357] width 284 height 615
click at [1080, 497] on input "#0A0A0A" at bounding box center [1143, 500] width 79 height 29
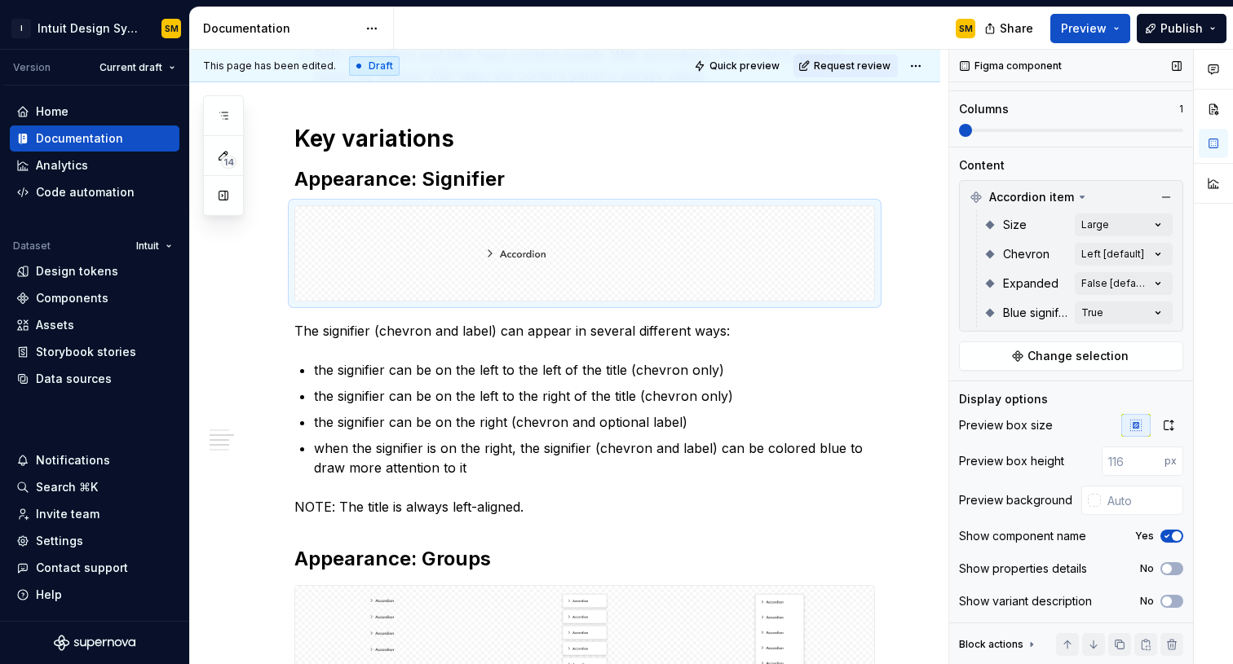
click at [1040, 463] on div "Preview box height" at bounding box center [1011, 461] width 105 height 16
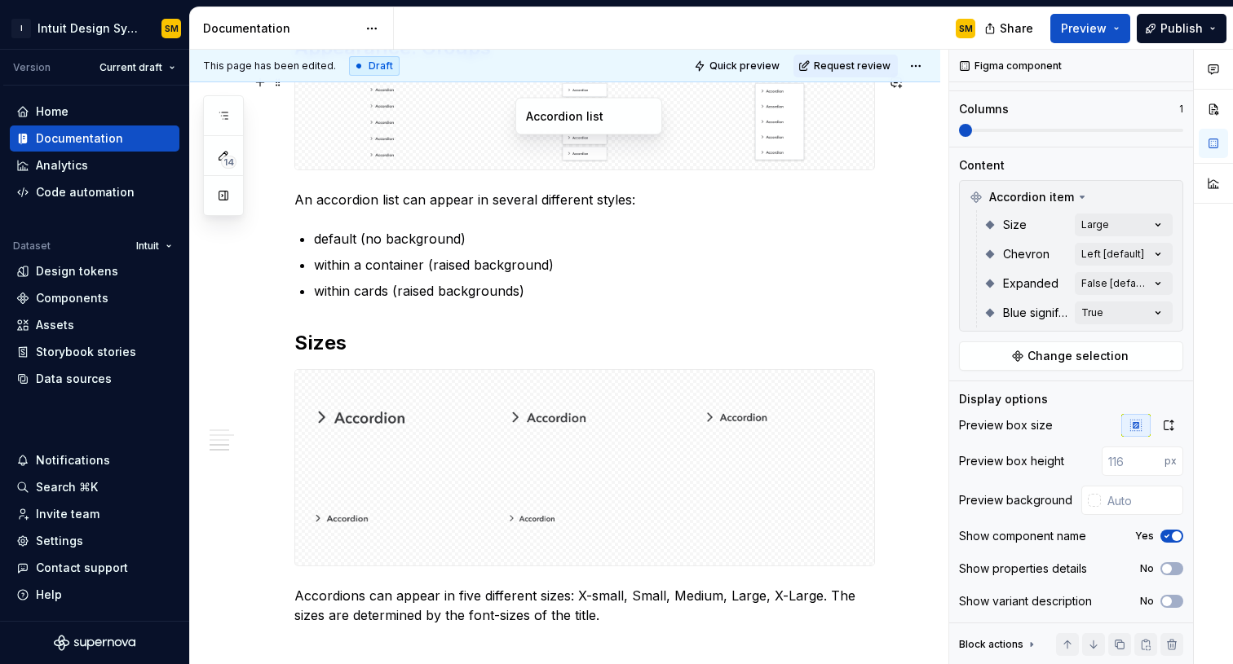
scroll to position [862, 0]
